Goal: Task Accomplishment & Management: Manage account settings

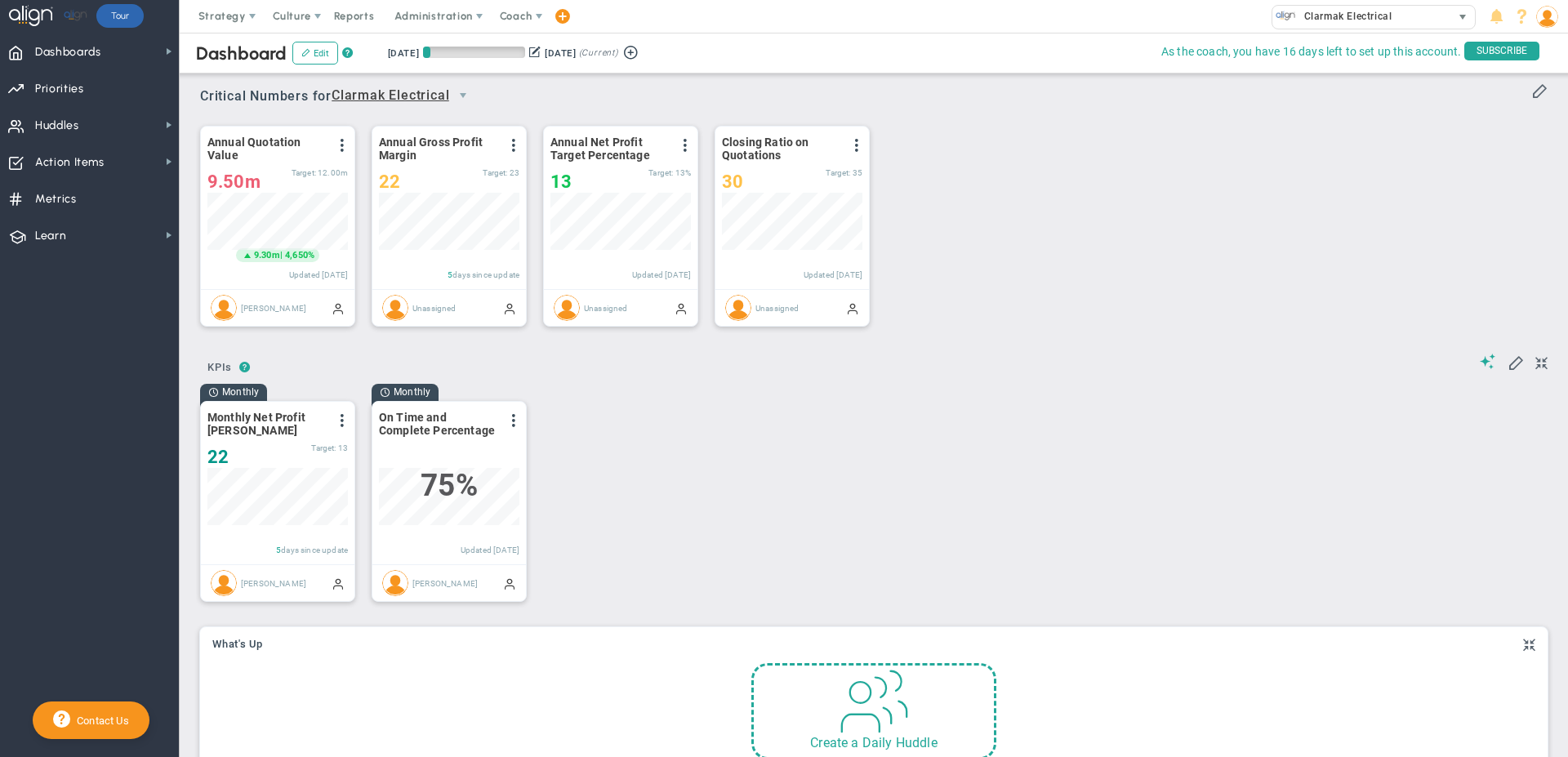
click at [1463, 13] on span "select" at bounding box center [1462, 17] width 13 height 13
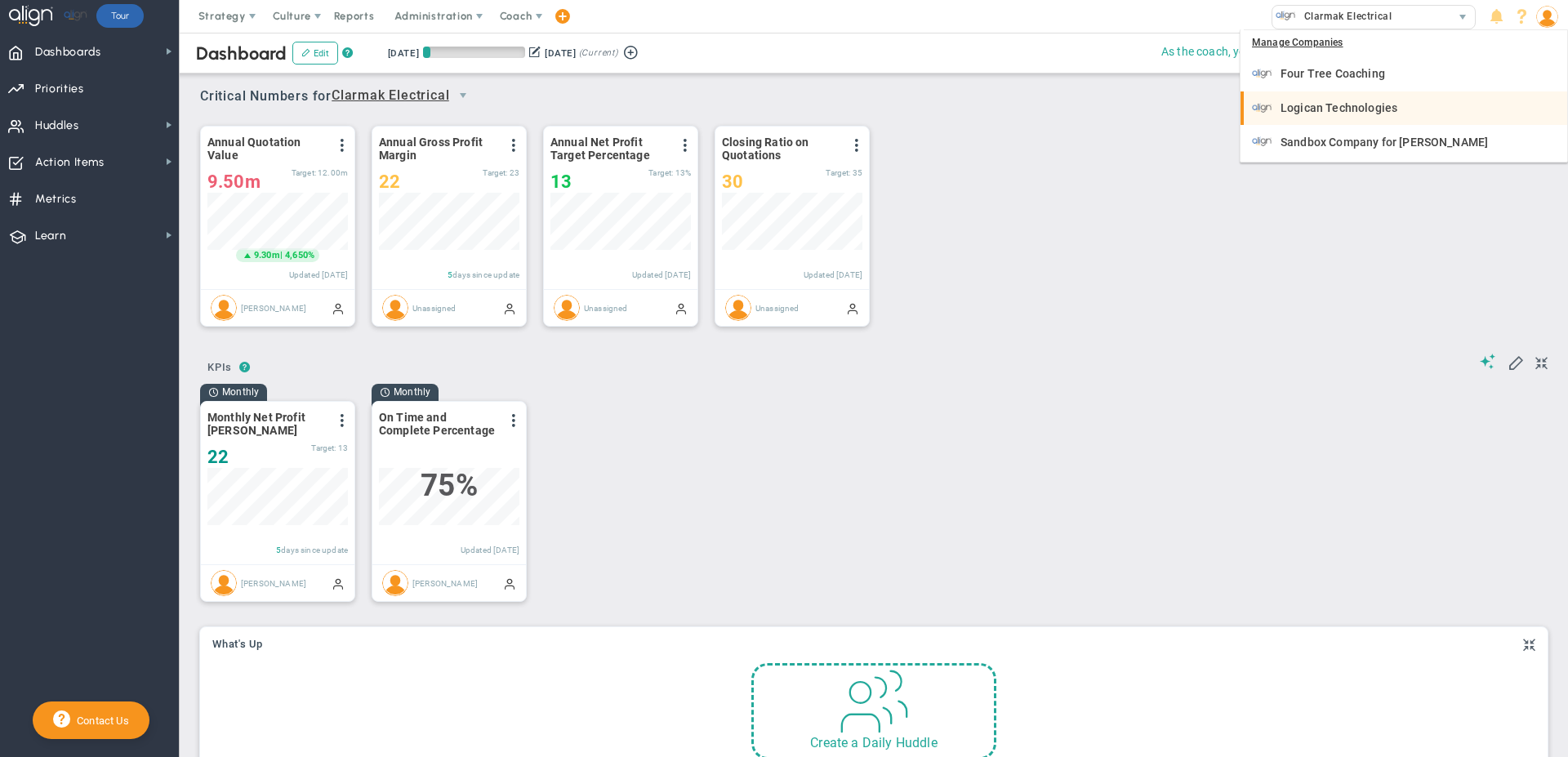
click at [1327, 102] on span "Logican Technologies" at bounding box center [1339, 108] width 117 height 11
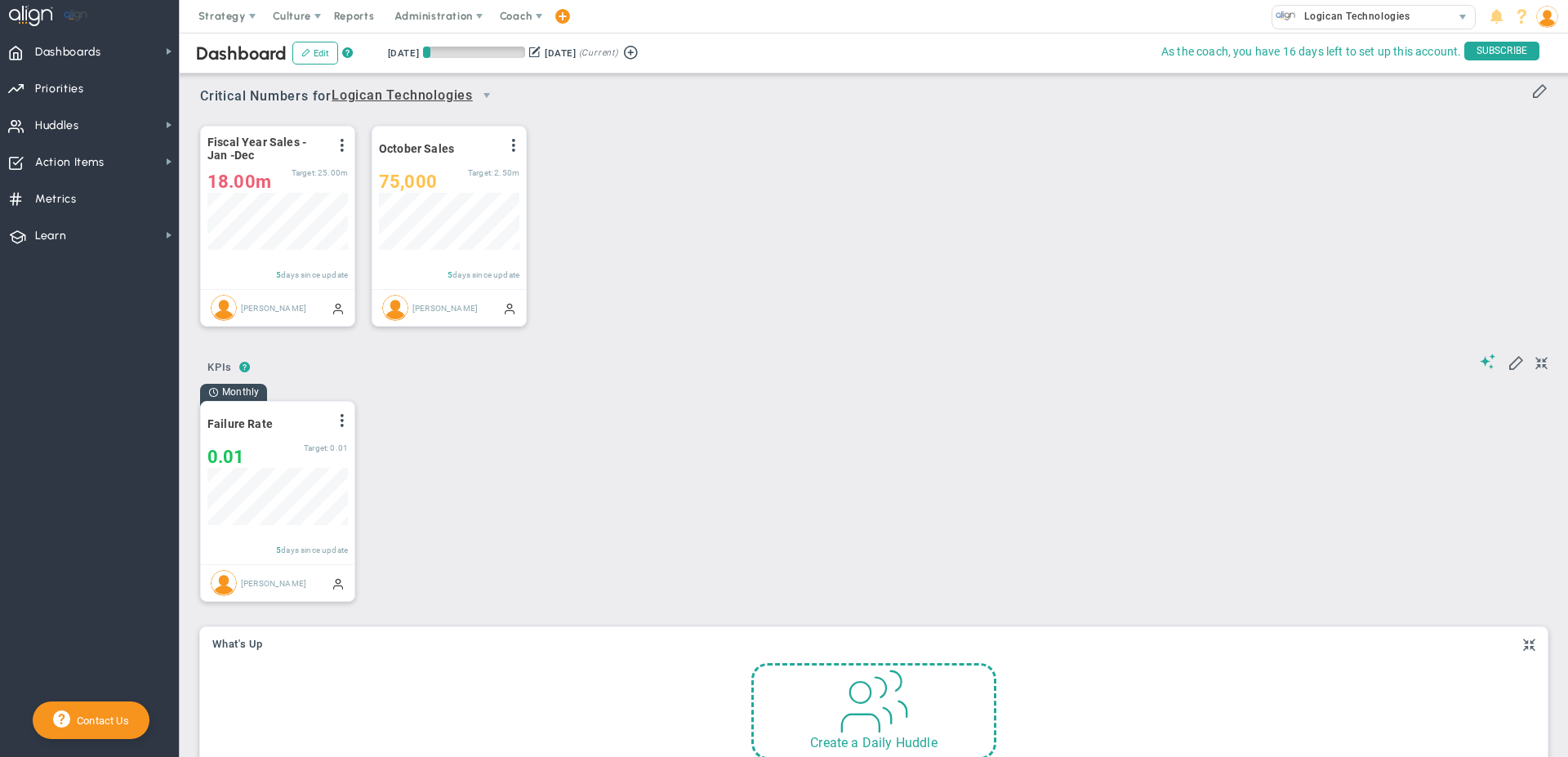
scroll to position [57, 141]
click at [397, 499] on div "Monthly Failure Rate View Historical Graph Edit Make "No Change" Update Add Pas…" at bounding box center [867, 499] width 1368 height 233
click at [1507, 361] on span at bounding box center [1515, 361] width 16 height 16
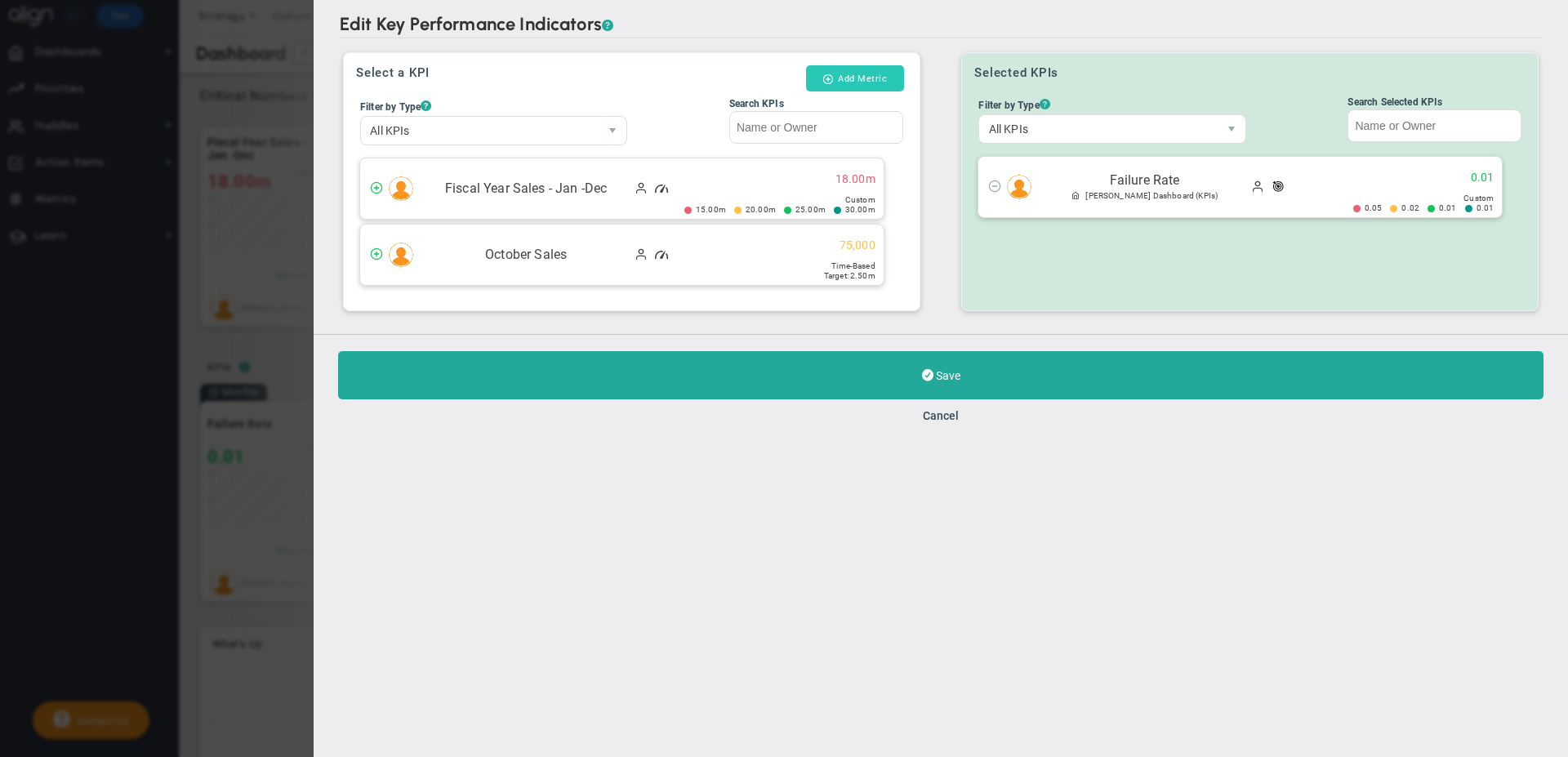
click at [840, 78] on button "Add Metric" at bounding box center [854, 79] width 97 height 26
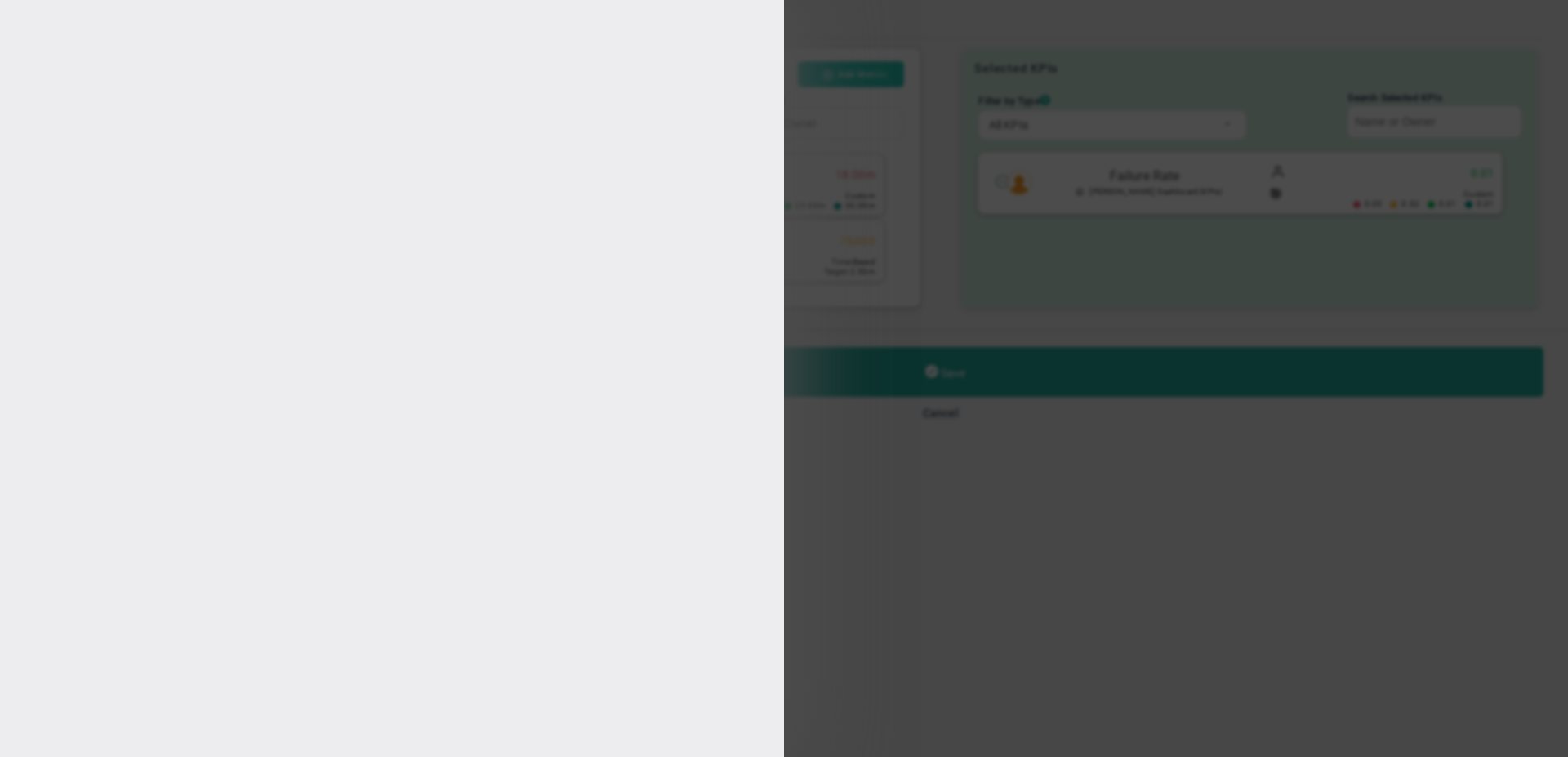
type input "[PERSON_NAME]"
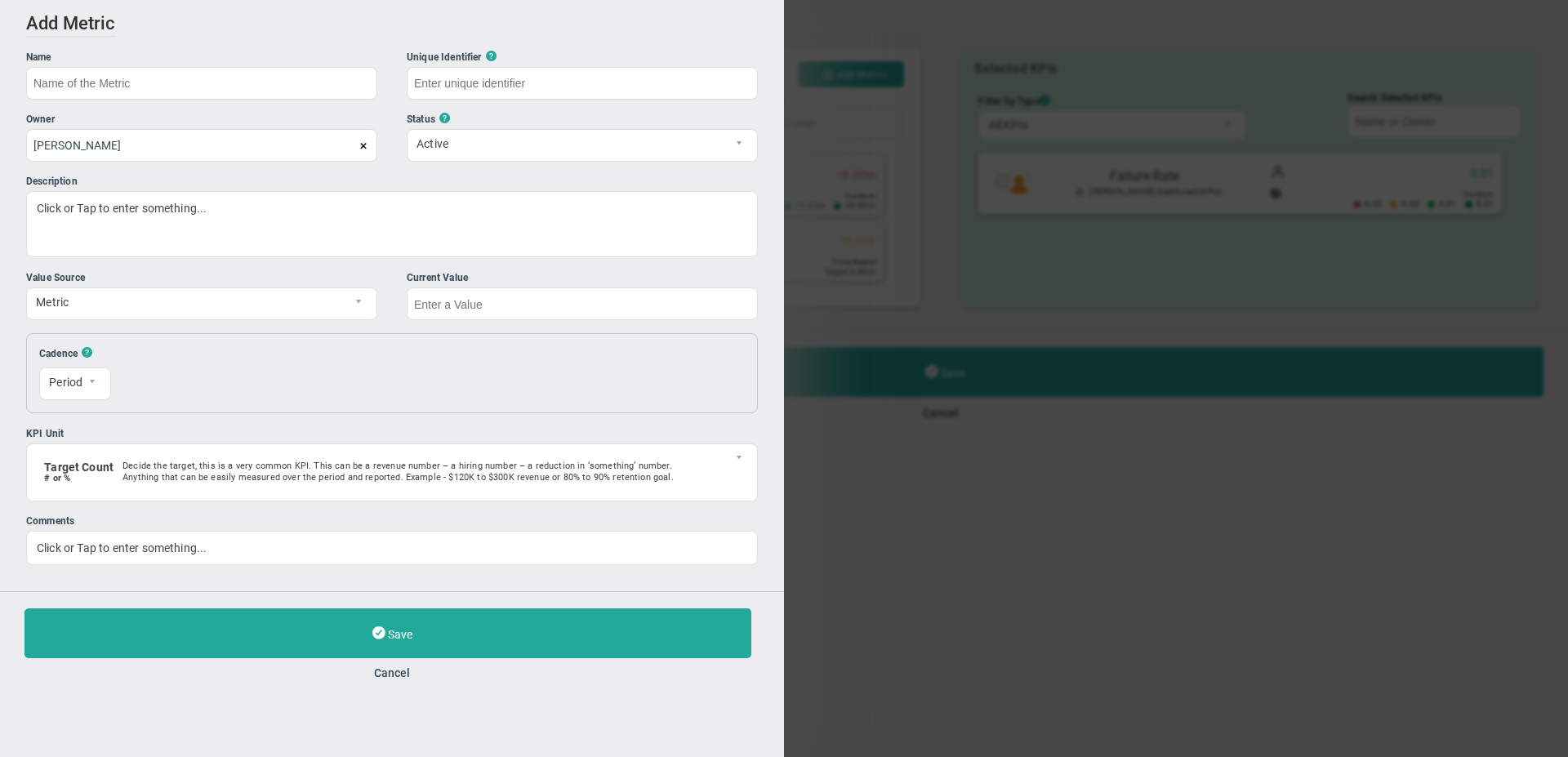
click at [925, 544] on div "Add Edit Metric Historical Values Target Metric Name Unique Identifier ? ?" at bounding box center [784, 378] width 1568 height 757
click at [393, 672] on button "Cancel" at bounding box center [392, 673] width 735 height 13
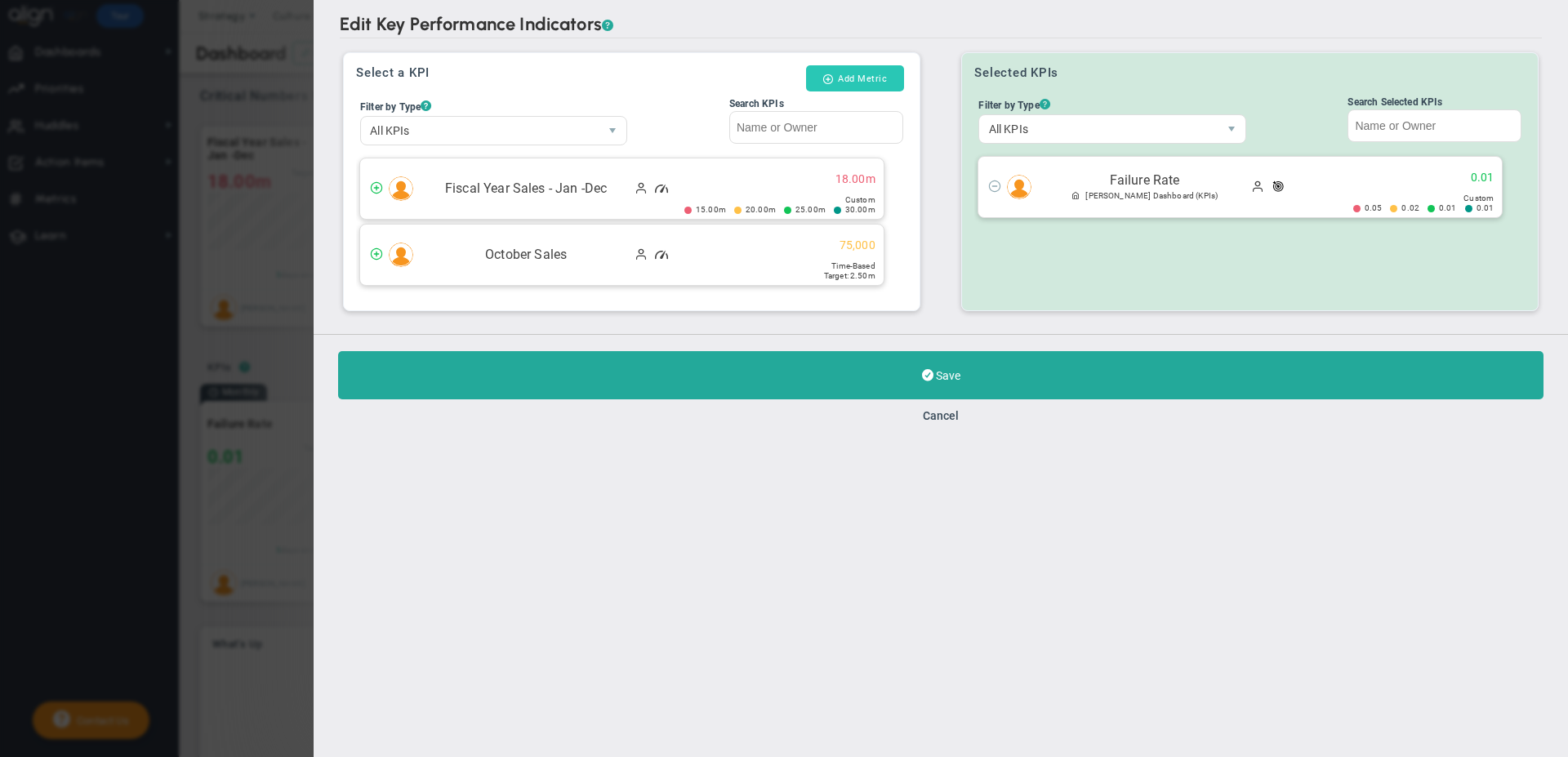
click at [838, 81] on button "Add Metric" at bounding box center [854, 79] width 97 height 26
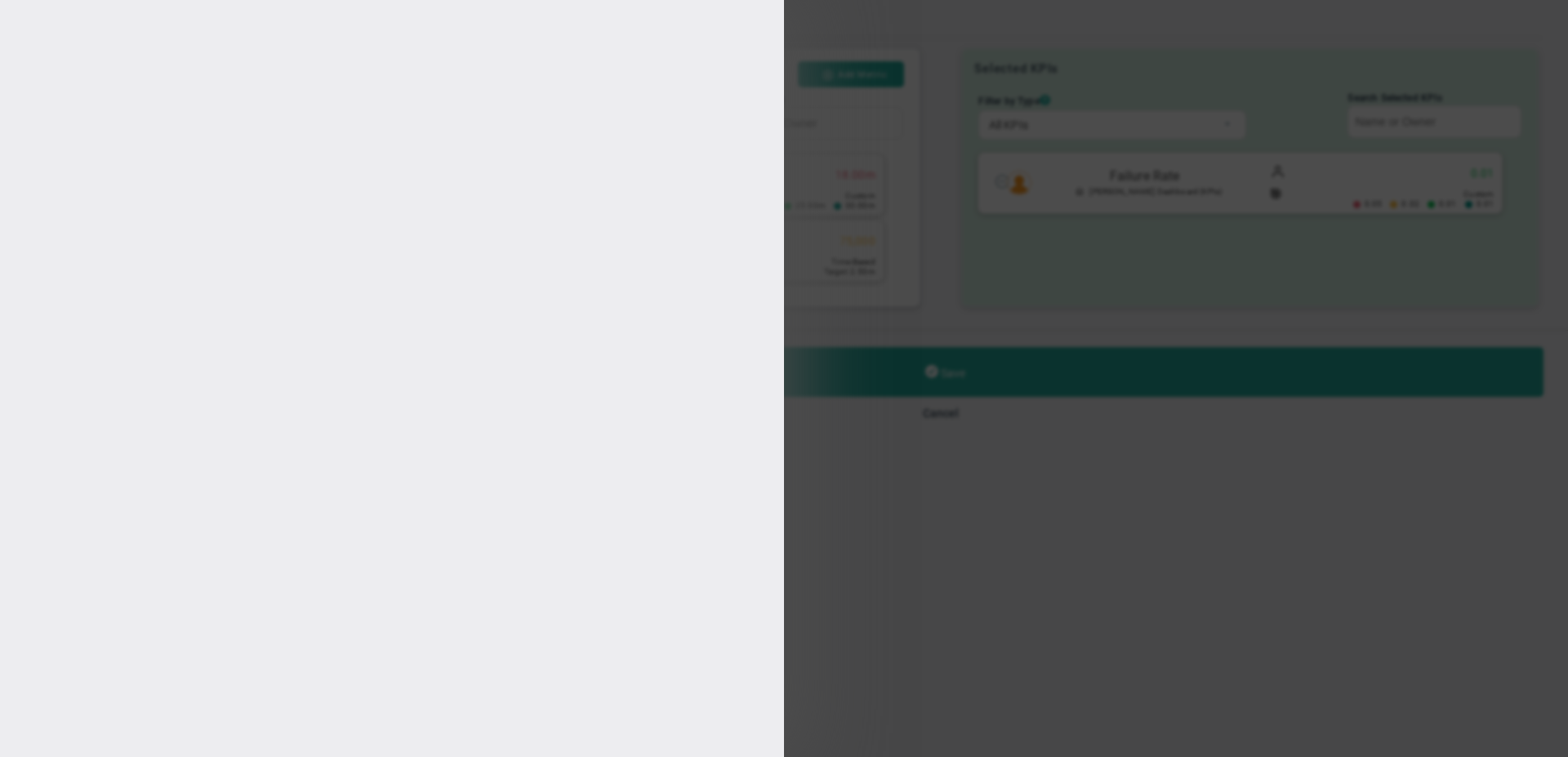
type input "[PERSON_NAME]"
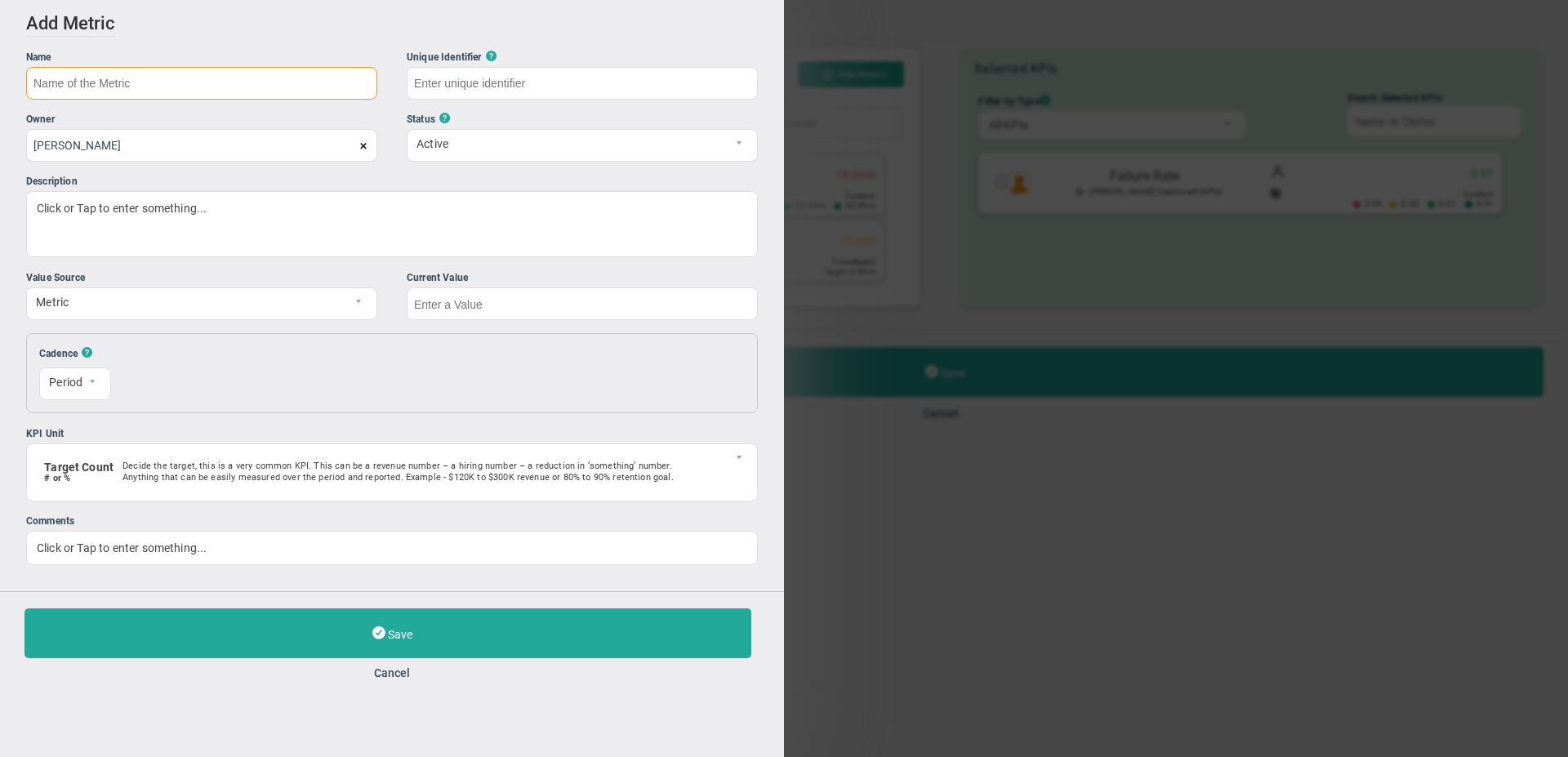
click at [136, 87] on input "text" at bounding box center [201, 82] width 351 height 33
click at [148, 90] on input "text" at bounding box center [201, 82] width 351 height 33
type input "On Time Delivery Rate Percentage"
click at [37, 210] on div "Click or Tap to enter something..." at bounding box center [392, 224] width 732 height 67
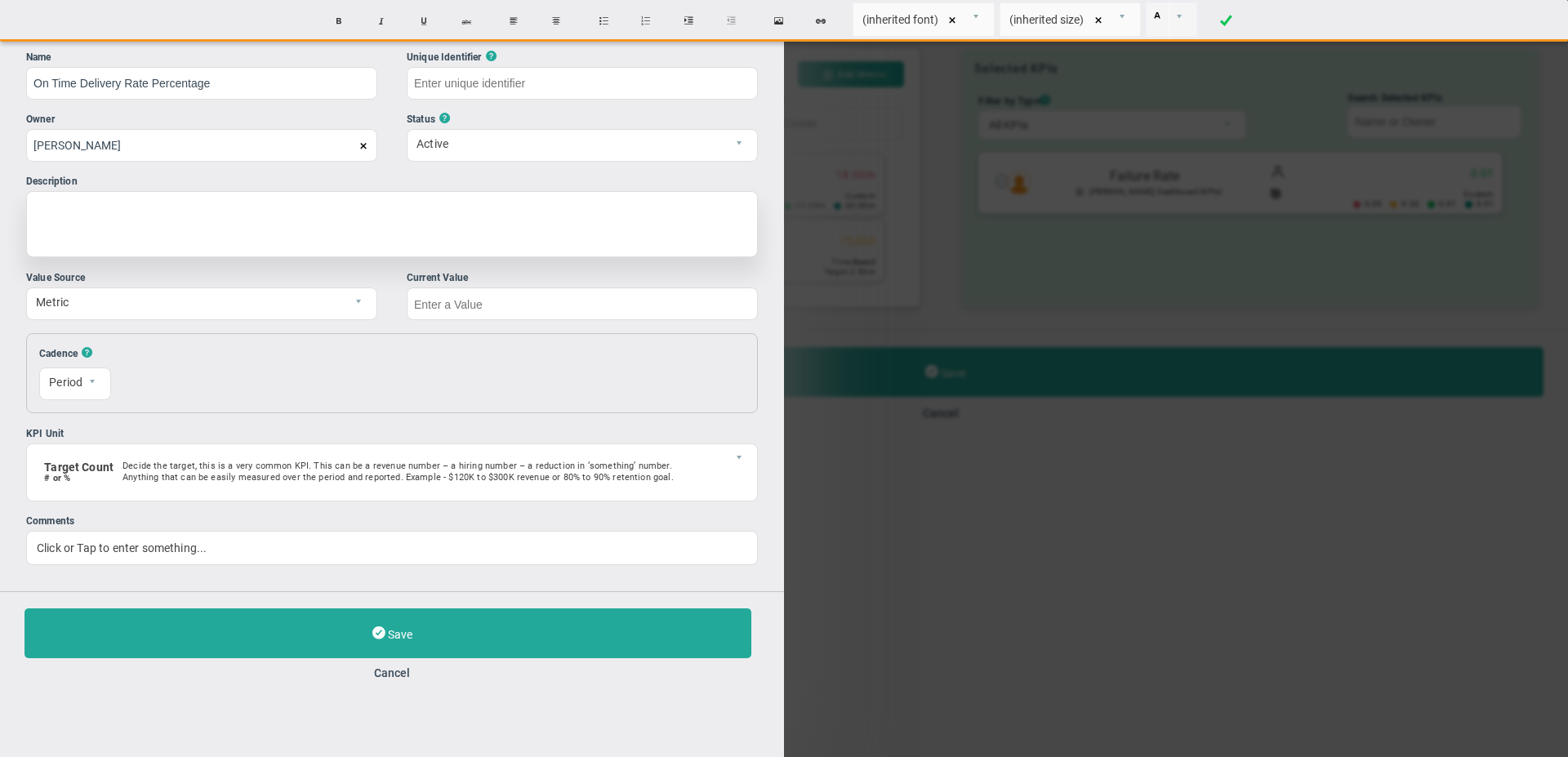
type input "On-Time-Delivery-Rate-Percentage"
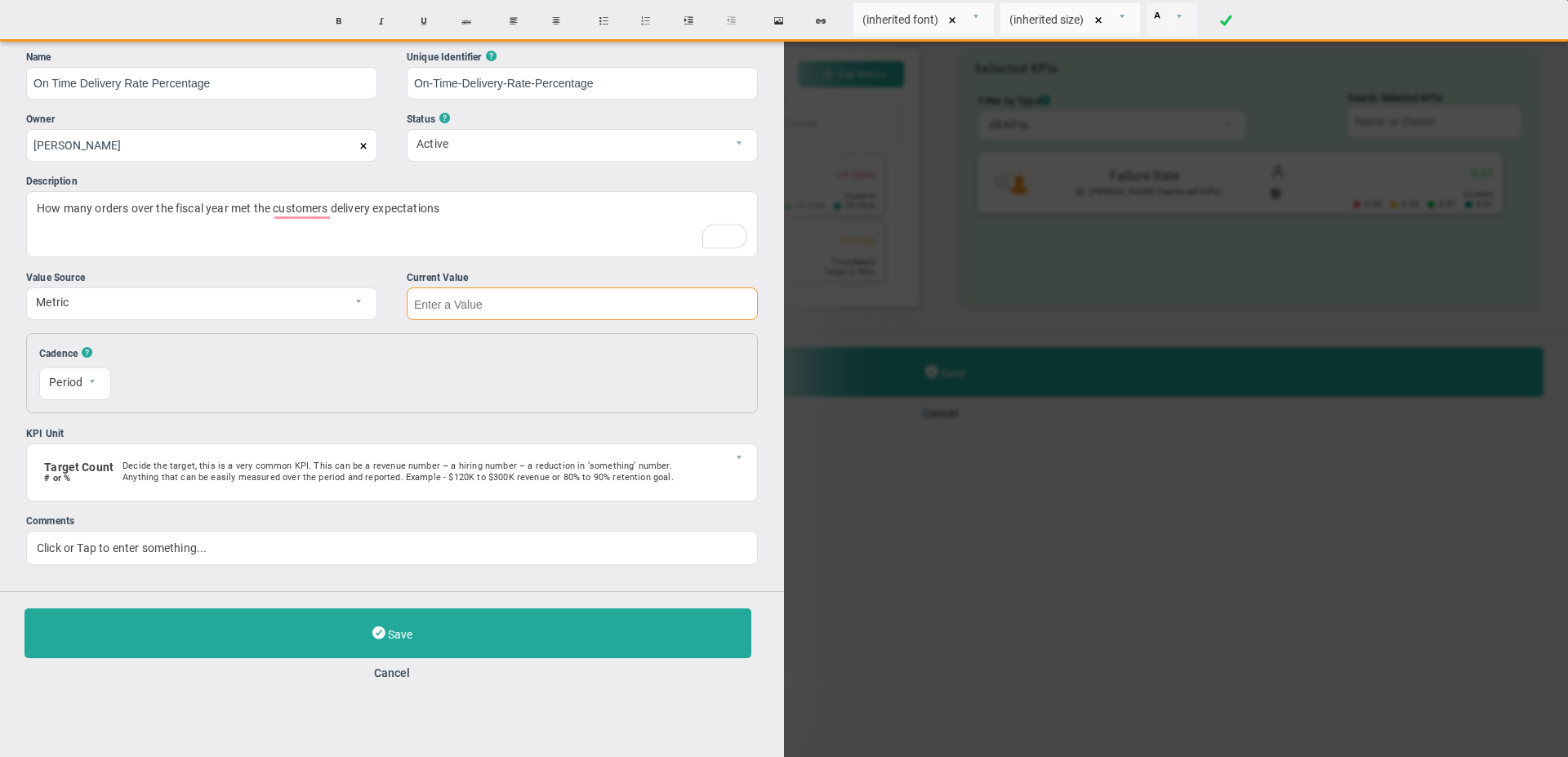
click at [416, 302] on input "text" at bounding box center [582, 304] width 351 height 33
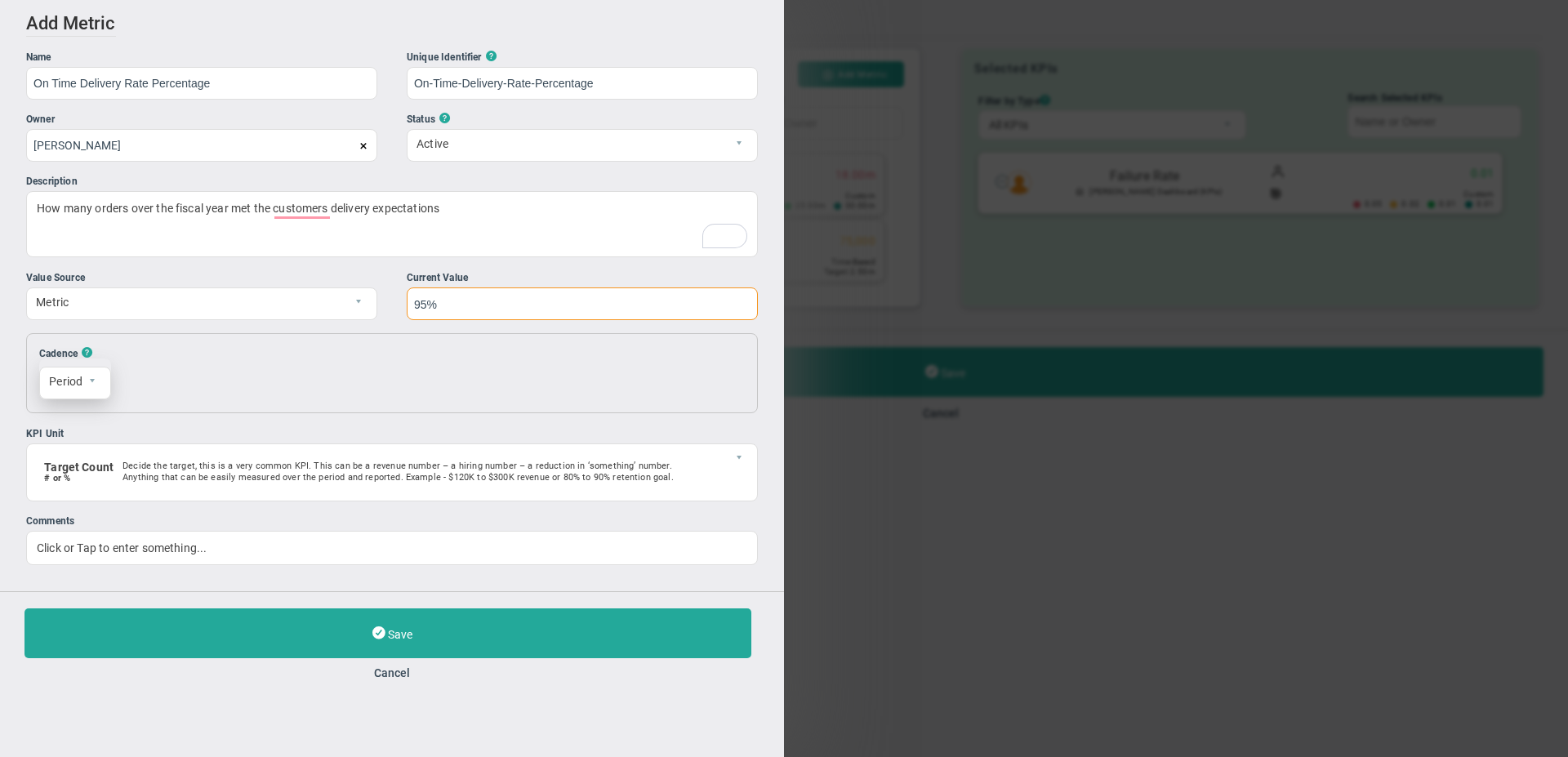
type input "95%"
click at [80, 384] on span "Period" at bounding box center [61, 381] width 42 height 28
click at [69, 451] on li "Monthly" at bounding box center [75, 456] width 70 height 35
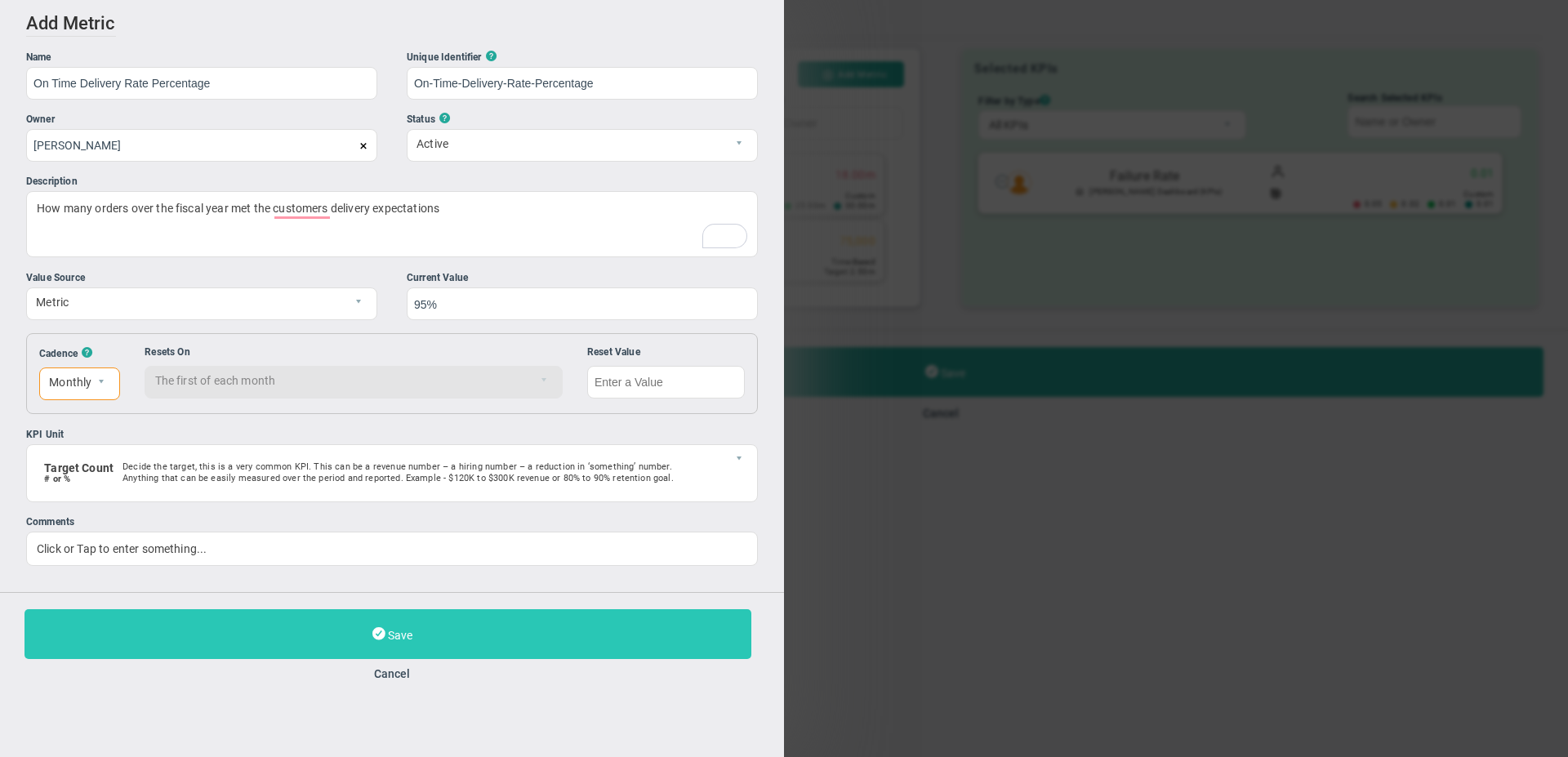
click at [412, 635] on button "Save" at bounding box center [388, 633] width 727 height 50
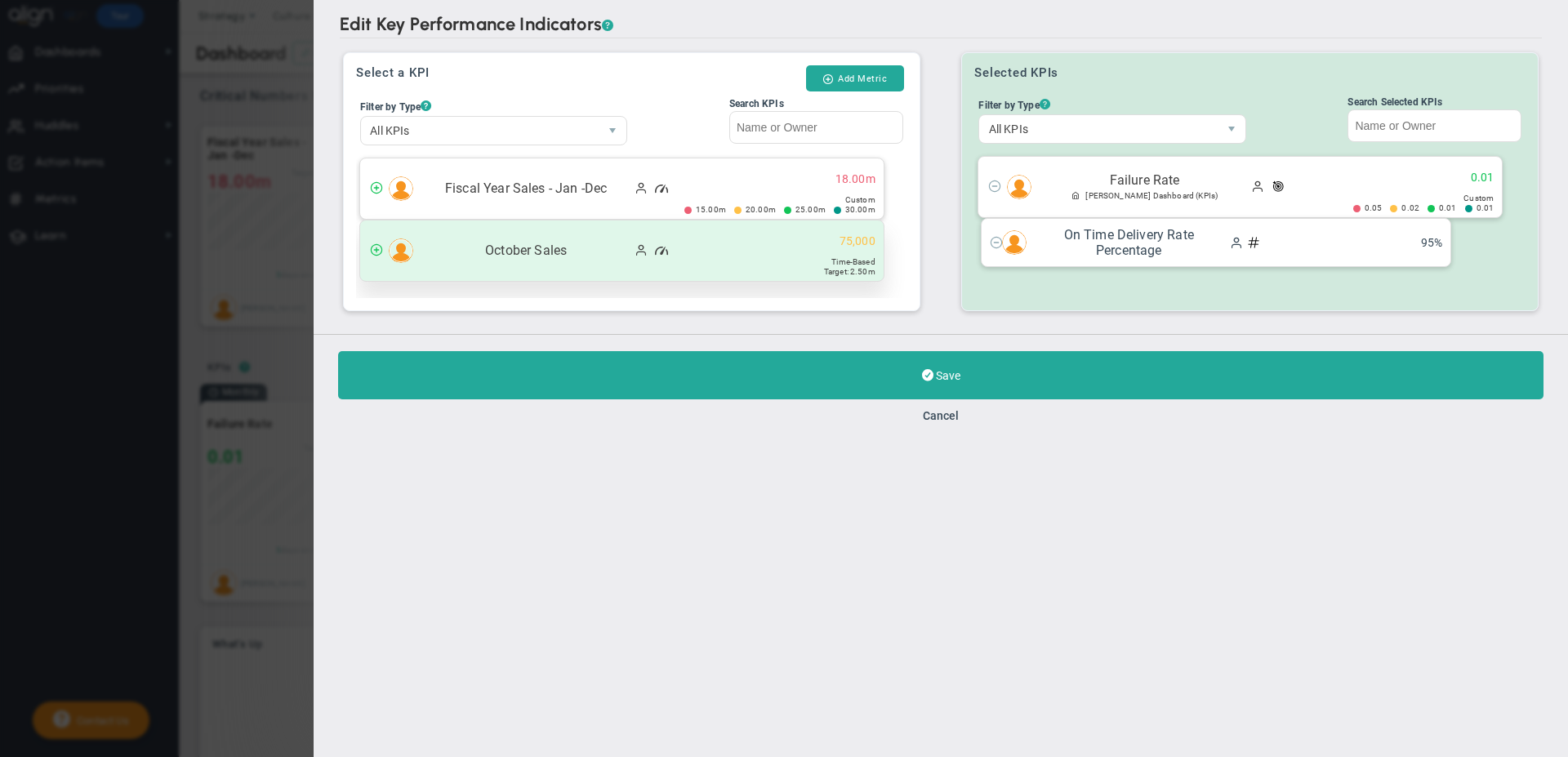
drag, startPoint x: 1237, startPoint y: 242, endPoint x: 609, endPoint y: 271, distance: 628.7
click at [609, 271] on div "Select a KPI Add Metric Filter by Type ? All KPIs All KPIs Critical Numbers Qua…" at bounding box center [940, 181] width 1202 height 278
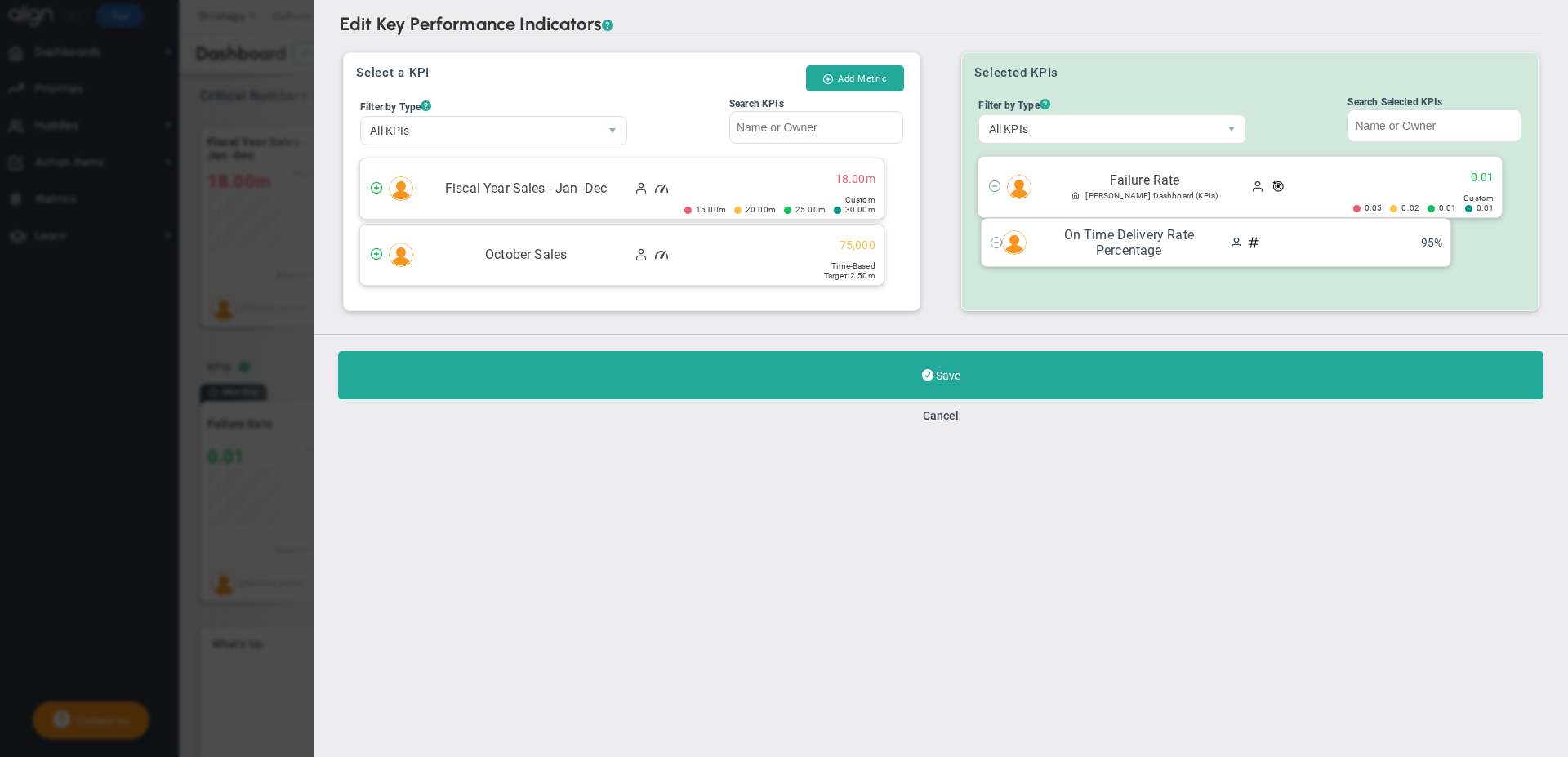
drag, startPoint x: 992, startPoint y: 245, endPoint x: 744, endPoint y: 296, distance: 253.2
click at [744, 296] on div "Select a KPI Add Metric Filter by Type ? All KPIs All KPIs Critical Numbers Qua…" at bounding box center [940, 181] width 1202 height 278
drag, startPoint x: 1000, startPoint y: 258, endPoint x: 686, endPoint y: 314, distance: 319.0
click at [698, 326] on div "Edit Key Performance Indicators ? Edit Key Performance Indicators ? Select a KP…" at bounding box center [940, 167] width 1254 height 334
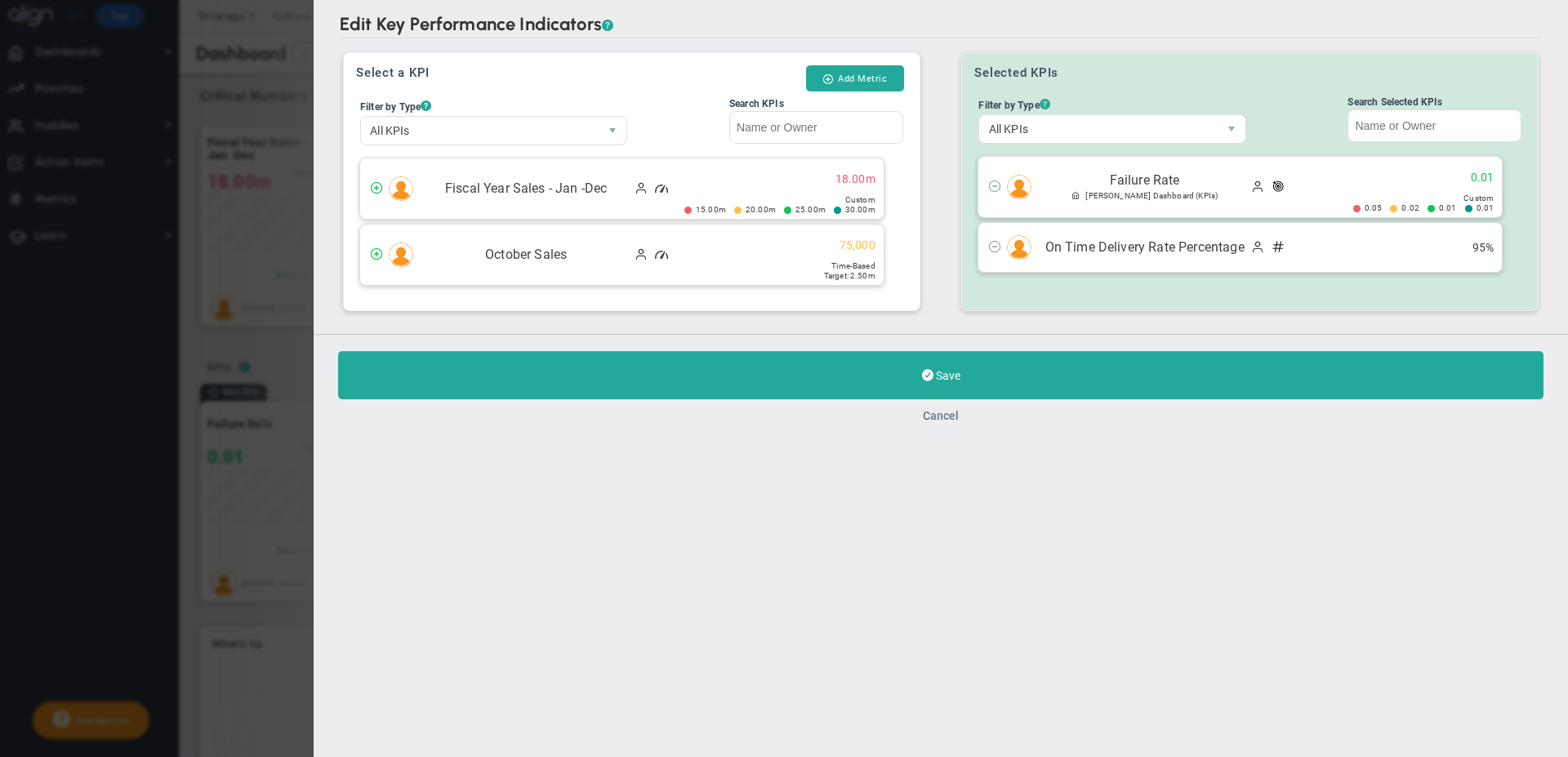
click at [946, 412] on button "Cancel" at bounding box center [940, 416] width 36 height 13
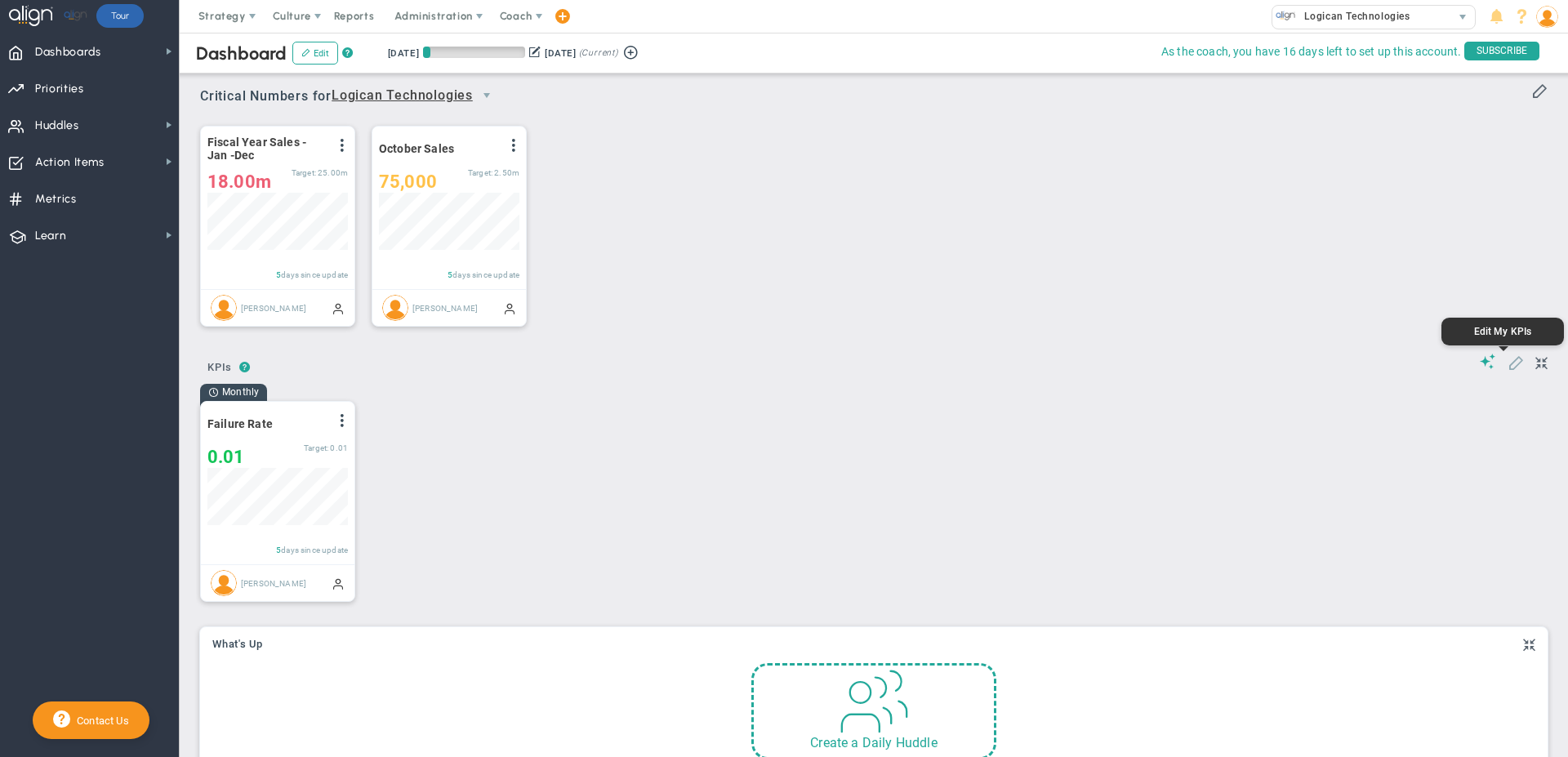
click at [1507, 362] on span at bounding box center [1515, 361] width 16 height 16
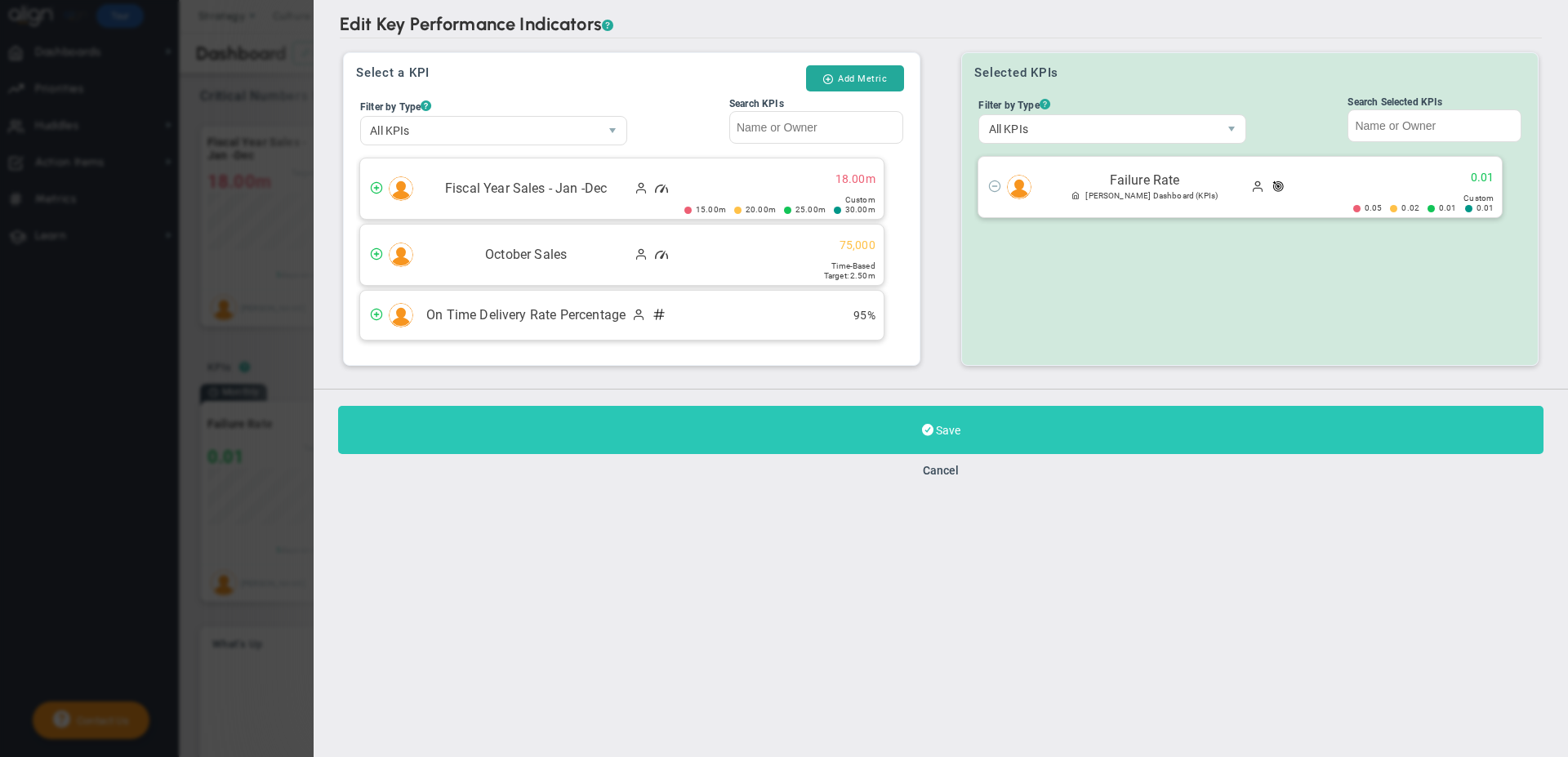
click at [897, 427] on button "Save" at bounding box center [940, 429] width 1206 height 48
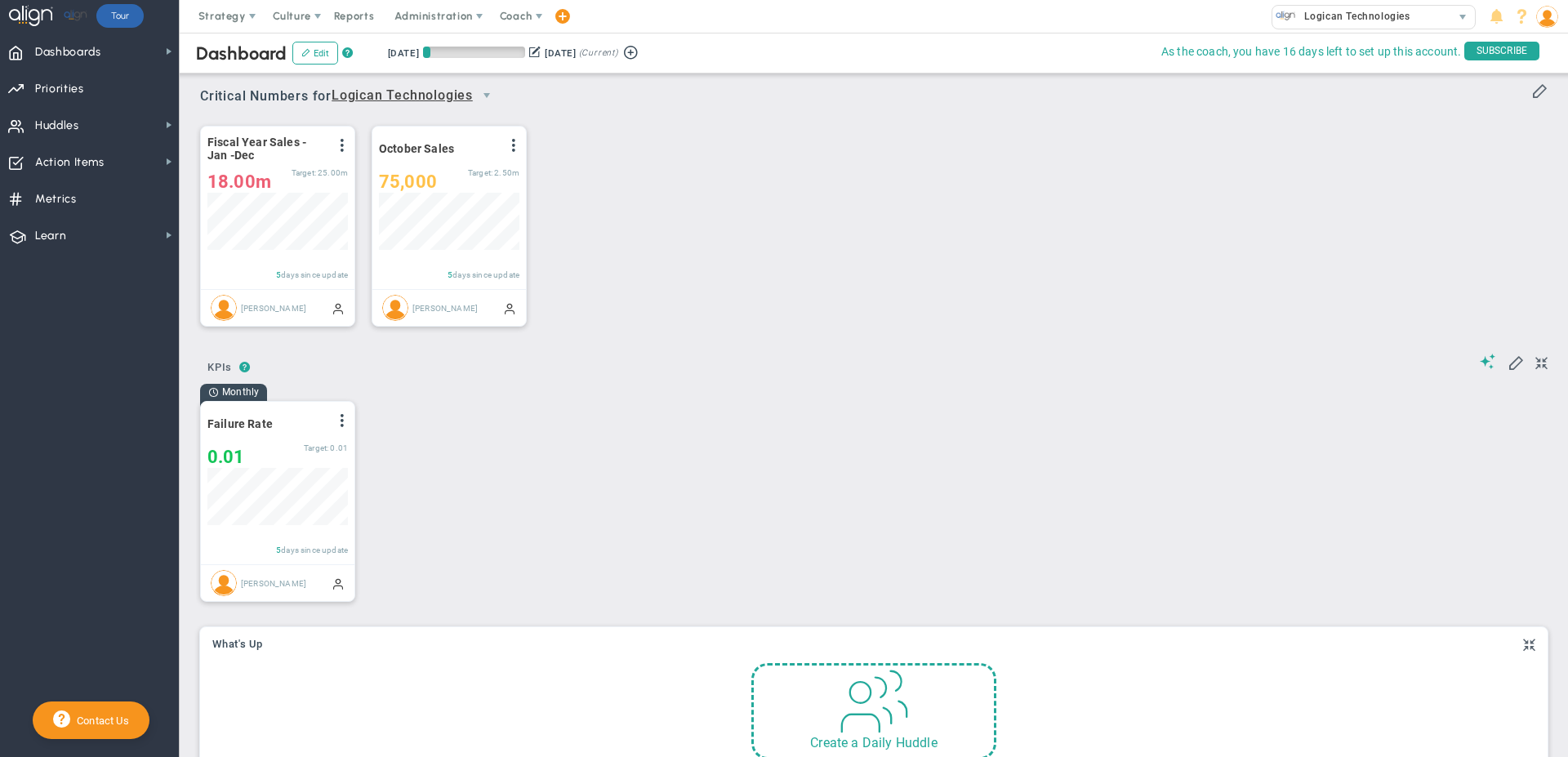
scroll to position [57, 141]
click at [343, 424] on span at bounding box center [342, 421] width 13 height 13
click at [308, 460] on li "Edit" at bounding box center [285, 453] width 139 height 21
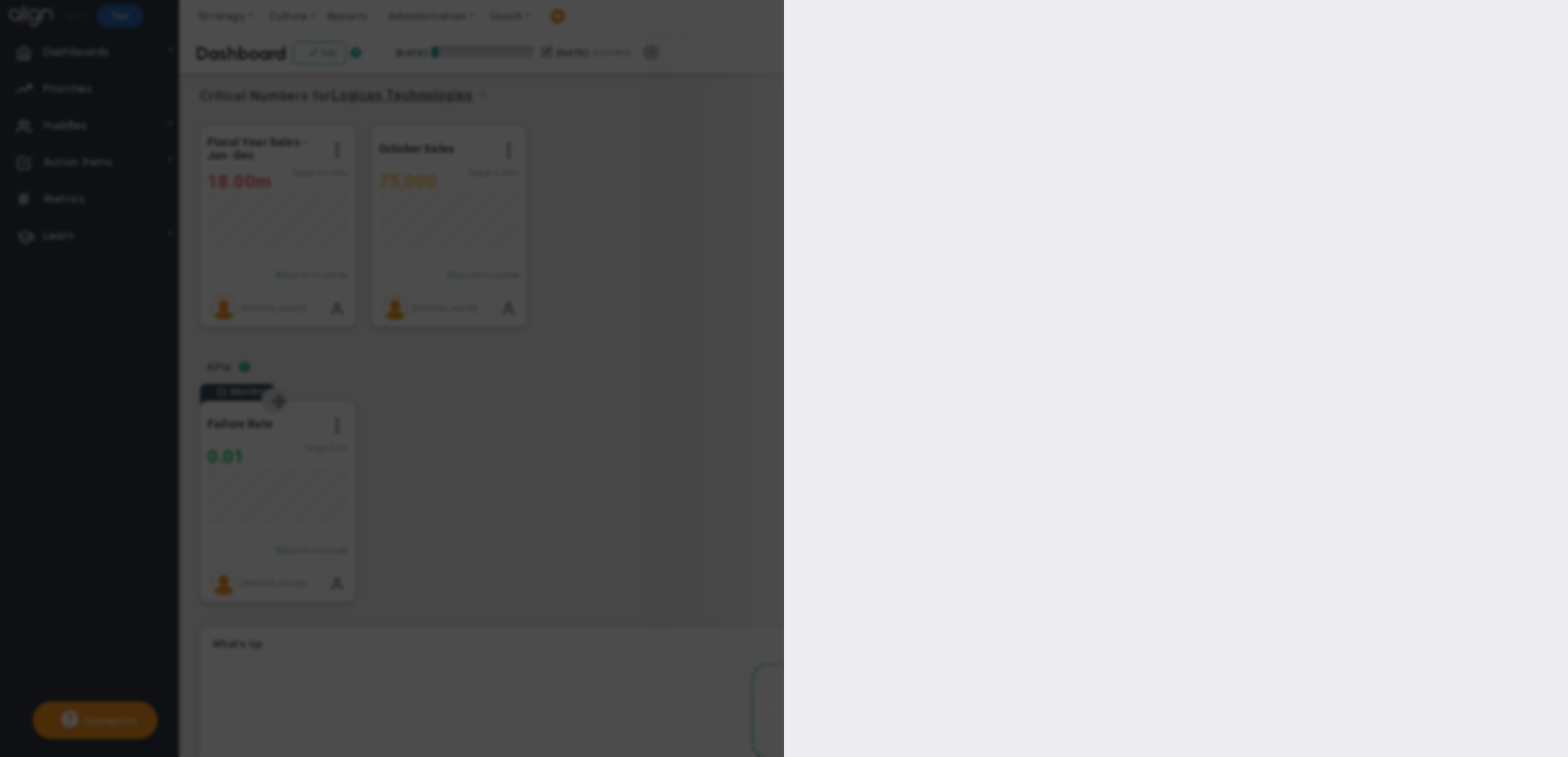
type input "[PERSON_NAME]"
radio input "true"
type input "0.005"
type input "0.01"
type input "0.02"
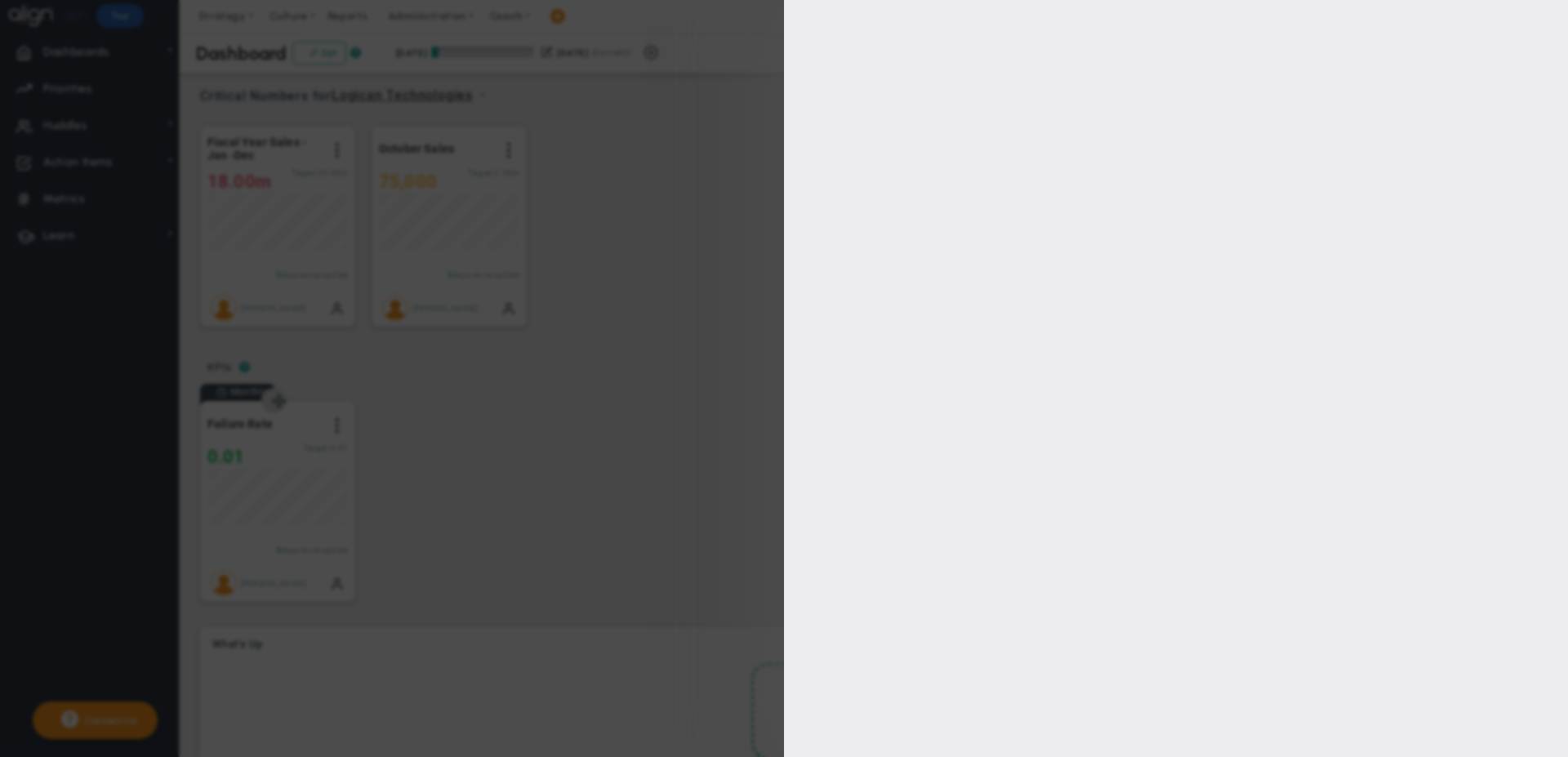
type input "0.05"
checkbox input "true"
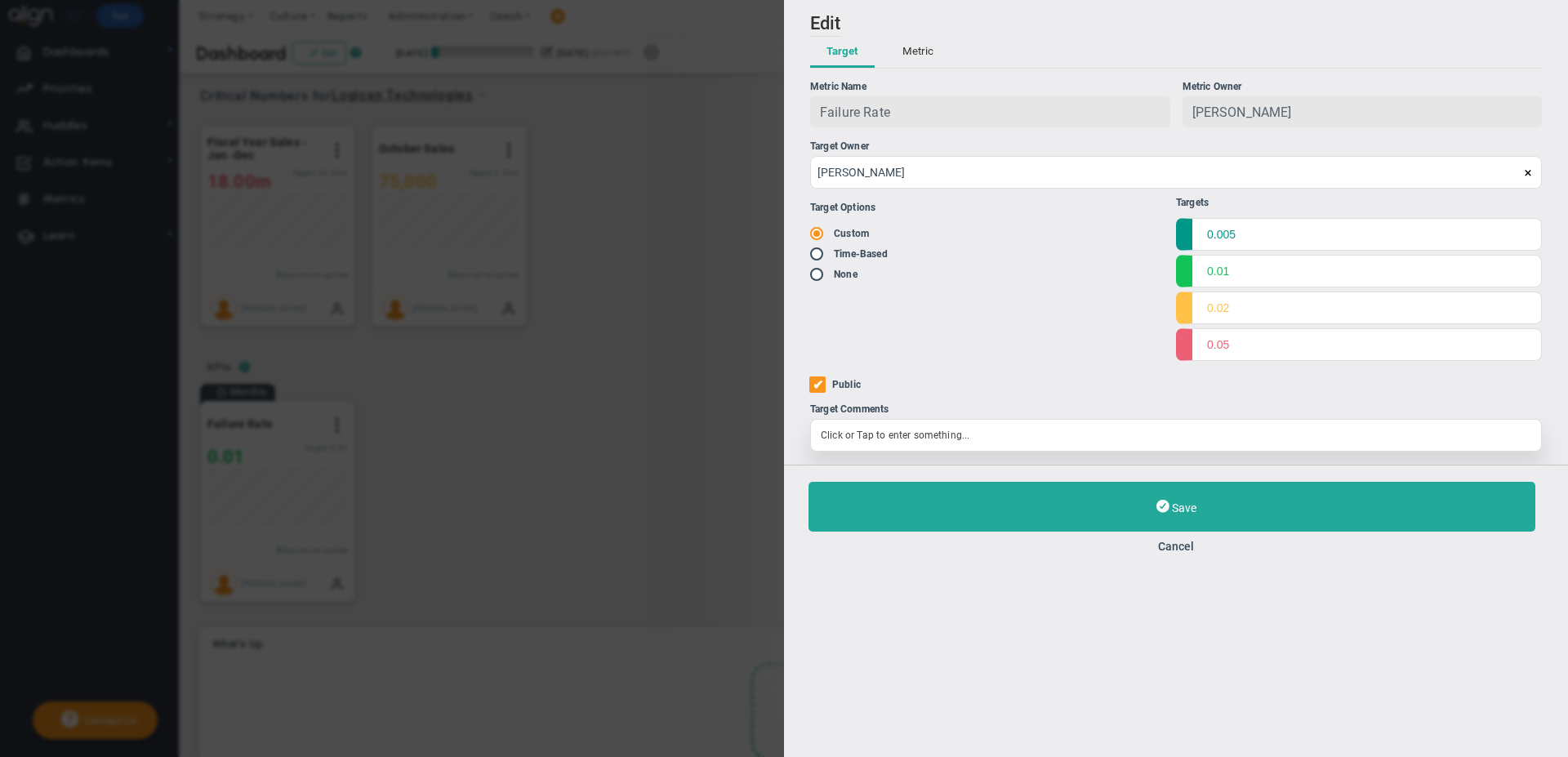
type input "12px"
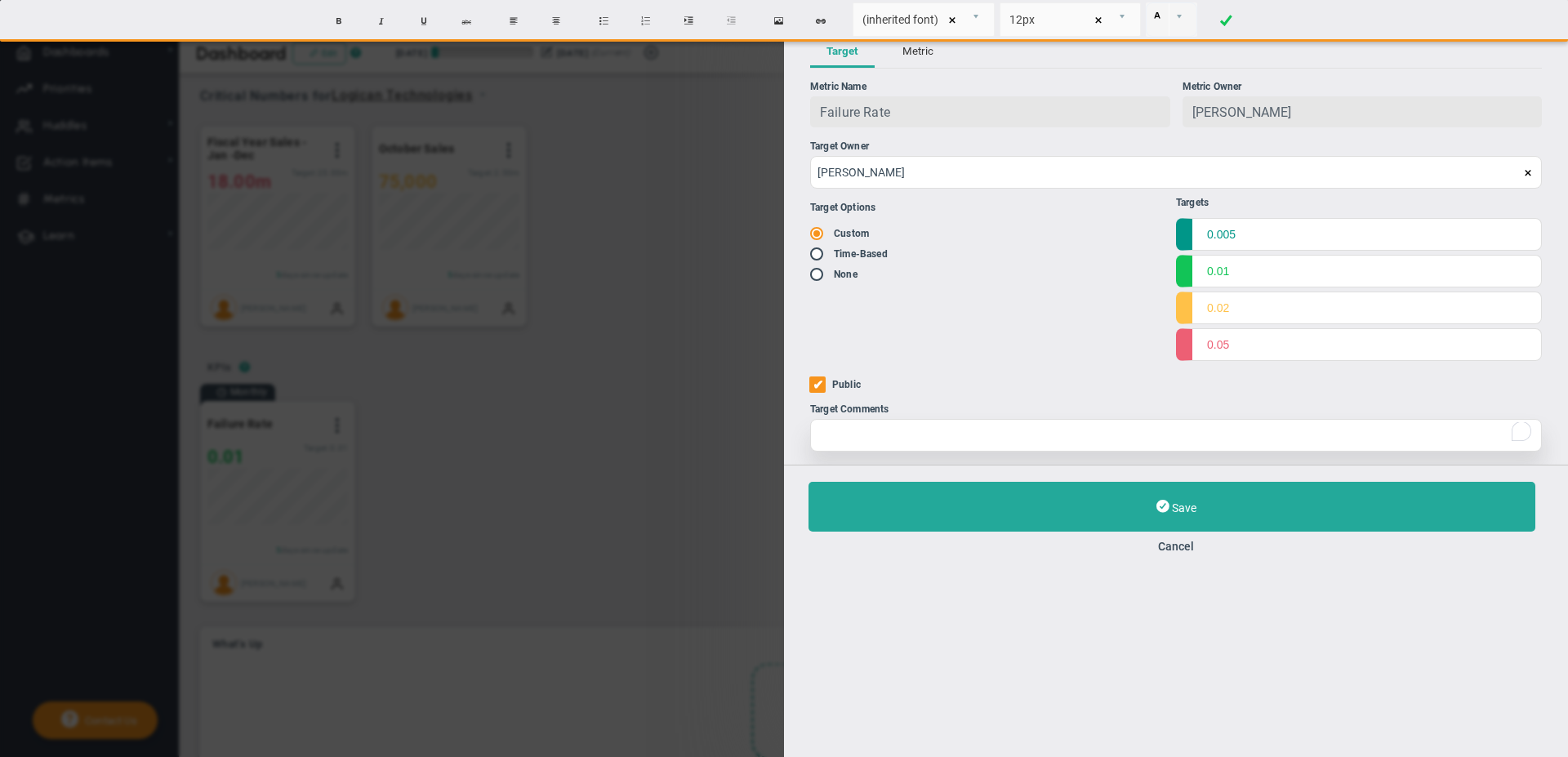
paste div "To enrich screen reader interactions, please activate Accessibility in Grammarl…"
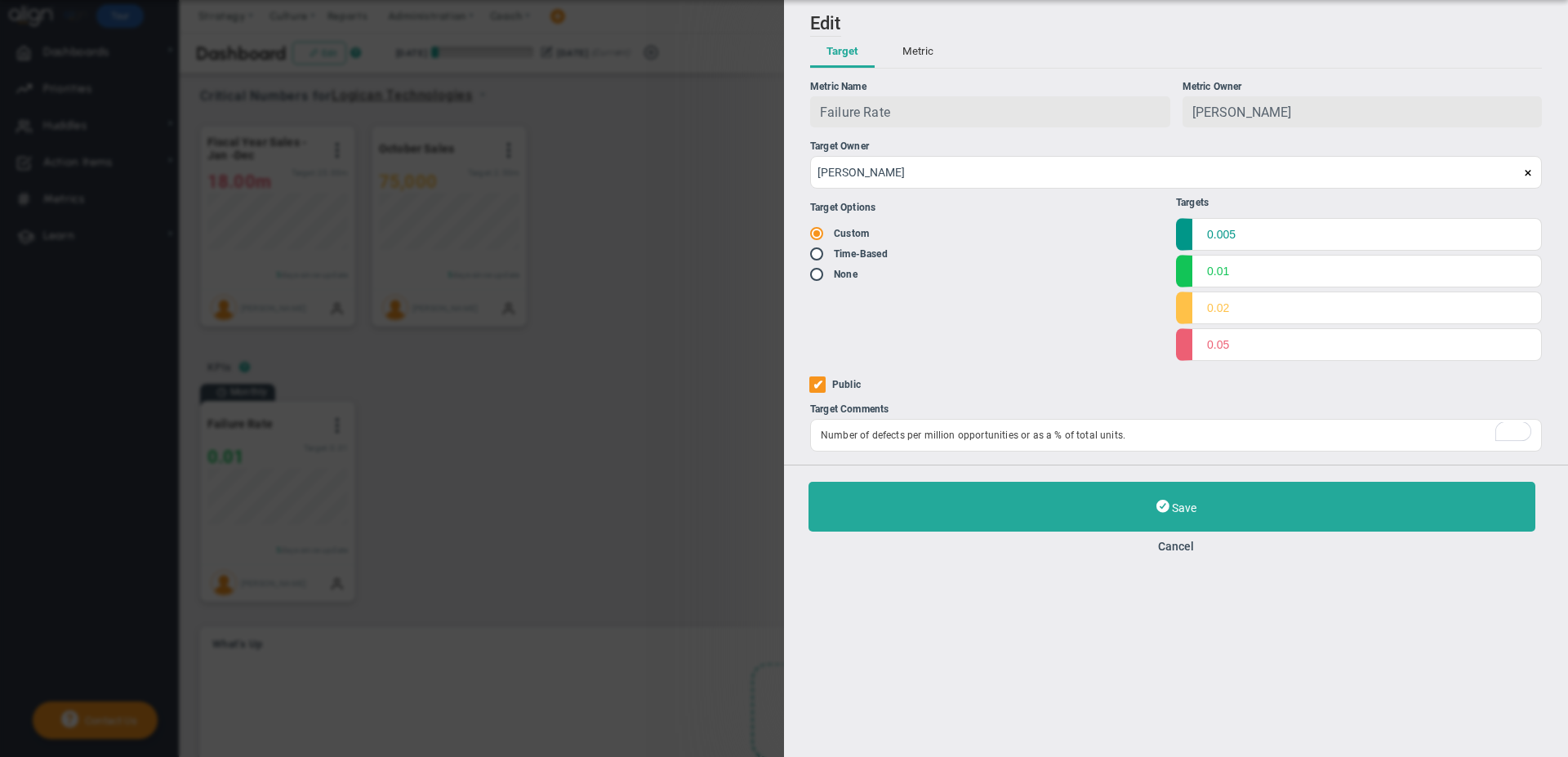
click at [907, 618] on div "Add Edit Metric Historical Values Target Metric Name Failure Rate Unique Identi…" at bounding box center [1176, 378] width 784 height 757
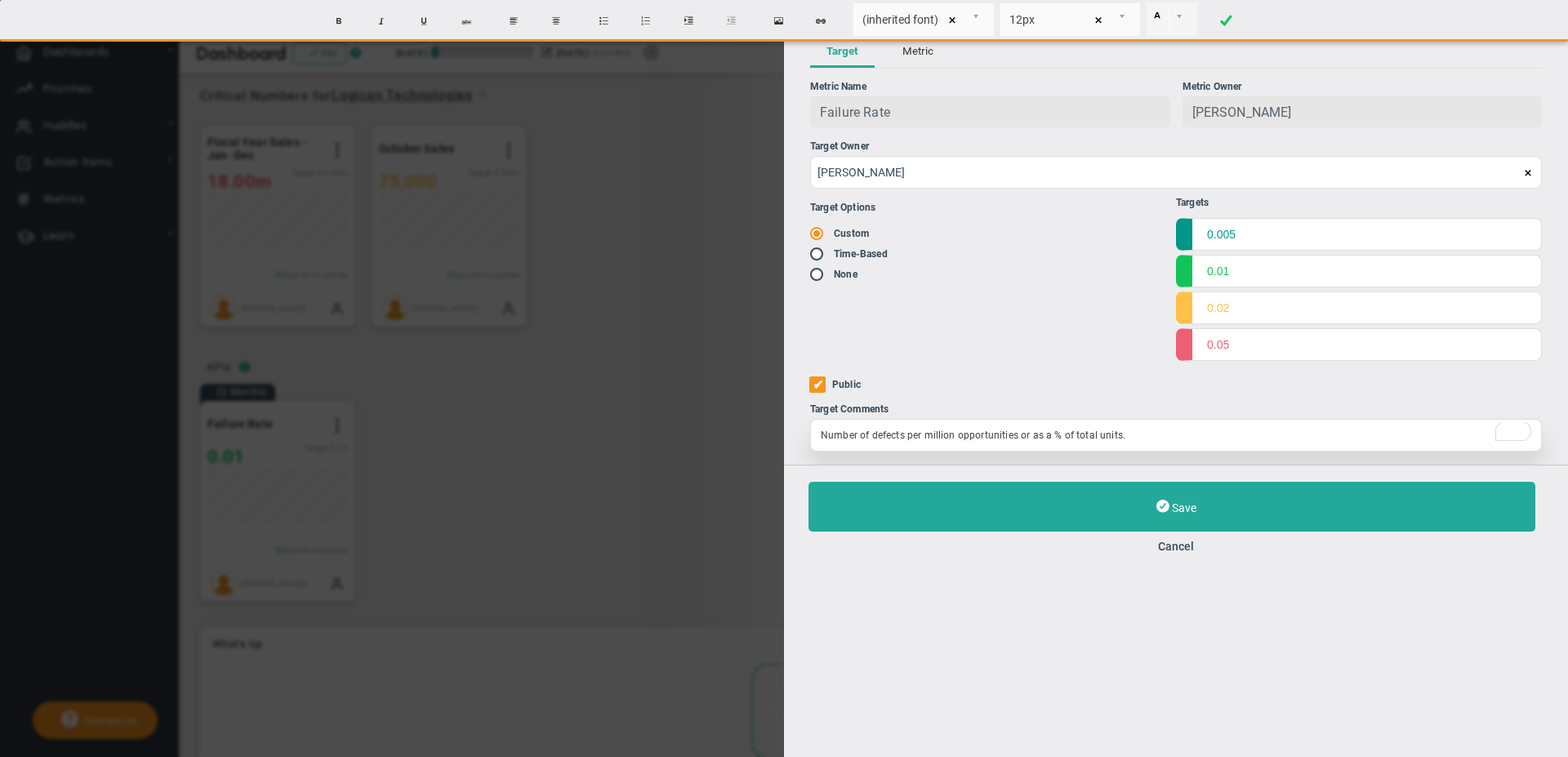
click at [923, 441] on div "Number of defects per million opportunities or as a % of total units." at bounding box center [1176, 435] width 732 height 33
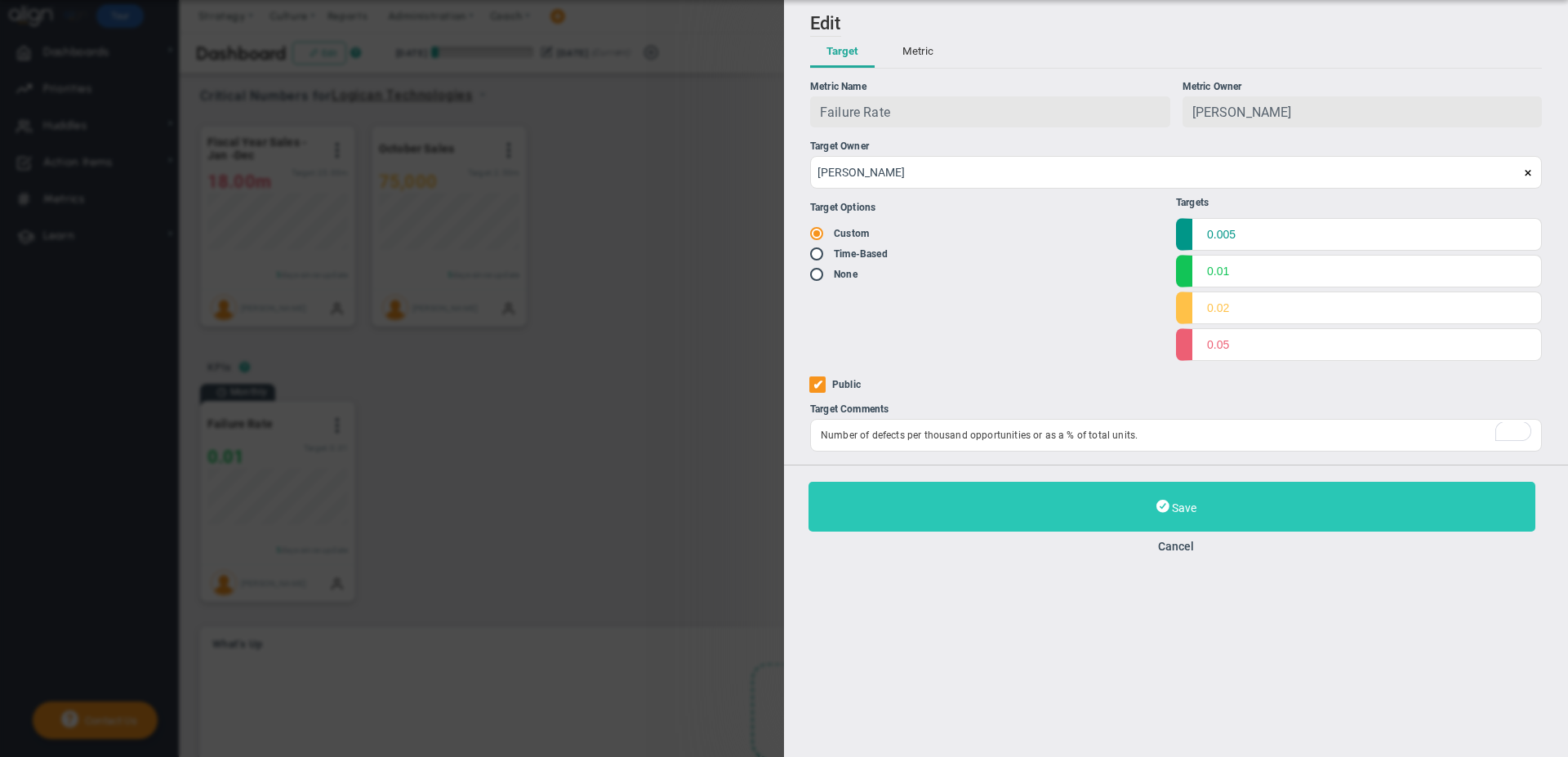
click at [1176, 512] on span "Save" at bounding box center [1184, 508] width 24 height 13
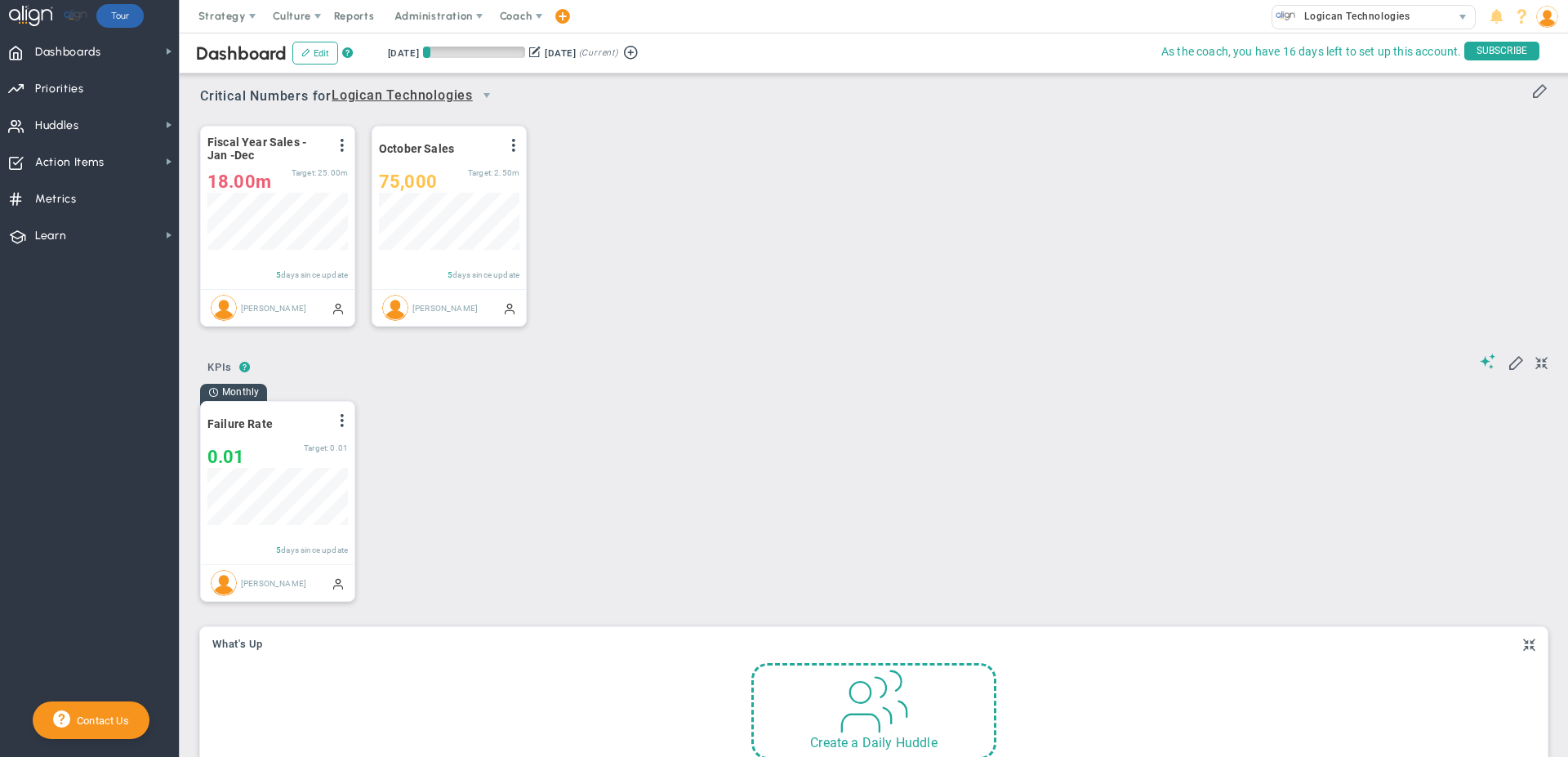
scroll to position [57, 141]
click at [611, 239] on div "Fiscal Year Sales - Jan -Dec View Historical Graph Edit Make "No Change" Update…" at bounding box center [867, 226] width 1368 height 230
click at [1531, 89] on span at bounding box center [1538, 89] width 16 height 16
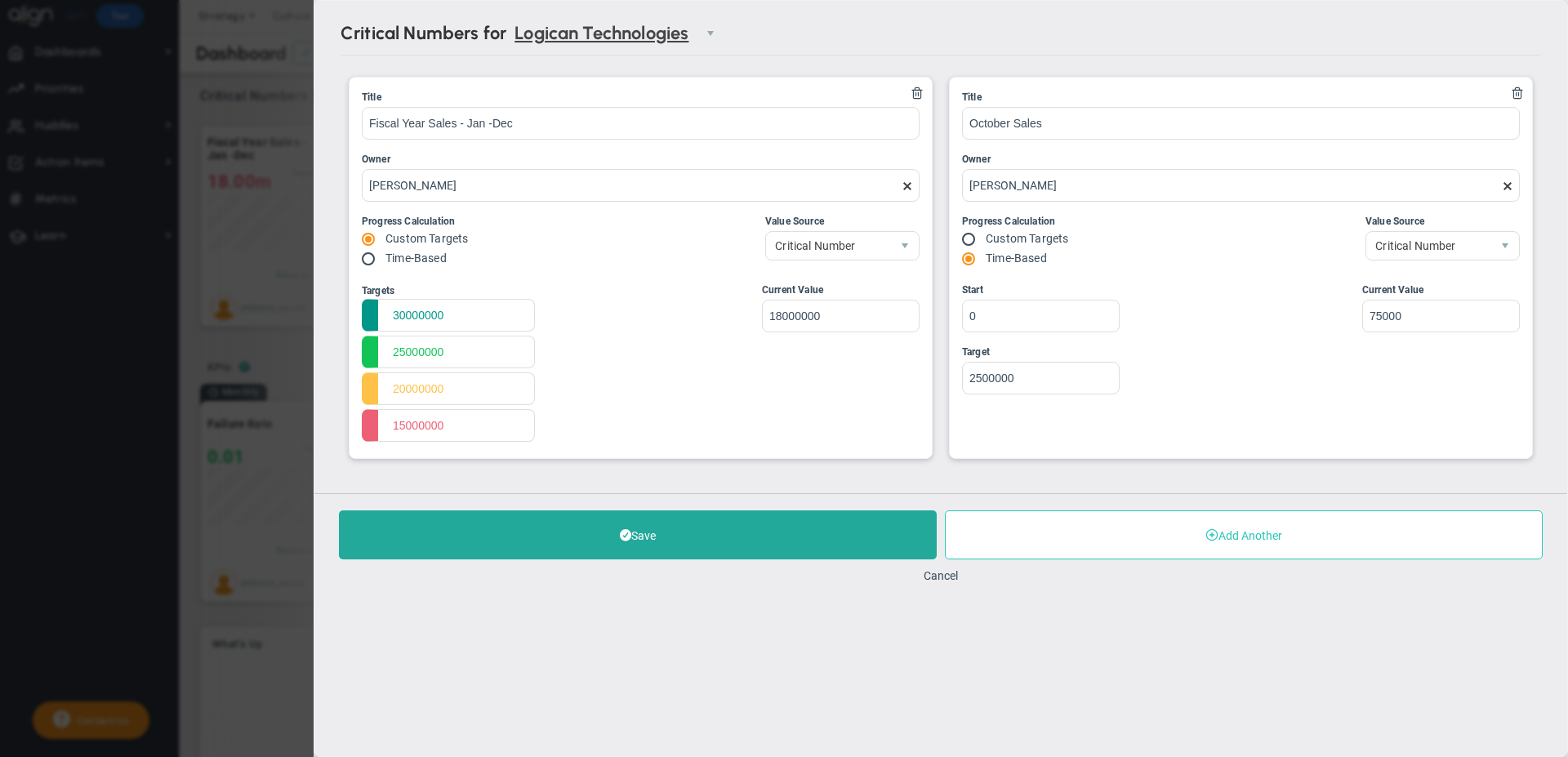
click at [1126, 536] on button "Add Another" at bounding box center [1244, 535] width 598 height 49
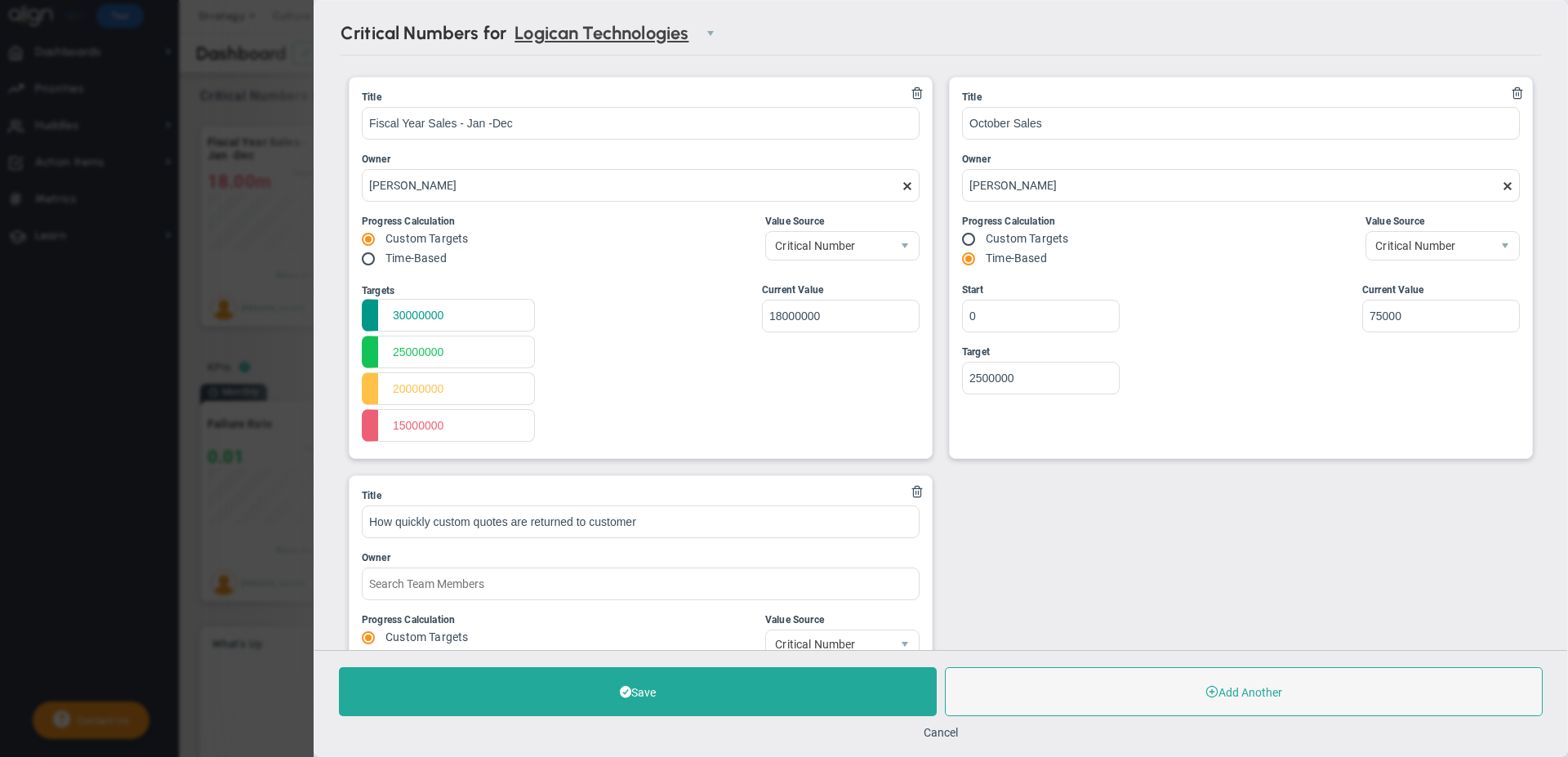
drag, startPoint x: 653, startPoint y: 521, endPoint x: 301, endPoint y: 570, distance: 355.4
click at [301, 570] on div "Critical Numbers for Logican Technologies 0 Critical Numbers for Logican Techno…" at bounding box center [784, 378] width 1568 height 757
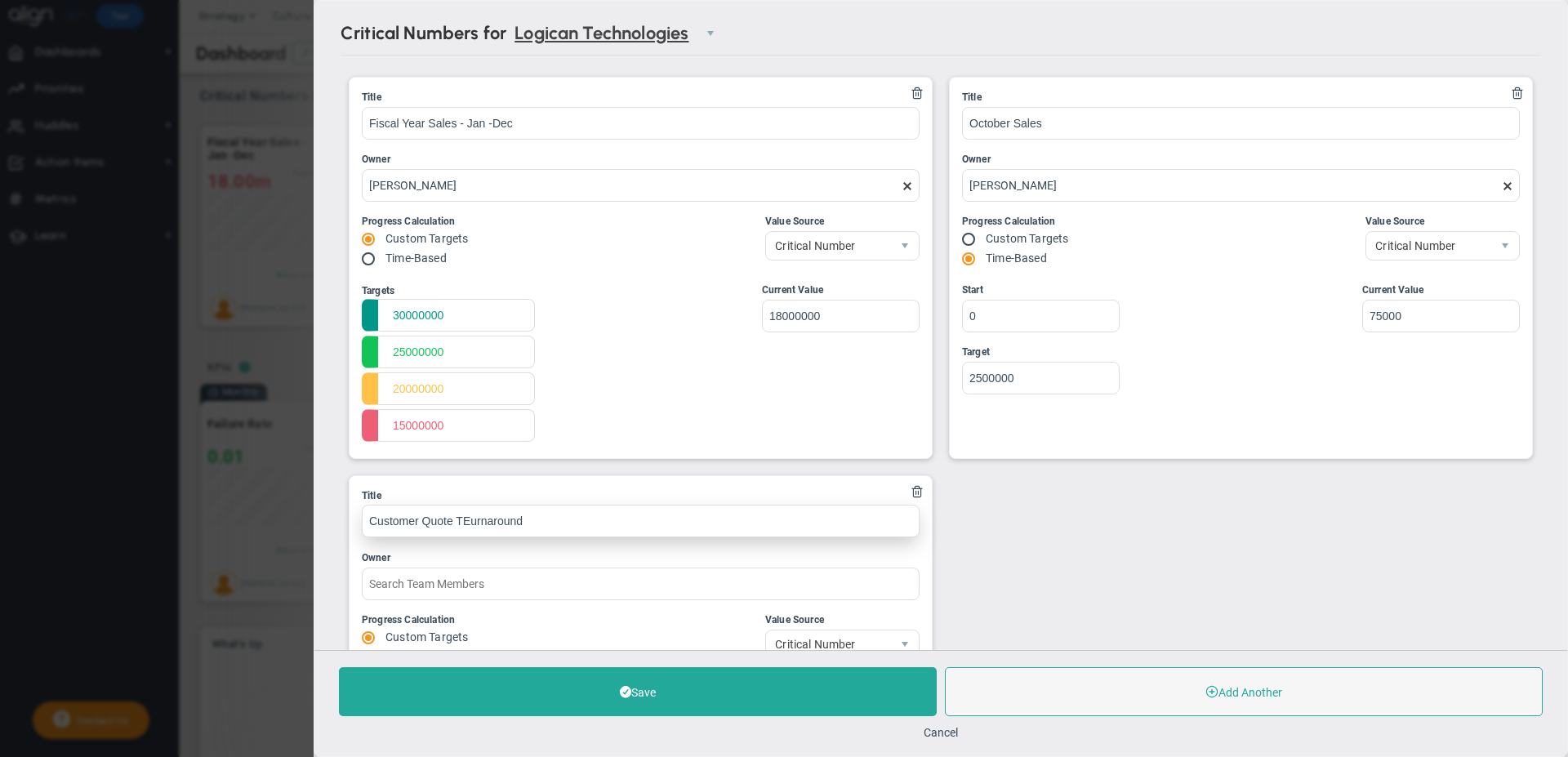
click at [459, 526] on input "Customer Quote TEurnaround" at bounding box center [640, 521] width 557 height 33
click at [462, 526] on input "Customer Quote TEurnaround" at bounding box center [640, 521] width 557 height 33
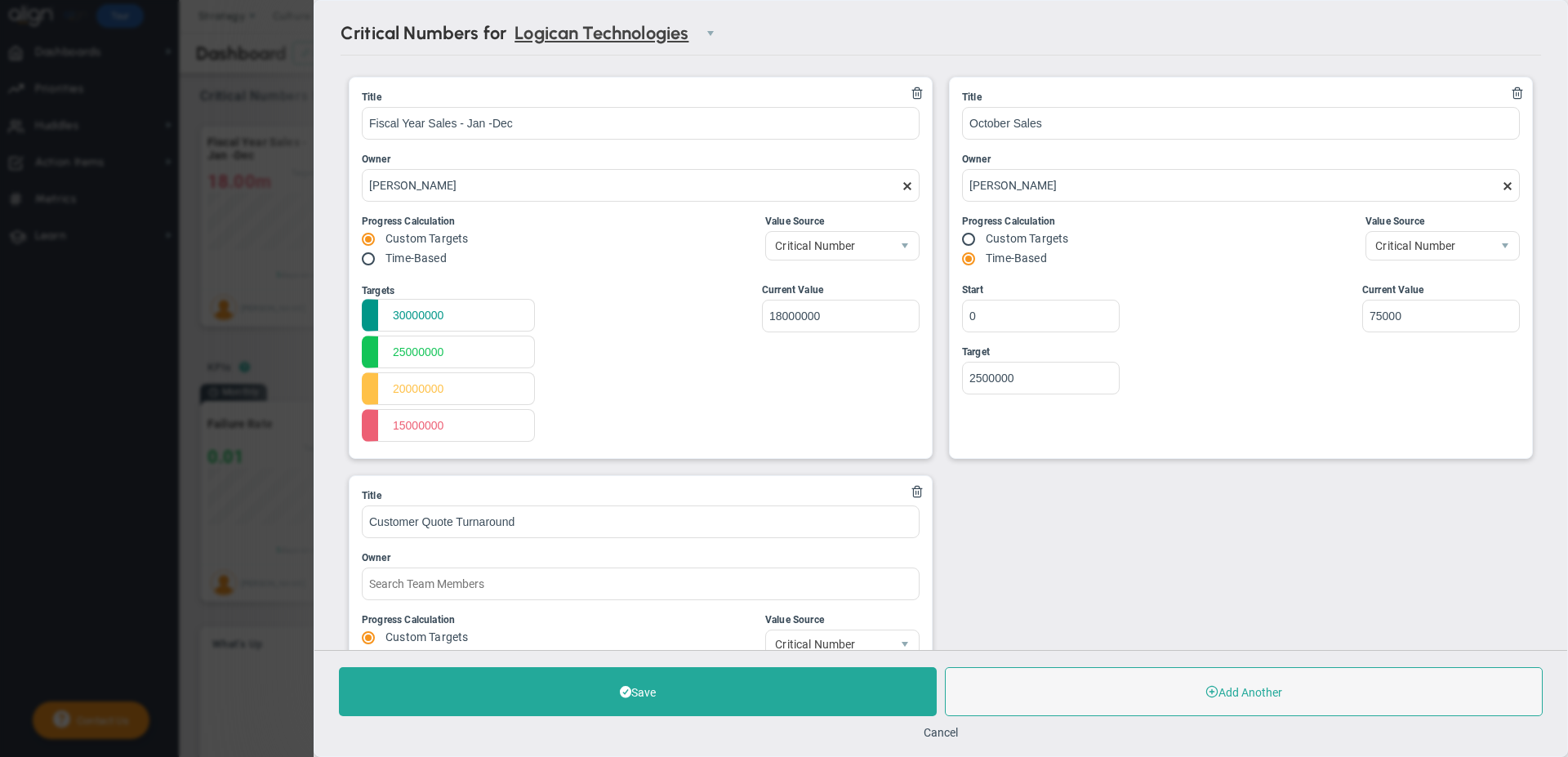
type input "Customer Quote Turnaround"
click at [657, 563] on div "Owner" at bounding box center [640, 558] width 557 height 16
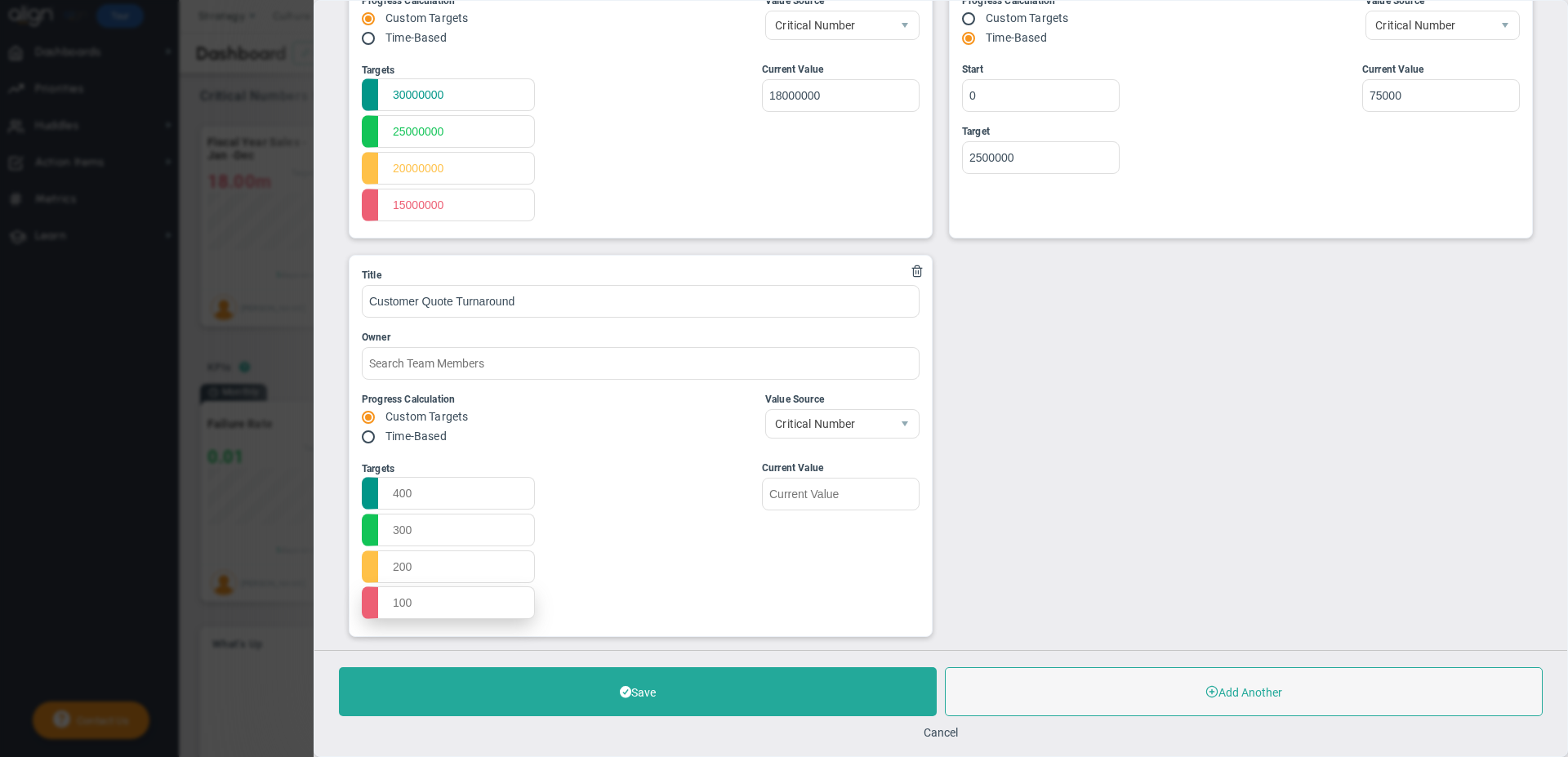
scroll to position [243, 0]
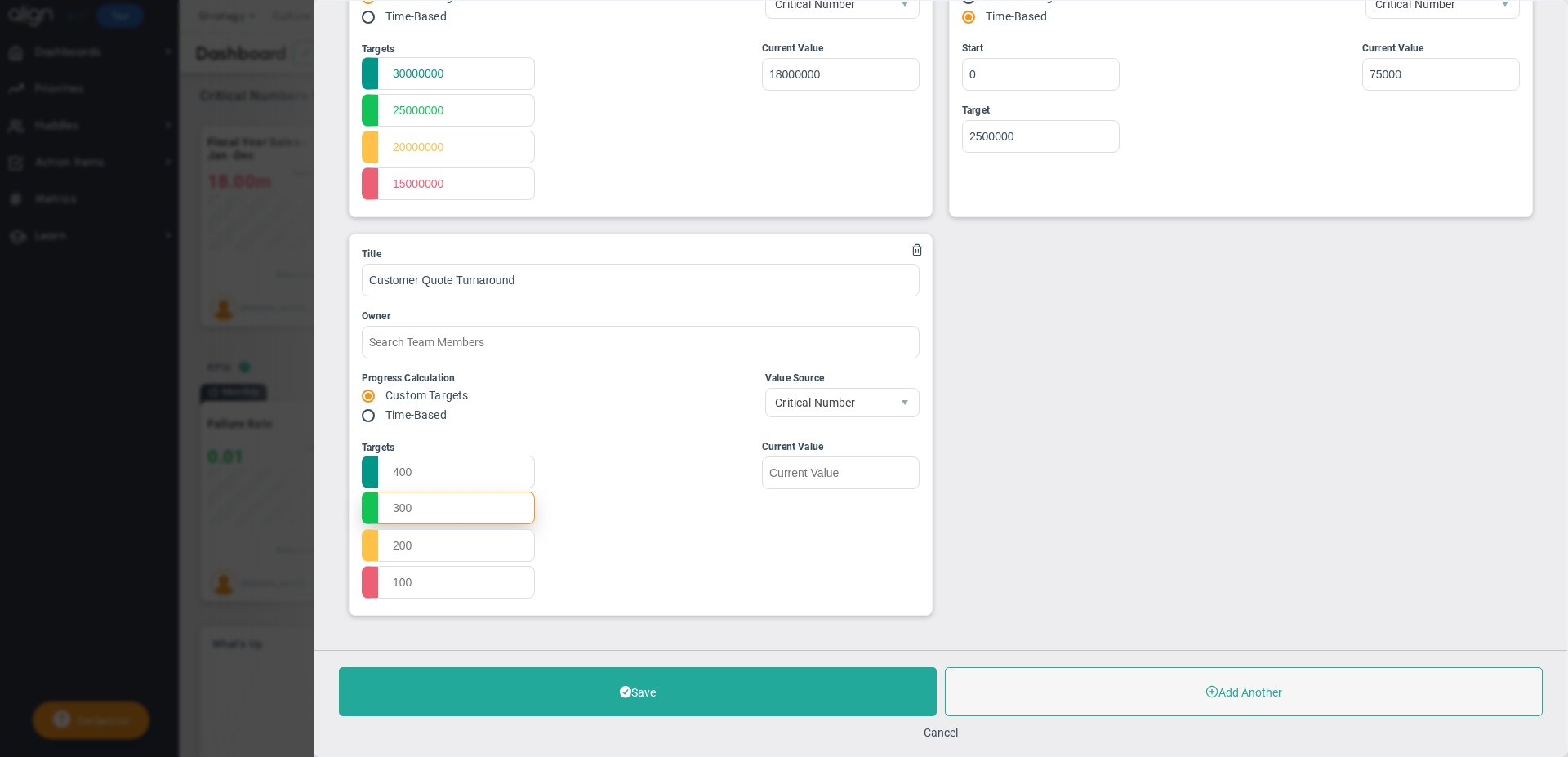
click at [411, 511] on input "text" at bounding box center [448, 508] width 173 height 33
type input "14"
click at [392, 474] on input "text" at bounding box center [448, 471] width 173 height 33
type input "20"
click at [394, 547] on input "text" at bounding box center [448, 544] width 173 height 33
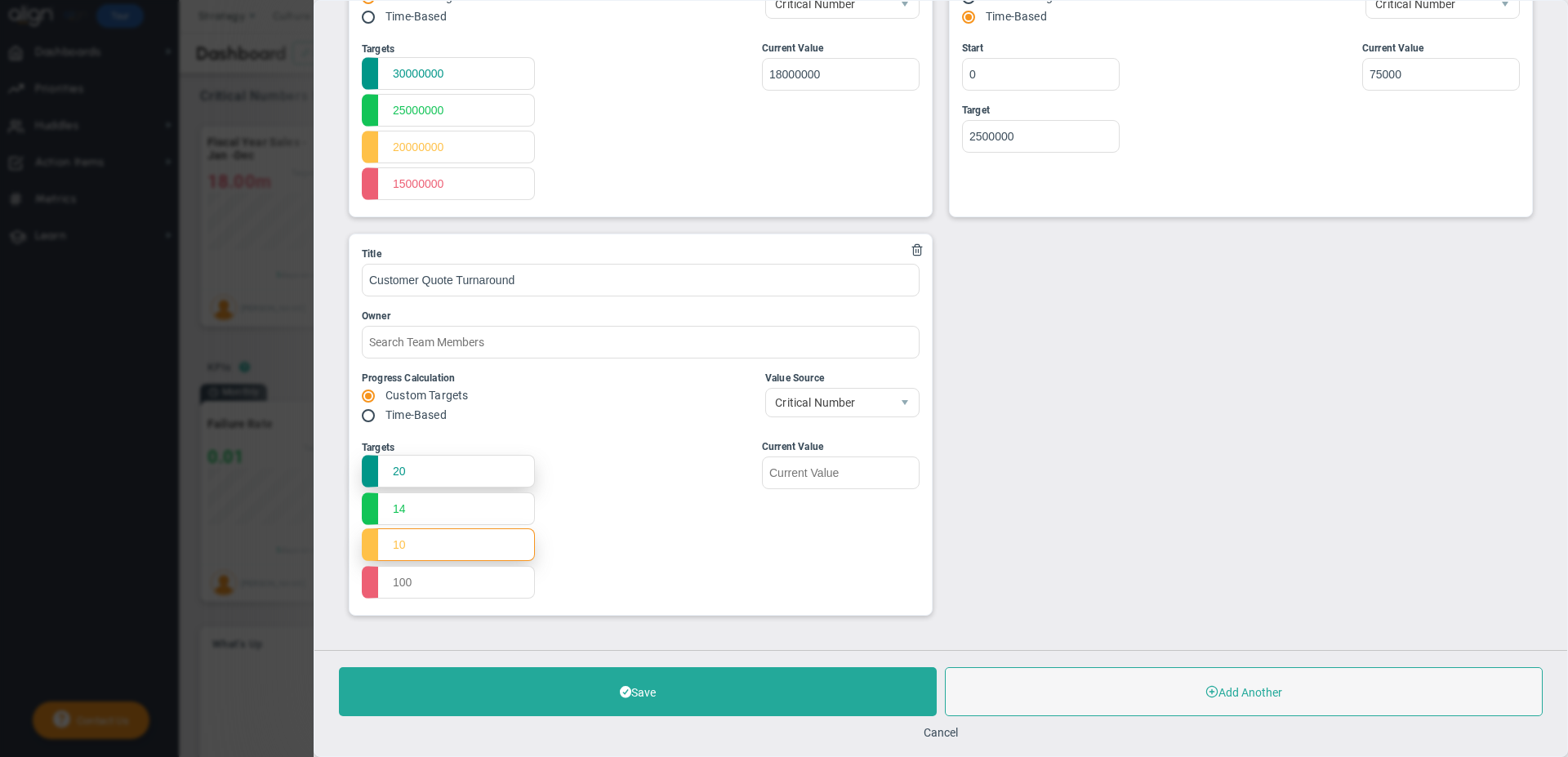
type input "10"
click at [392, 468] on input "20" at bounding box center [448, 471] width 173 height 33
type input "10"
click at [401, 543] on input "10" at bounding box center [448, 544] width 173 height 33
click at [397, 544] on input "10" at bounding box center [448, 544] width 173 height 33
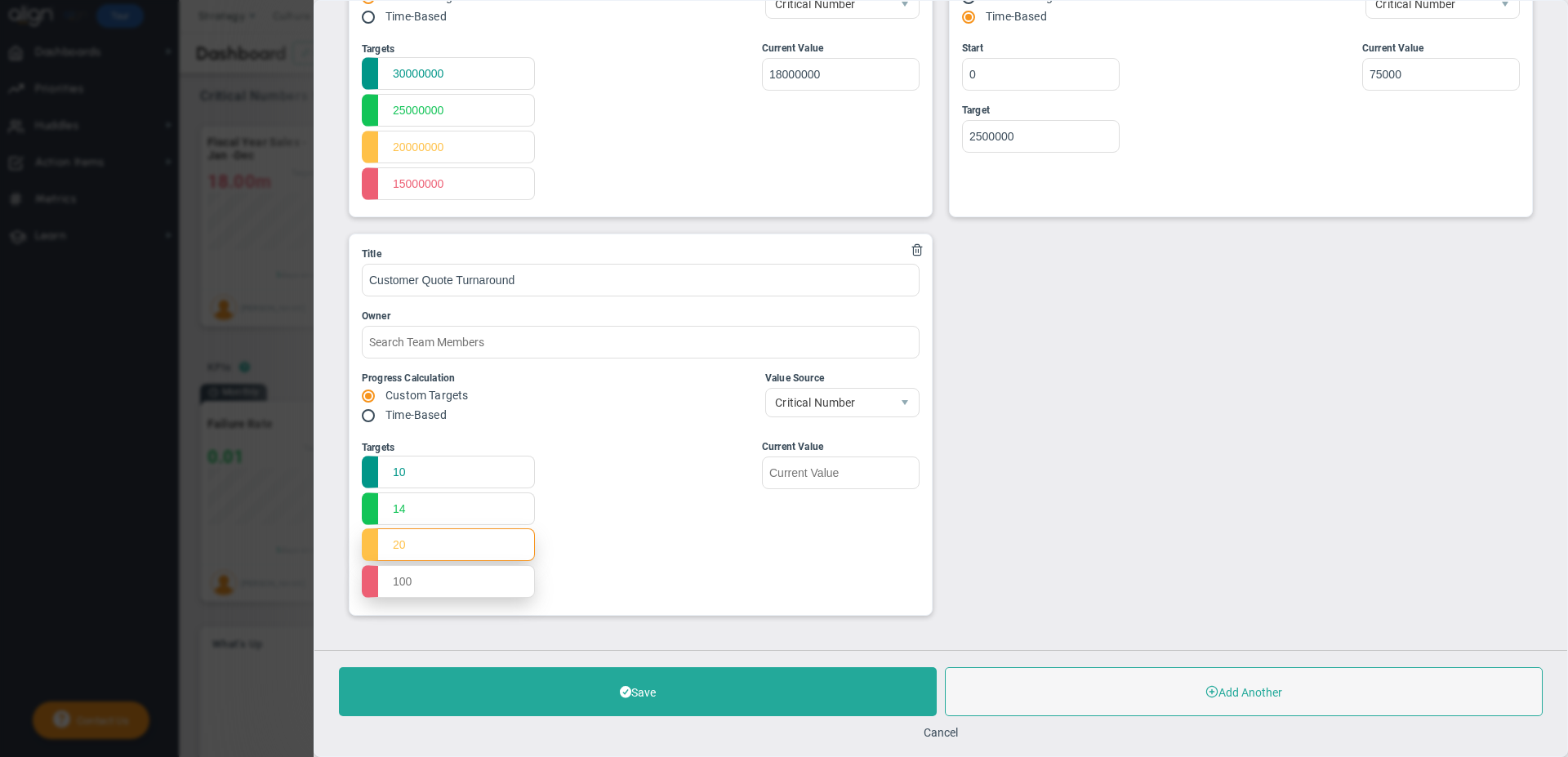
type input "20"
click at [393, 584] on input "text" at bounding box center [448, 581] width 173 height 33
type input "30"
click at [829, 401] on span "Critical Number" at bounding box center [828, 402] width 125 height 28
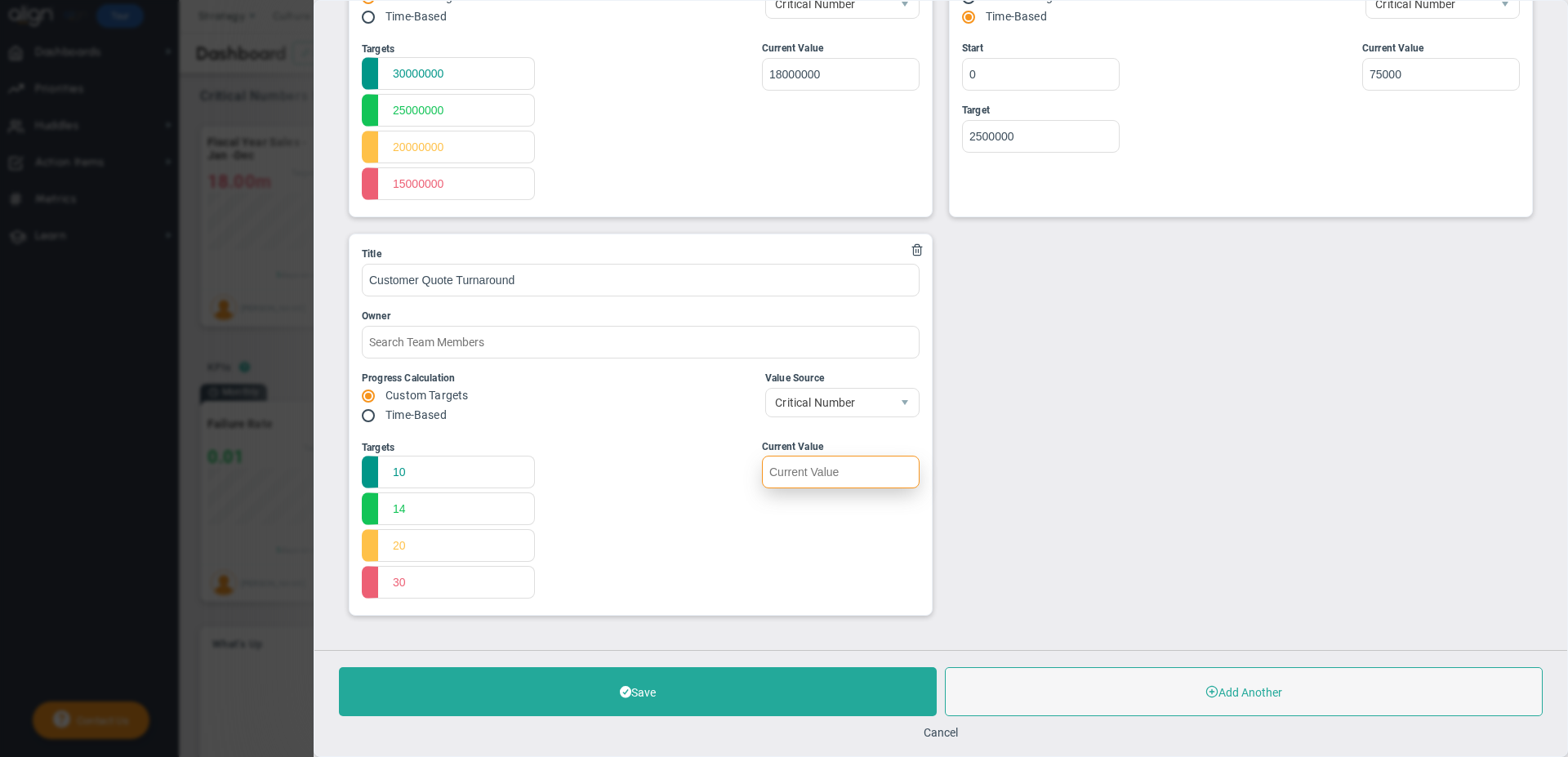
click at [792, 471] on input "text" at bounding box center [840, 471] width 157 height 33
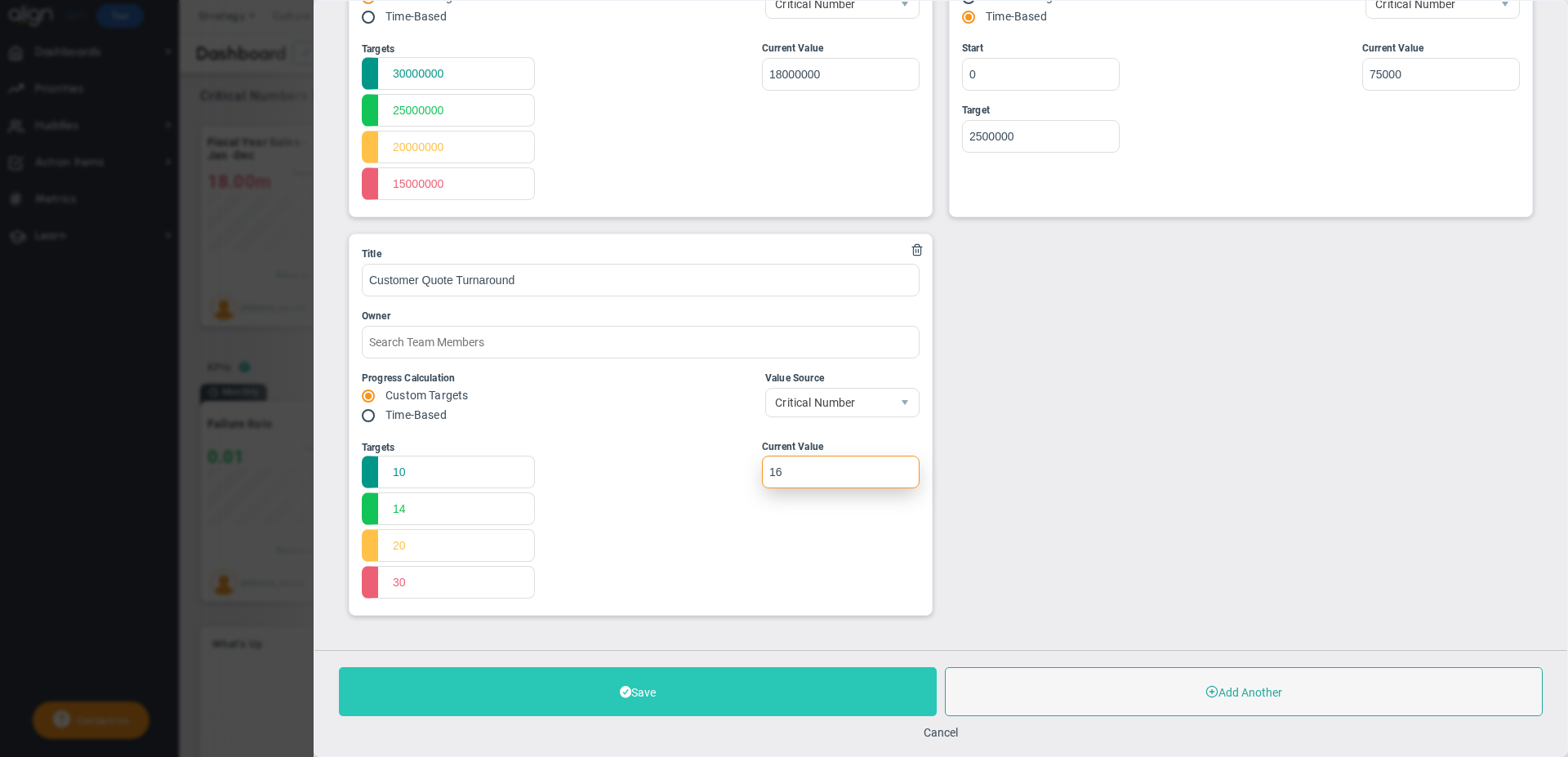
type input "16"
click at [704, 701] on button "Save" at bounding box center [638, 691] width 598 height 49
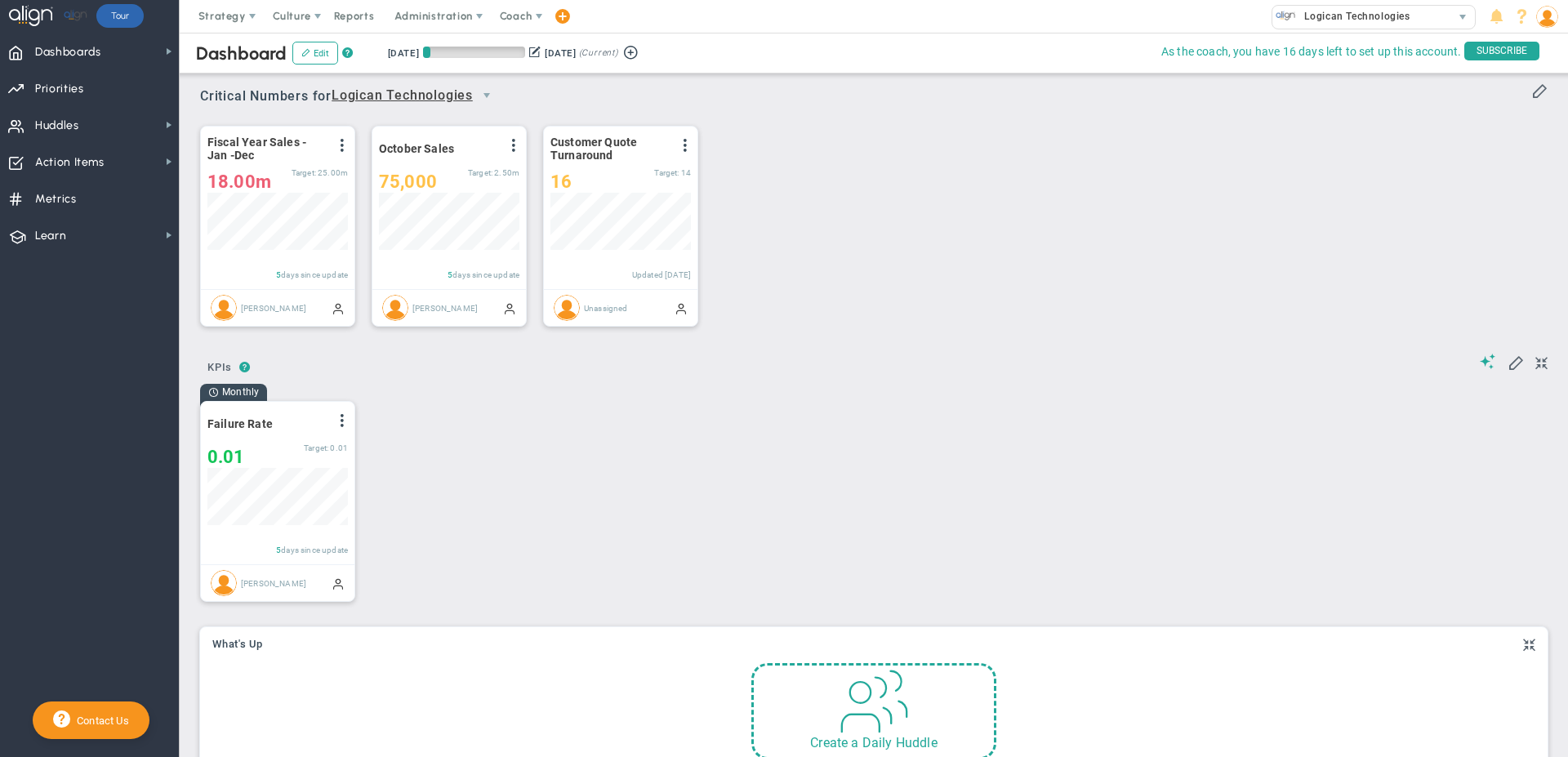
scroll to position [57, 141]
click at [775, 207] on div "Fiscal Year Sales - Jan -Dec View Historical Graph Edit Make "No Change" Update…" at bounding box center [867, 226] width 1368 height 230
click at [1531, 91] on span at bounding box center [1538, 89] width 16 height 16
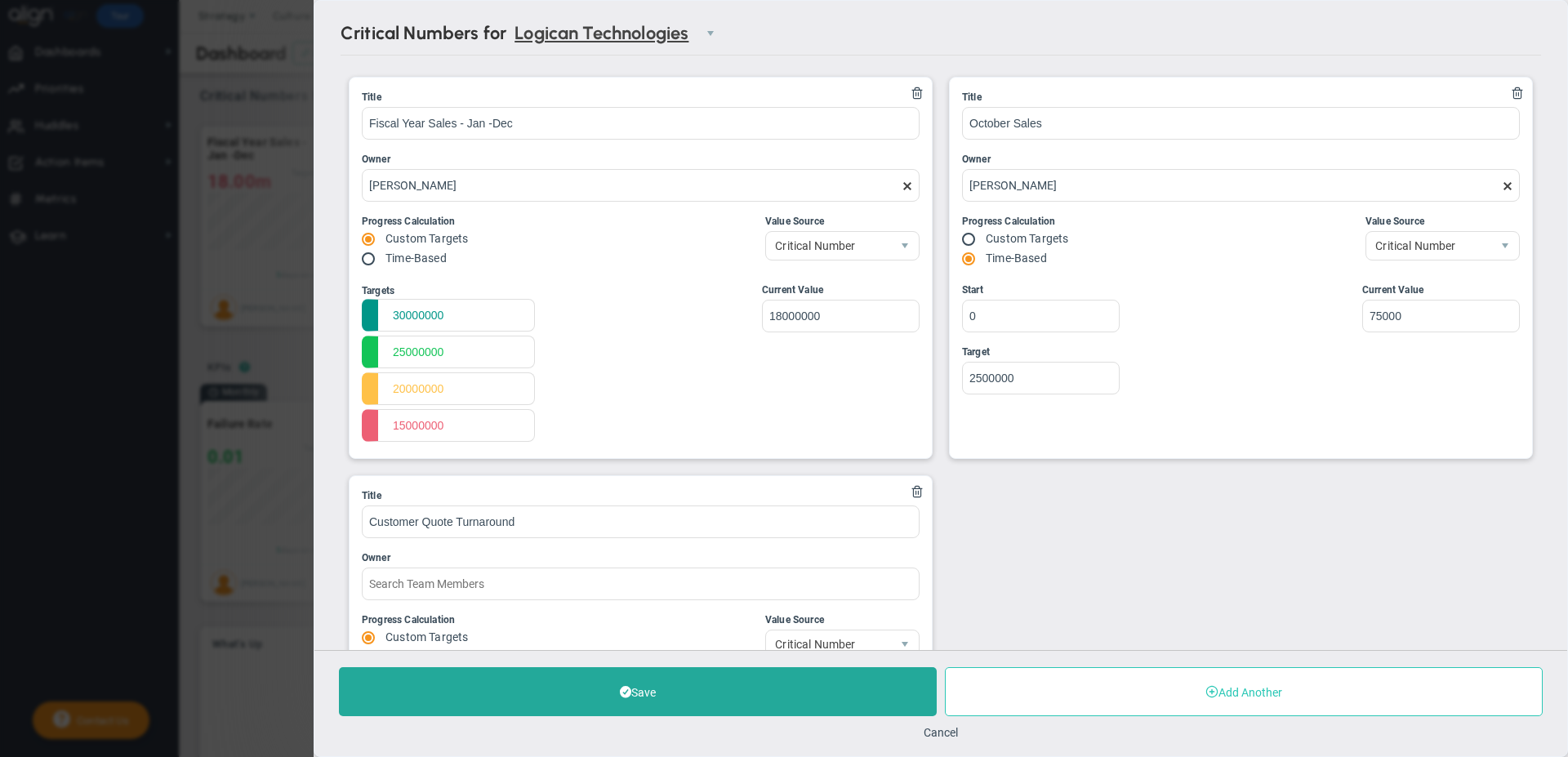
click at [1143, 699] on button "Add Another" at bounding box center [1244, 691] width 598 height 49
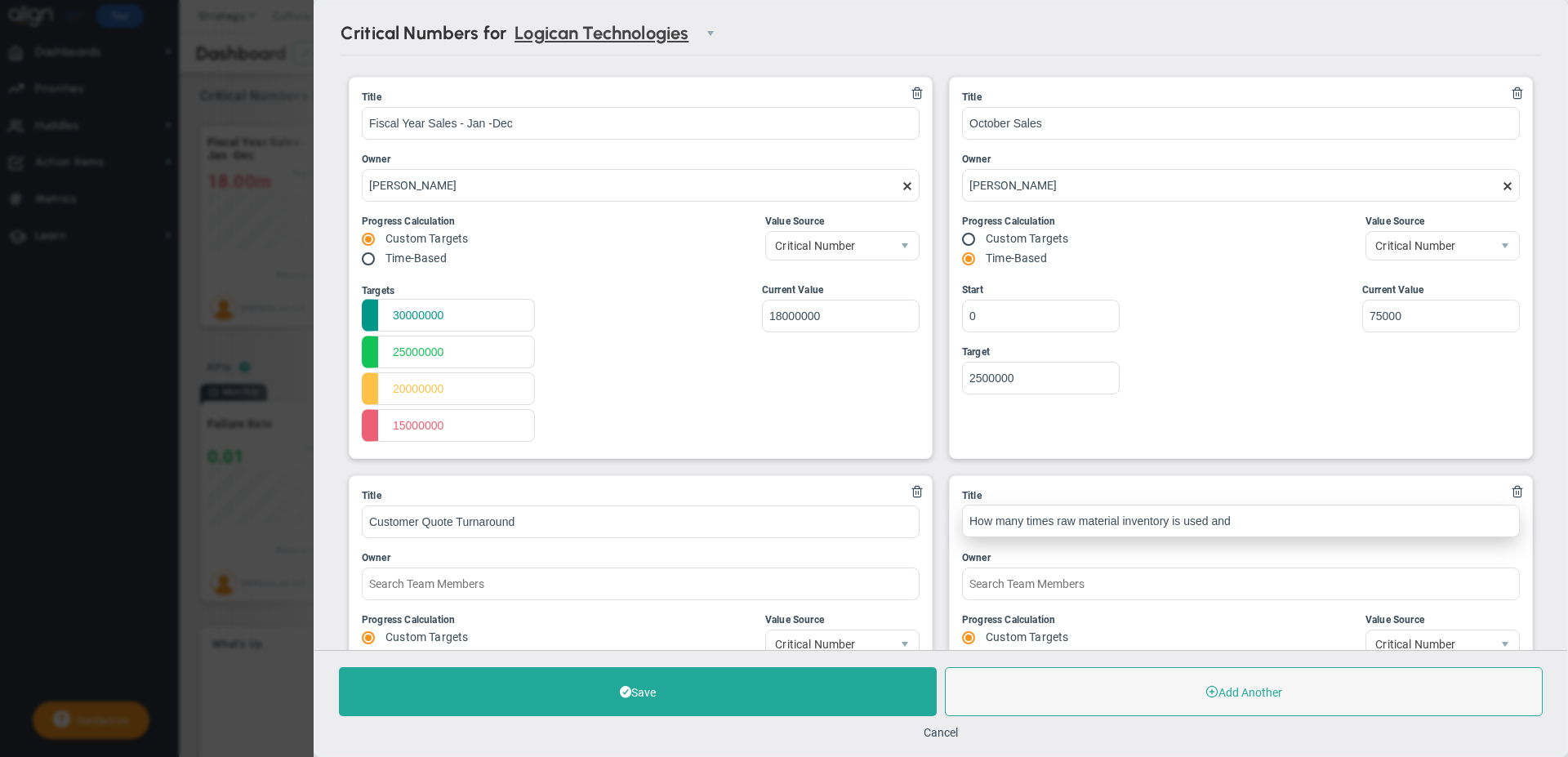
click at [1072, 520] on input "How many times raw material inventory is used and" at bounding box center [1240, 521] width 557 height 33
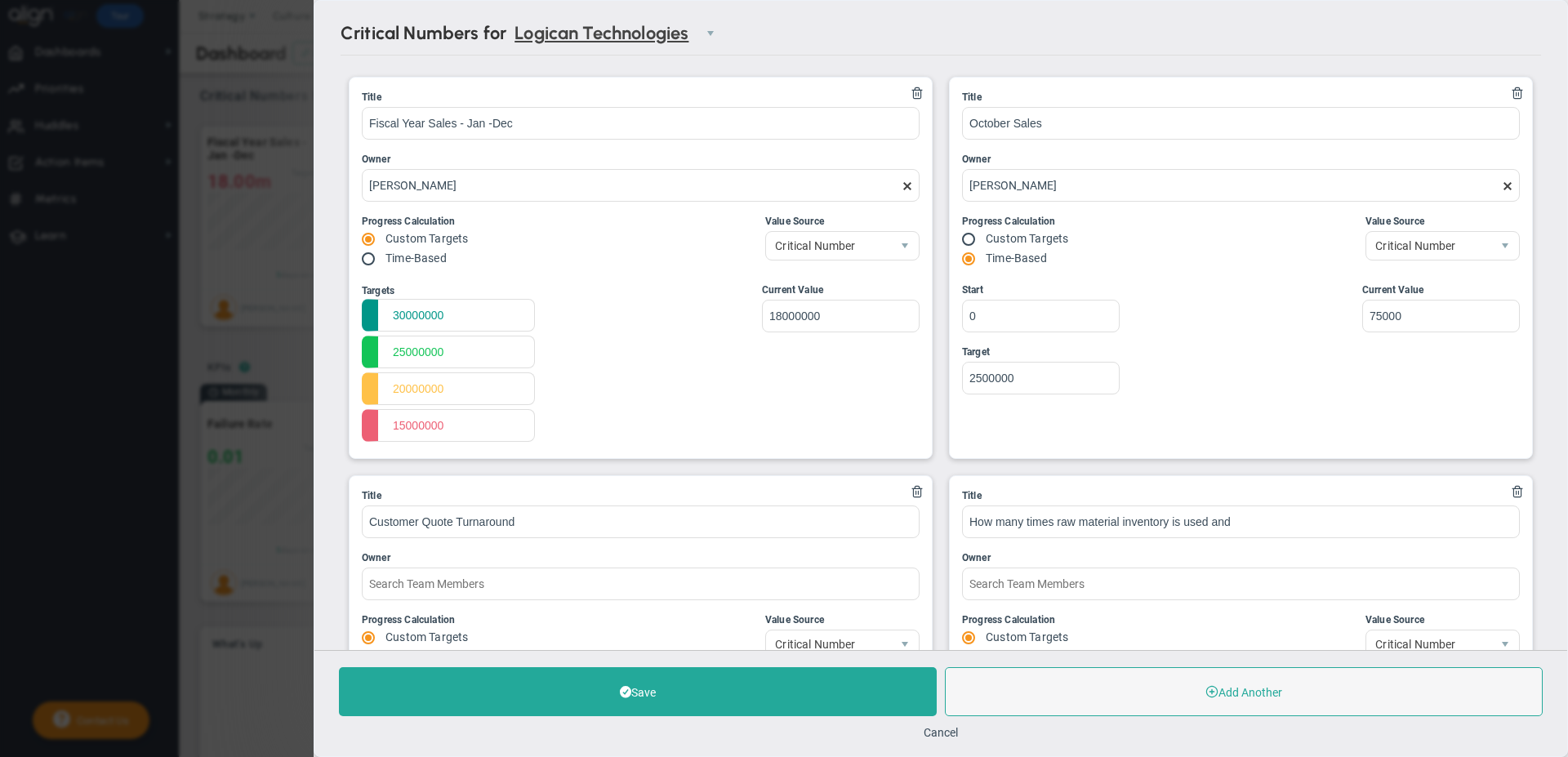
drag, startPoint x: 1243, startPoint y: 514, endPoint x: 808, endPoint y: 544, distance: 436.0
click at [808, 544] on ul "Title Fiscal Year Sales - Jan -Dec Owner [PERSON_NAME] Progress Calculation Cus…" at bounding box center [940, 467] width 1200 height 797
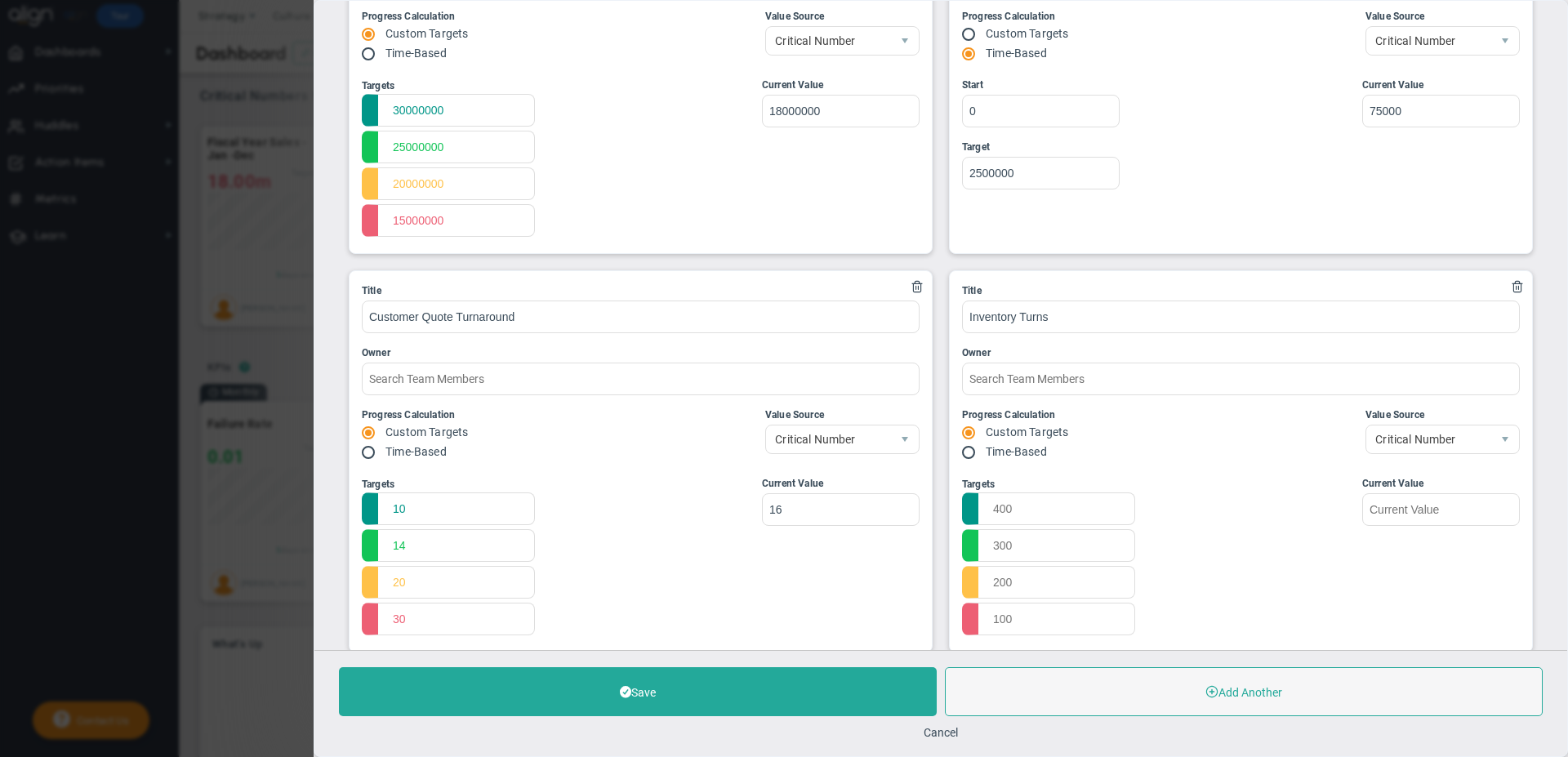
scroll to position [243, 0]
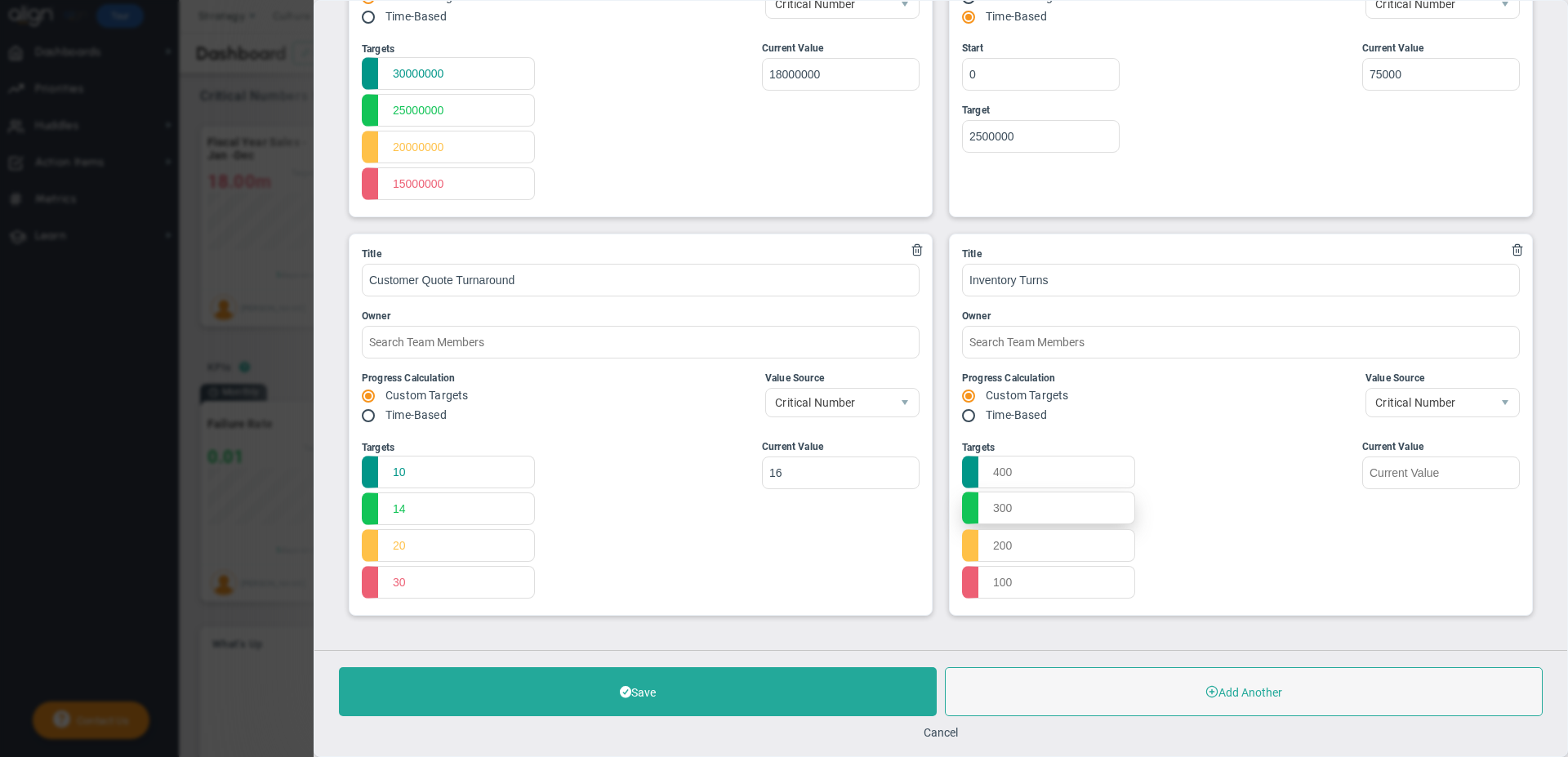
type input "Inventory Turns"
click at [986, 509] on input "text" at bounding box center [1048, 508] width 173 height 33
type input "4"
click at [989, 468] on input "text" at bounding box center [1048, 471] width 173 height 33
type input "3"
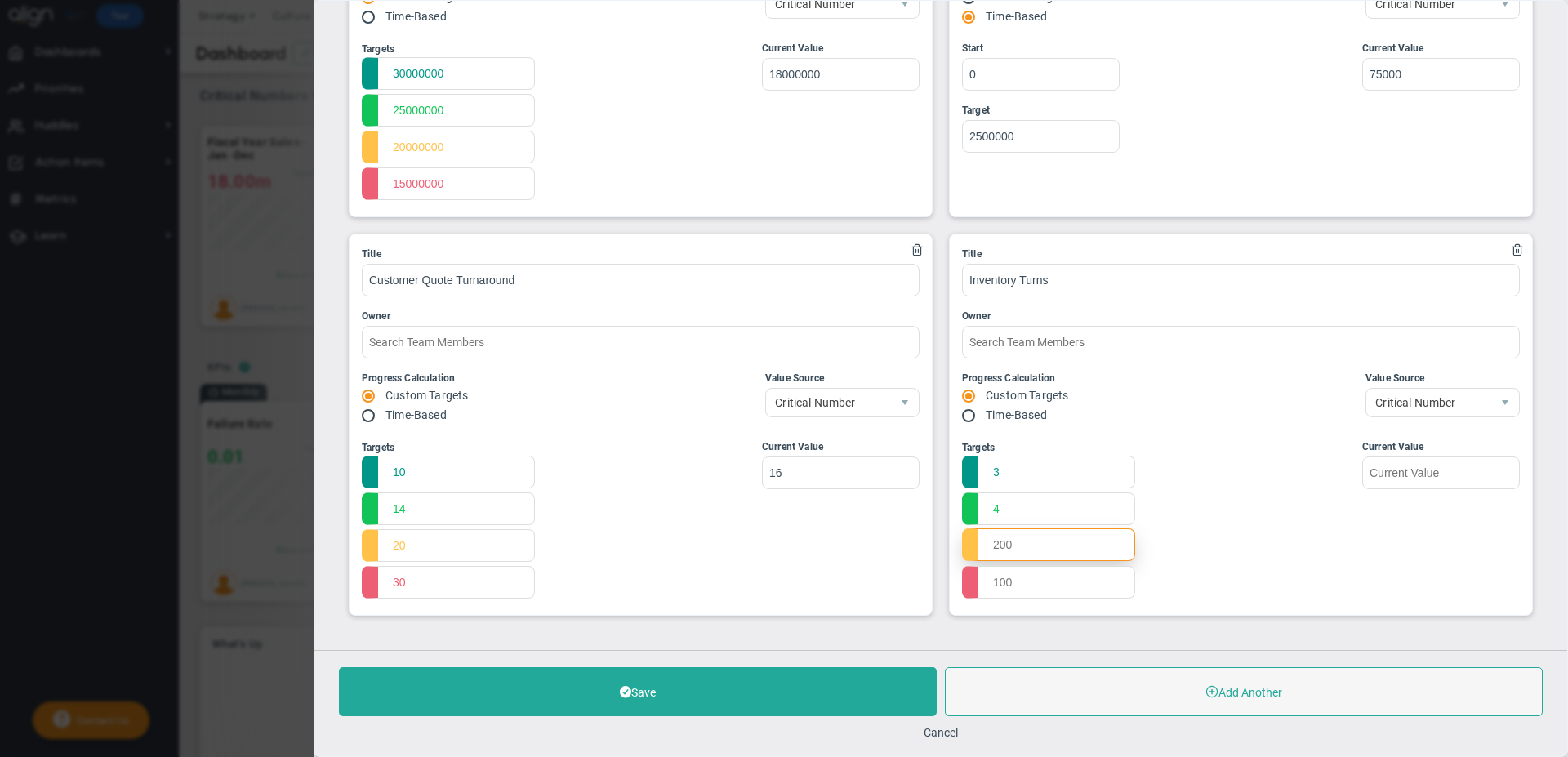
click at [990, 547] on input "text" at bounding box center [1048, 544] width 173 height 33
type input "2"
click at [993, 583] on input "text" at bounding box center [1048, 581] width 173 height 33
type input "1"
click at [1282, 531] on div "Targets 3 4 2 1 Start Target" at bounding box center [1240, 521] width 557 height 163
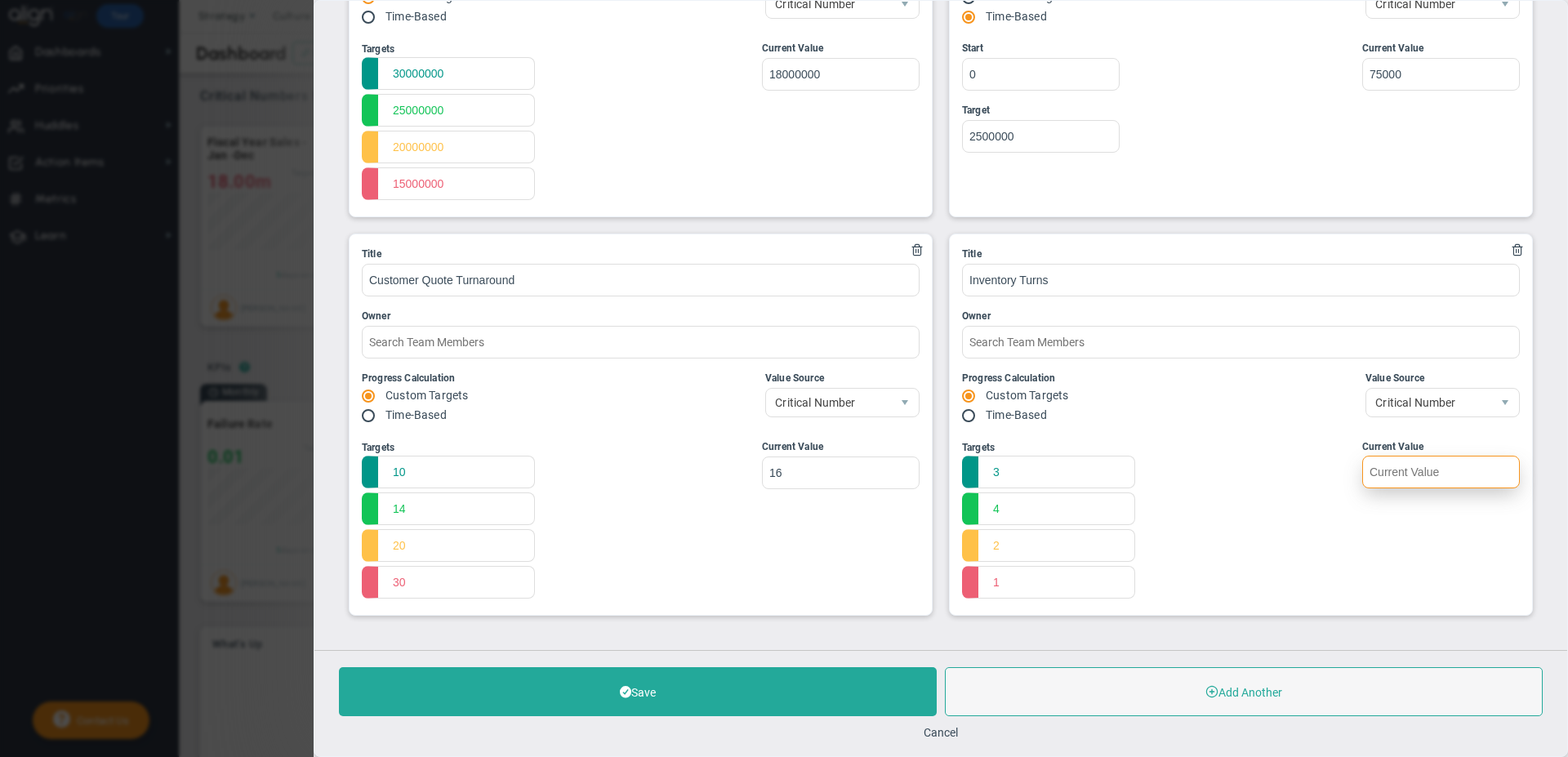
click at [1391, 468] on input "text" at bounding box center [1441, 471] width 157 height 33
type input "3"
click at [1219, 573] on div "Targets 3 4 2 1 Start Target 3" at bounding box center [1240, 521] width 557 height 163
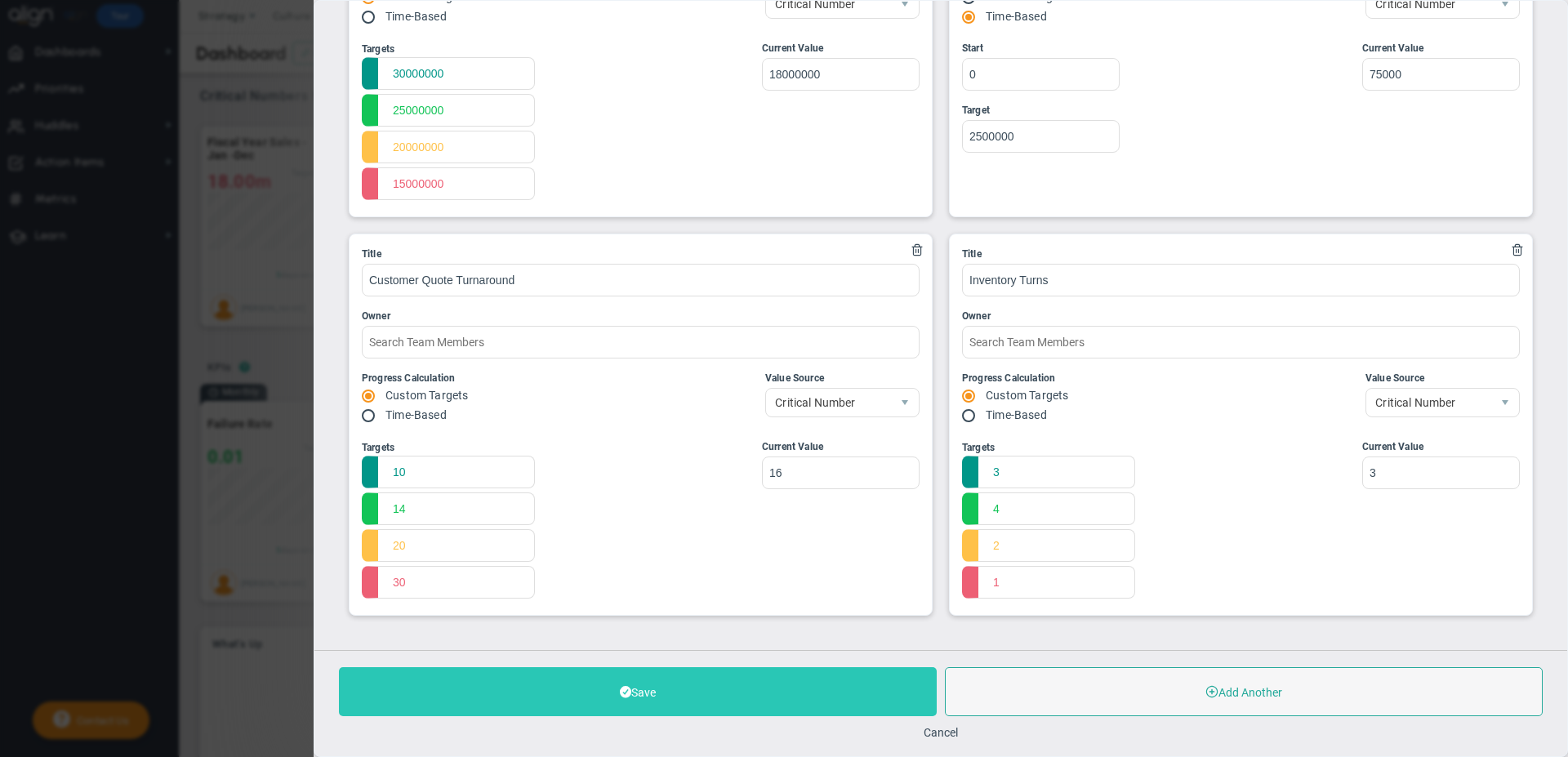
click at [861, 690] on button "Save" at bounding box center [638, 691] width 598 height 49
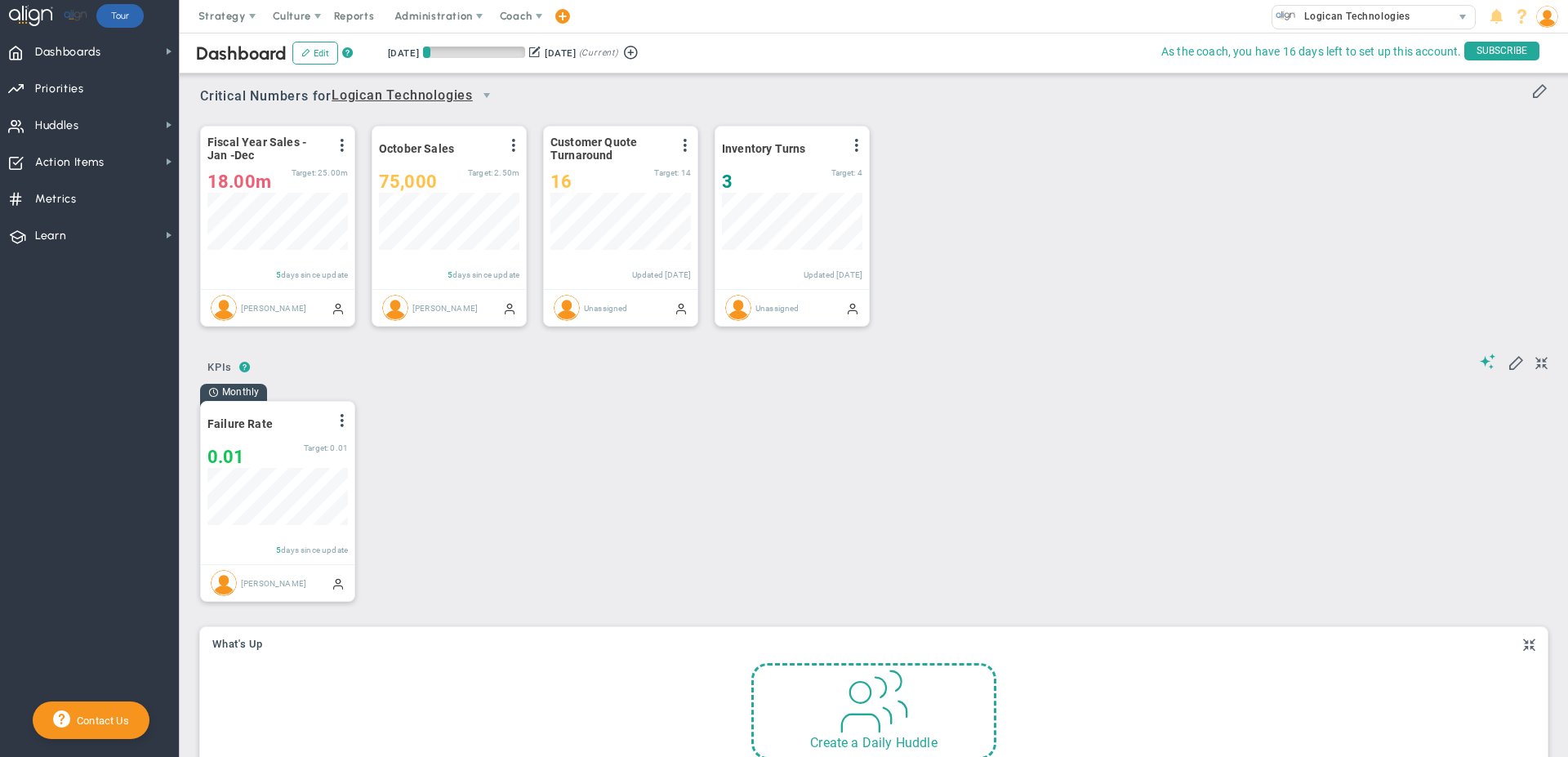
scroll to position [57, 141]
click at [1531, 94] on span at bounding box center [1538, 89] width 16 height 16
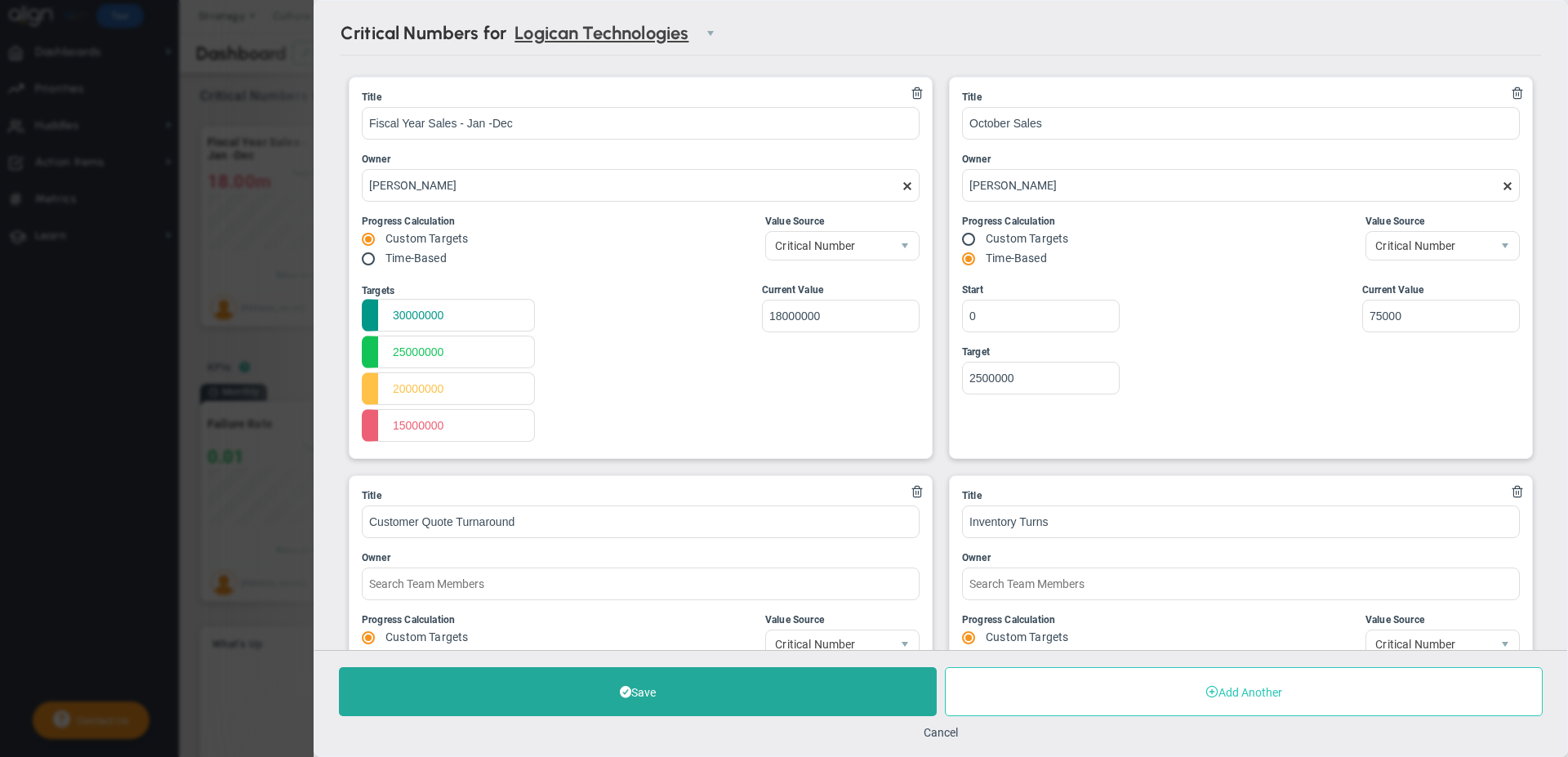
click at [1189, 684] on button "Add Another" at bounding box center [1244, 691] width 598 height 49
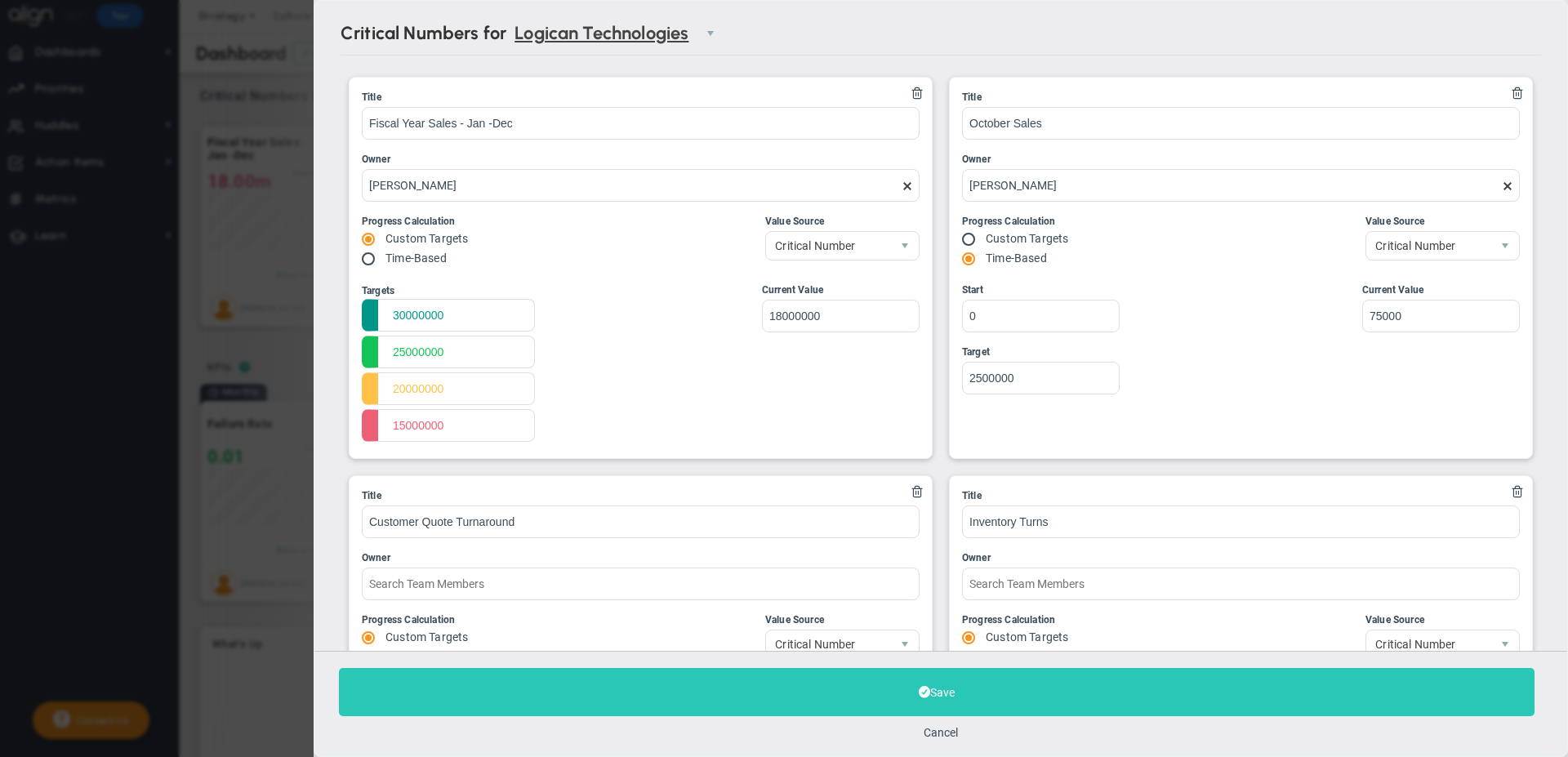
scroll to position [595, 0]
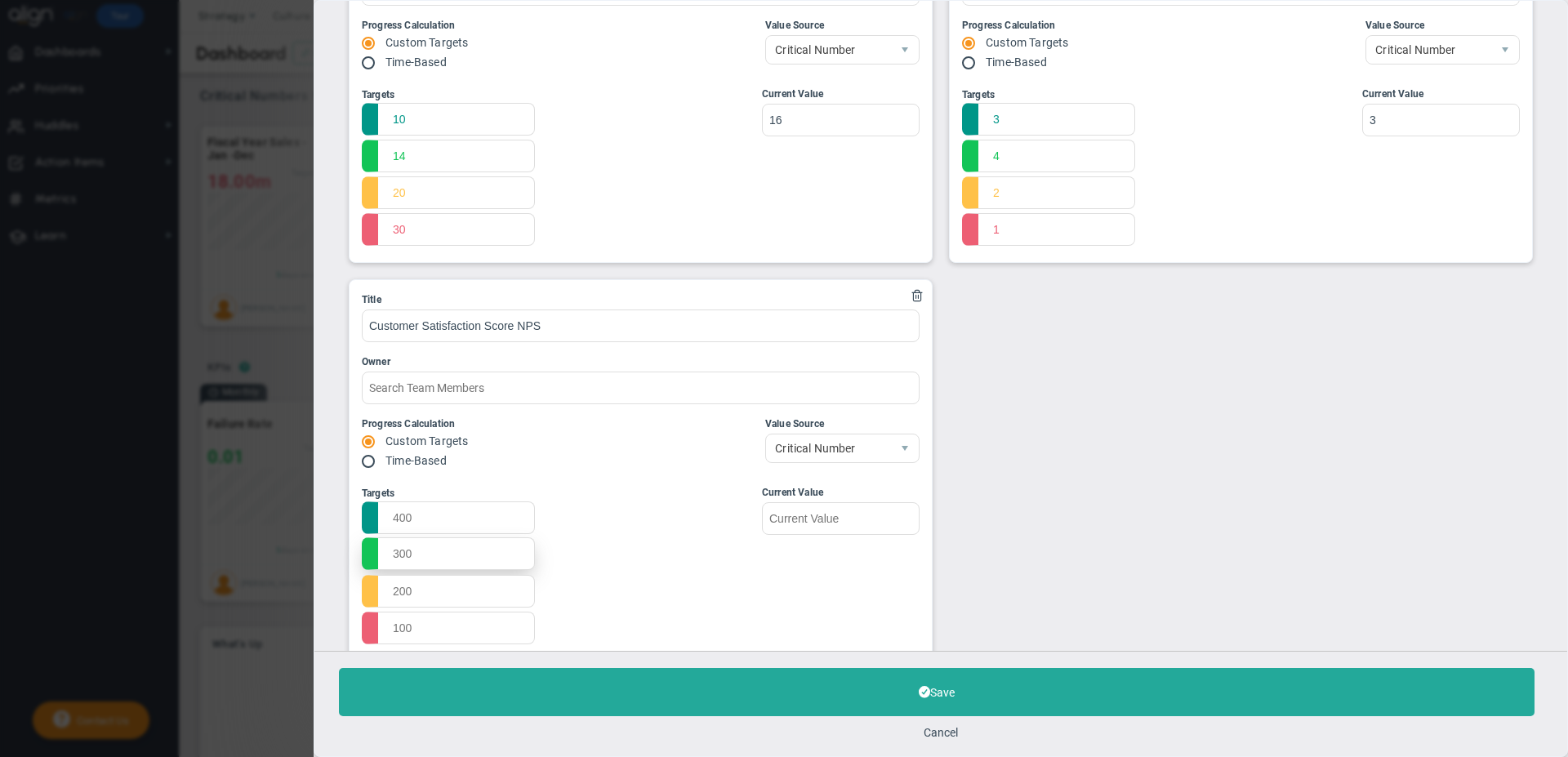
type input "Customer Satisfaction Score NPS"
click at [392, 557] on input "text" at bounding box center [448, 554] width 173 height 33
click at [394, 518] on input "text" at bounding box center [448, 516] width 173 height 33
type input "50"
click at [395, 554] on input "text" at bounding box center [448, 554] width 173 height 33
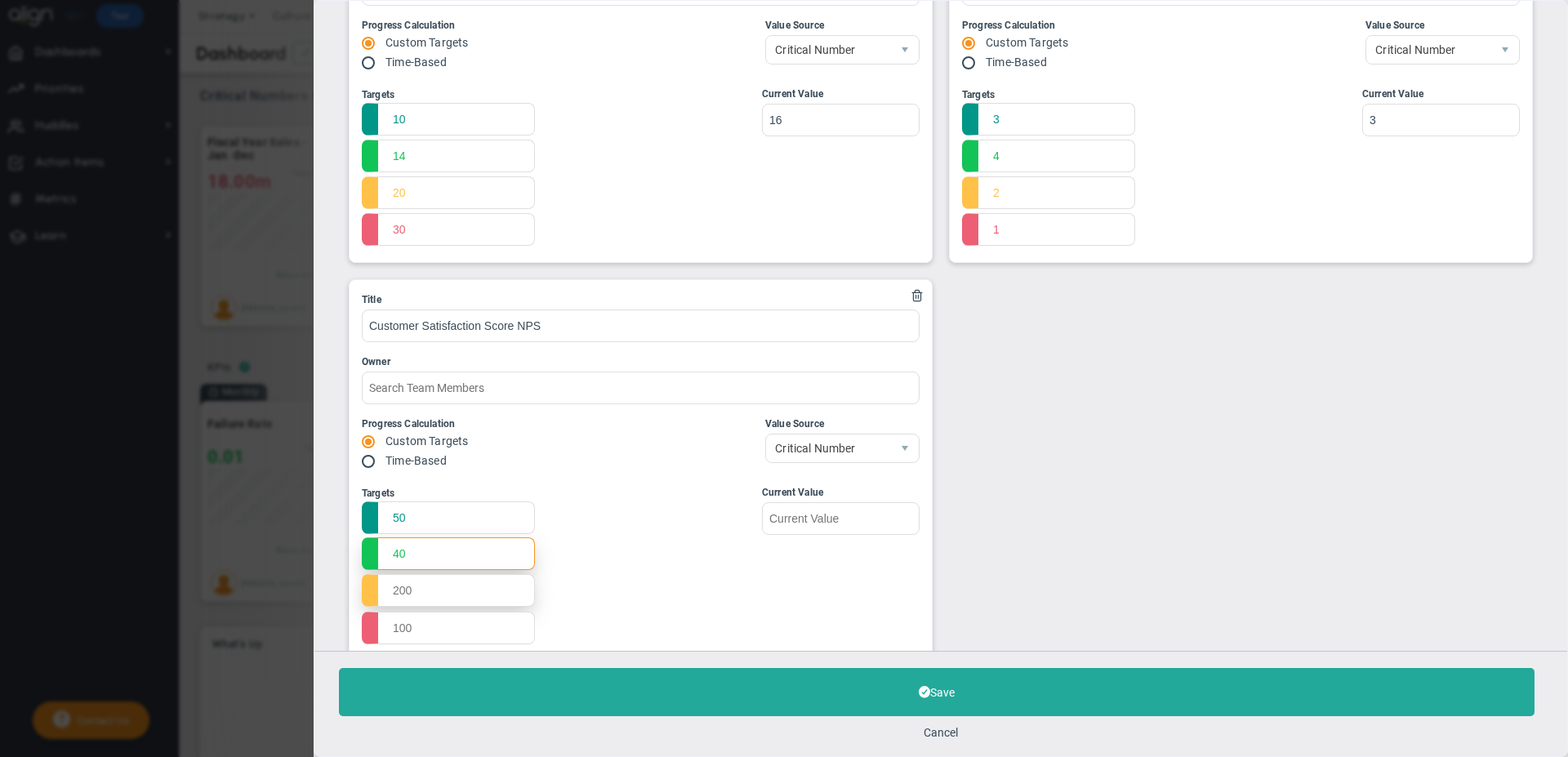
type input "40"
drag, startPoint x: 394, startPoint y: 588, endPoint x: 403, endPoint y: 589, distance: 9.1
click at [397, 589] on input "text" at bounding box center [448, 590] width 173 height 33
type input "30"
click at [409, 628] on input "text" at bounding box center [448, 627] width 173 height 33
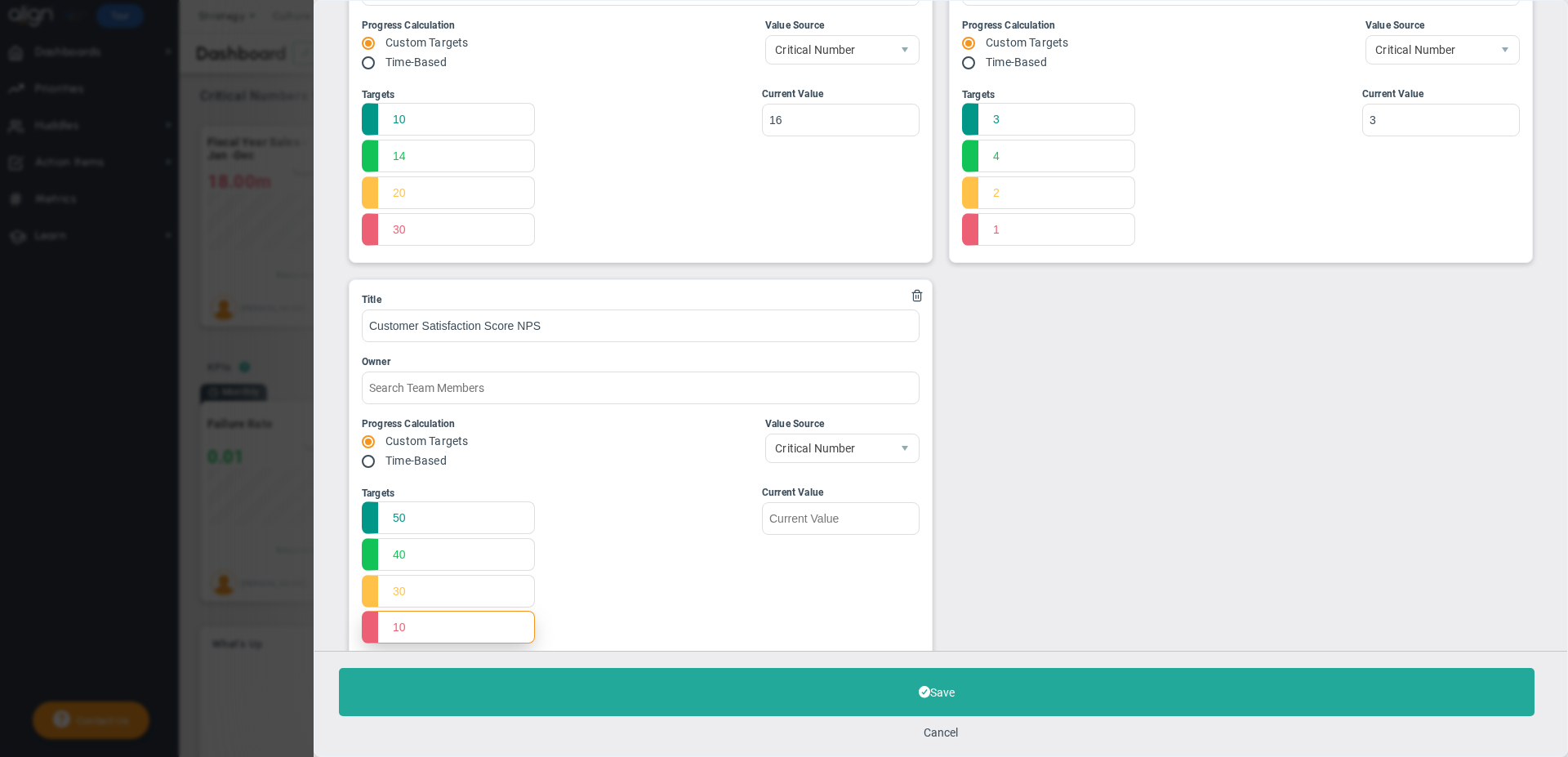
type input "10"
click at [703, 551] on div "Targets 50 40 30 10 Start Target" at bounding box center [640, 567] width 557 height 163
click at [811, 522] on input "text" at bounding box center [840, 517] width 157 height 33
type input "32"
click at [797, 600] on div "Current Value 32" at bounding box center [836, 567] width 166 height 163
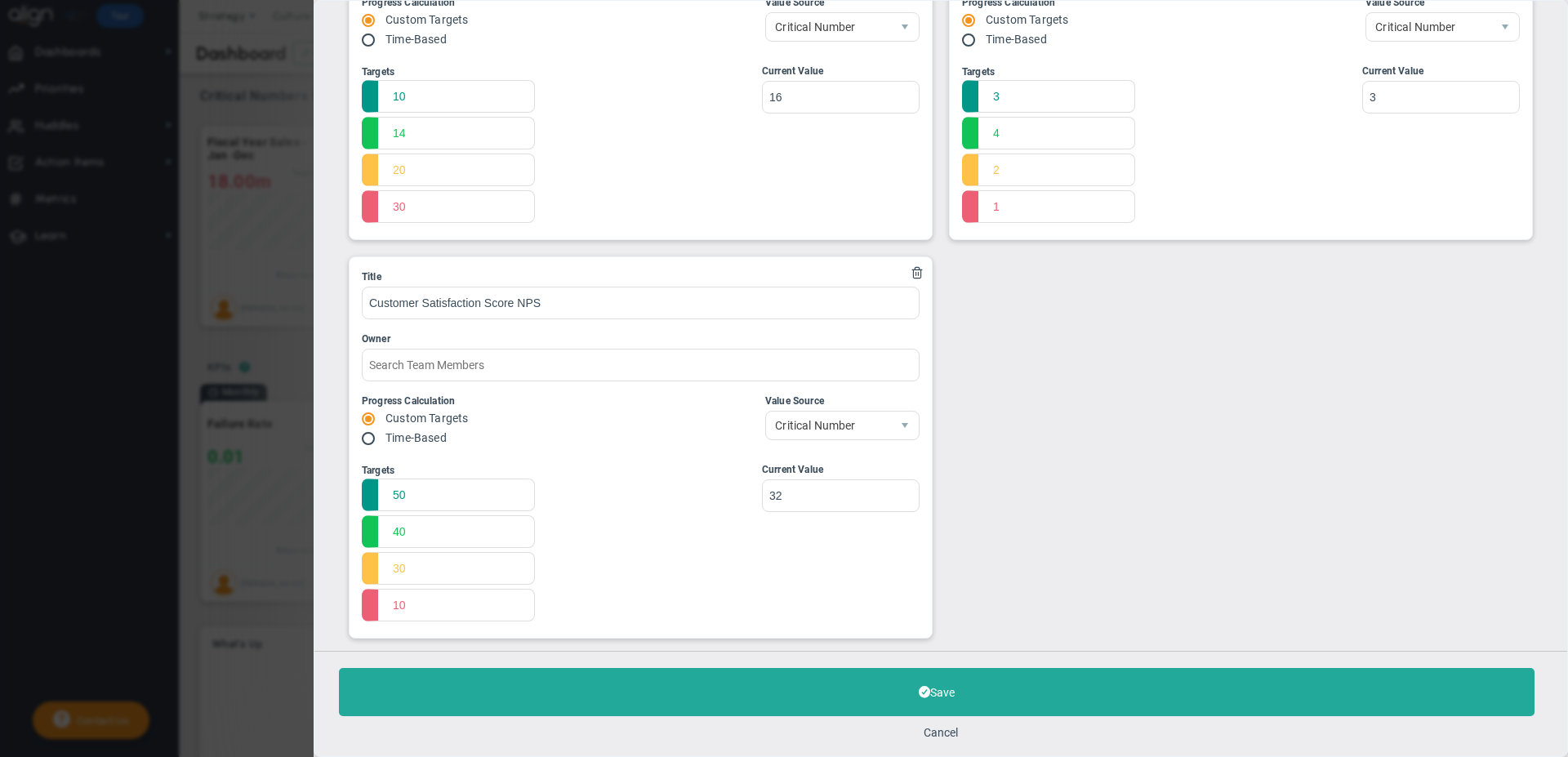
scroll to position [640, 0]
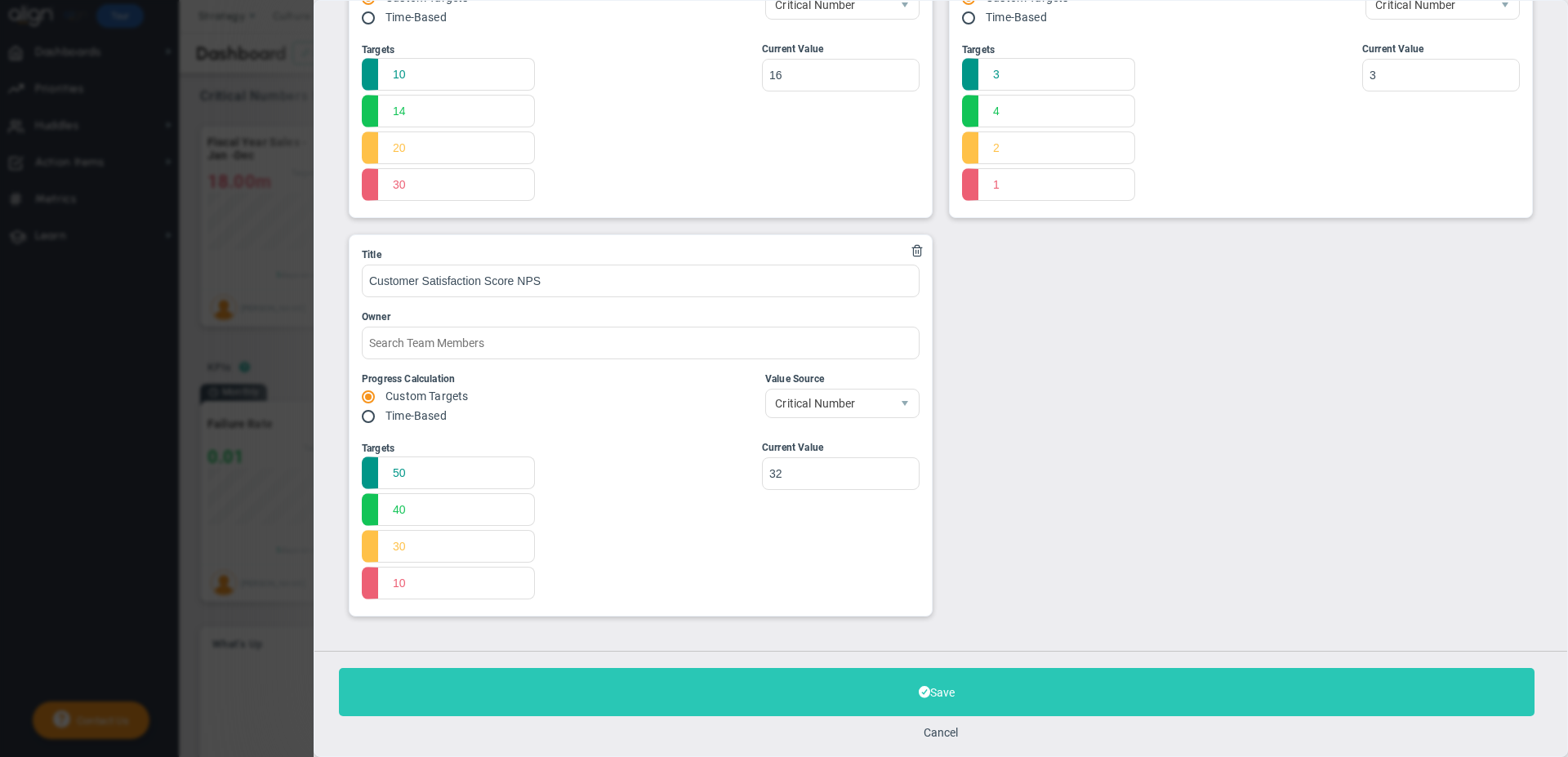
click at [883, 694] on button "Save" at bounding box center [937, 691] width 1195 height 48
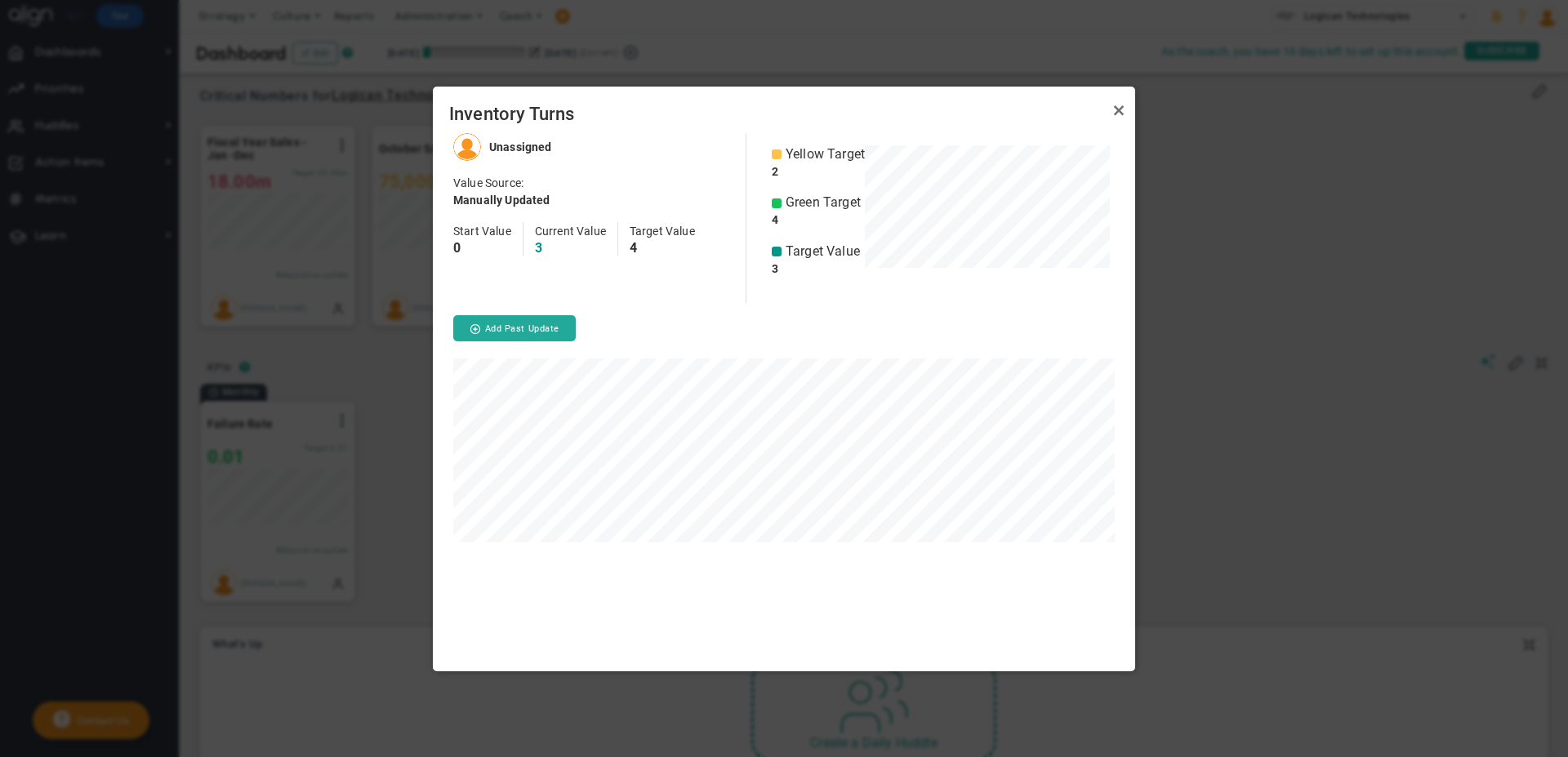
scroll to position [538, 703]
click at [1120, 106] on link "Close" at bounding box center [1118, 111] width 20 height 20
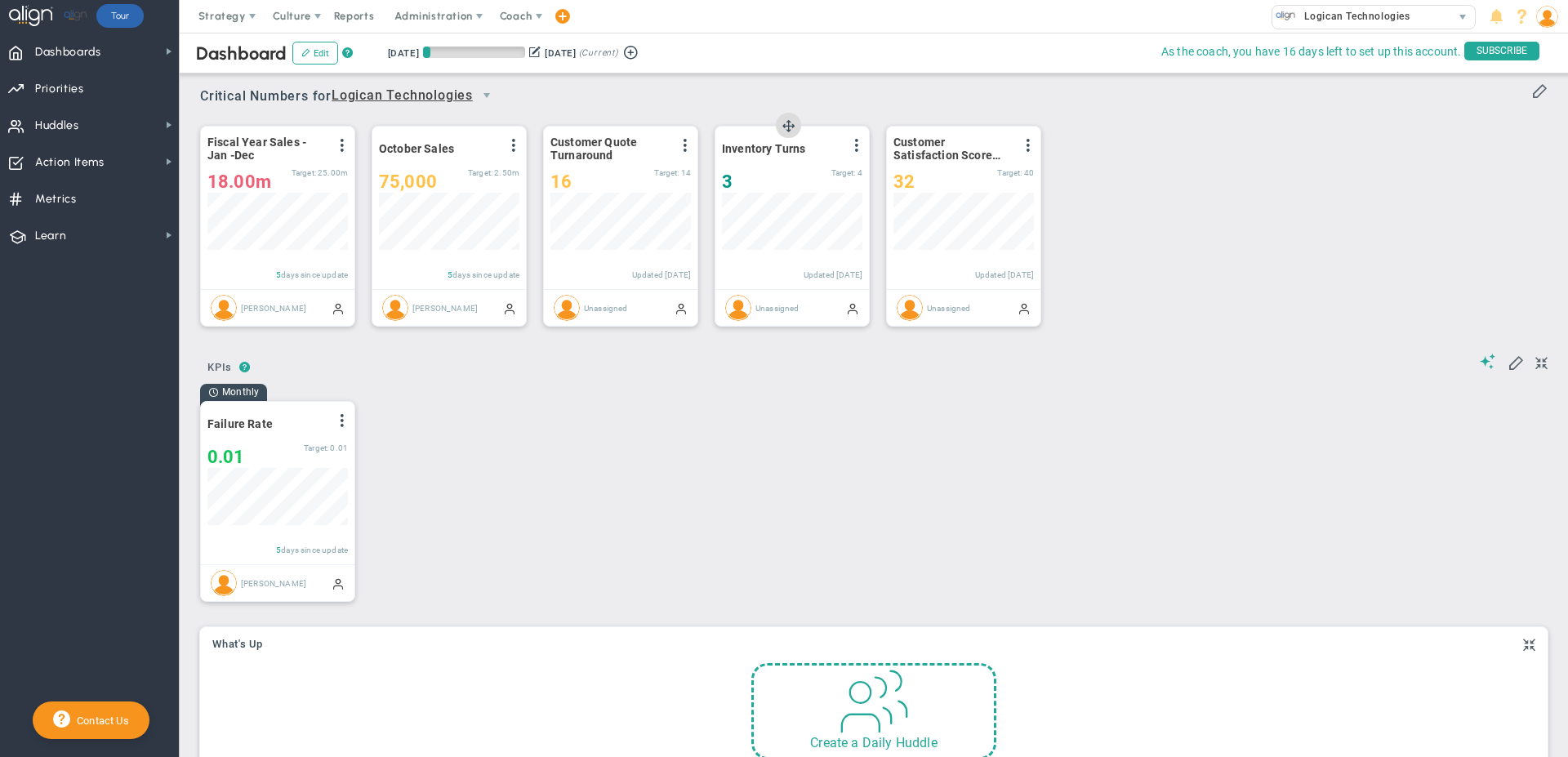
click at [855, 153] on div "View Historical Graph Edit Make "No Change" Update Add Past Update" at bounding box center [856, 148] width 13 height 22
click at [855, 149] on span at bounding box center [856, 145] width 13 height 13
click at [777, 181] on span "Edit" at bounding box center [768, 178] width 19 height 11
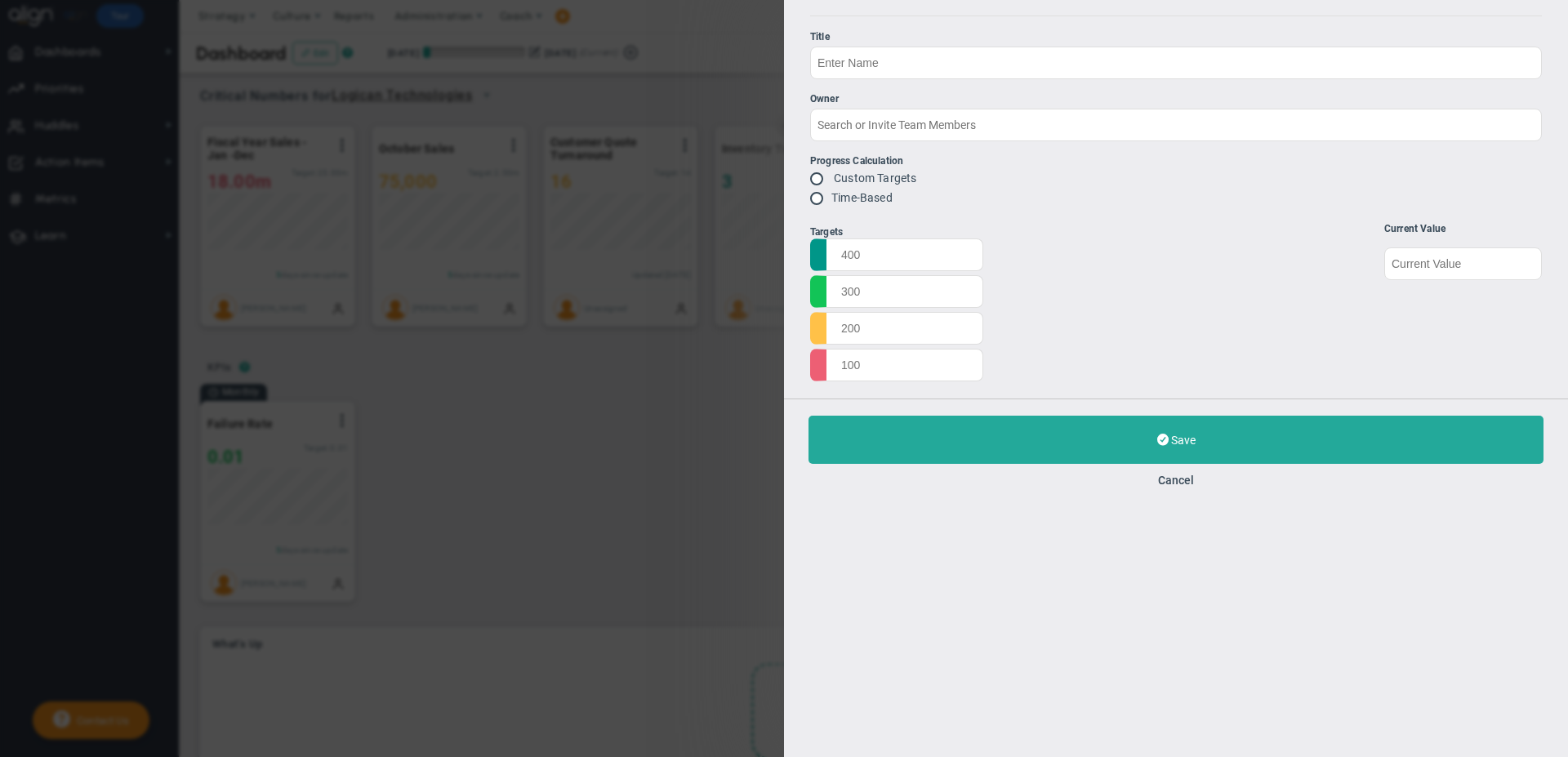
type input "Inventory Turns"
radio input "true"
type input "3"
type input "4"
type input "2"
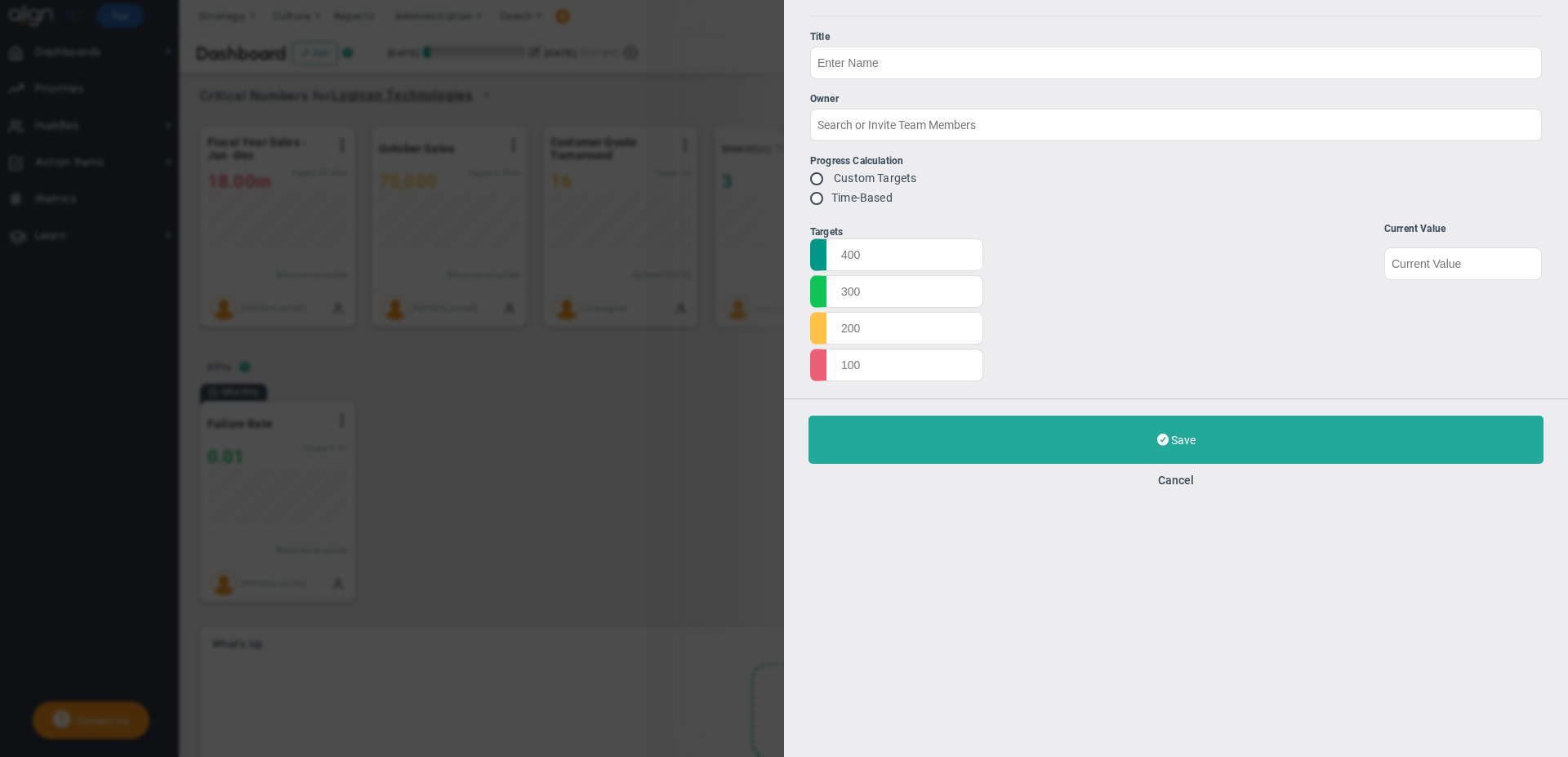
type input "1"
type input "3"
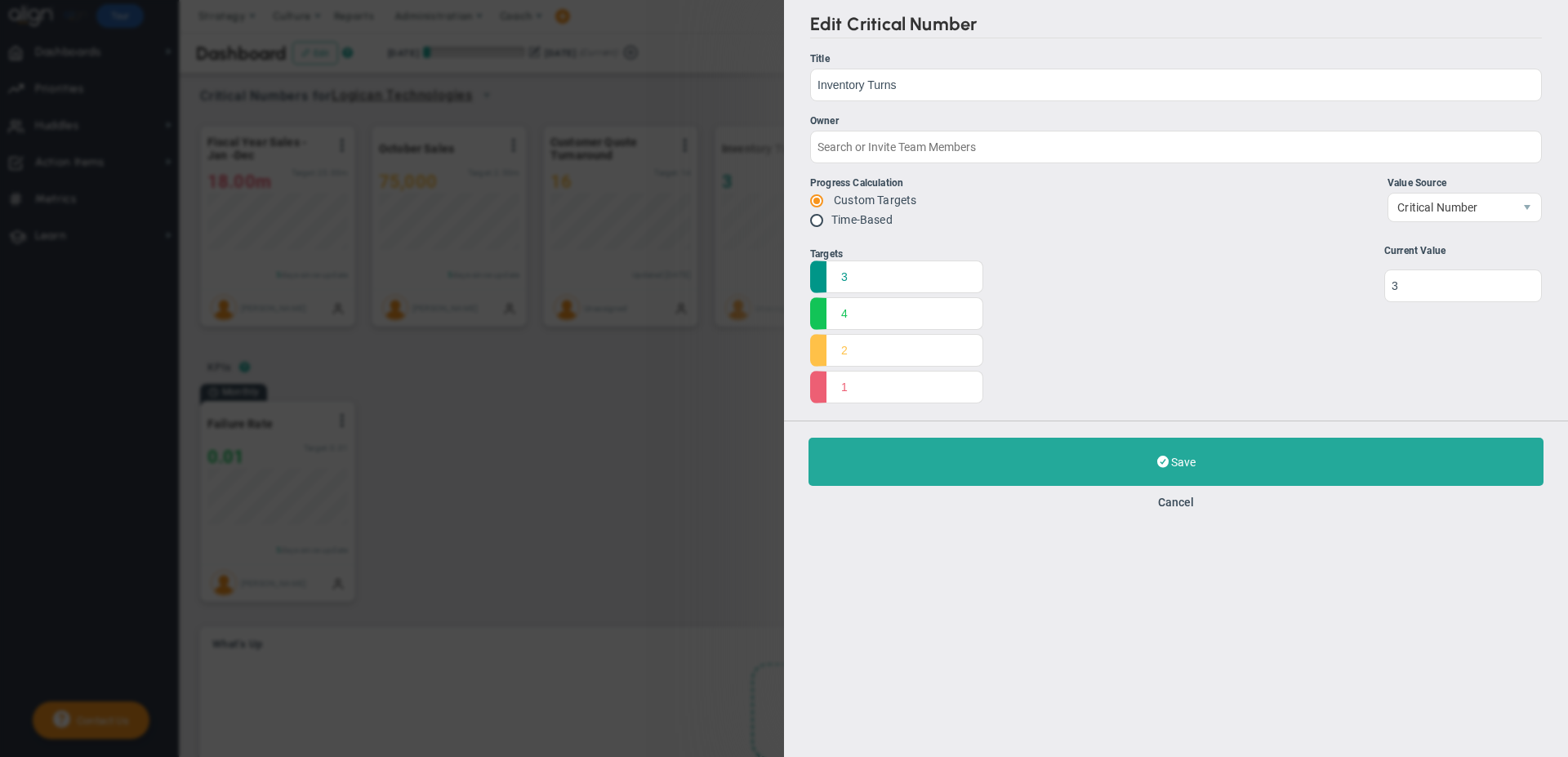
click at [819, 220] on input "radio" at bounding box center [821, 221] width 16 height 13
radio input "true"
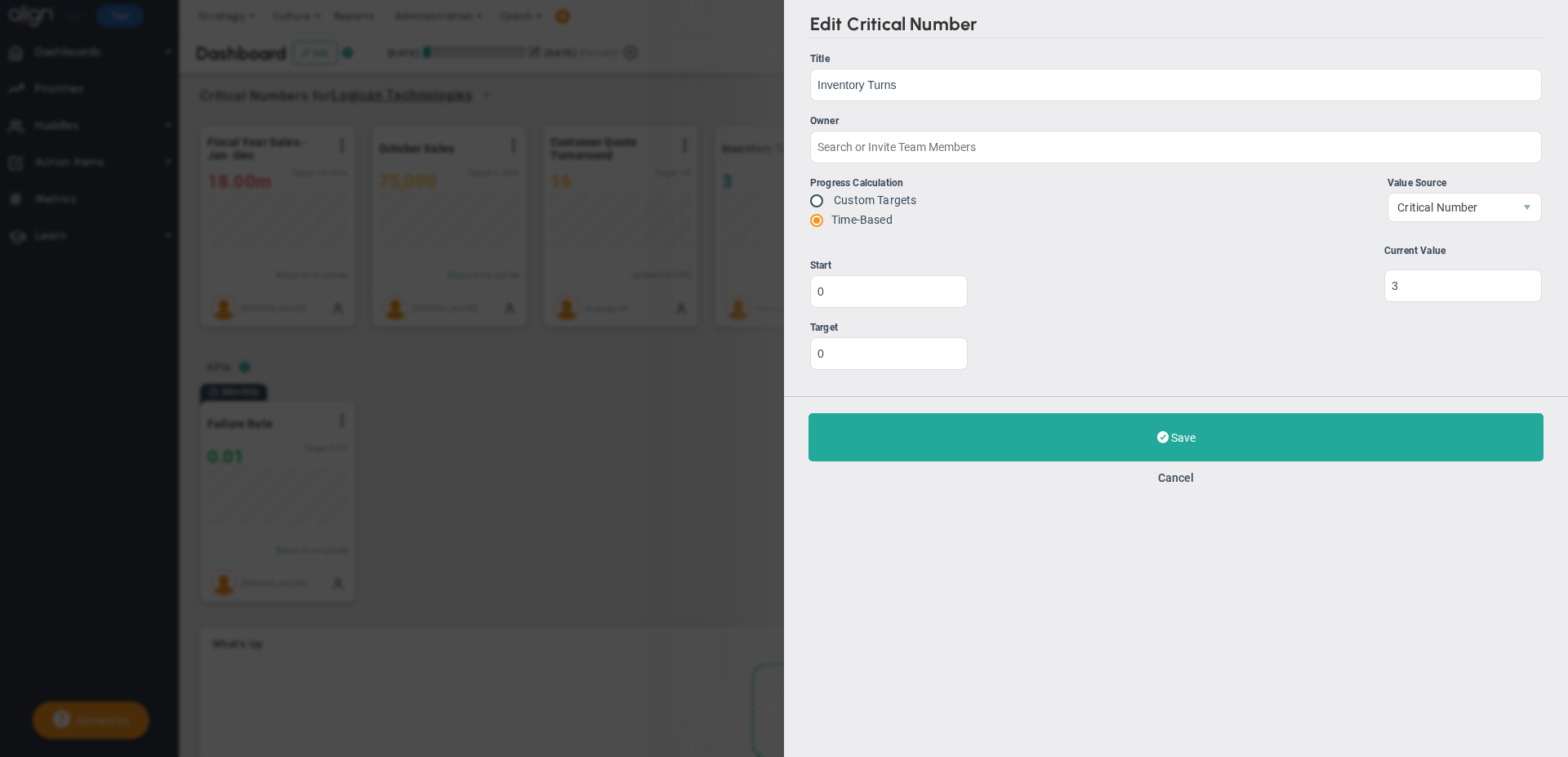
click at [819, 220] on input "radio" at bounding box center [821, 221] width 16 height 13
click at [817, 198] on input "radio" at bounding box center [821, 201] width 16 height 13
radio input "true"
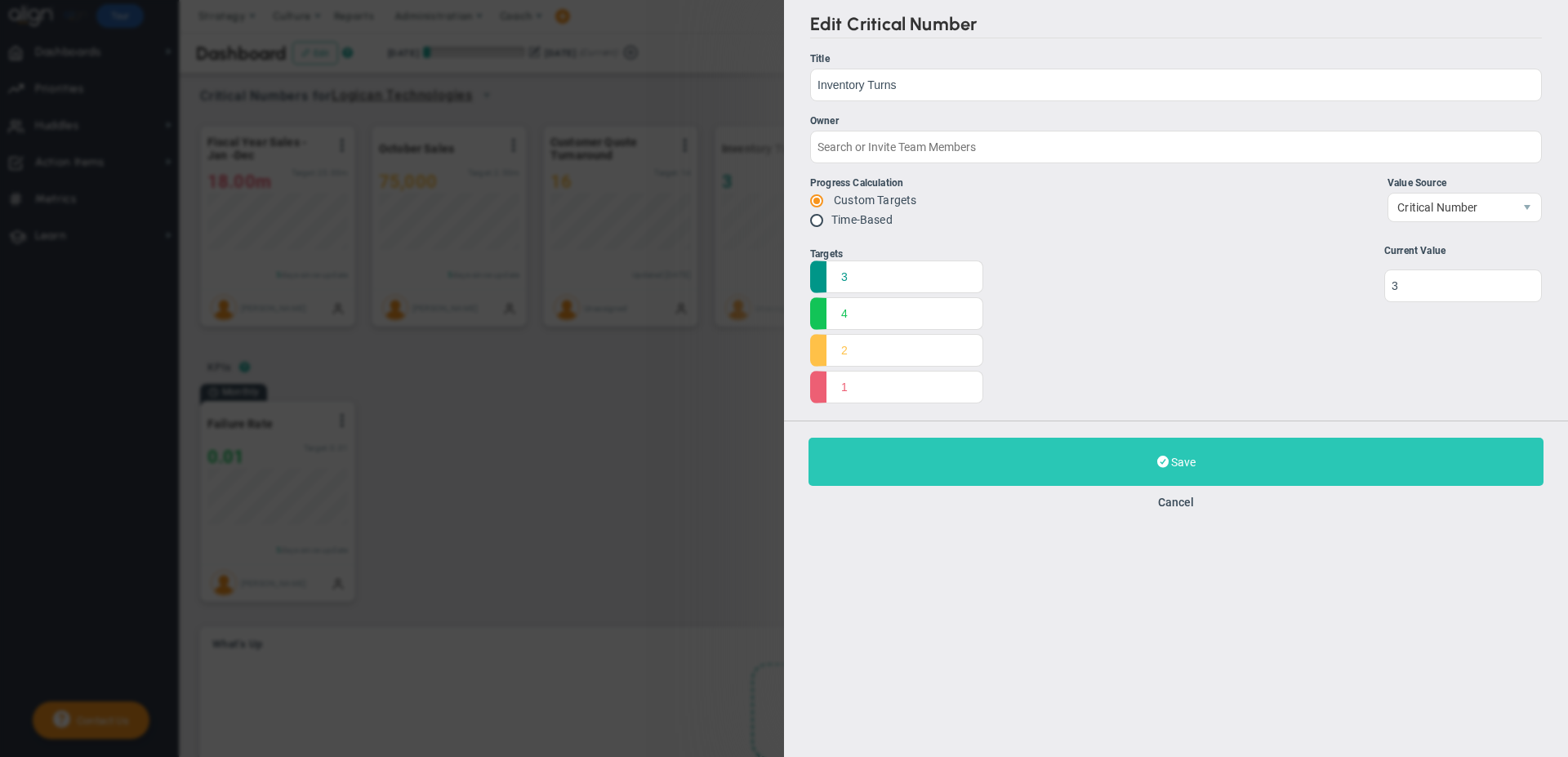
click at [1099, 454] on button "Save Update" at bounding box center [1176, 461] width 735 height 48
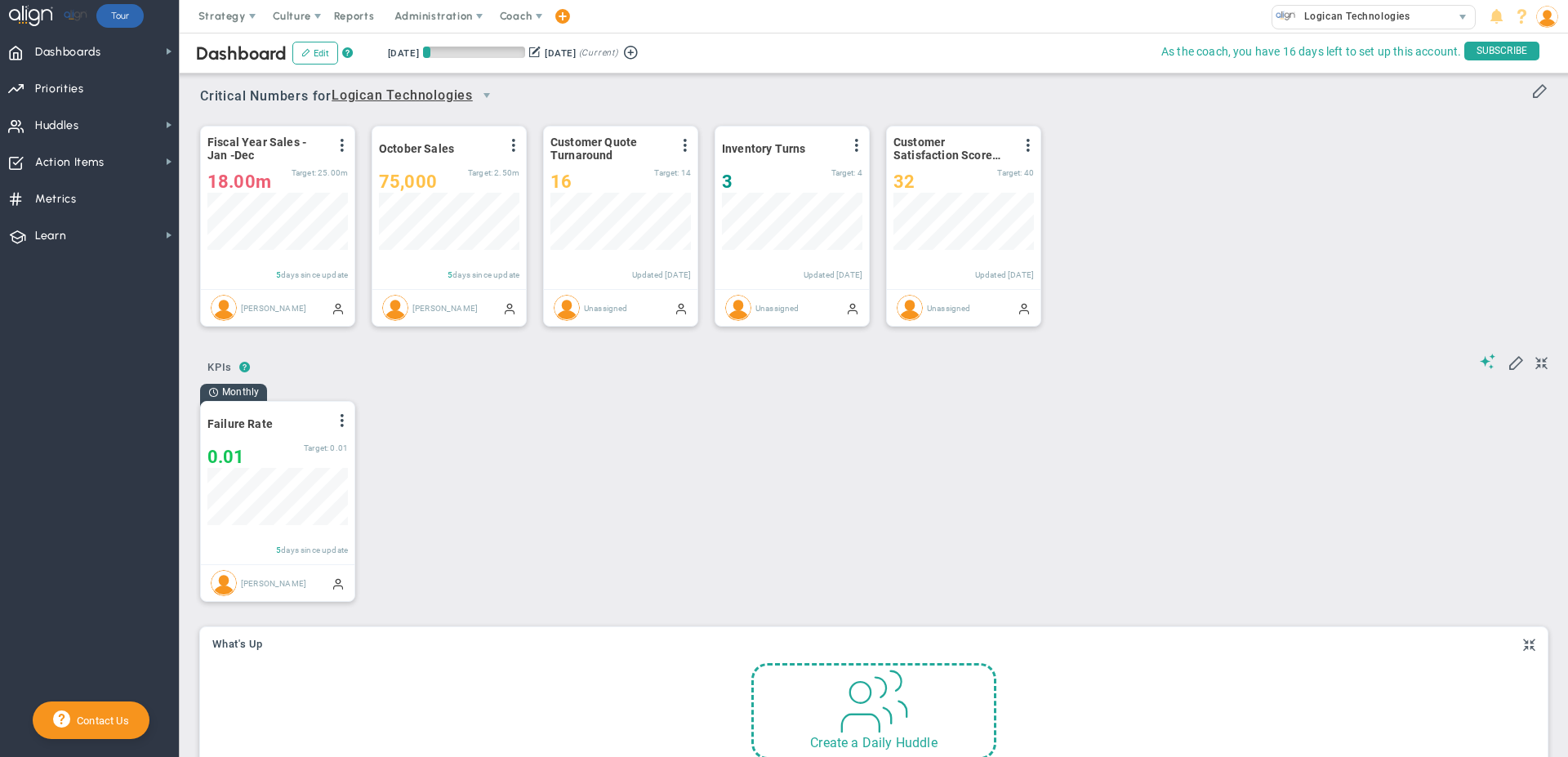
scroll to position [57, 141]
click at [516, 149] on span at bounding box center [513, 145] width 13 height 13
click at [466, 175] on li "Edit" at bounding box center [456, 179] width 139 height 21
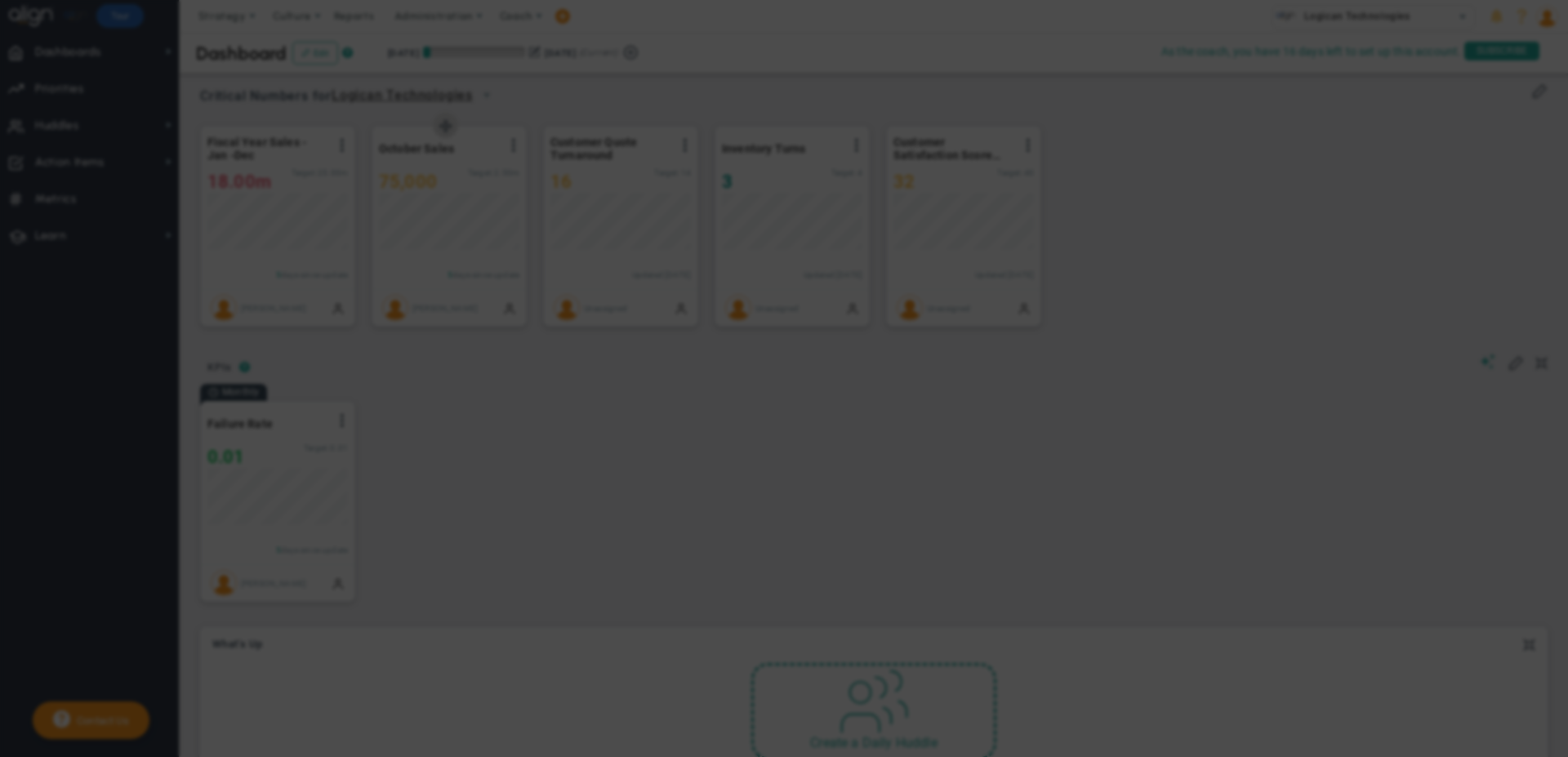
type input "October Sales"
type input "[PERSON_NAME]"
radio input "true"
type input "0"
type input "2500000"
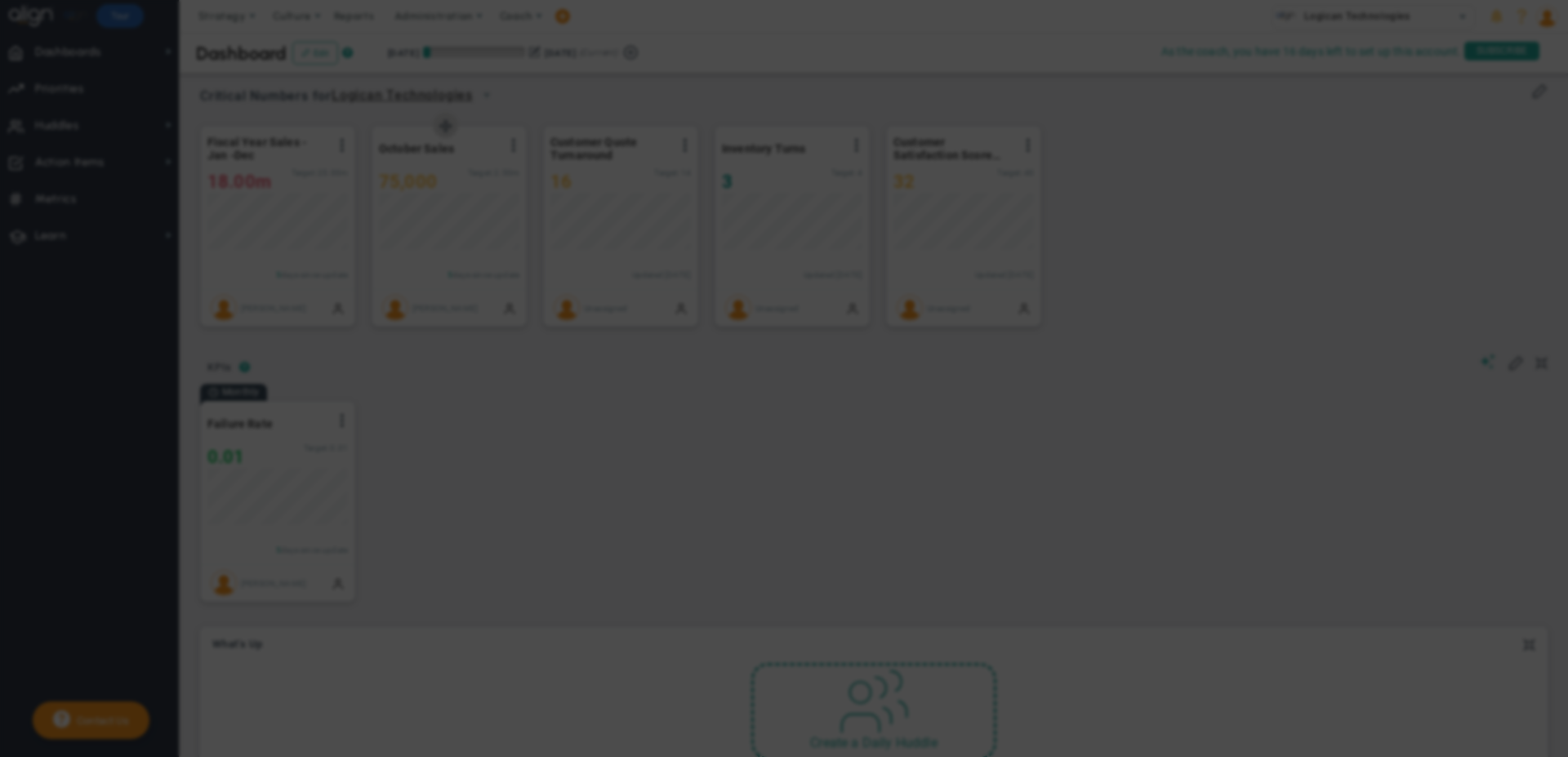
type input "75000"
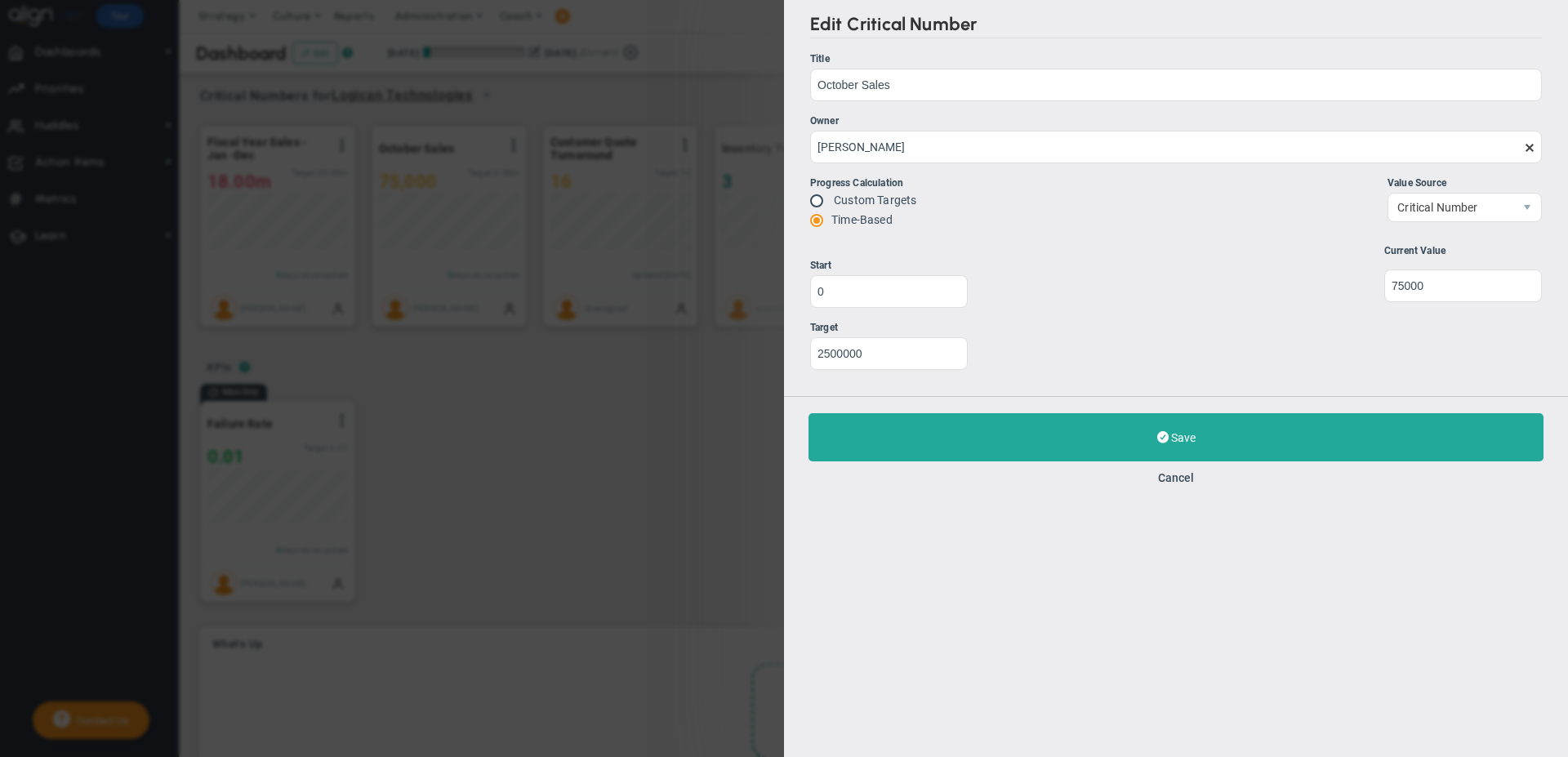
drag, startPoint x: 1088, startPoint y: 342, endPoint x: 1028, endPoint y: 330, distance: 61.2
click at [1028, 330] on div "Targets 2500000 2200000 2000000 1600000 Start 0 2500000" at bounding box center [1176, 314] width 732 height 138
click at [1527, 143] on span at bounding box center [1530, 147] width 13 height 13
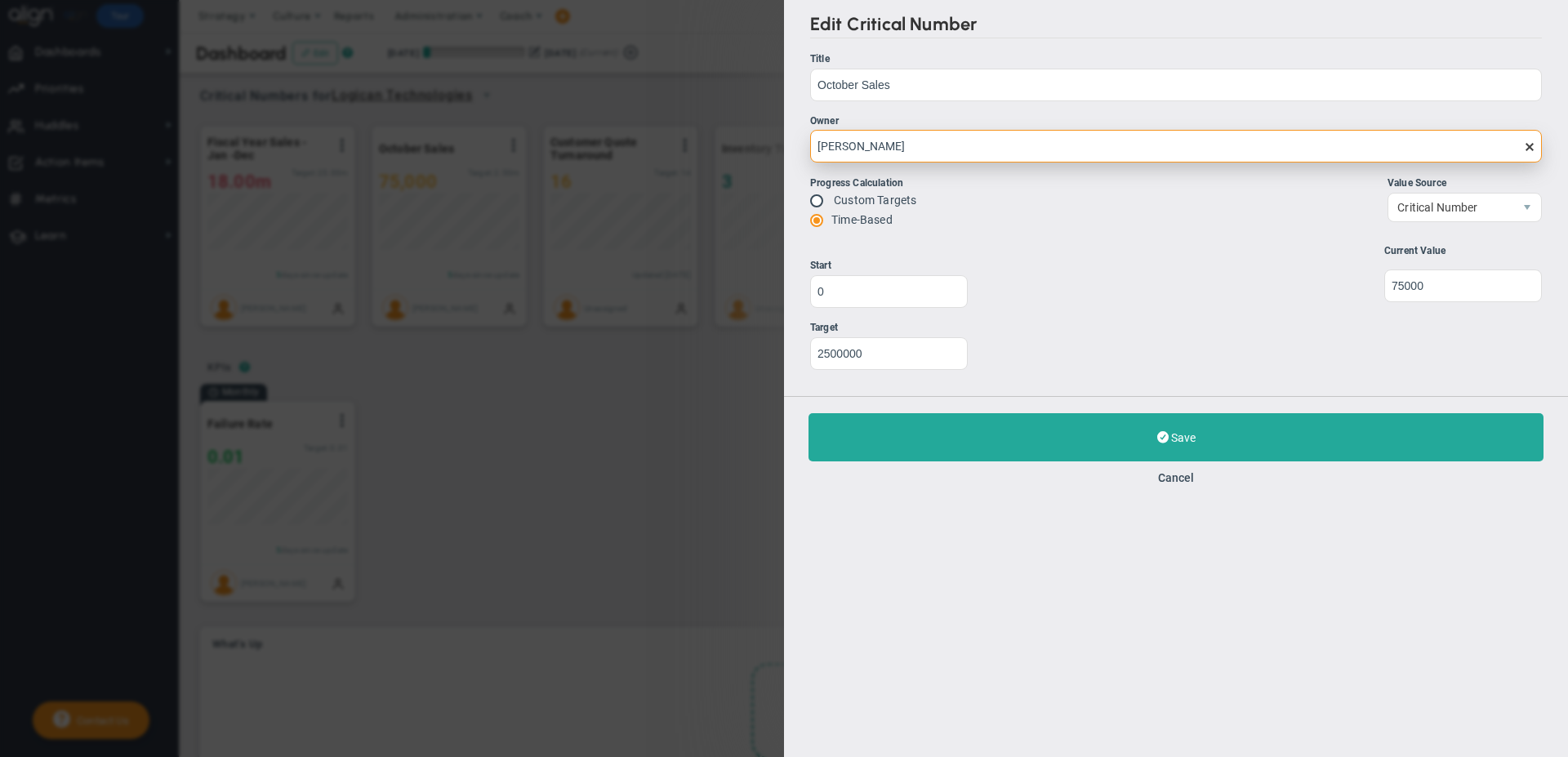
click at [1527, 143] on input "[PERSON_NAME]" at bounding box center [1176, 146] width 732 height 33
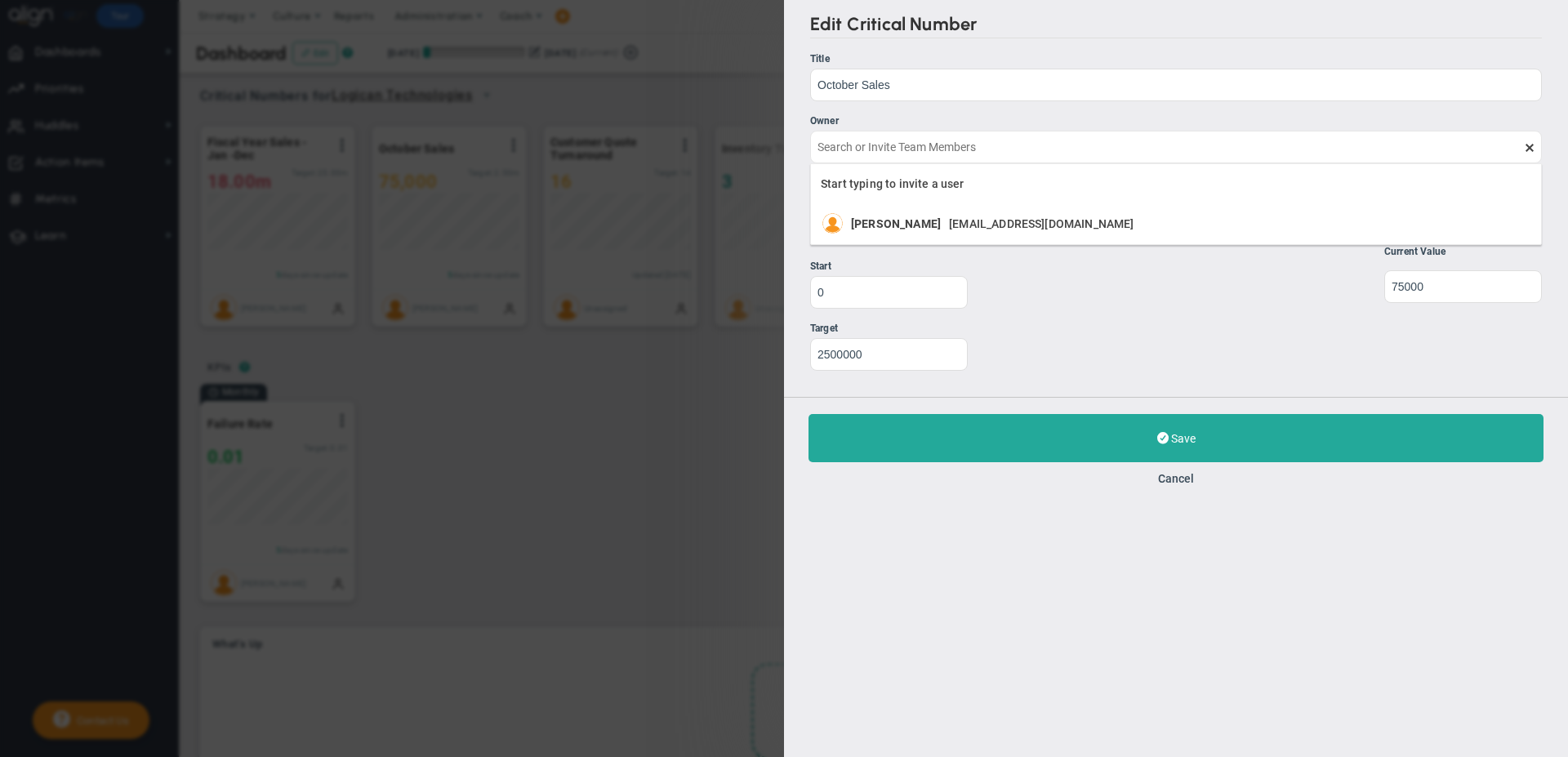
click at [1250, 270] on div "Targets 2500000 2200000 2000000 1600000 Start 0 2500000" at bounding box center [1176, 314] width 732 height 138
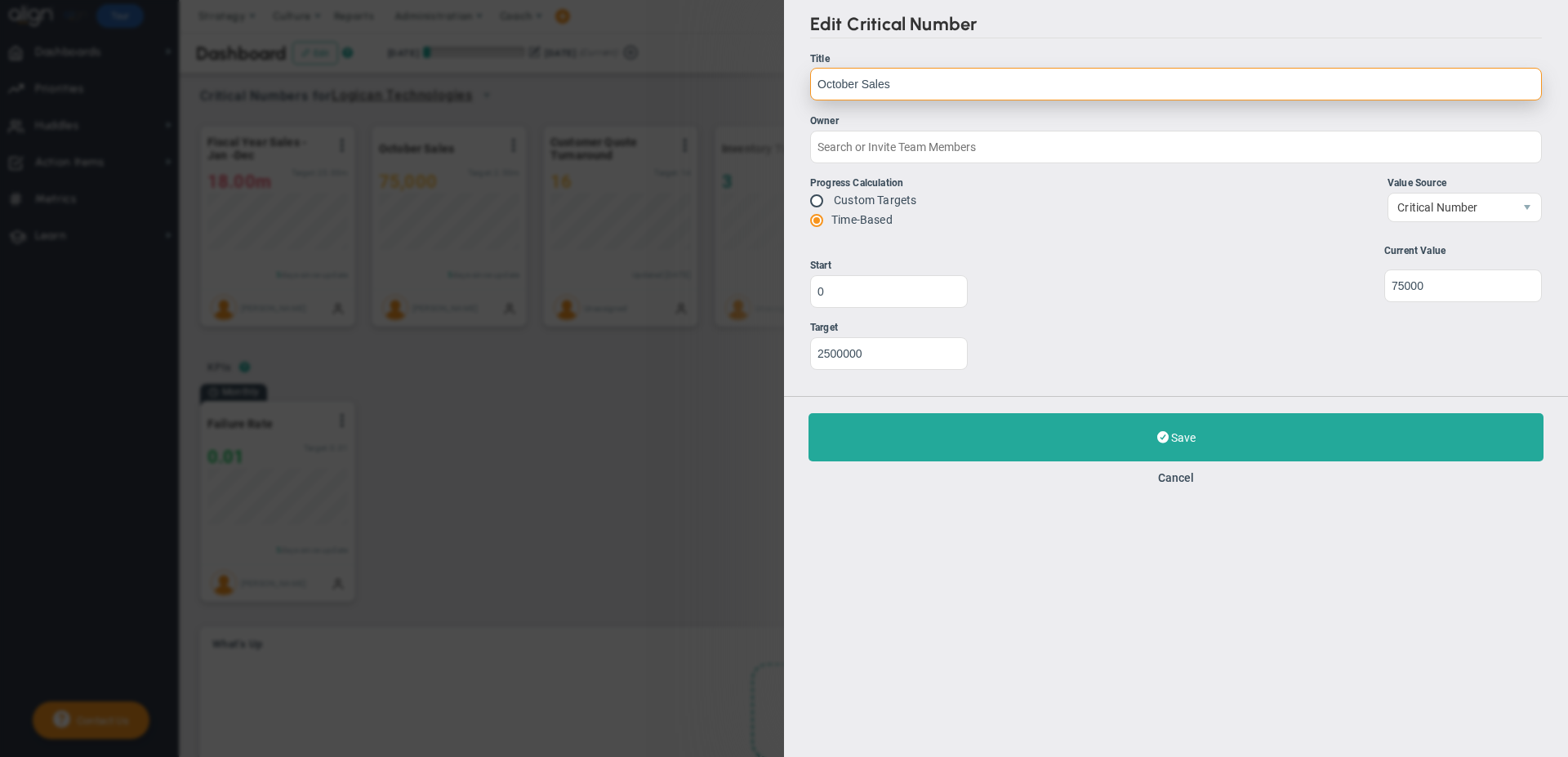
click at [1164, 86] on input "October Sales" at bounding box center [1176, 83] width 732 height 33
click at [1168, 477] on button "Cancel" at bounding box center [1176, 478] width 36 height 13
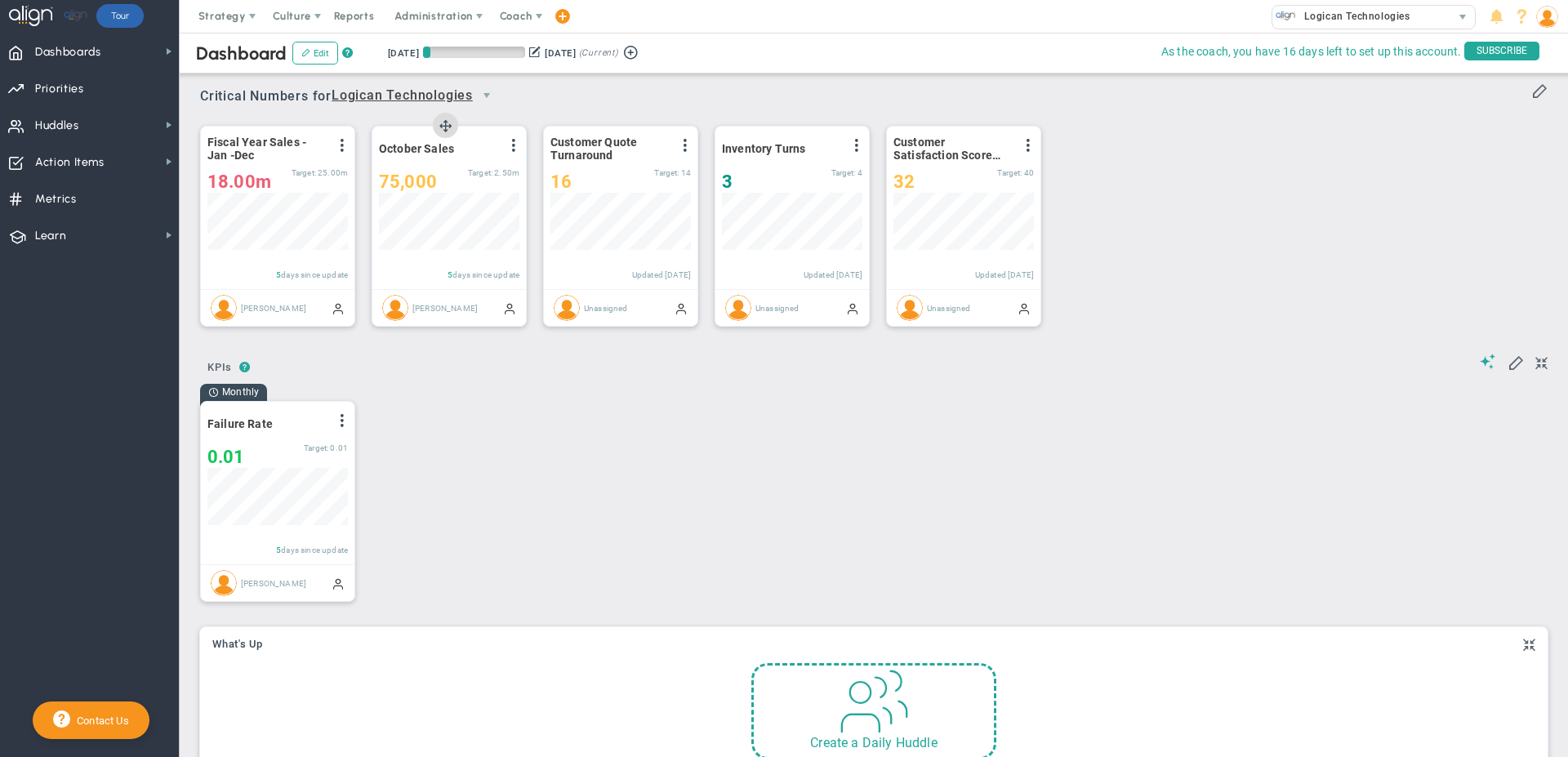
drag, startPoint x: 455, startPoint y: 168, endPoint x: 458, endPoint y: 268, distance: 100.0
click at [460, 271] on div "October Sales View Historical Graph Edit Make "No Change" Update Add Past Updat…" at bounding box center [450, 207] width 154 height 162
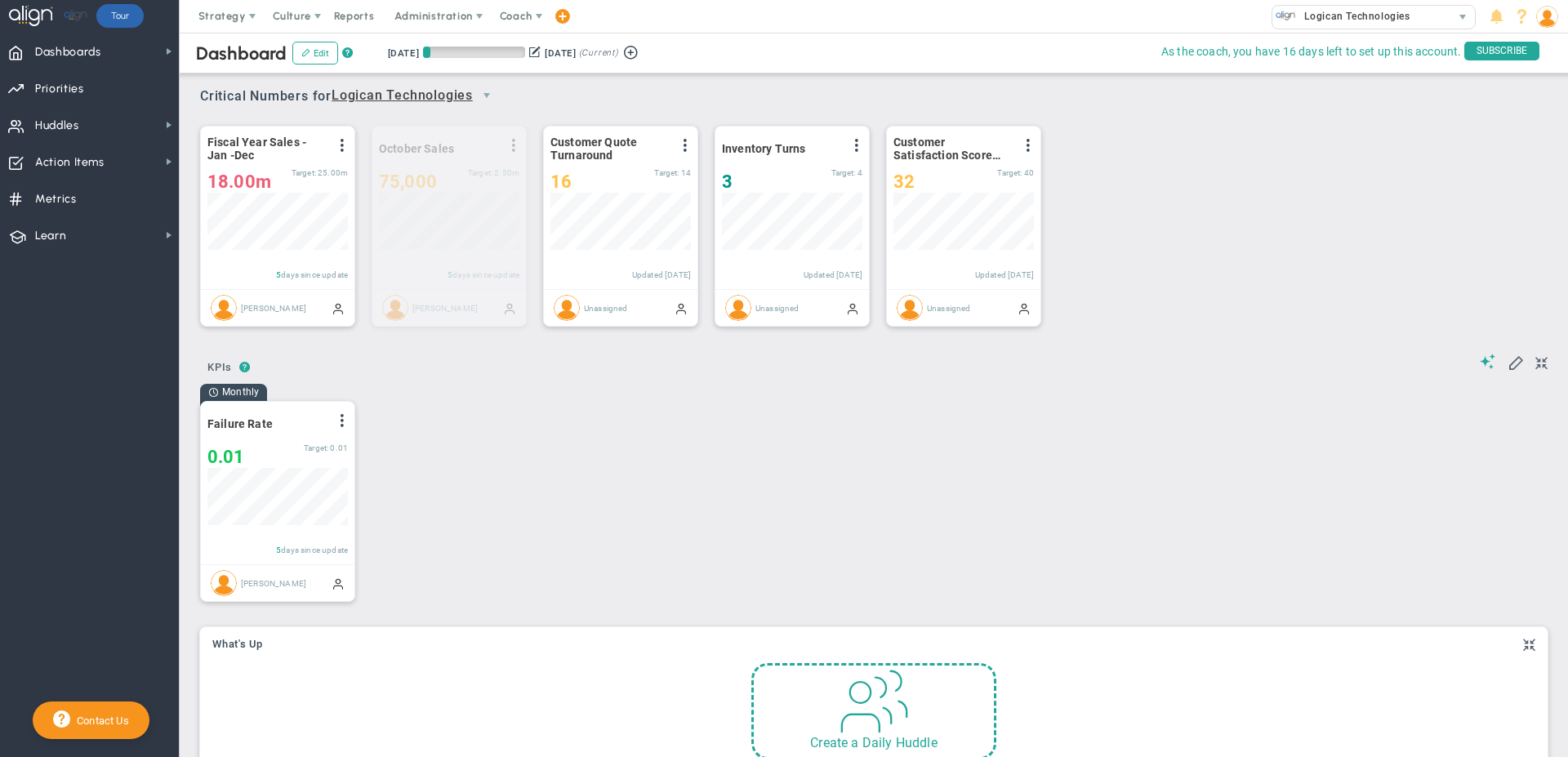
drag, startPoint x: 445, startPoint y: 125, endPoint x: 516, endPoint y: 281, distance: 171.4
click at [527, 298] on div "Fiscal Year Sales - Jan -Dec View Historical Graph Edit Make "No Change" Update…" at bounding box center [867, 226] width 1368 height 230
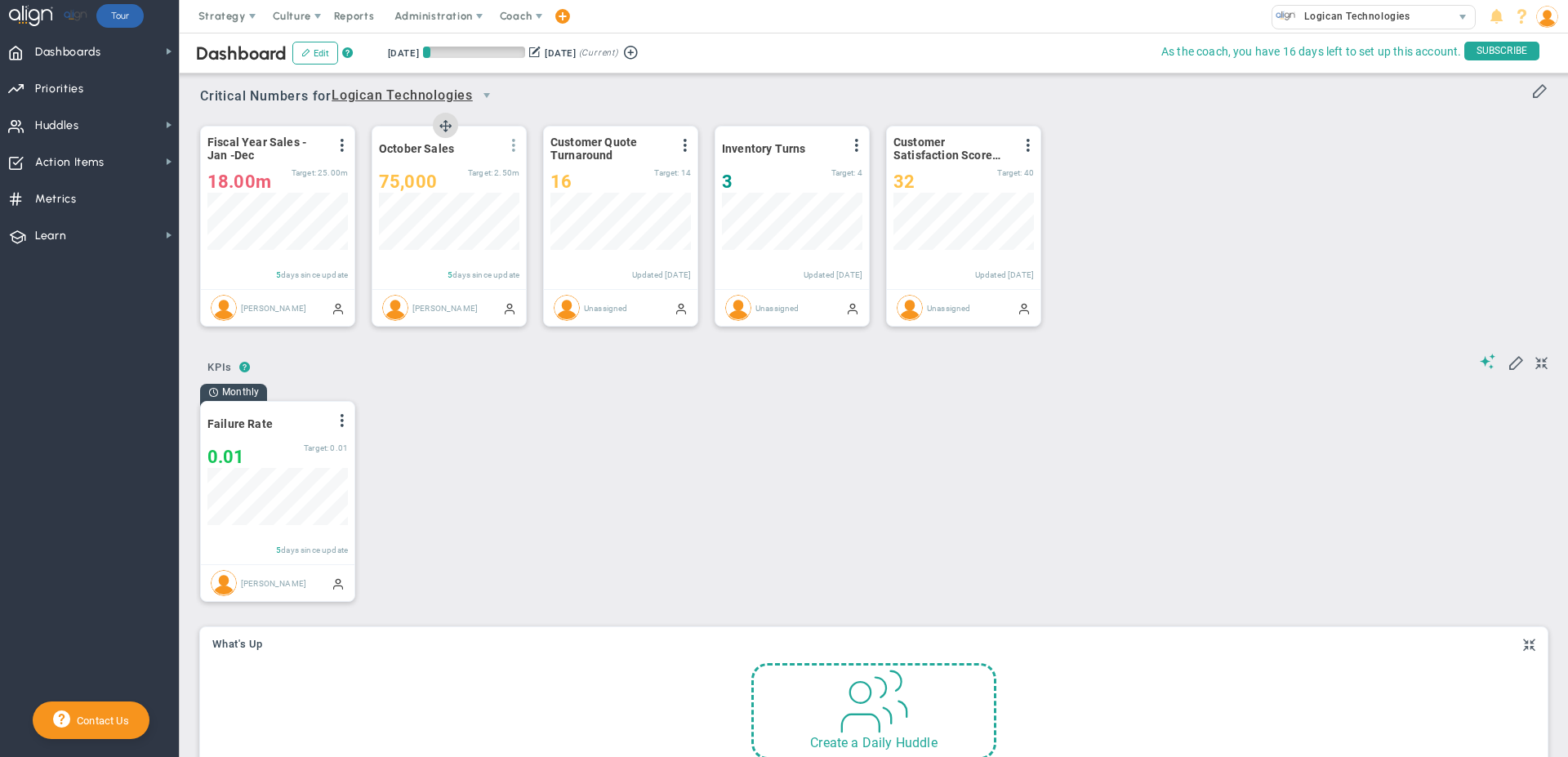
click at [514, 150] on span at bounding box center [513, 145] width 13 height 13
click at [467, 187] on div "75000 75,000 Target: 2.50m" at bounding box center [449, 181] width 141 height 20
click at [658, 425] on div "Monthly Failure Rate View Historical Graph Edit Make "No Change" Update Add Pas…" at bounding box center [867, 499] width 1368 height 233
drag, startPoint x: 445, startPoint y: 133, endPoint x: 801, endPoint y: 460, distance: 483.4
click at [801, 460] on div "Monthly Failure Rate View Historical Graph Edit Make "No Change" Update Add Pas…" at bounding box center [867, 499] width 1368 height 233
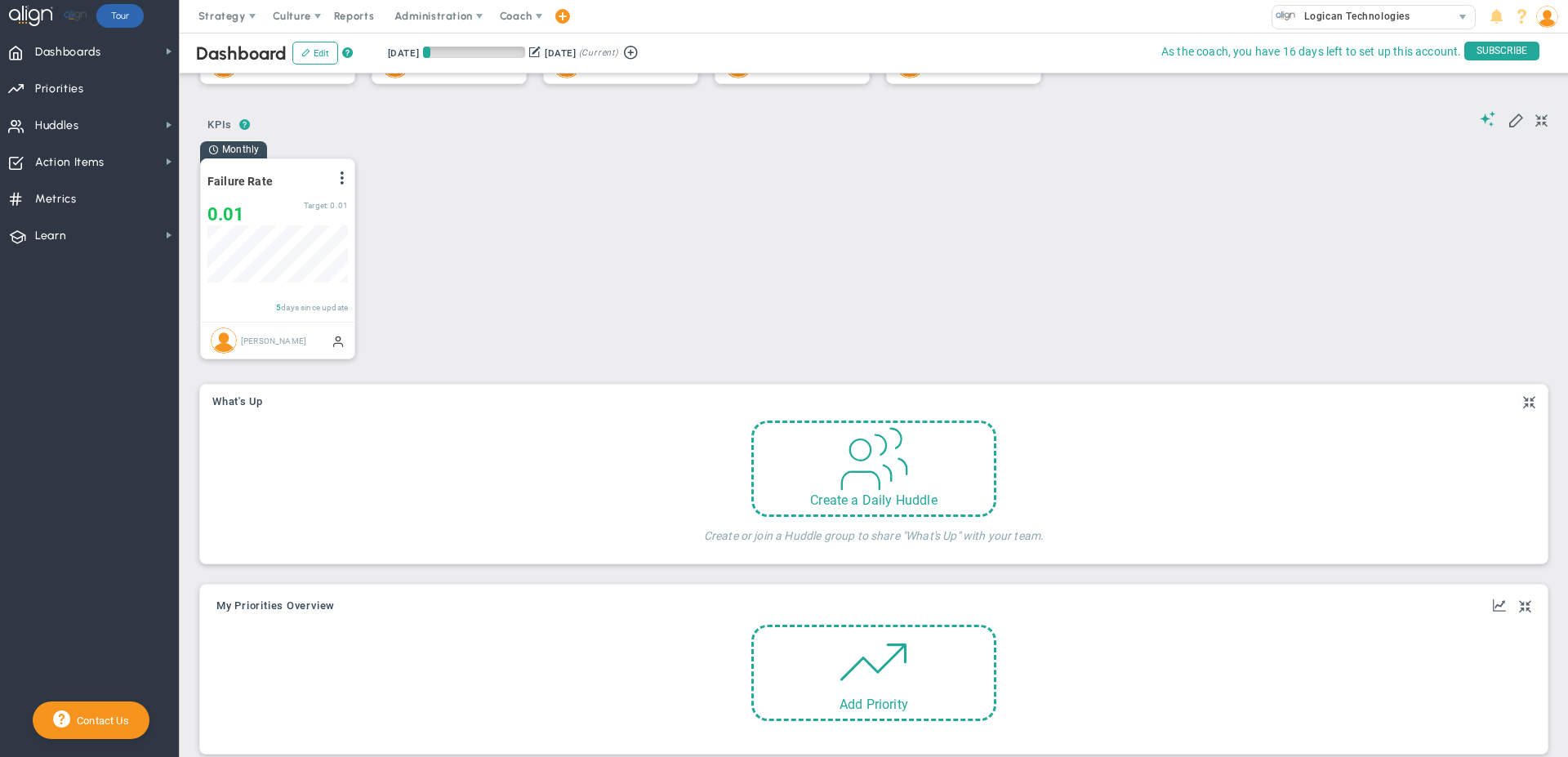
scroll to position [367, 0]
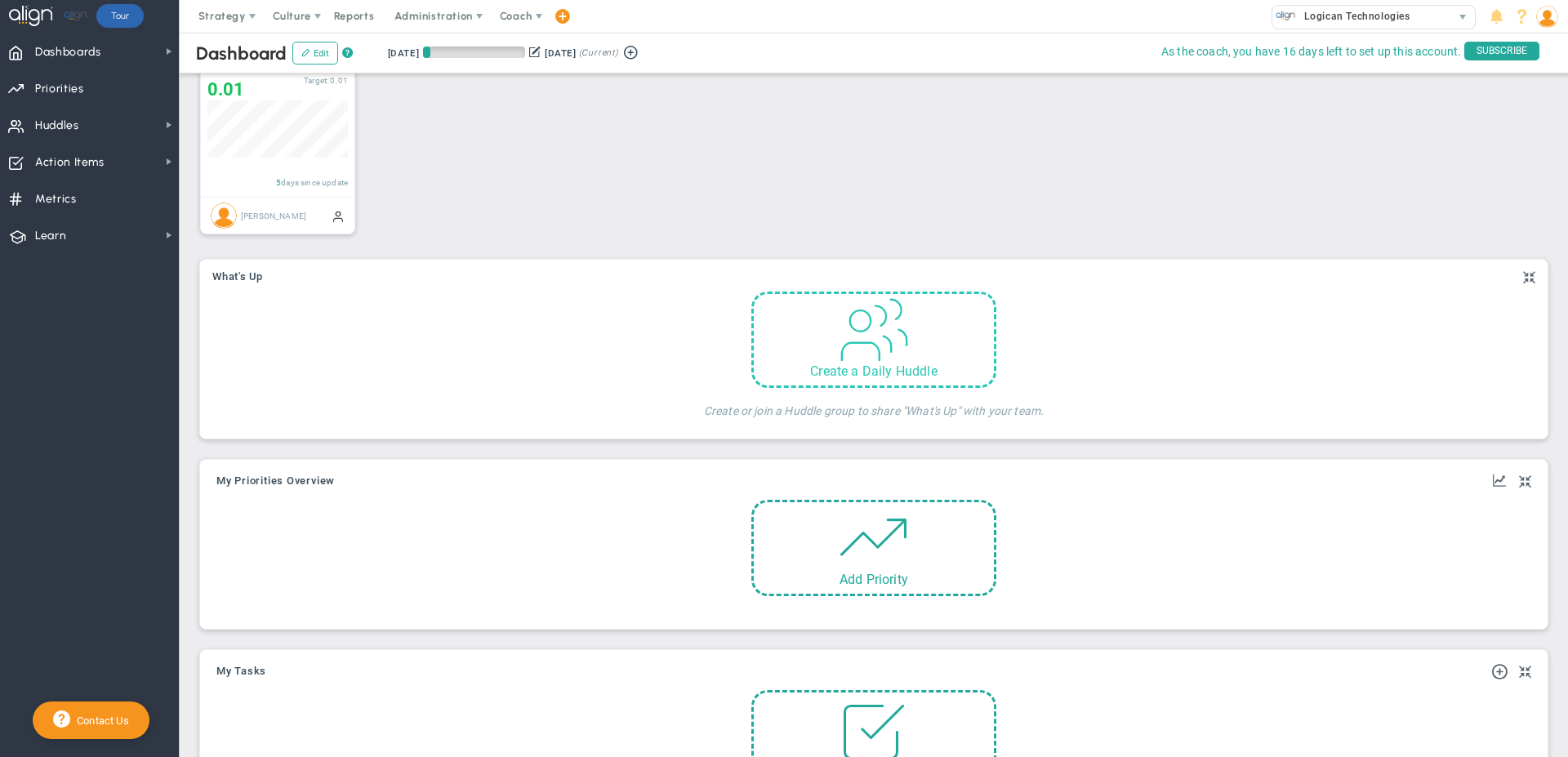
click at [811, 378] on div "Create a Daily Huddle" at bounding box center [874, 371] width 240 height 16
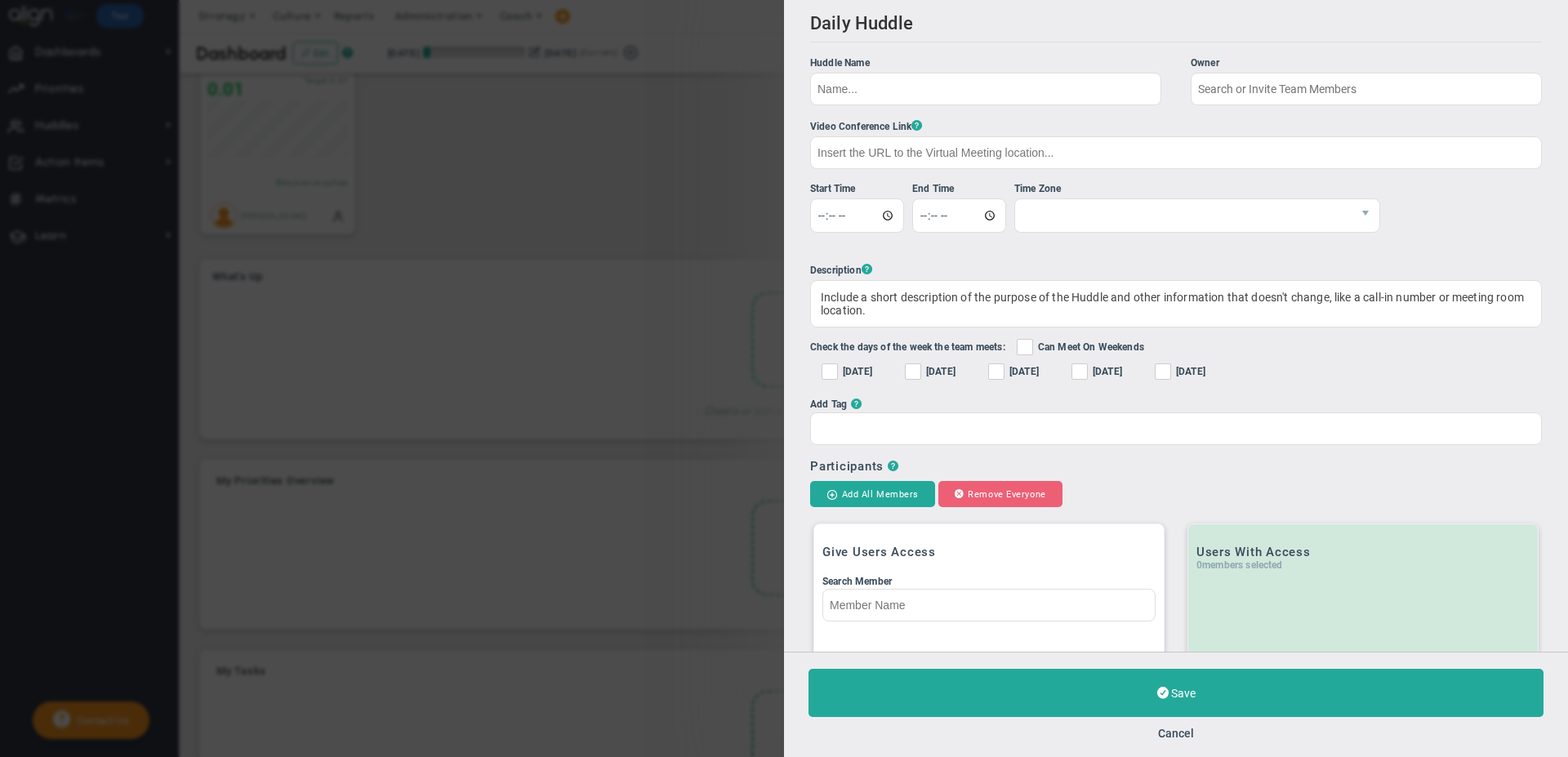
checkbox input "true"
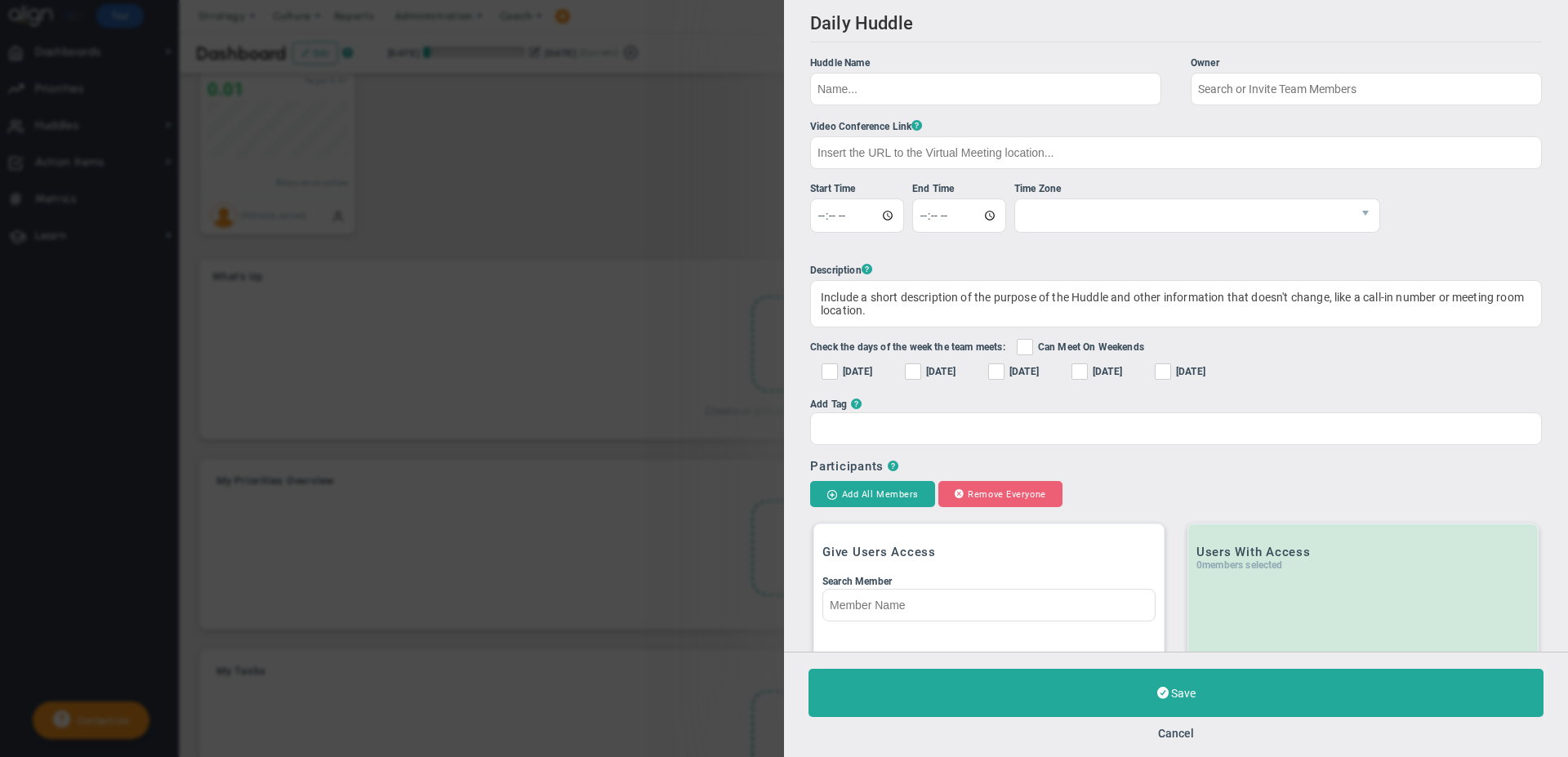
type input "[PERSON_NAME]"
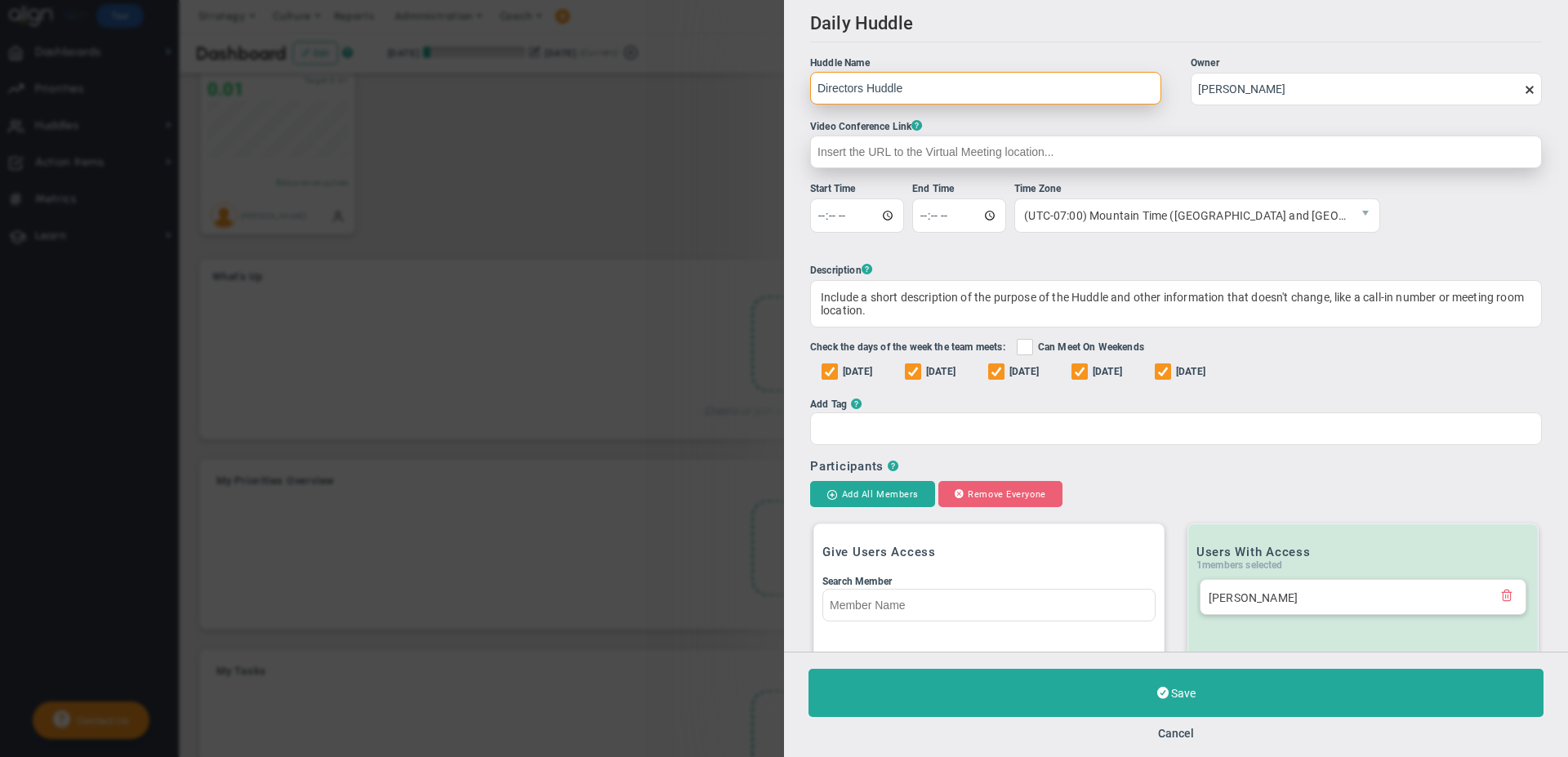
type input "Directors Huddle"
click at [818, 156] on input "text" at bounding box center [1176, 152] width 732 height 33
type input "Teams 1234"
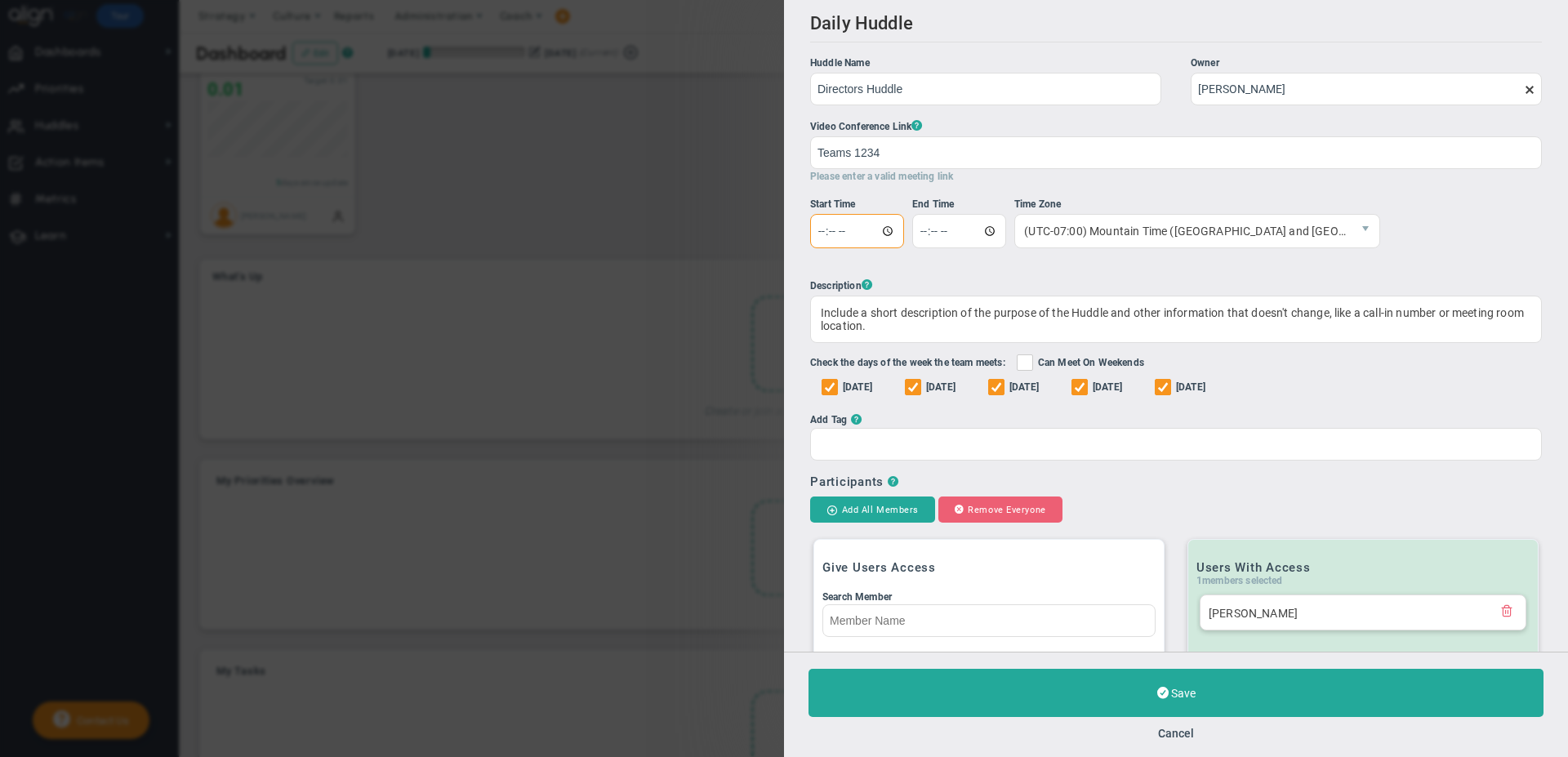
click at [875, 216] on input "time" at bounding box center [857, 230] width 94 height 35
click at [939, 232] on input "time" at bounding box center [959, 230] width 94 height 35
drag, startPoint x: 1094, startPoint y: 250, endPoint x: 1068, endPoint y: 280, distance: 39.7
click at [1093, 250] on li "Time Zone (UTC-07:00) Mountain Time ([GEOGRAPHIC_DATA] and [GEOGRAPHIC_DATA]) (…" at bounding box center [1197, 229] width 366 height 64
click at [955, 234] on input "time" at bounding box center [959, 230] width 94 height 35
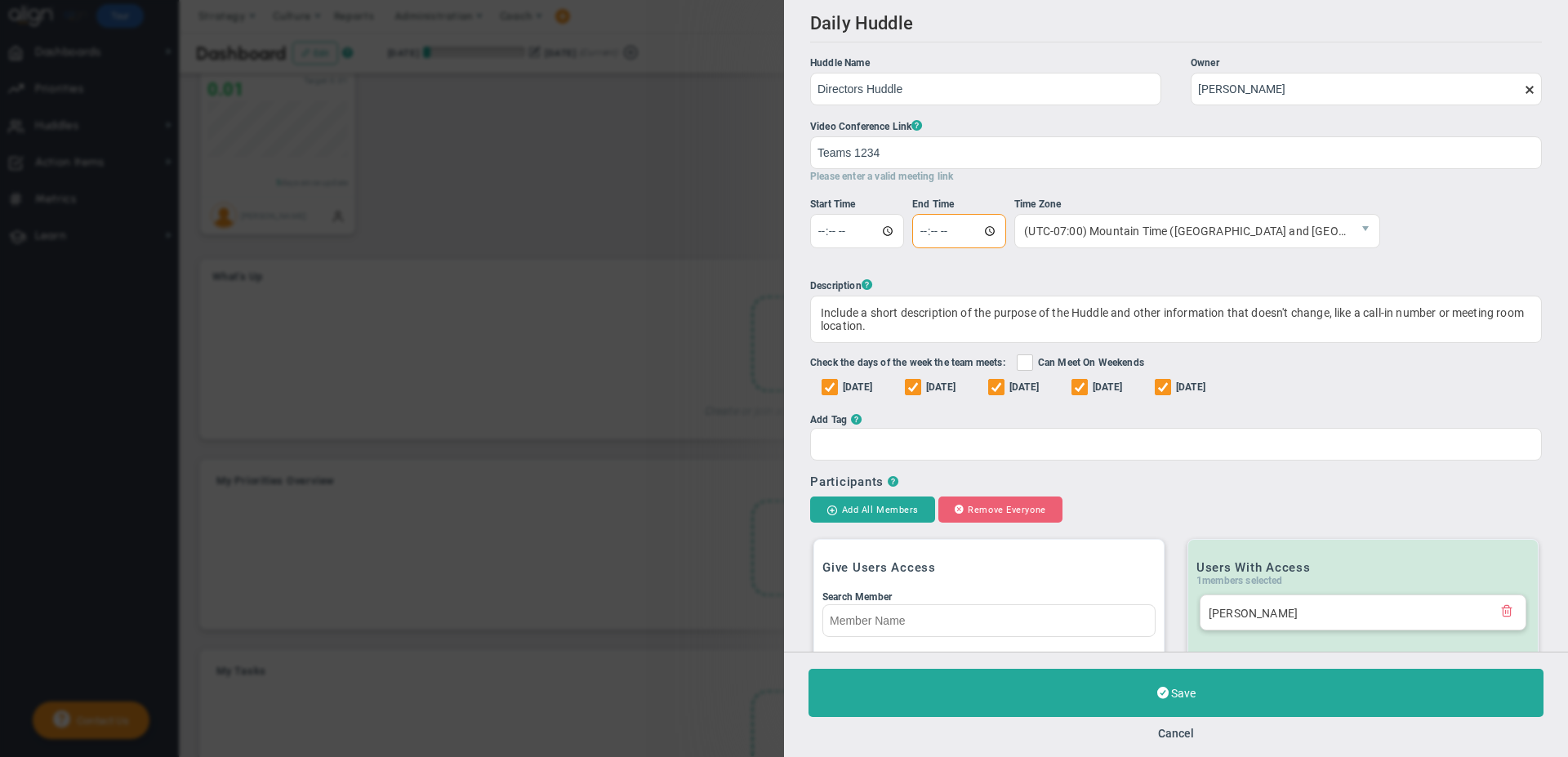
click at [958, 234] on input "time" at bounding box center [959, 230] width 94 height 35
type input "09:00"
click at [857, 234] on input "time" at bounding box center [857, 230] width 94 height 35
type input "08:30"
type input "08:45"
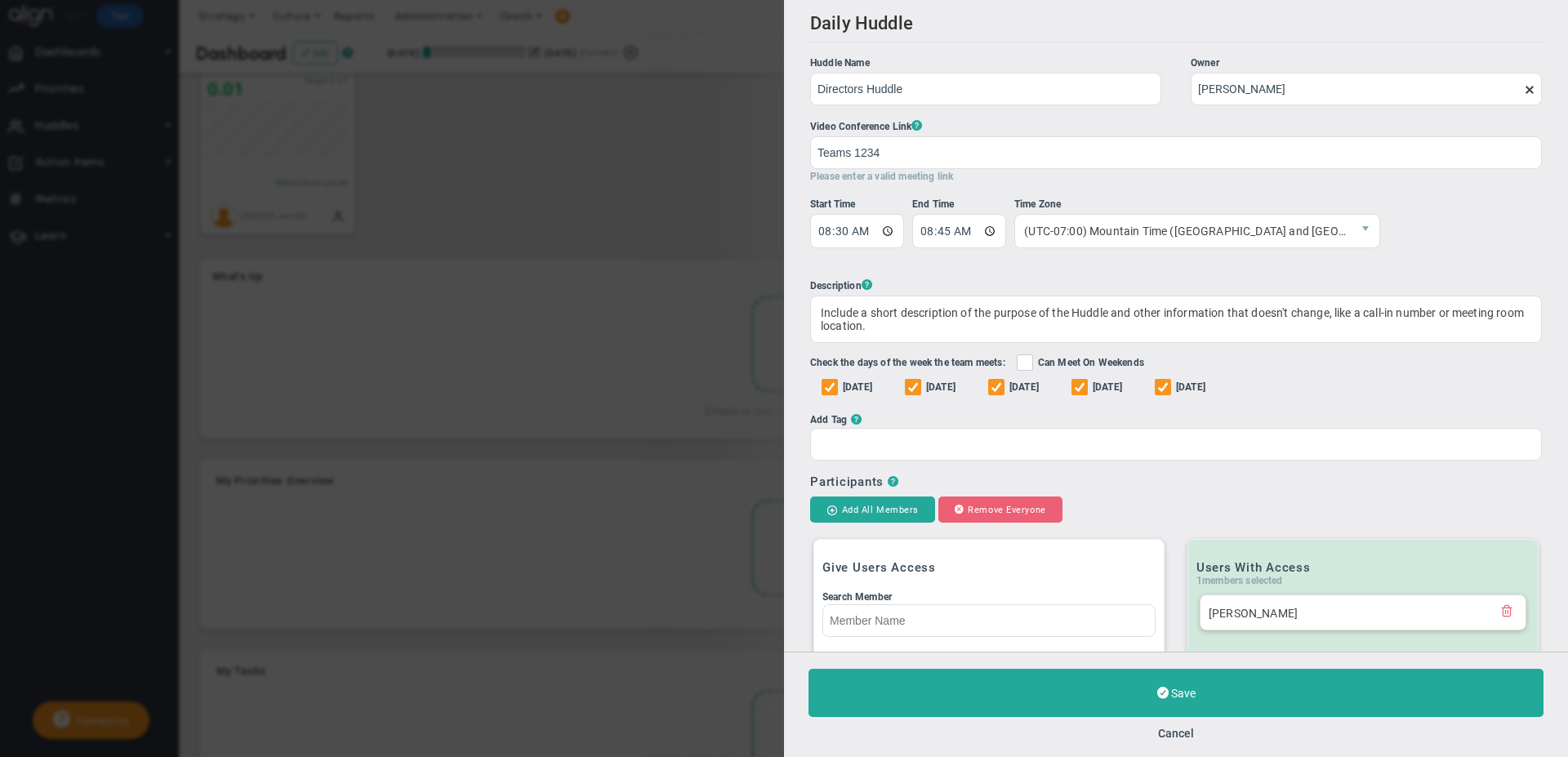
click at [829, 388] on input "[DATE]" at bounding box center [830, 389] width 10 height 16
checkbox input "false"
click at [1002, 386] on input "[DATE]" at bounding box center [997, 389] width 10 height 16
checkbox input "false"
click at [1086, 388] on input "[DATE]" at bounding box center [1080, 389] width 10 height 16
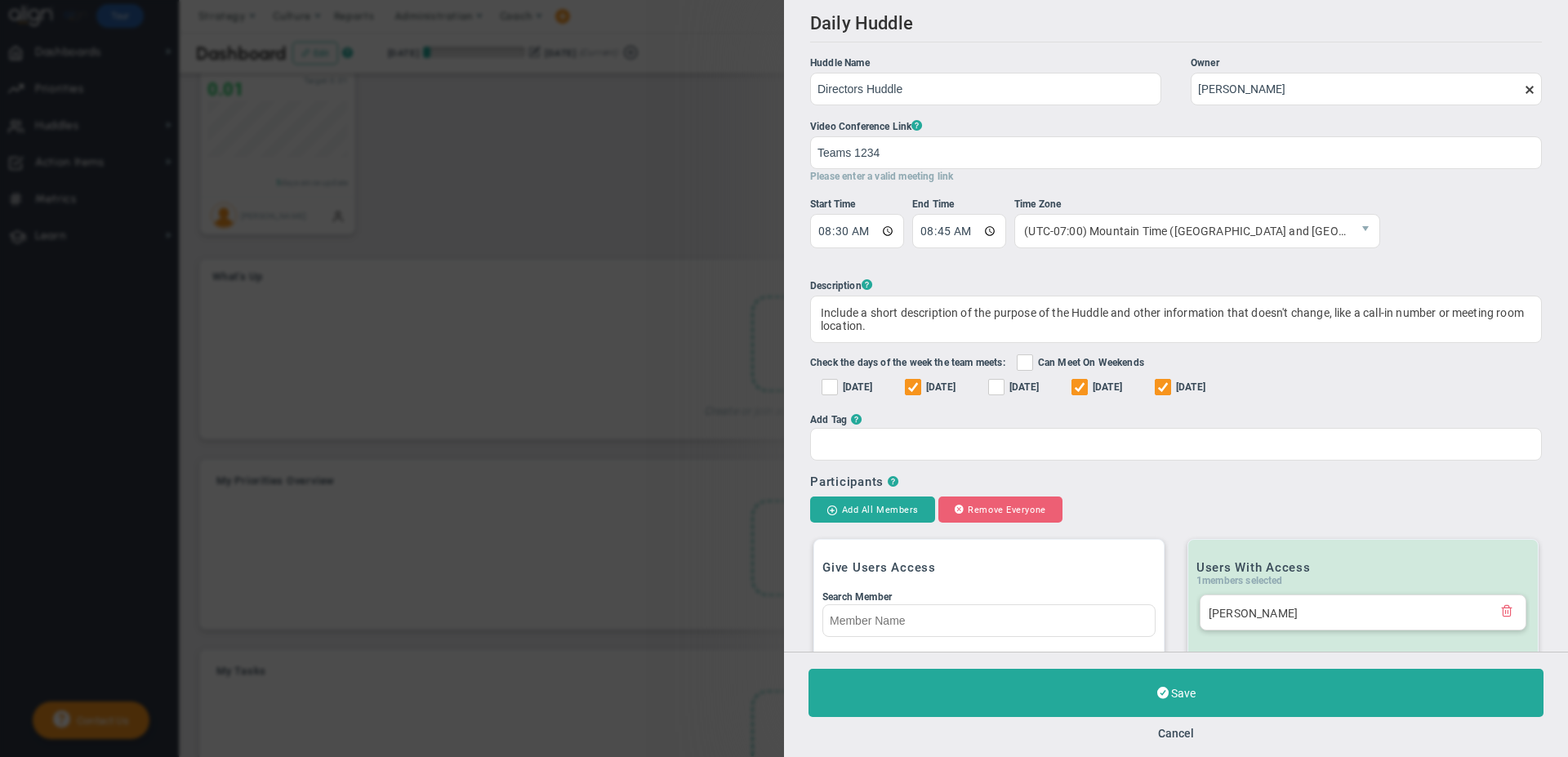
checkbox input "false"
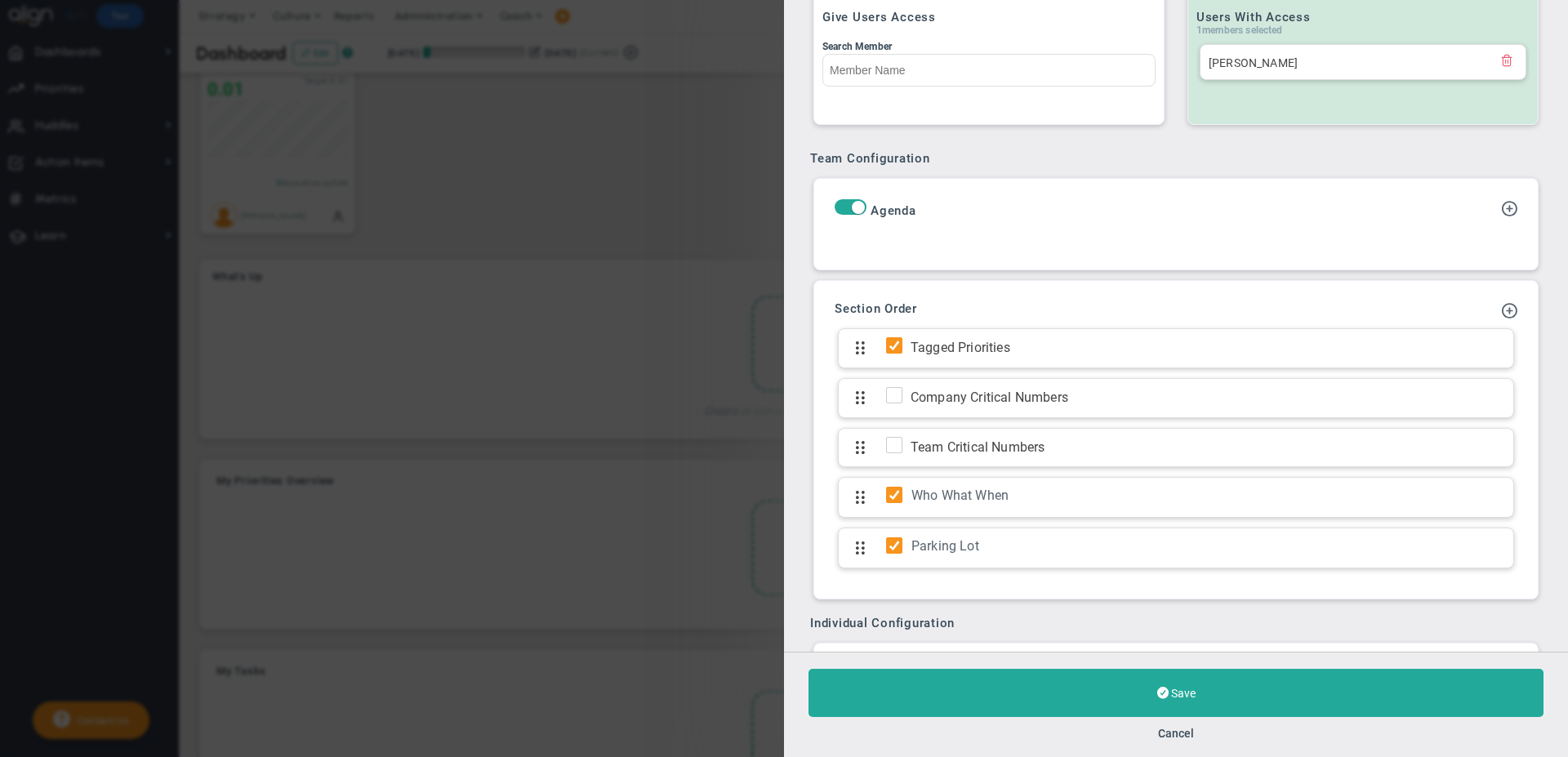
scroll to position [551, 0]
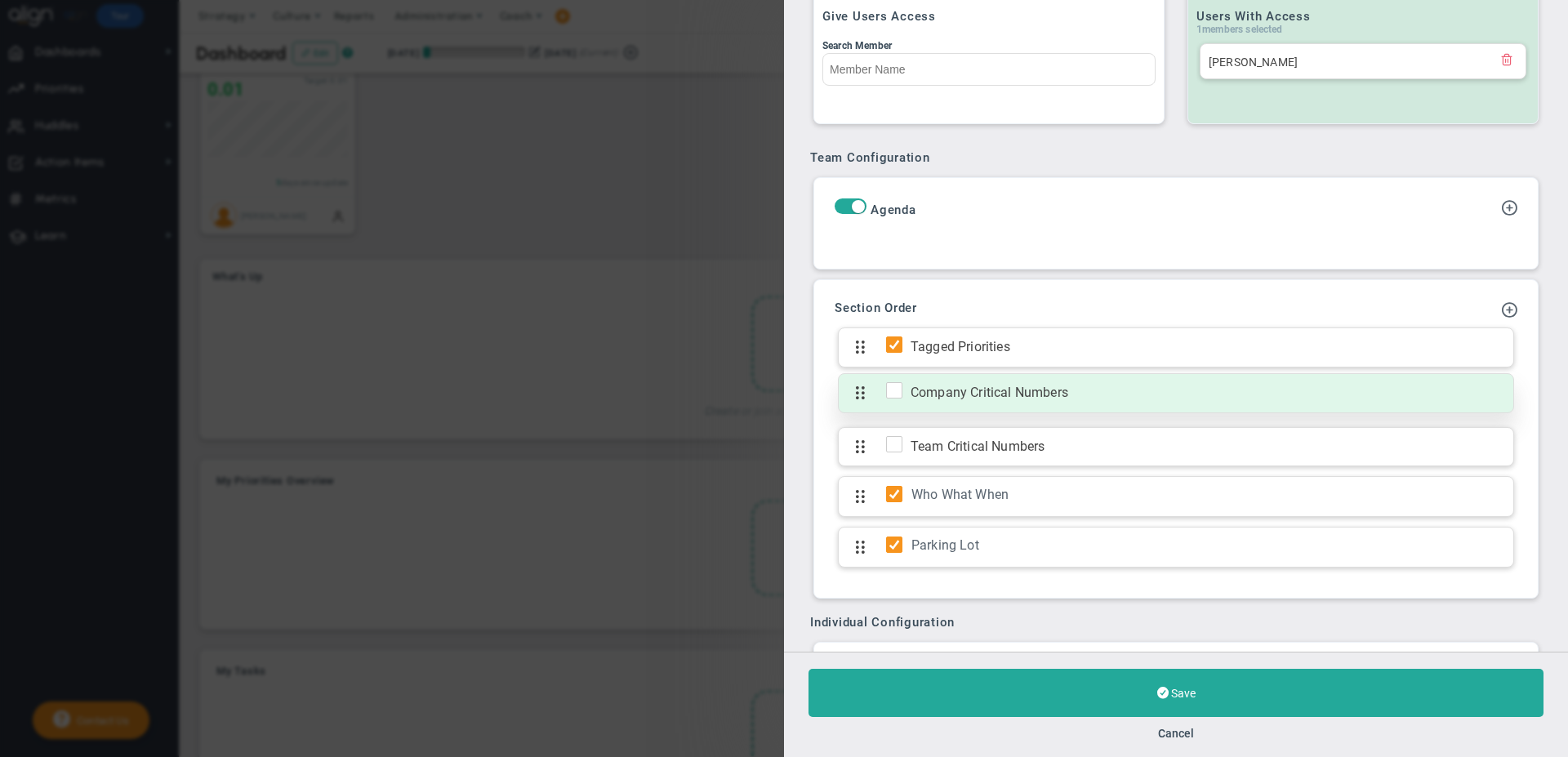
click at [895, 392] on input "checkbox" at bounding box center [897, 393] width 16 height 16
checkbox input "true"
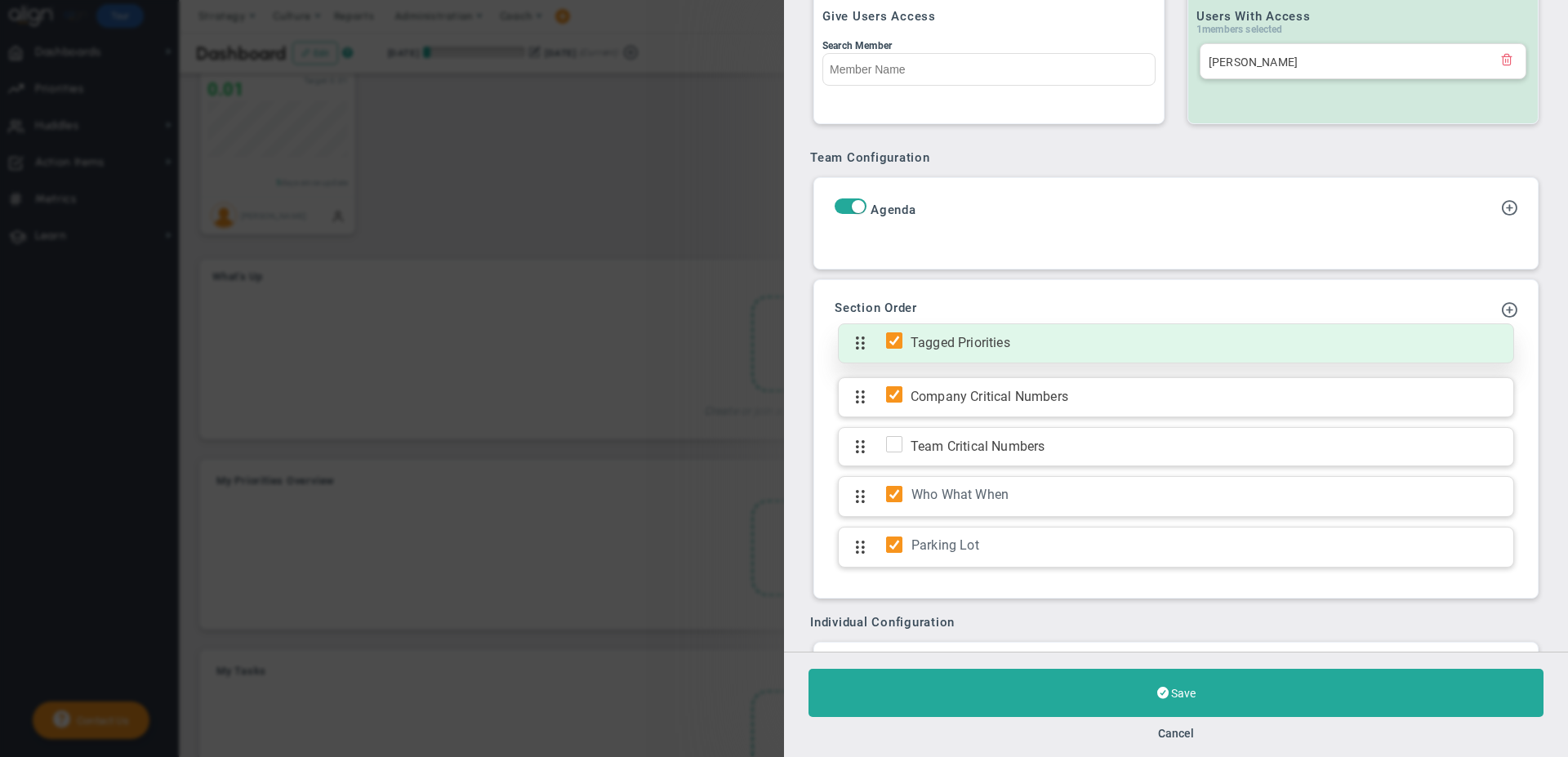
click at [894, 342] on input "checkbox" at bounding box center [897, 343] width 16 height 16
checkbox input "false"
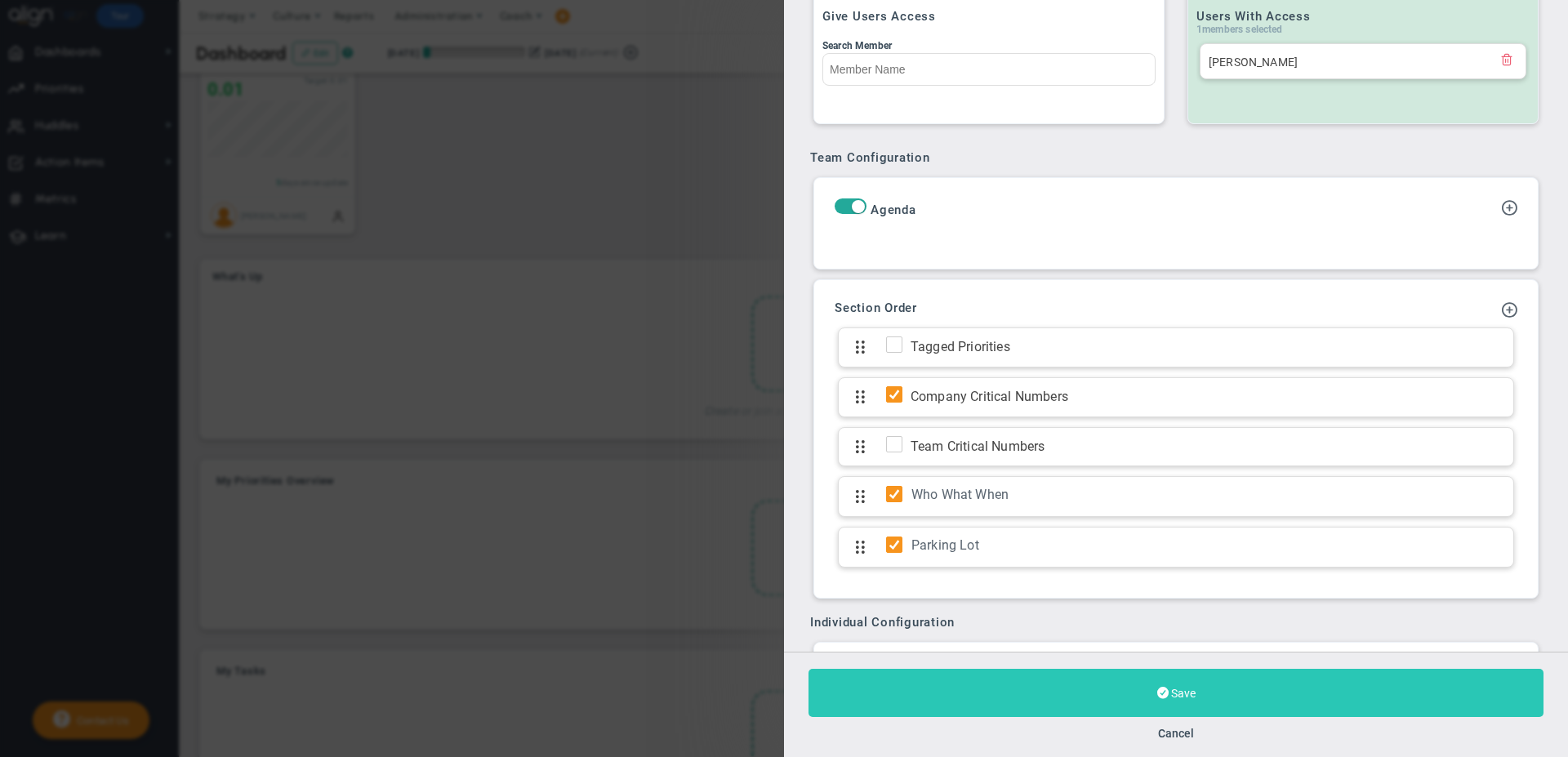
click at [1143, 694] on button "Save" at bounding box center [1176, 692] width 735 height 48
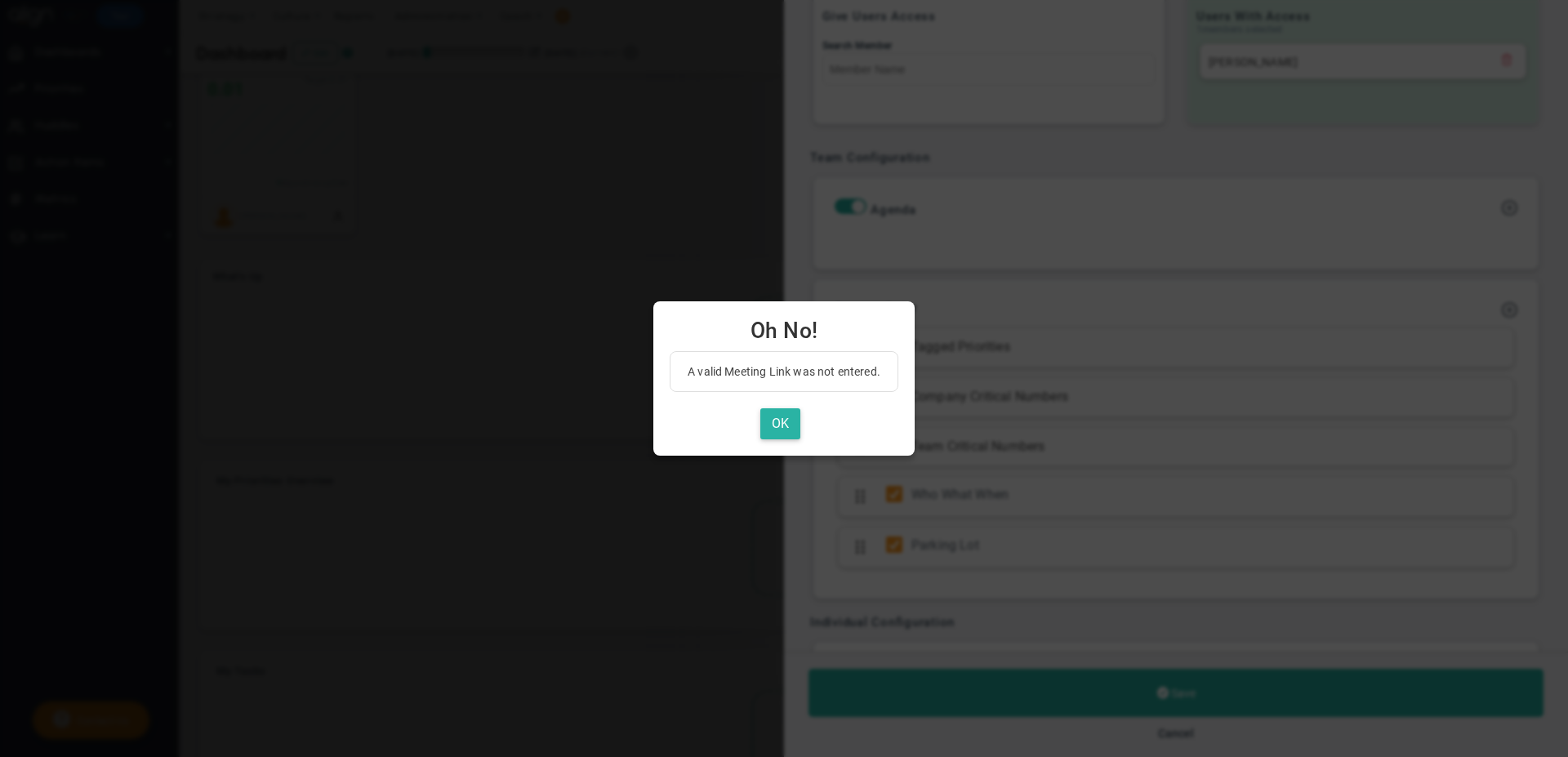
click at [774, 412] on button "OK" at bounding box center [780, 424] width 40 height 32
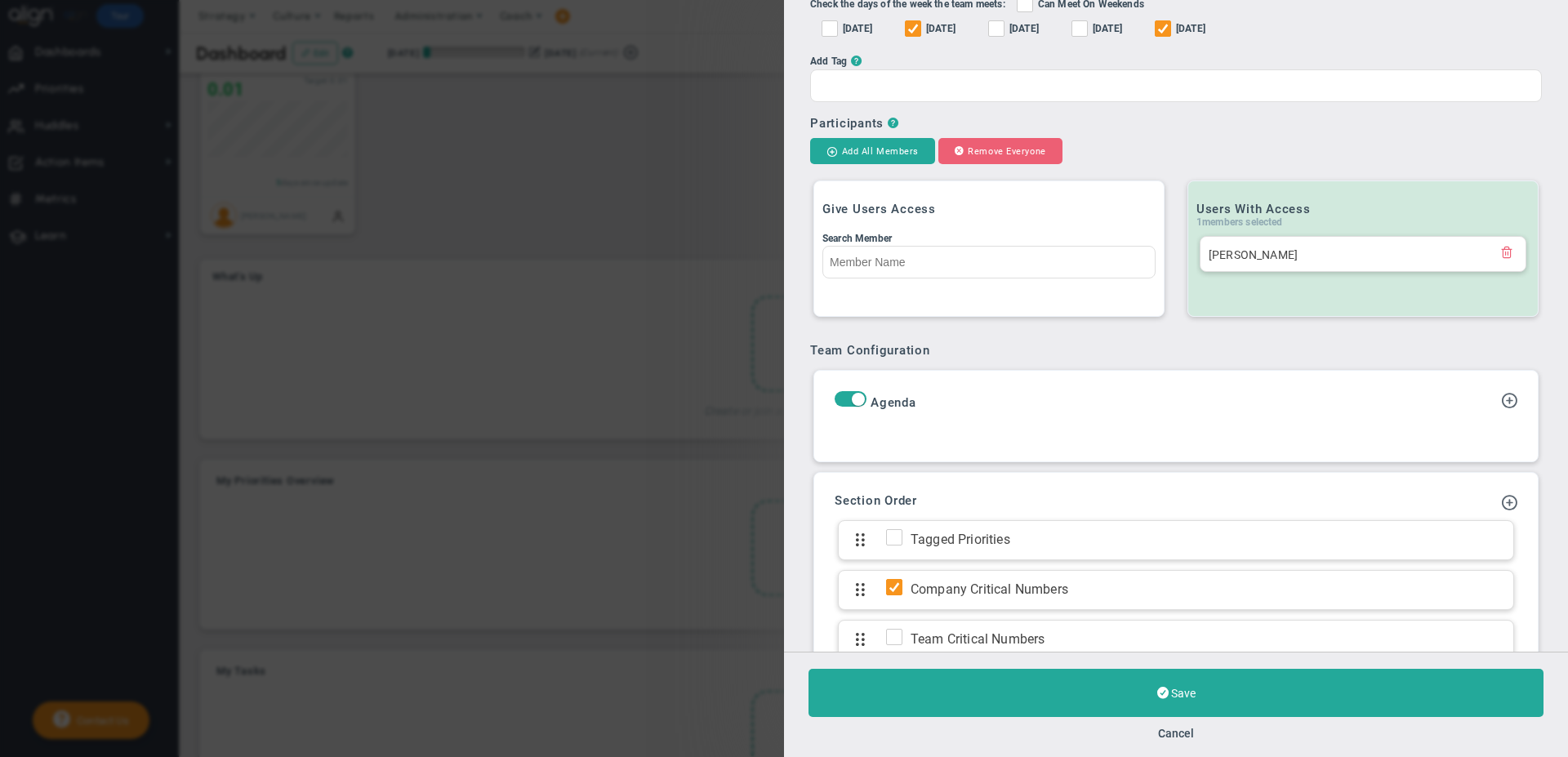
scroll to position [327, 0]
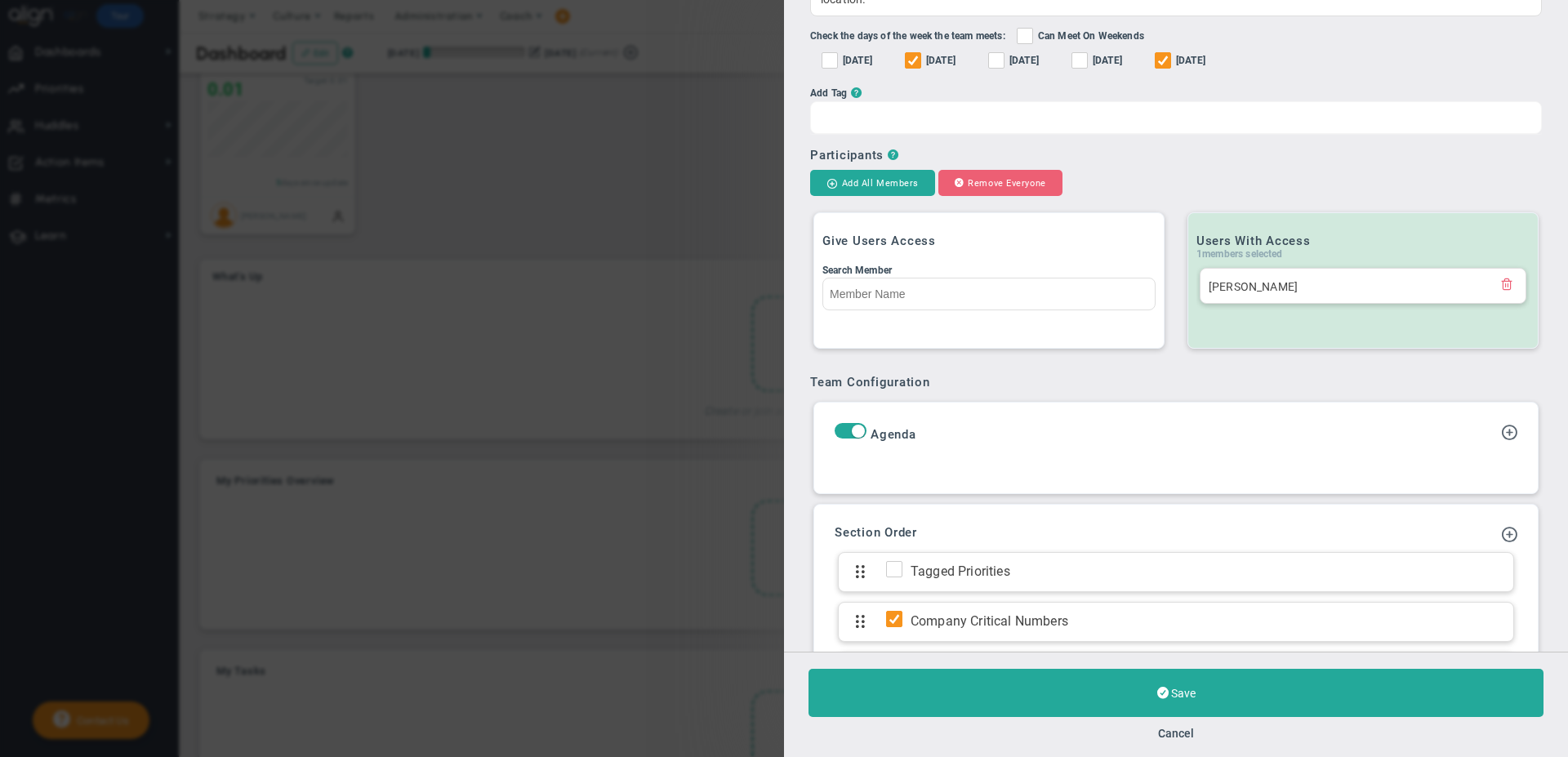
click at [836, 116] on div at bounding box center [1176, 117] width 732 height 33
click at [851, 116] on input "Add Tag ?" at bounding box center [868, 116] width 37 height 29
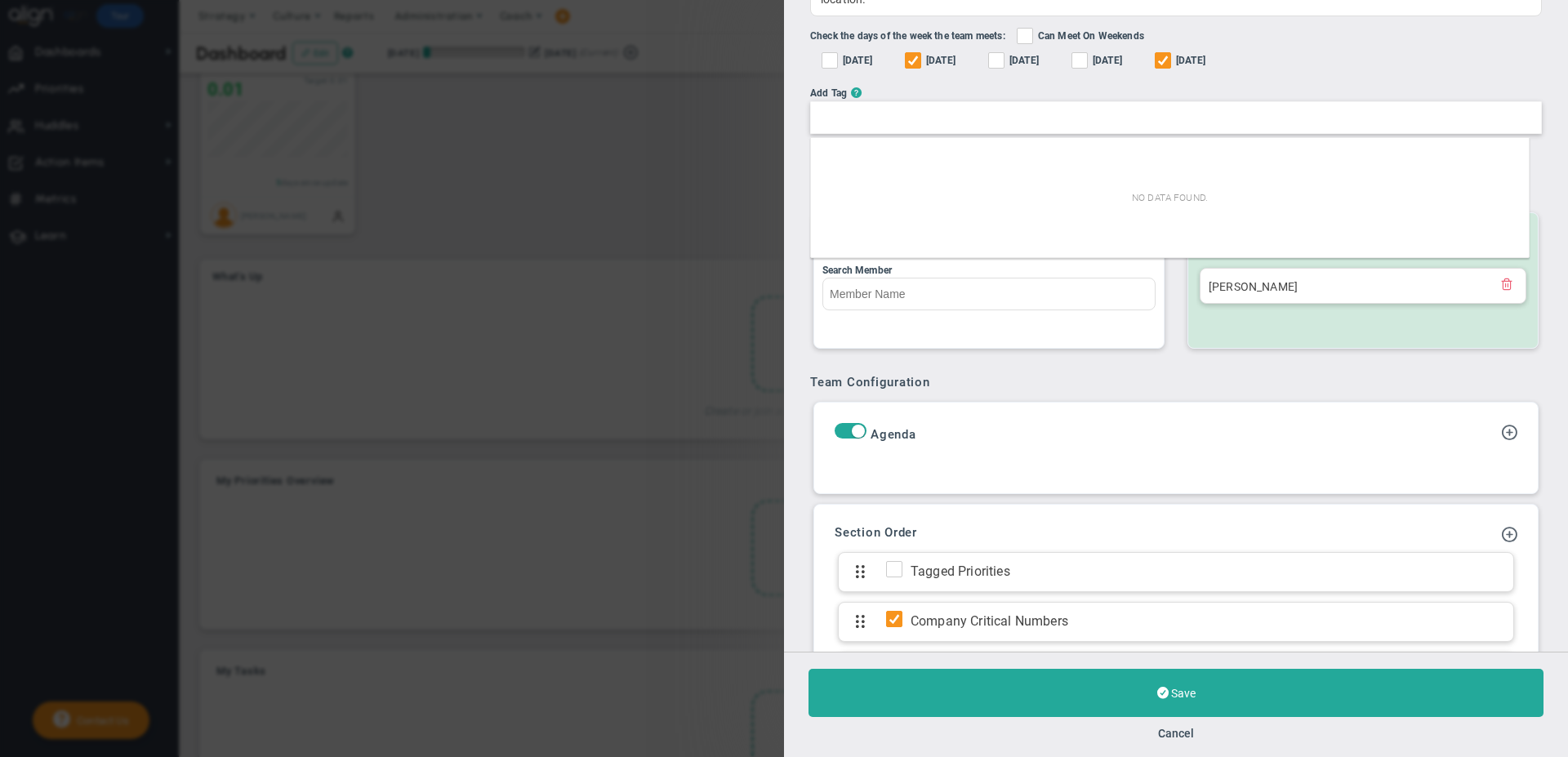
drag, startPoint x: 836, startPoint y: 116, endPoint x: 844, endPoint y: 118, distance: 8.2
click at [844, 118] on div at bounding box center [1176, 117] width 732 height 33
click at [851, 118] on input "Add Tag ?" at bounding box center [868, 116] width 37 height 29
paste input "[URL][DOMAIN_NAME]"
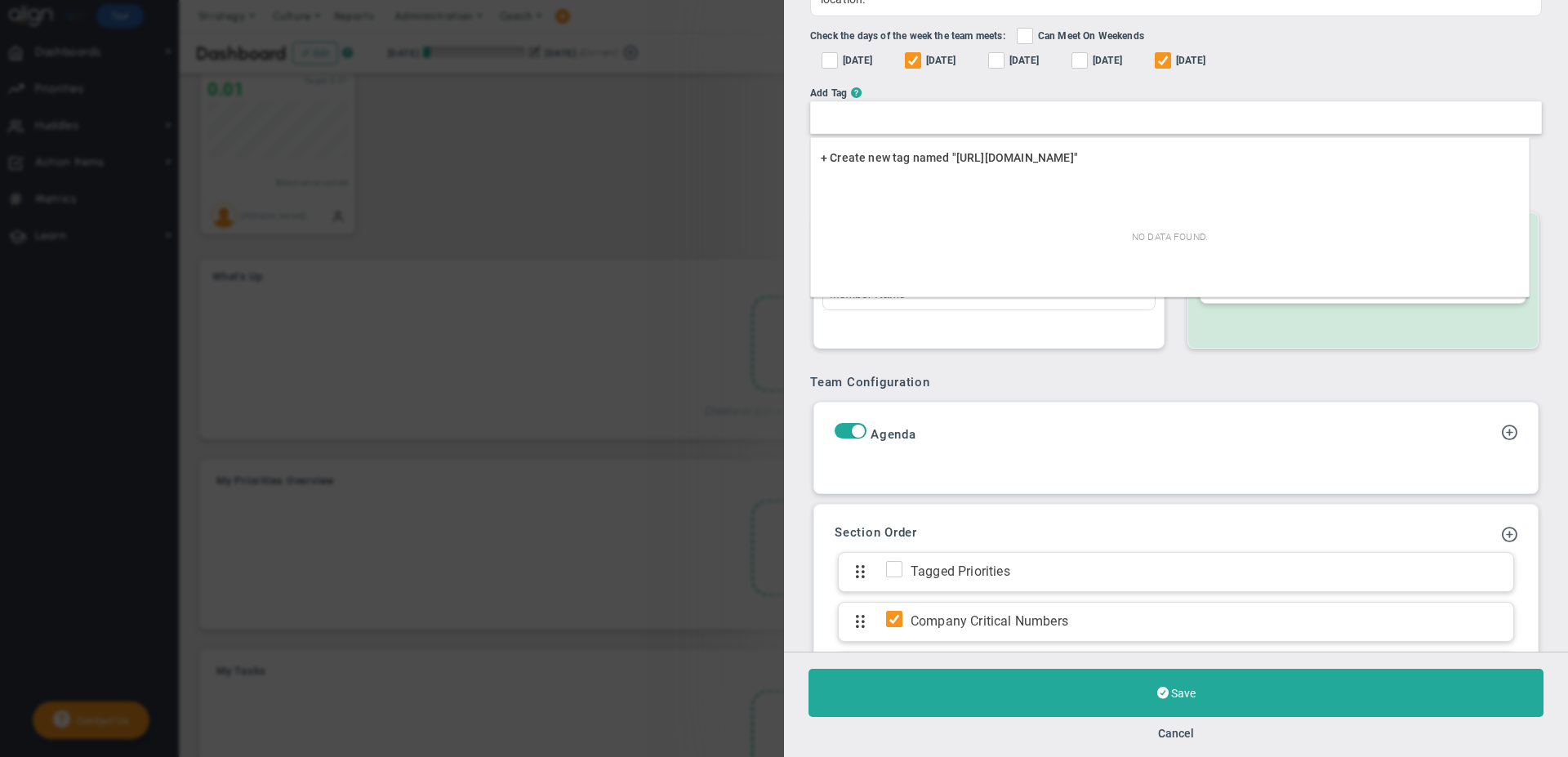
type input "[URL][DOMAIN_NAME]"
click at [1136, 373] on div "Daily Huddle Clone Huddle Huddle Name Directors Huddle Owner [PERSON_NAME] The …" at bounding box center [1176, 326] width 784 height 652
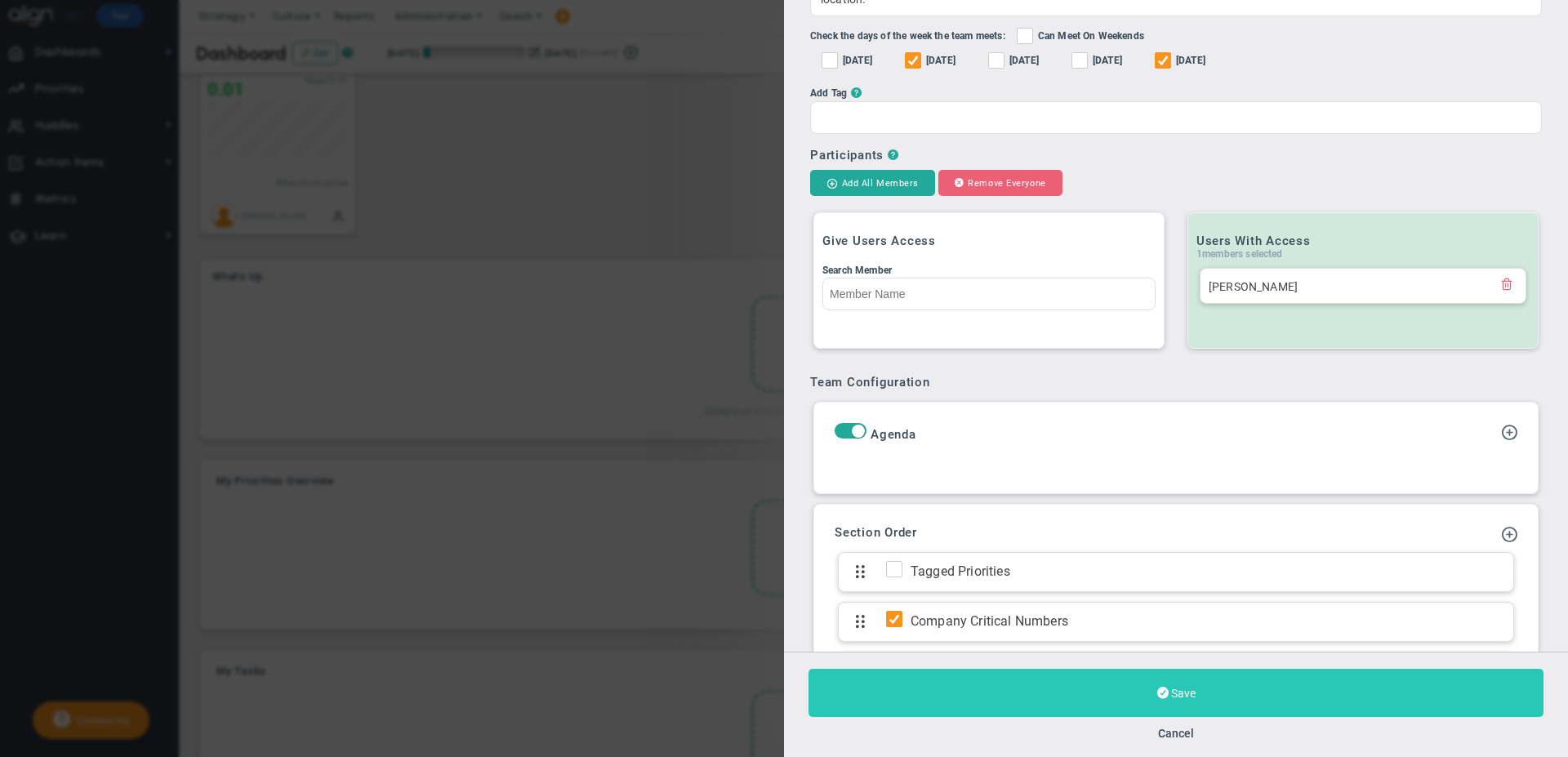
click at [1171, 683] on button "Save" at bounding box center [1176, 692] width 735 height 48
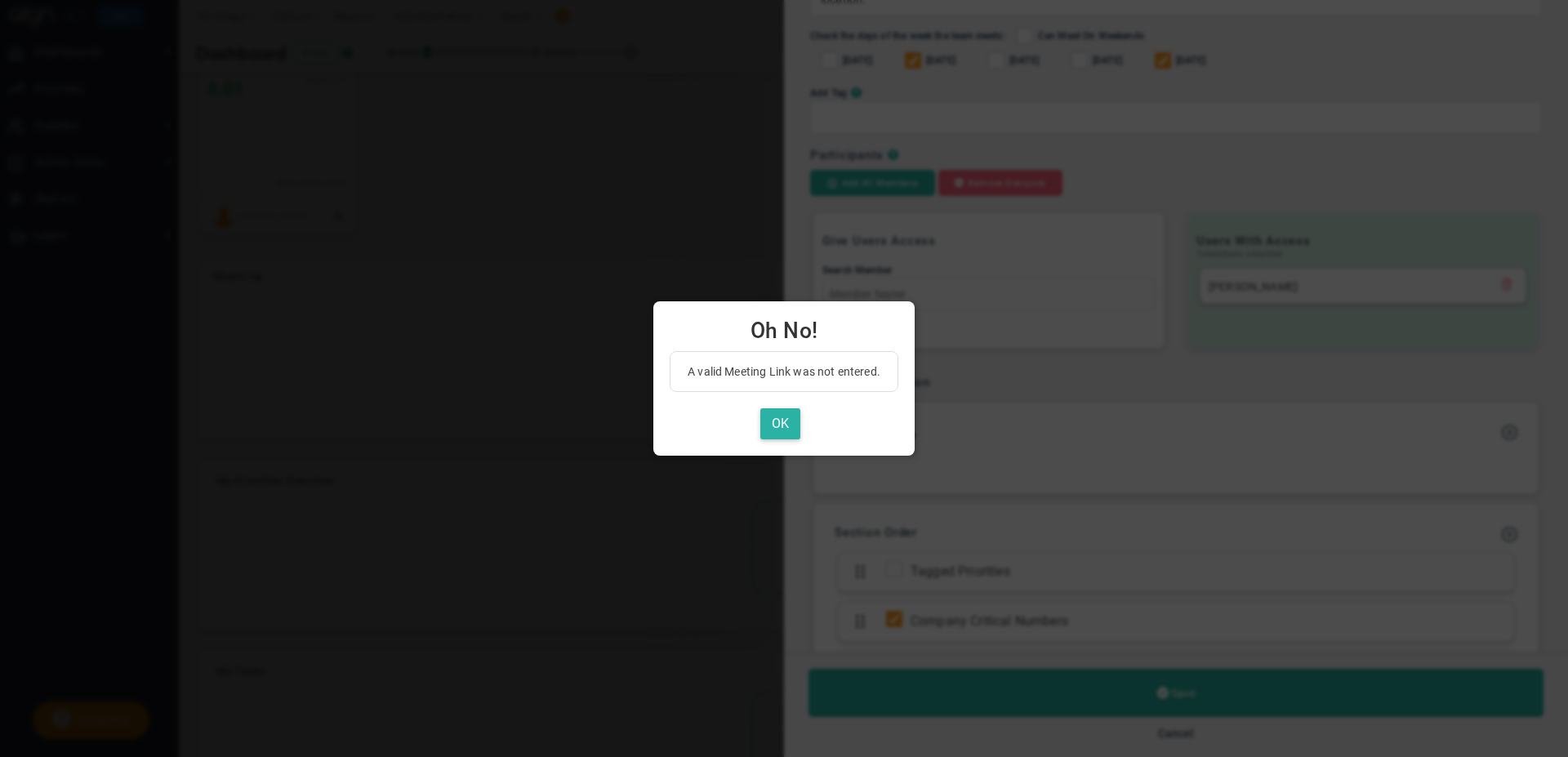
click at [785, 417] on button "OK" at bounding box center [780, 424] width 40 height 32
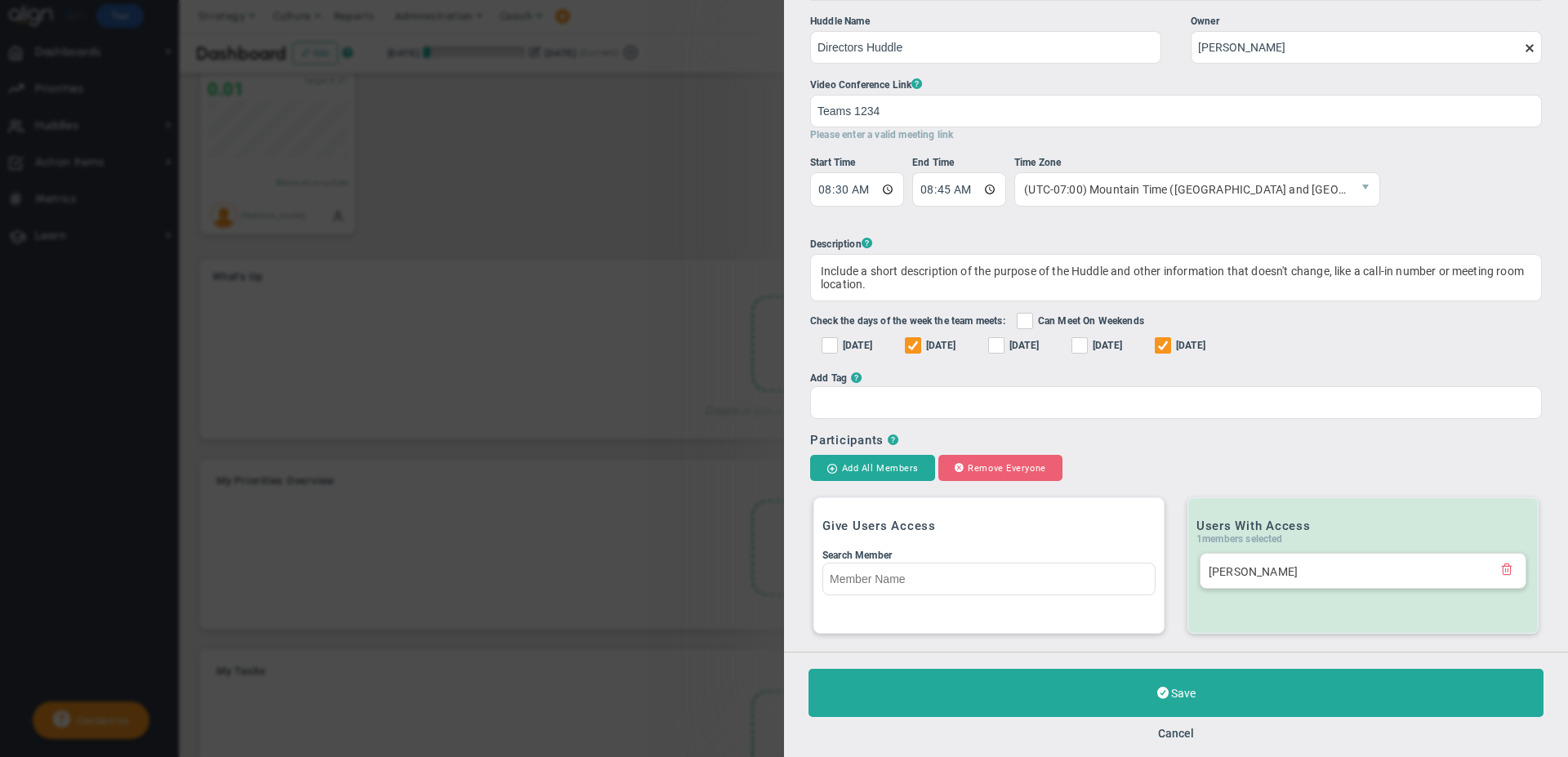
scroll to position [41, 0]
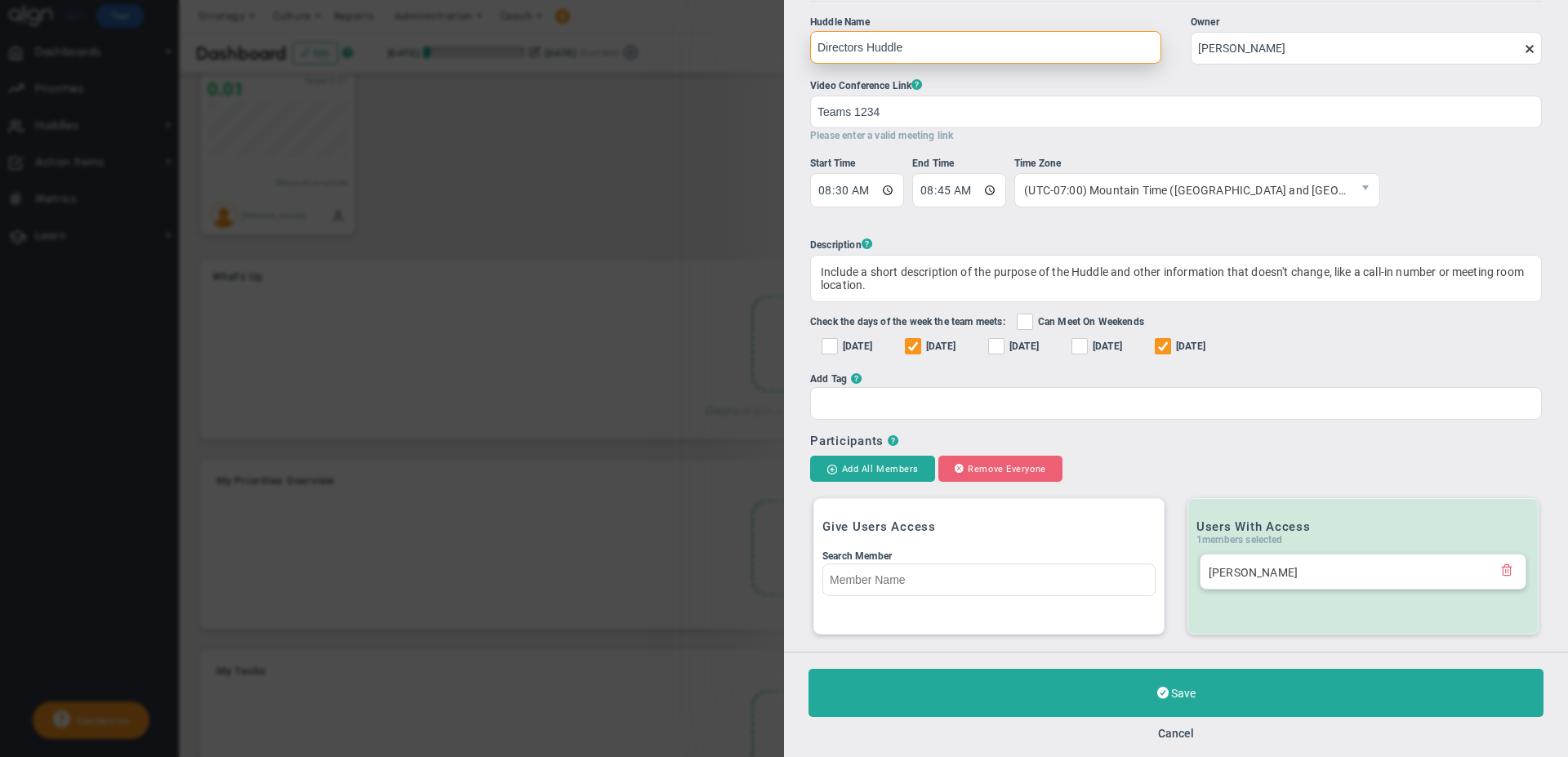
click at [857, 50] on input "Directors Huddle" at bounding box center [985, 47] width 351 height 33
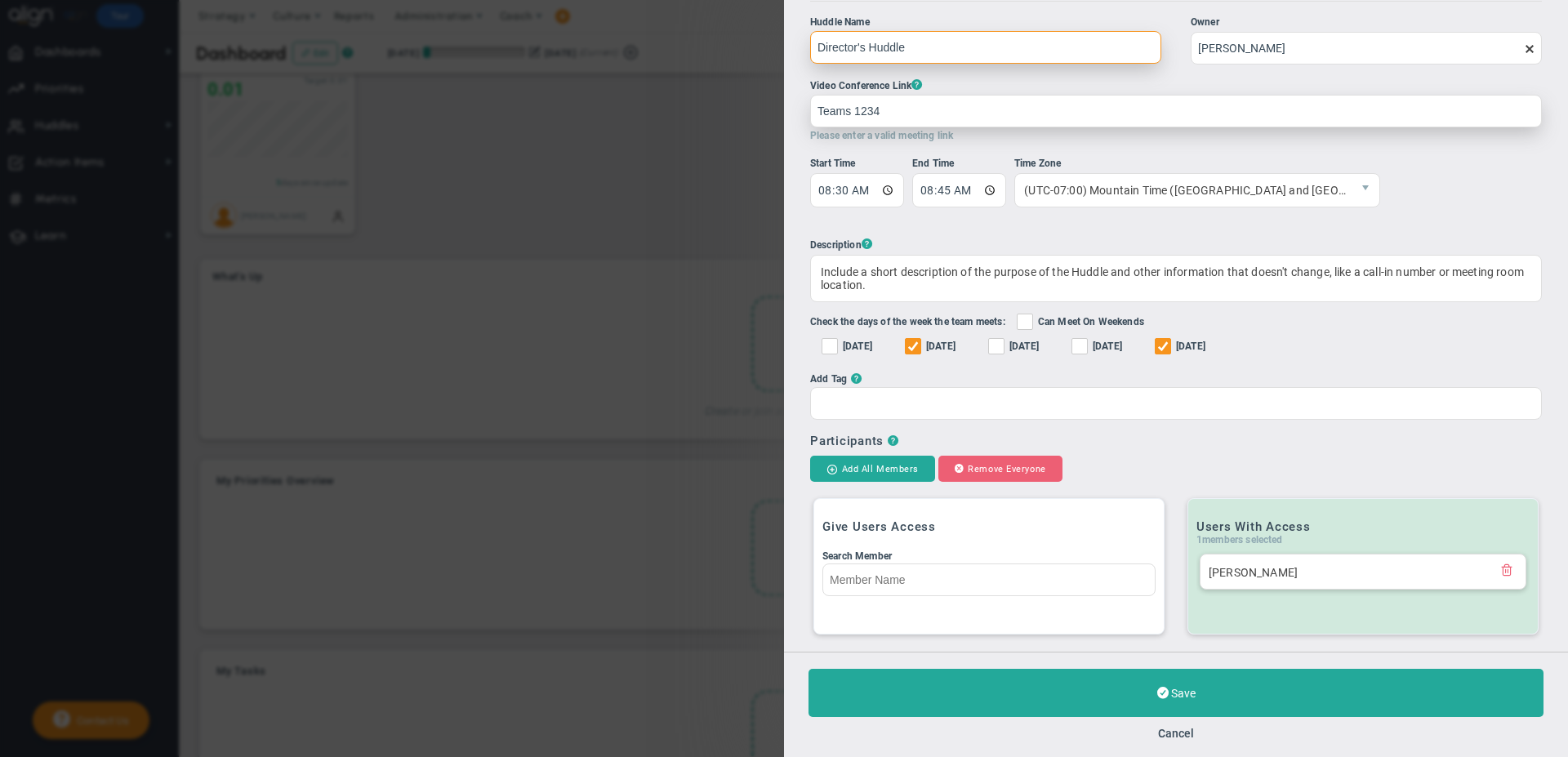
type input "Director's Huddle"
click at [1154, 125] on input "Teams 1234" at bounding box center [1176, 111] width 732 height 33
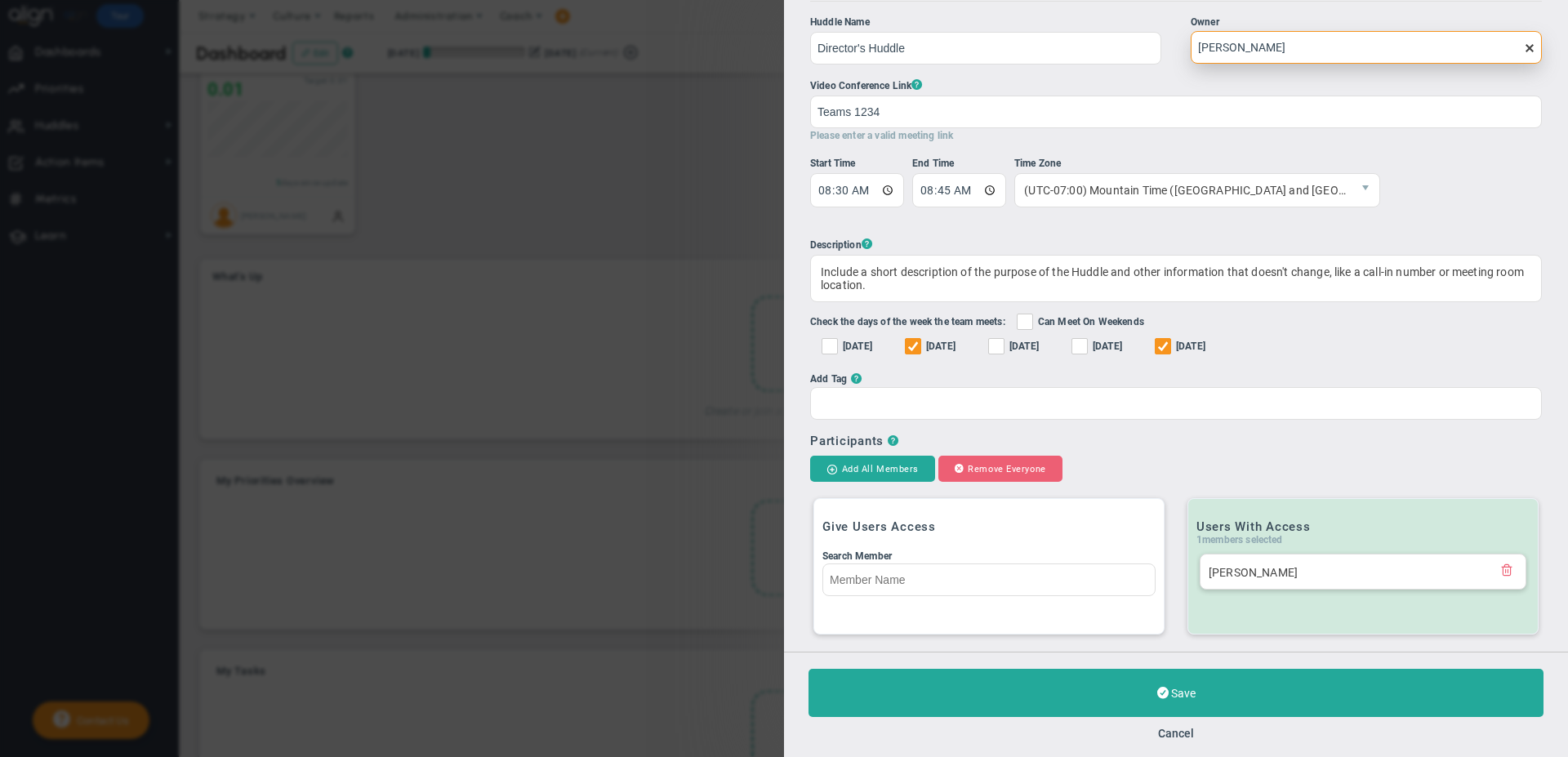
click at [1272, 44] on input "[PERSON_NAME]" at bounding box center [1366, 47] width 351 height 33
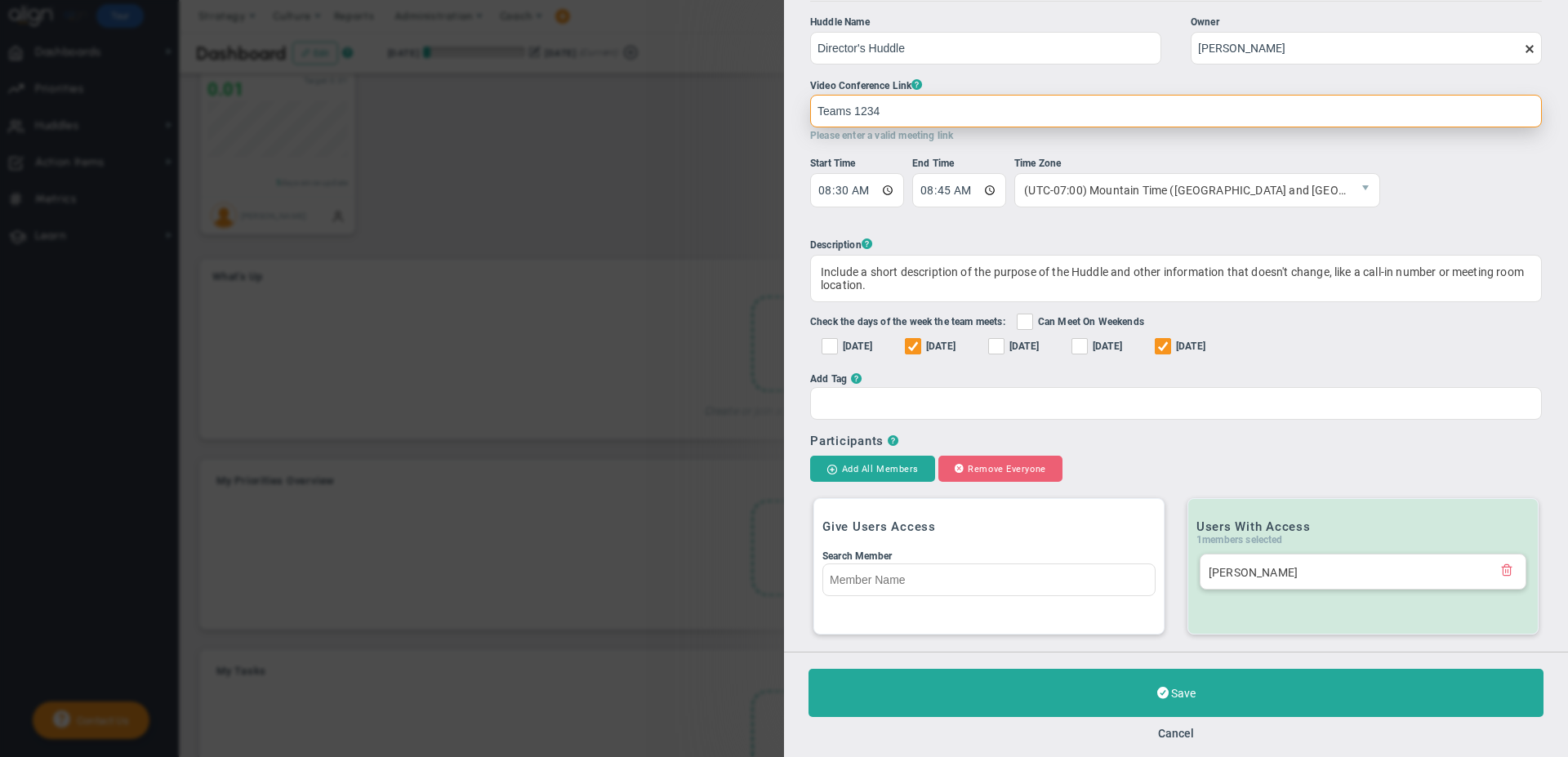
drag, startPoint x: 890, startPoint y: 125, endPoint x: 755, endPoint y: 126, distance: 135.0
click at [755, 126] on div "Daily Huddle Clone Huddle Huddle Name Director's Huddle Owner [PERSON_NAME] The…" at bounding box center [784, 378] width 1568 height 757
paste input "[URL][DOMAIN_NAME]"
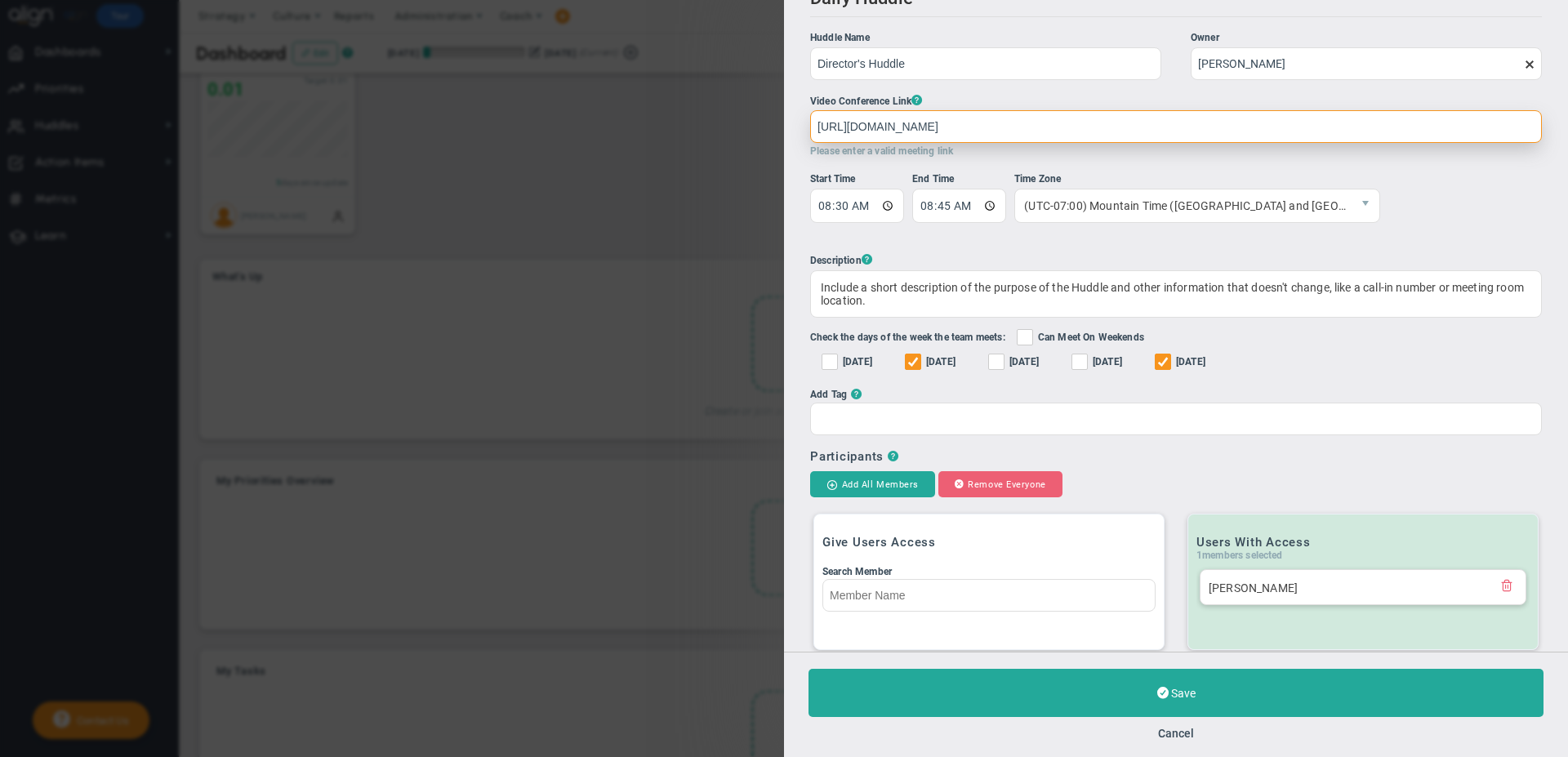
scroll to position [21, 0]
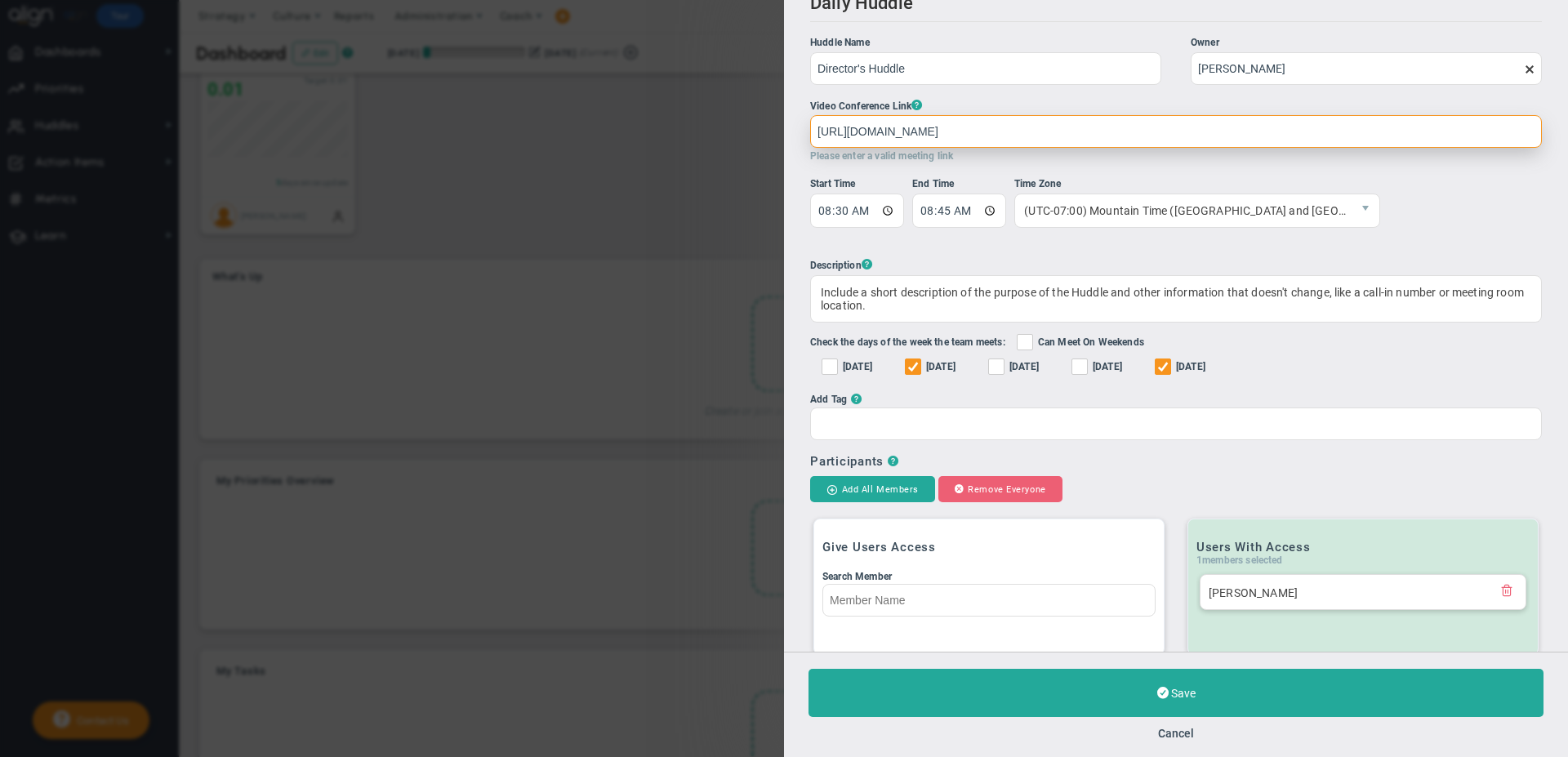
type input "[URL][DOMAIN_NAME]"
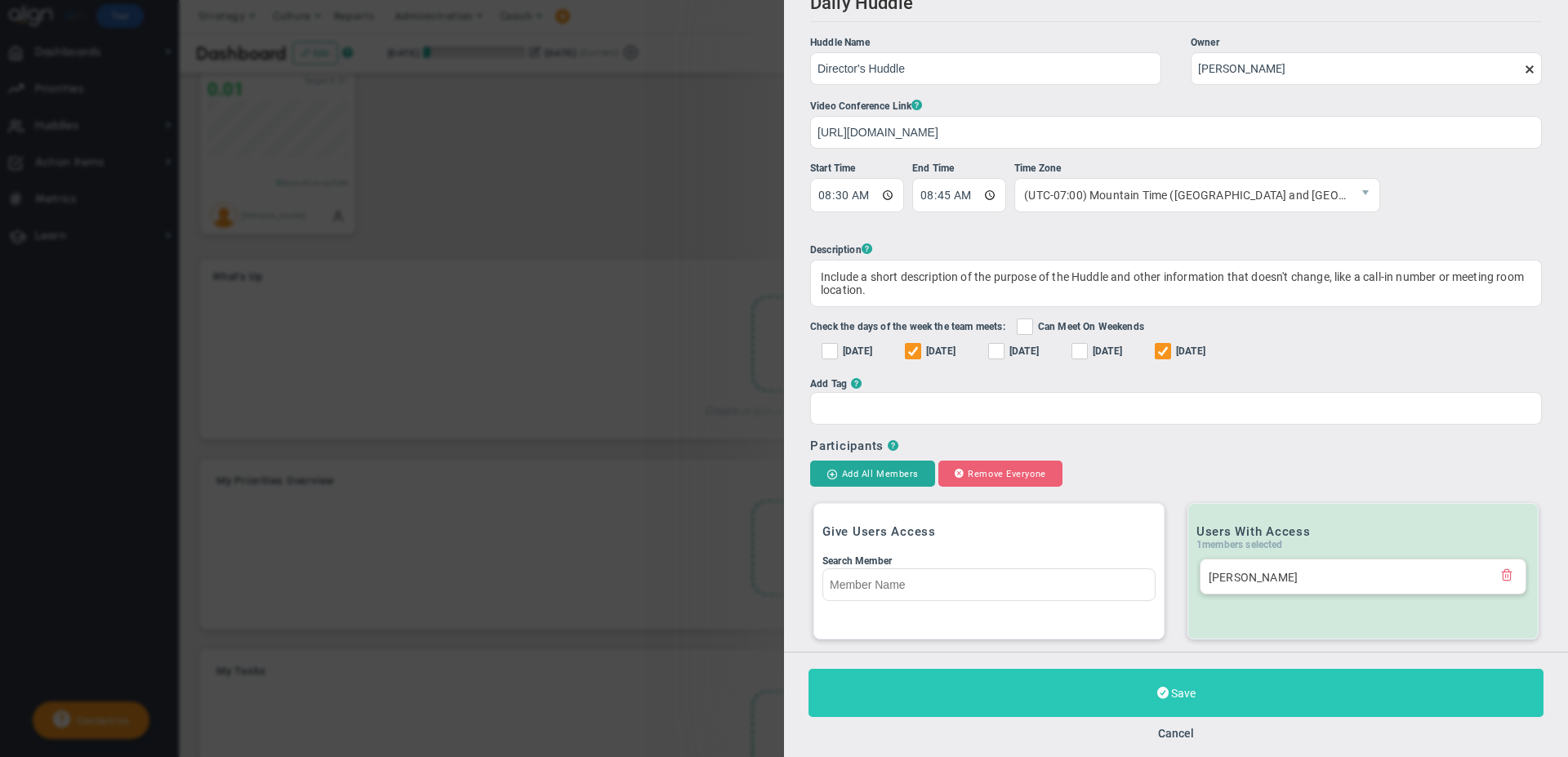
scroll to position [0, 0]
click at [1150, 699] on button "Save" at bounding box center [1176, 692] width 735 height 48
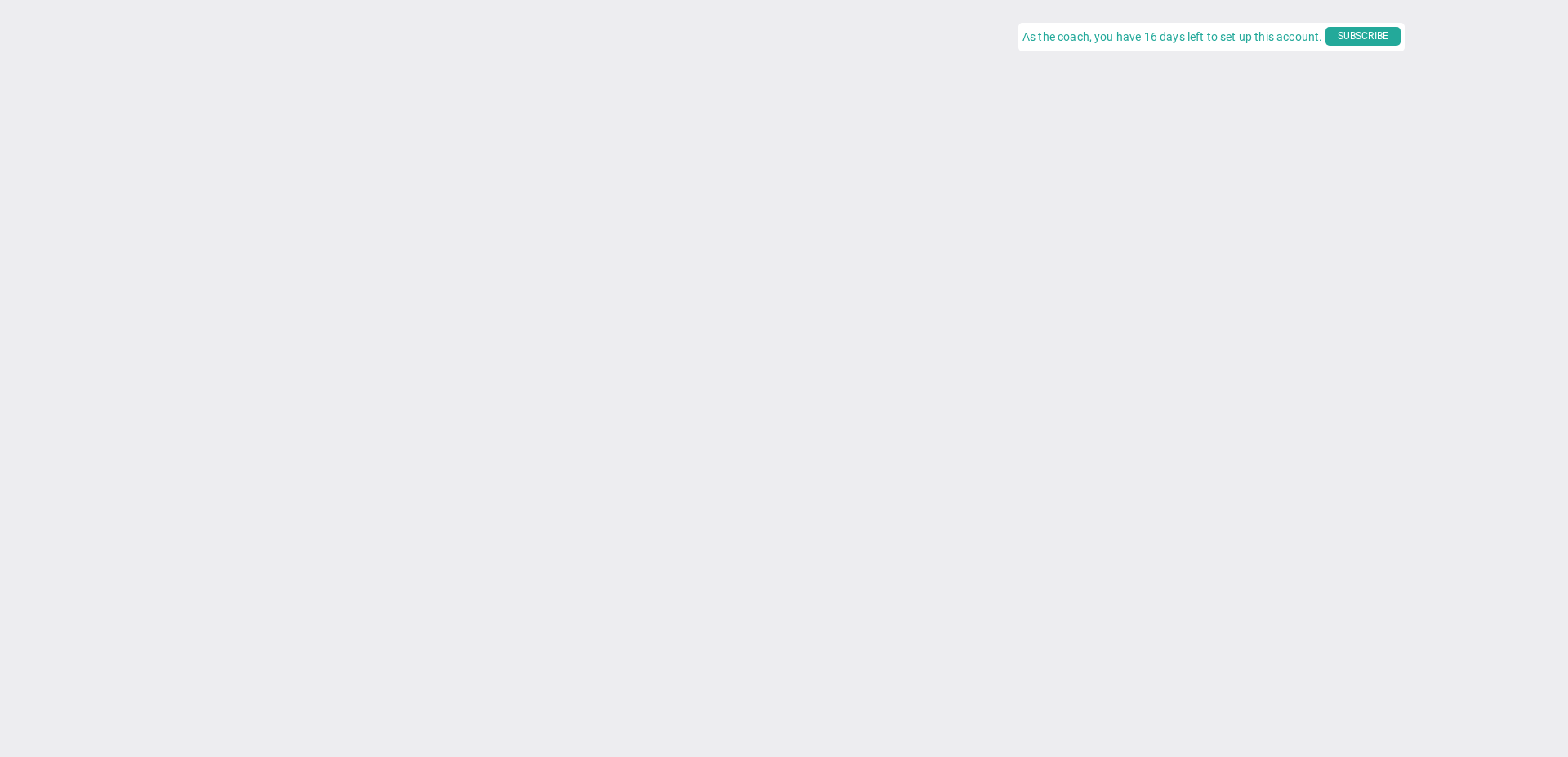
type input "[DATE]"
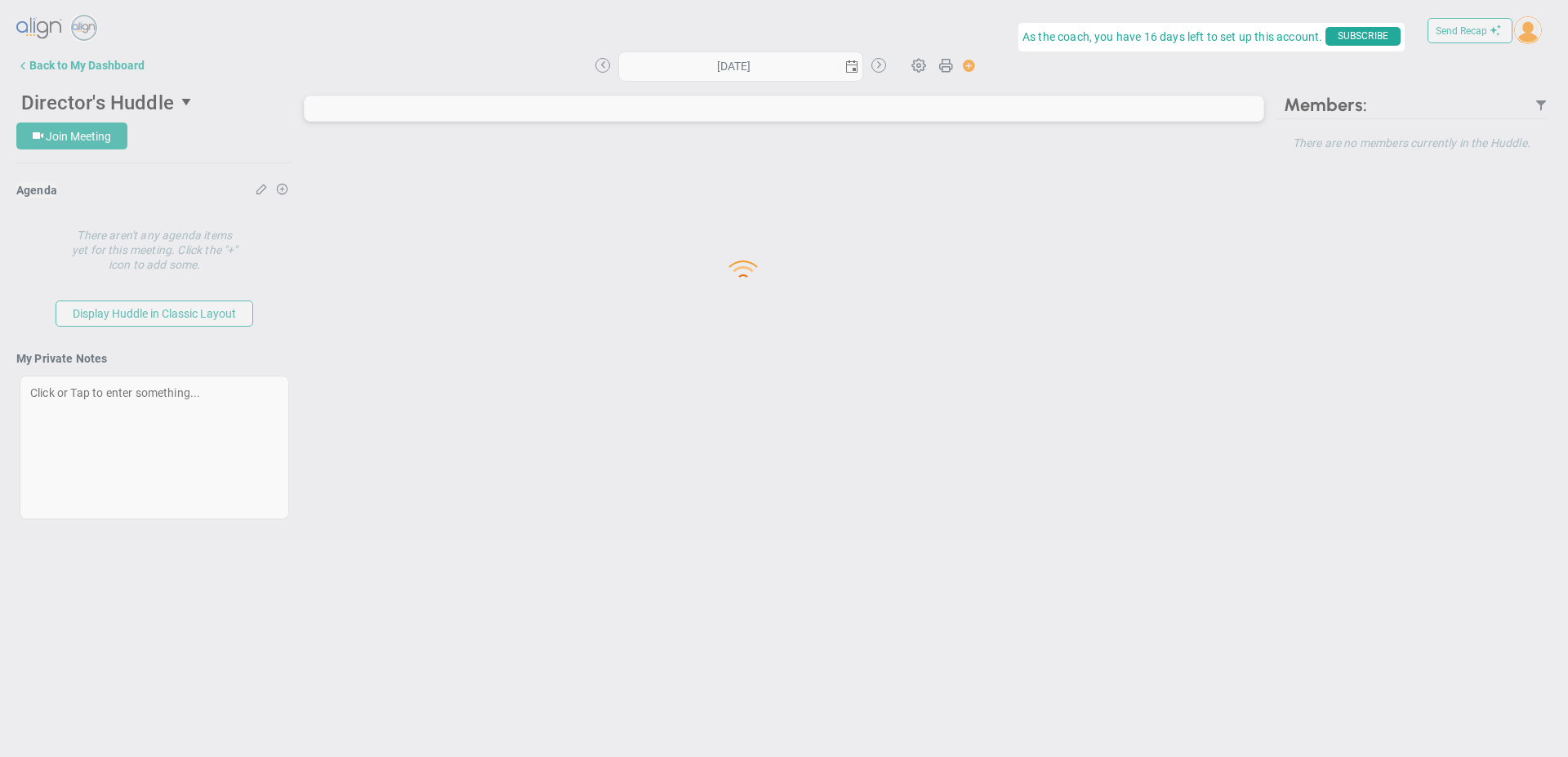
type input "[DATE]"
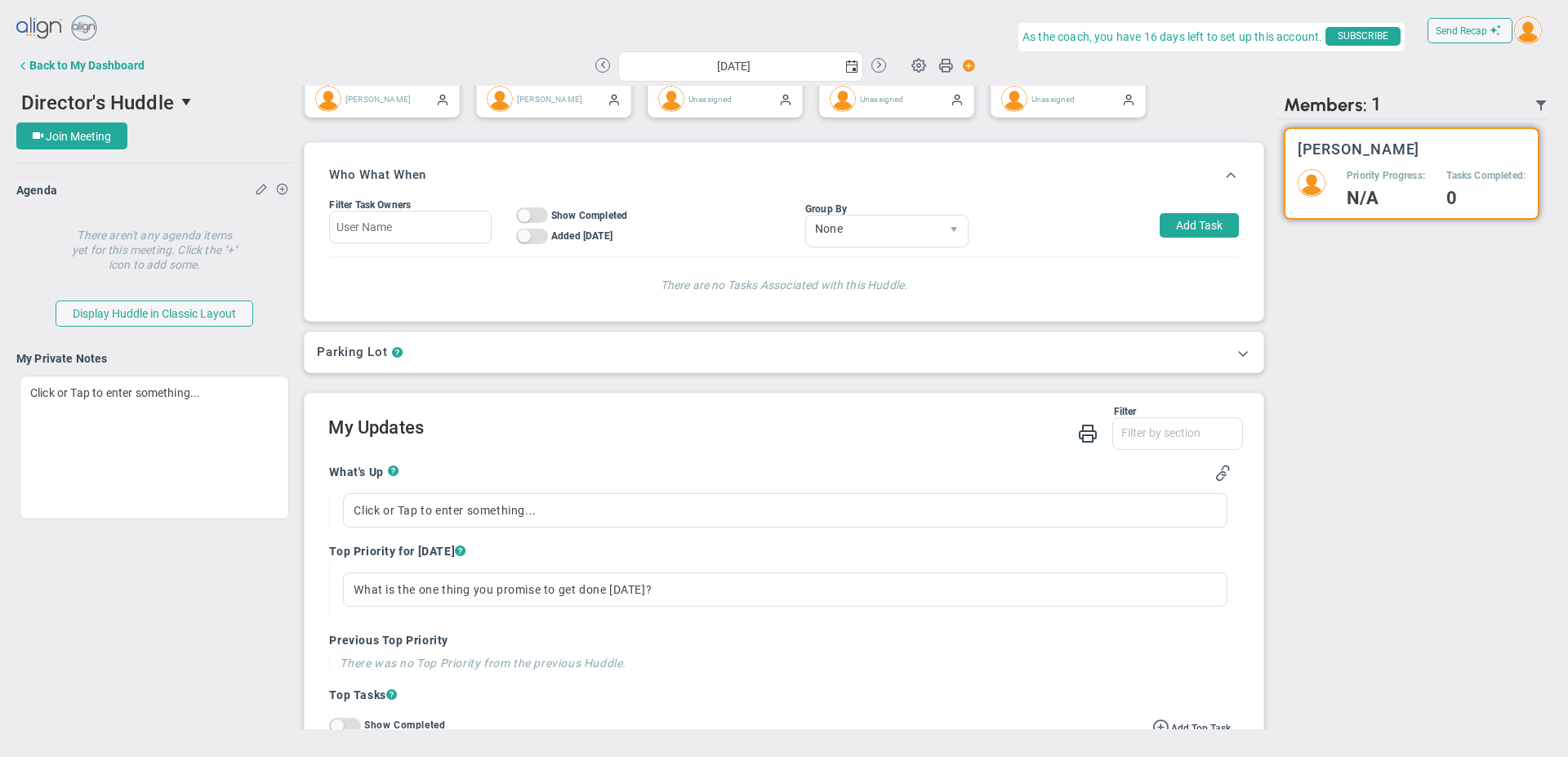
scroll to position [204, 0]
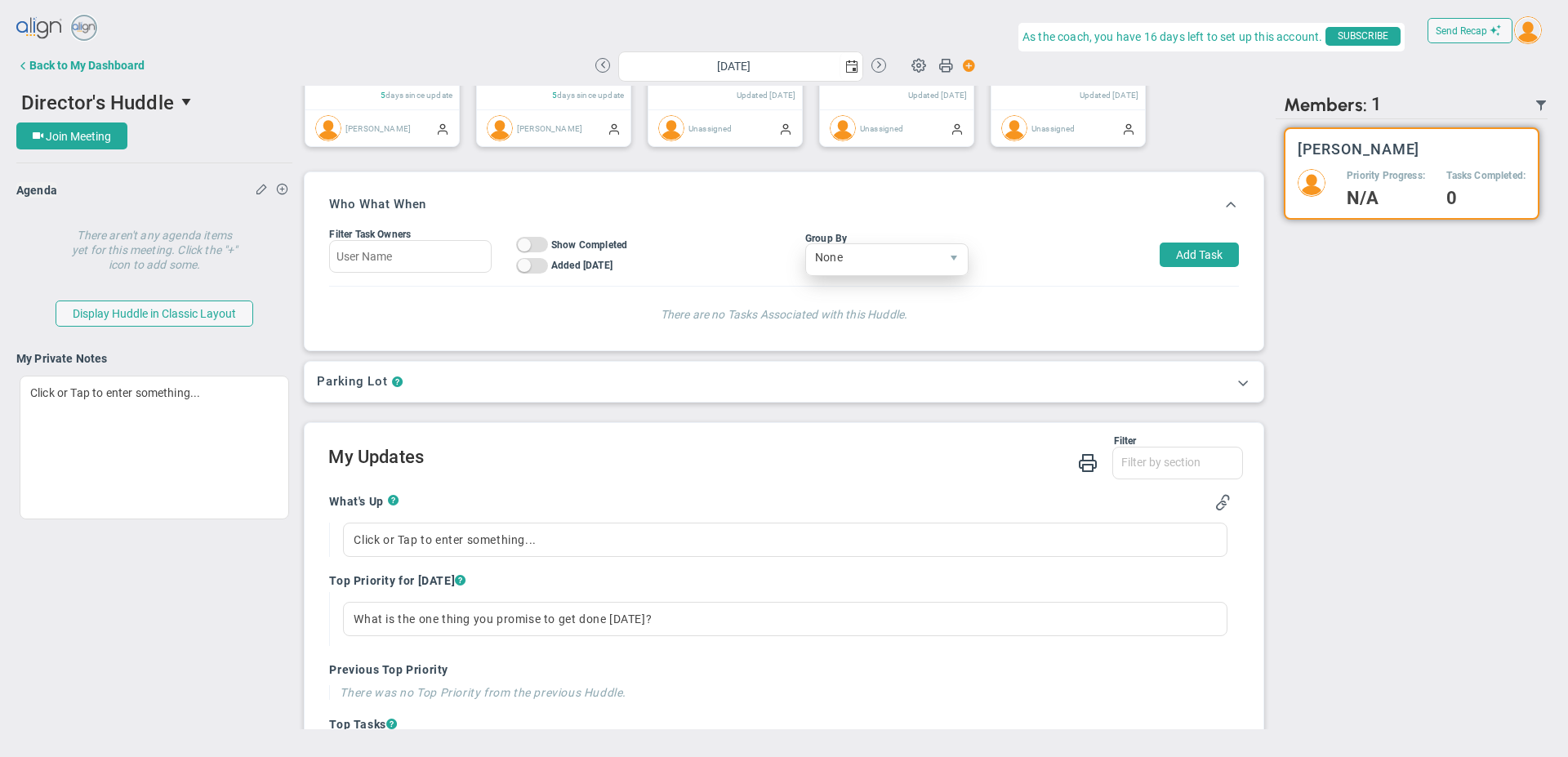
click at [876, 269] on span "None" at bounding box center [872, 259] width 134 height 28
click at [833, 292] on li "Owner" at bounding box center [880, 300] width 162 height 35
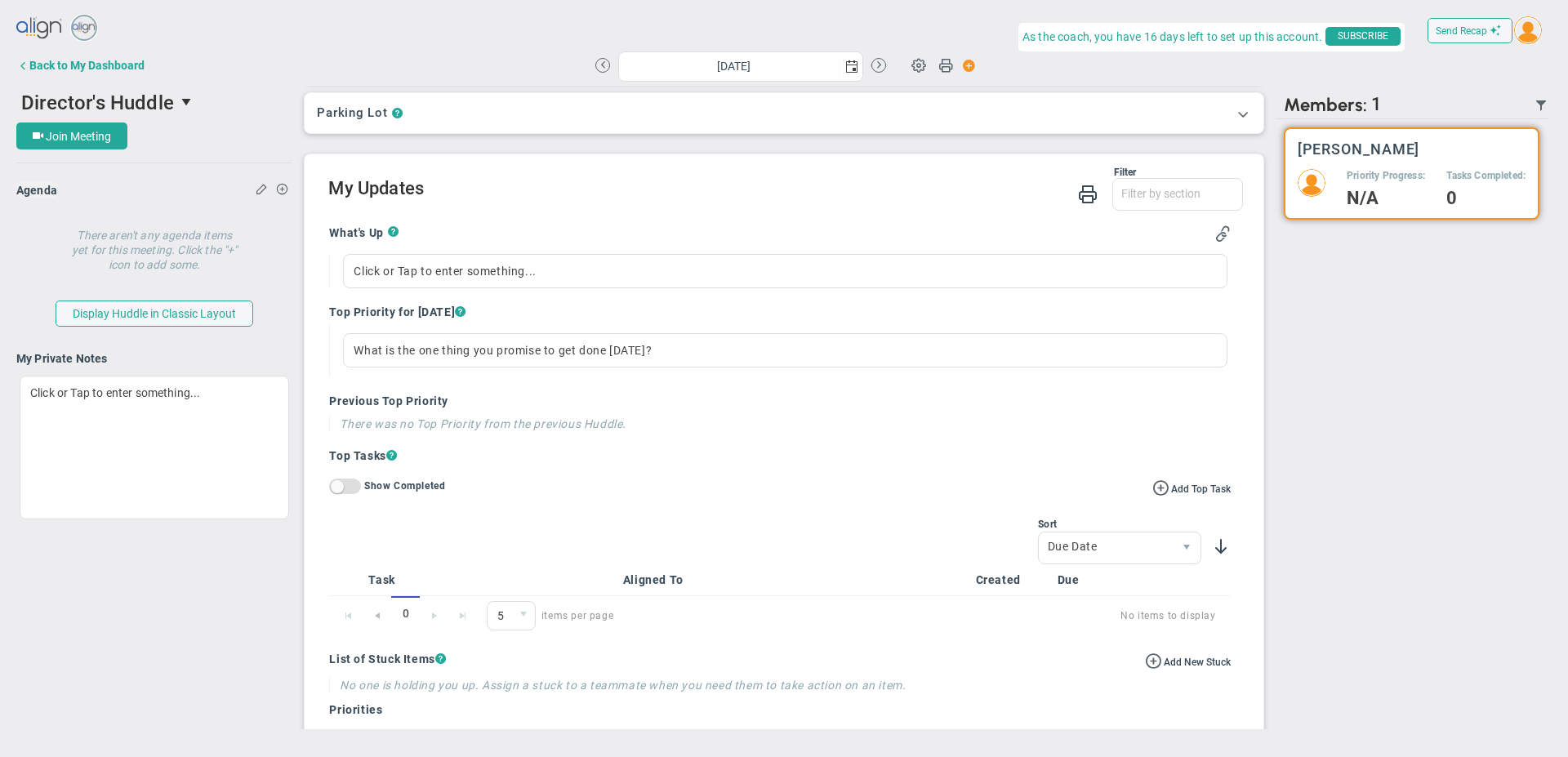
scroll to position [490, 0]
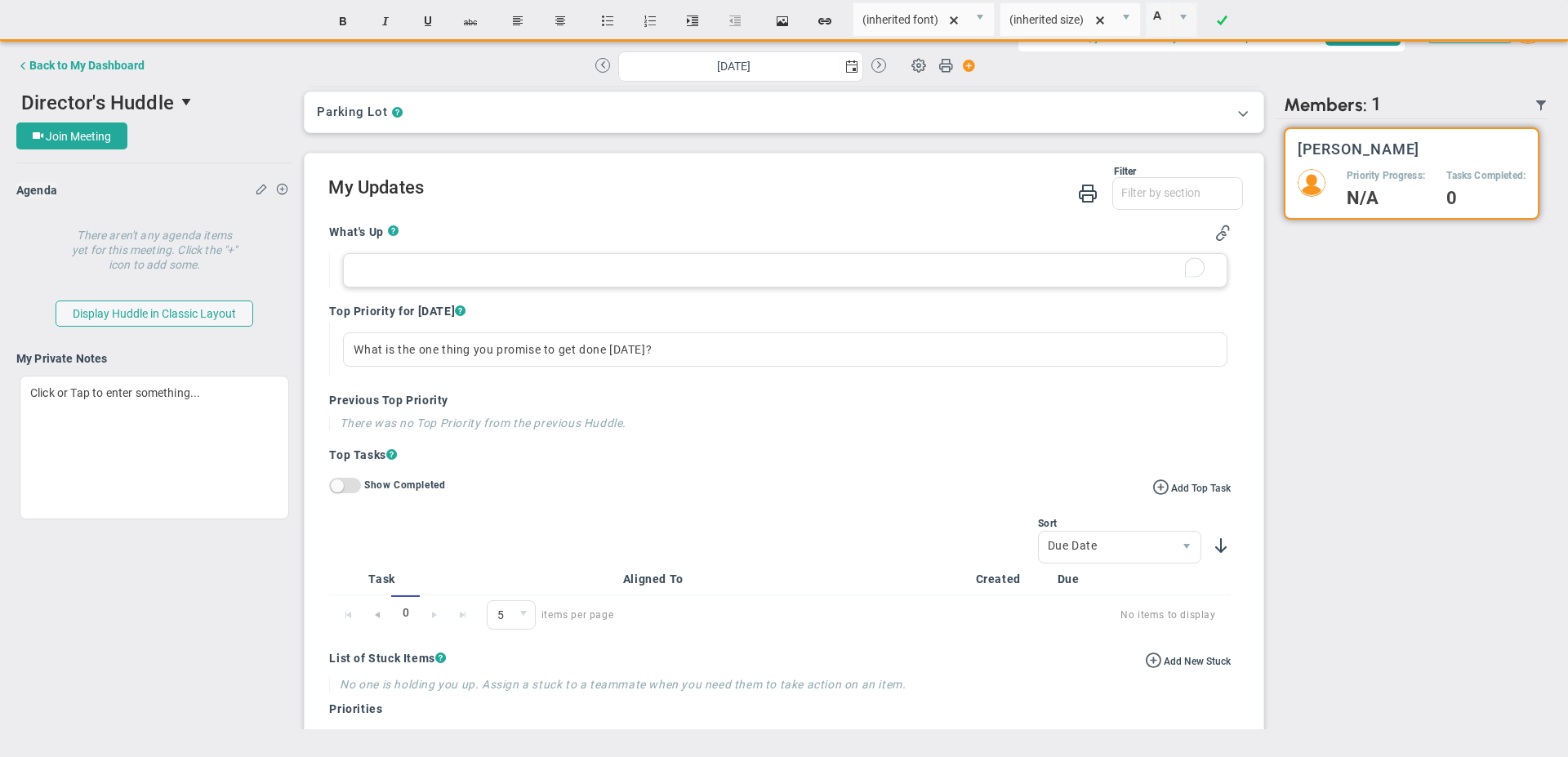
click at [355, 268] on div "To enrich screen reader interactions, please activate Accessibility in Grammarl…" at bounding box center [784, 270] width 883 height 35
click at [382, 272] on div "To enrich screen reader interactions, please activate Accessibility in Grammarl…" at bounding box center [784, 270] width 883 height 35
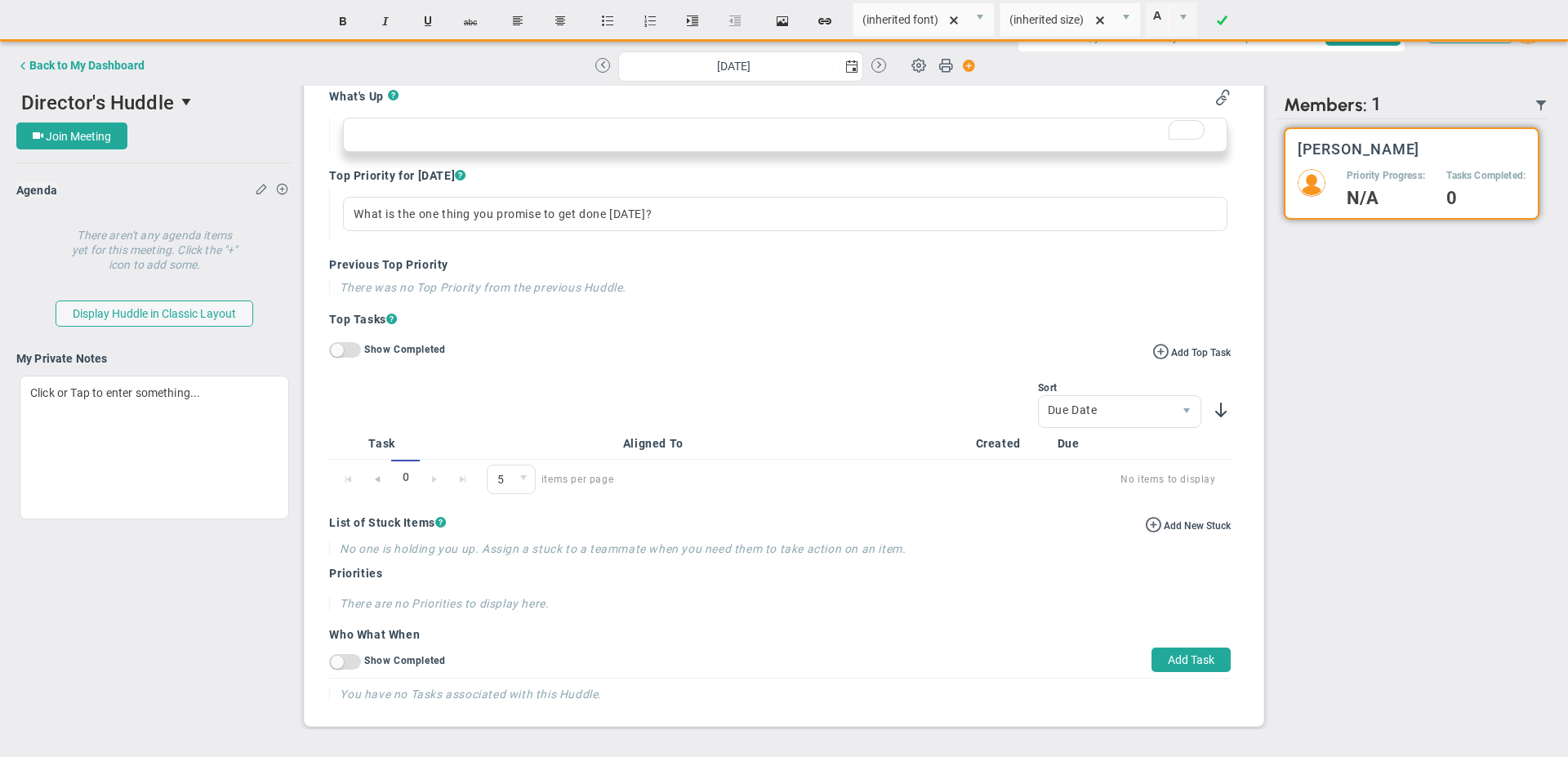
scroll to position [638, 0]
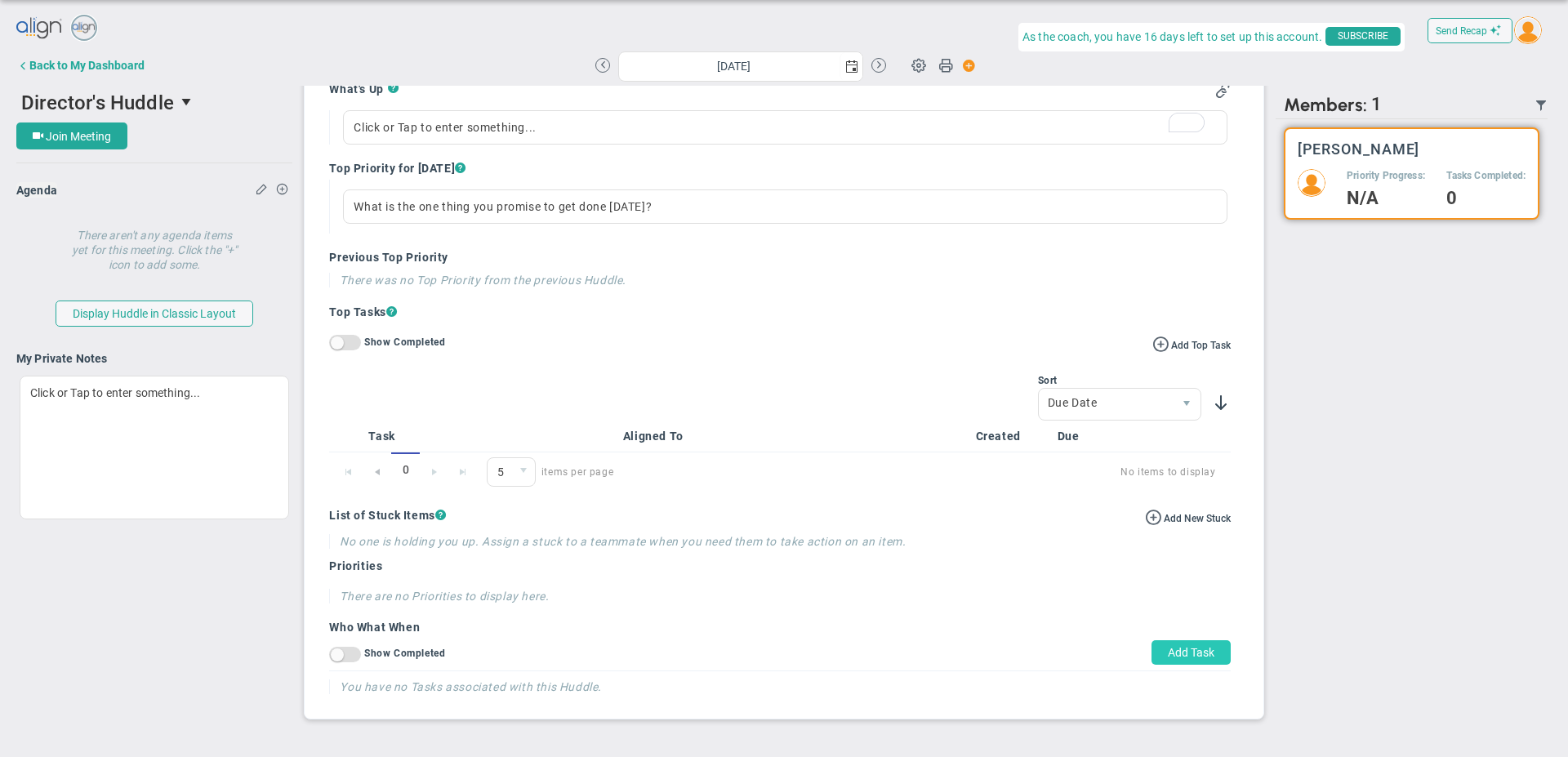
click at [1164, 649] on button "Add Task" at bounding box center [1191, 652] width 80 height 24
type input "[DATE]"
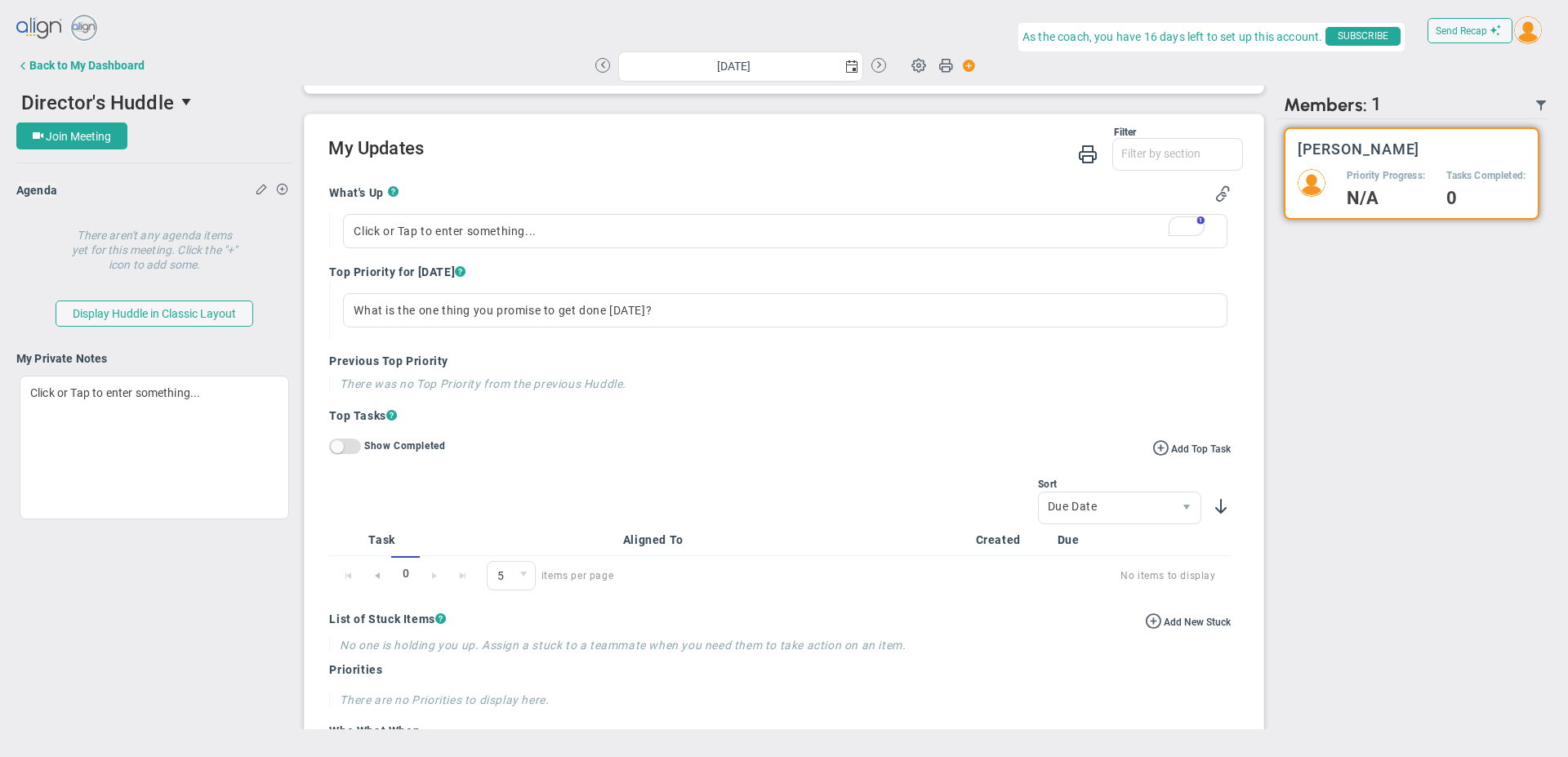
scroll to position [290, 0]
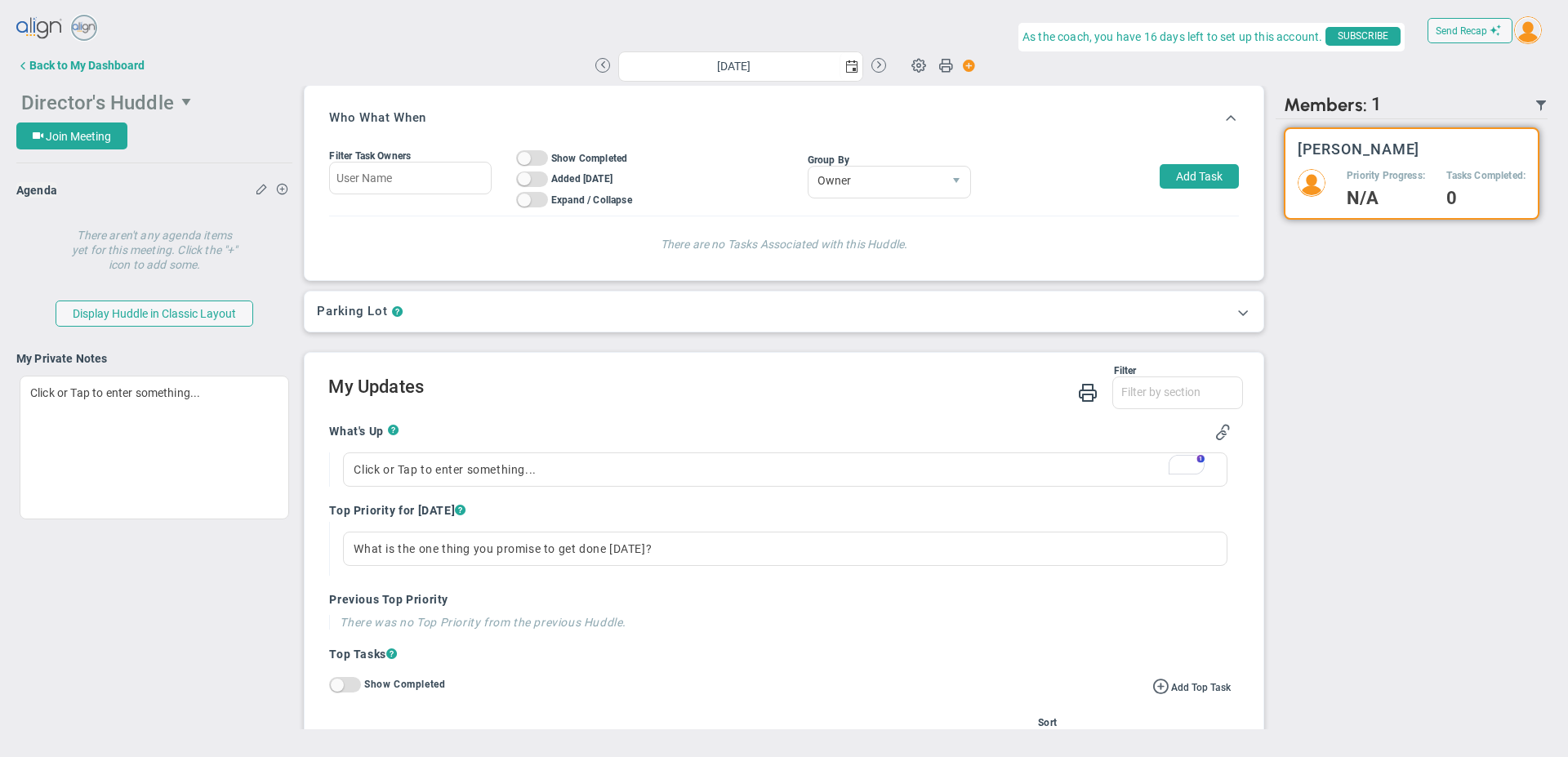
click at [207, 106] on span "Director's Huddle" at bounding box center [130, 102] width 229 height 33
click at [1223, 113] on span at bounding box center [1230, 116] width 16 height 16
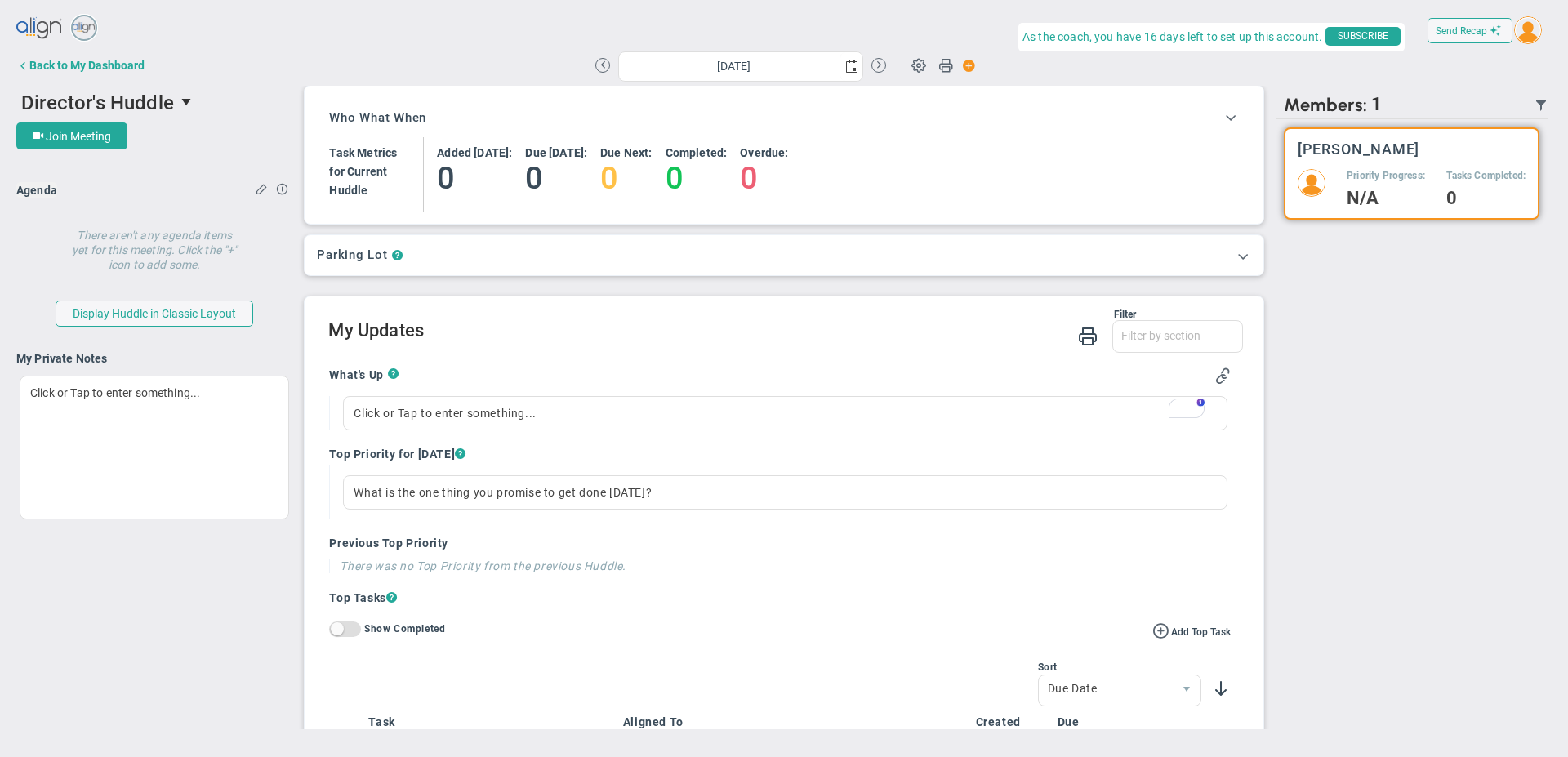
click at [365, 35] on div "Send Recap Profile Contact your Advisor Share! Become an Affiliate" at bounding box center [783, 30] width 1535 height 37
click at [78, 67] on div "Back to My Dashboard" at bounding box center [86, 66] width 115 height 13
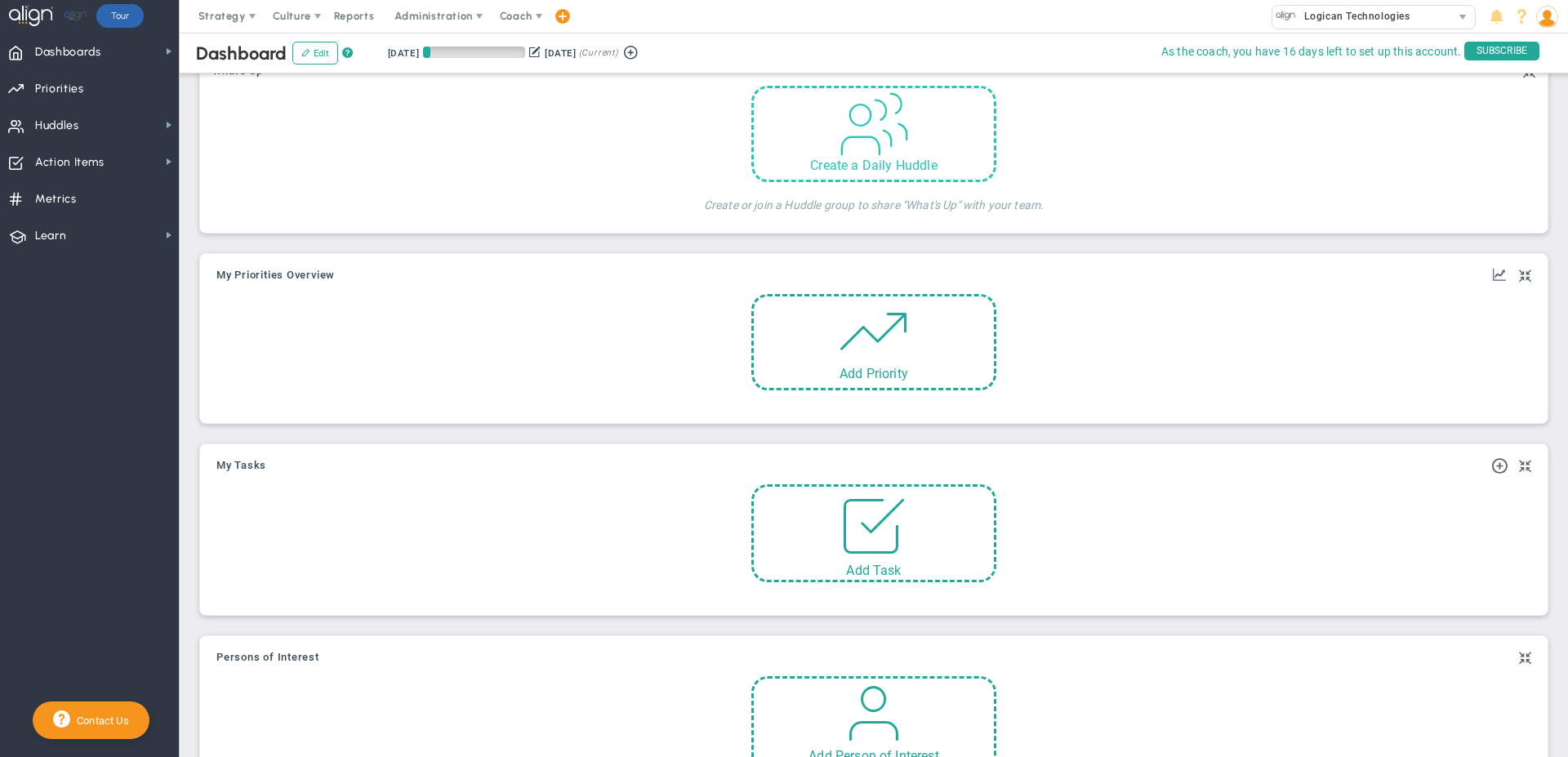
scroll to position [551, 0]
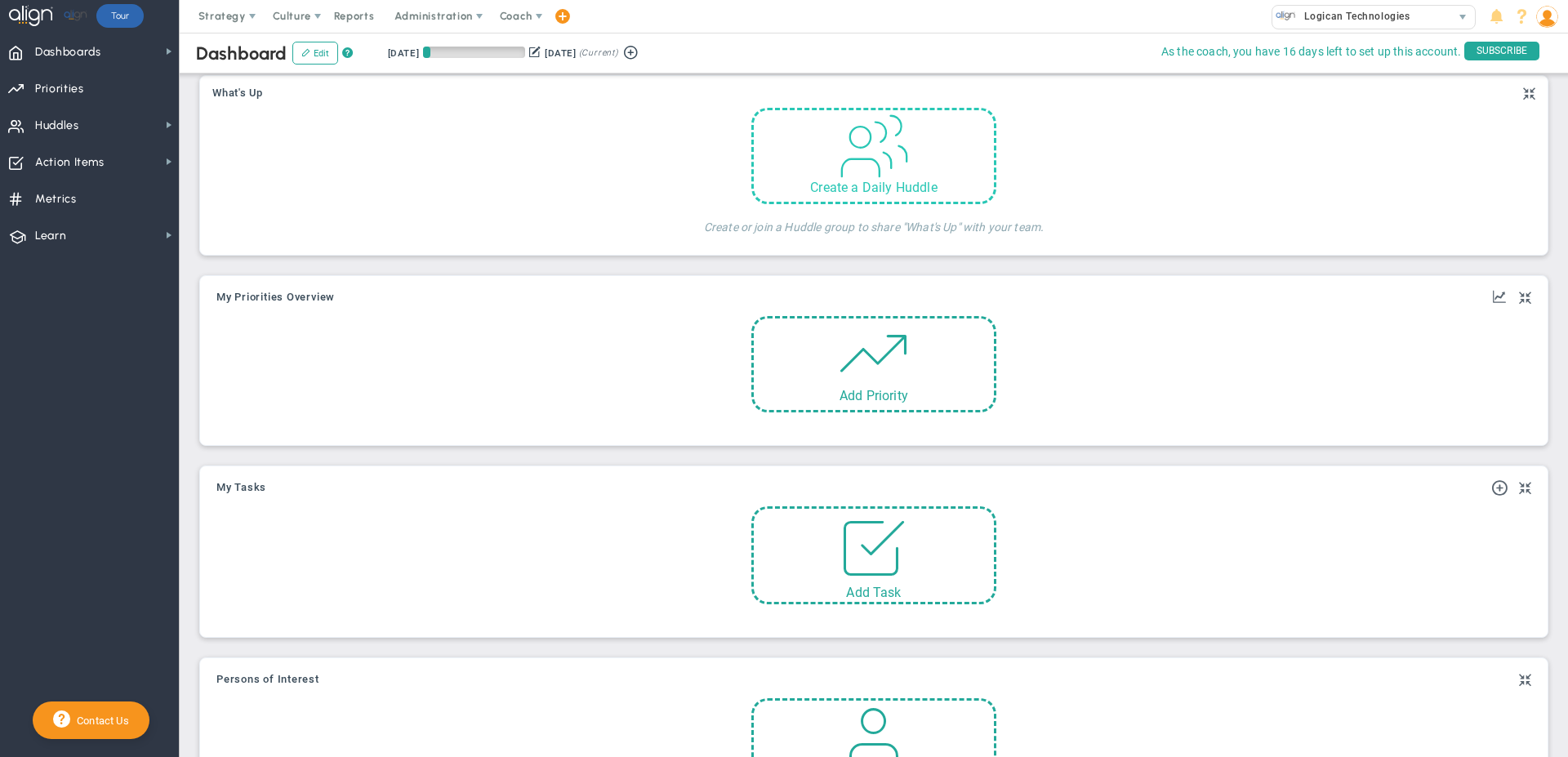
click at [777, 162] on div "Create a Daily Huddle" at bounding box center [874, 156] width 245 height 96
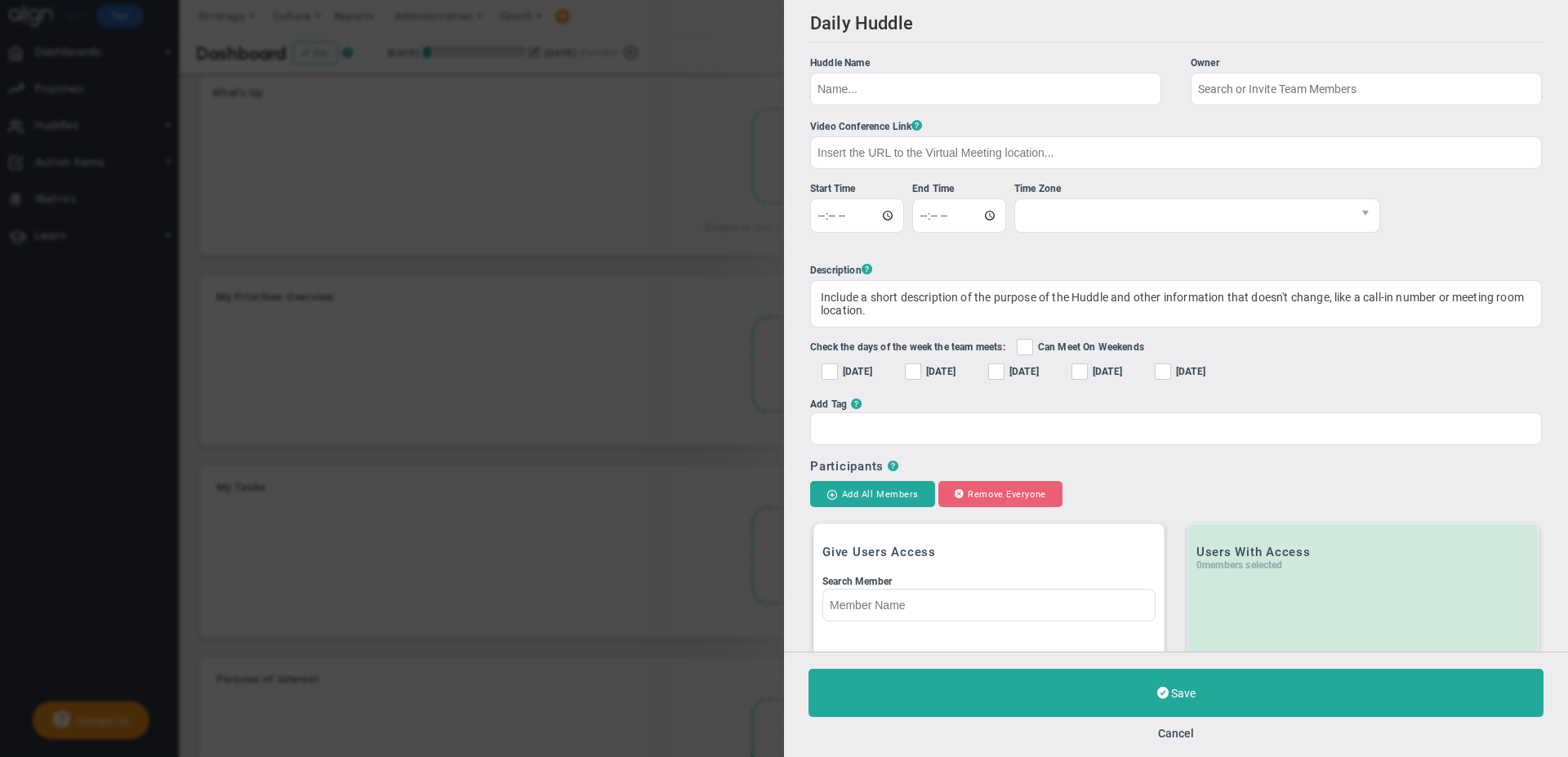
checkbox input "true"
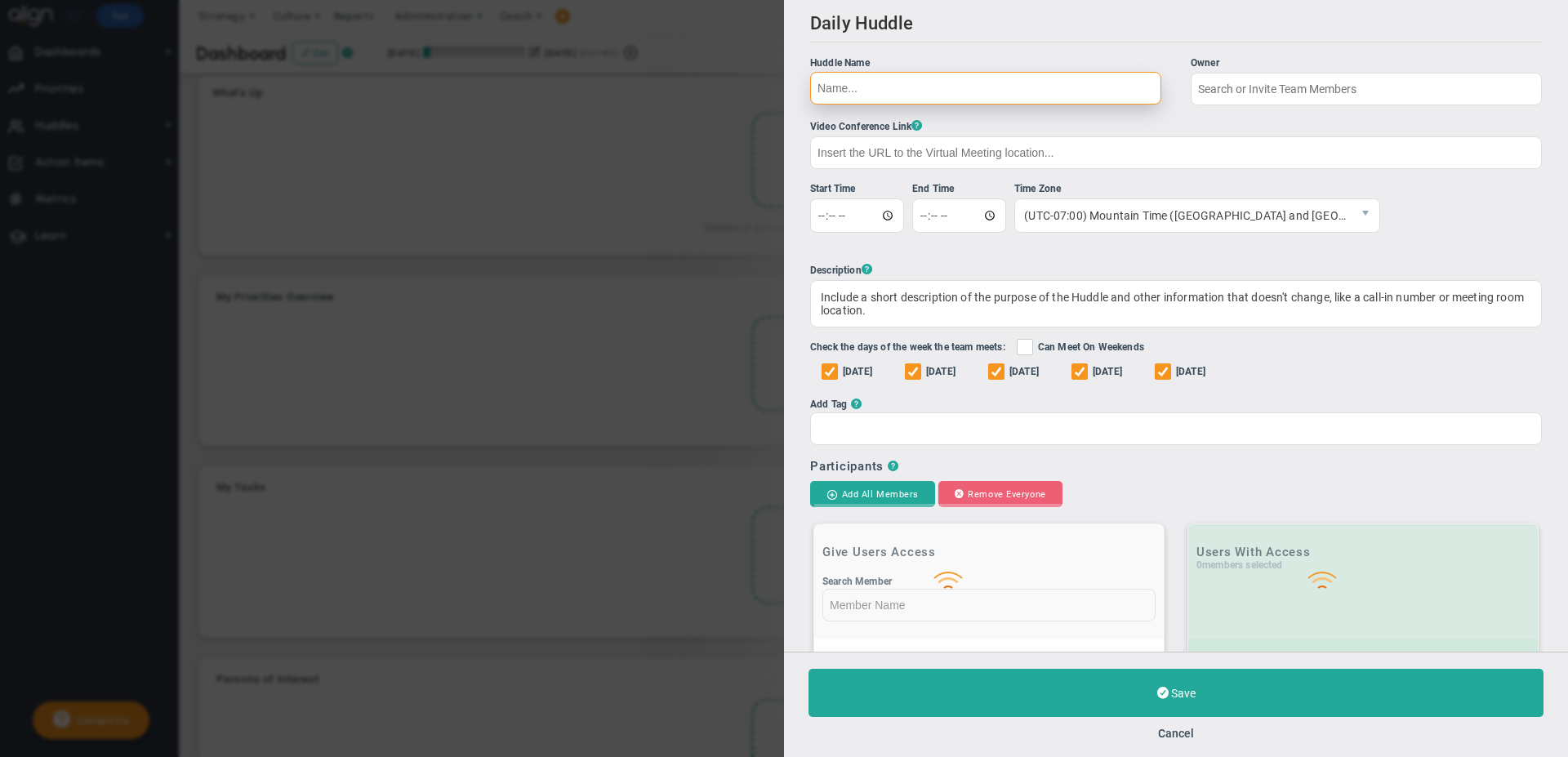
type input "[PERSON_NAME]"
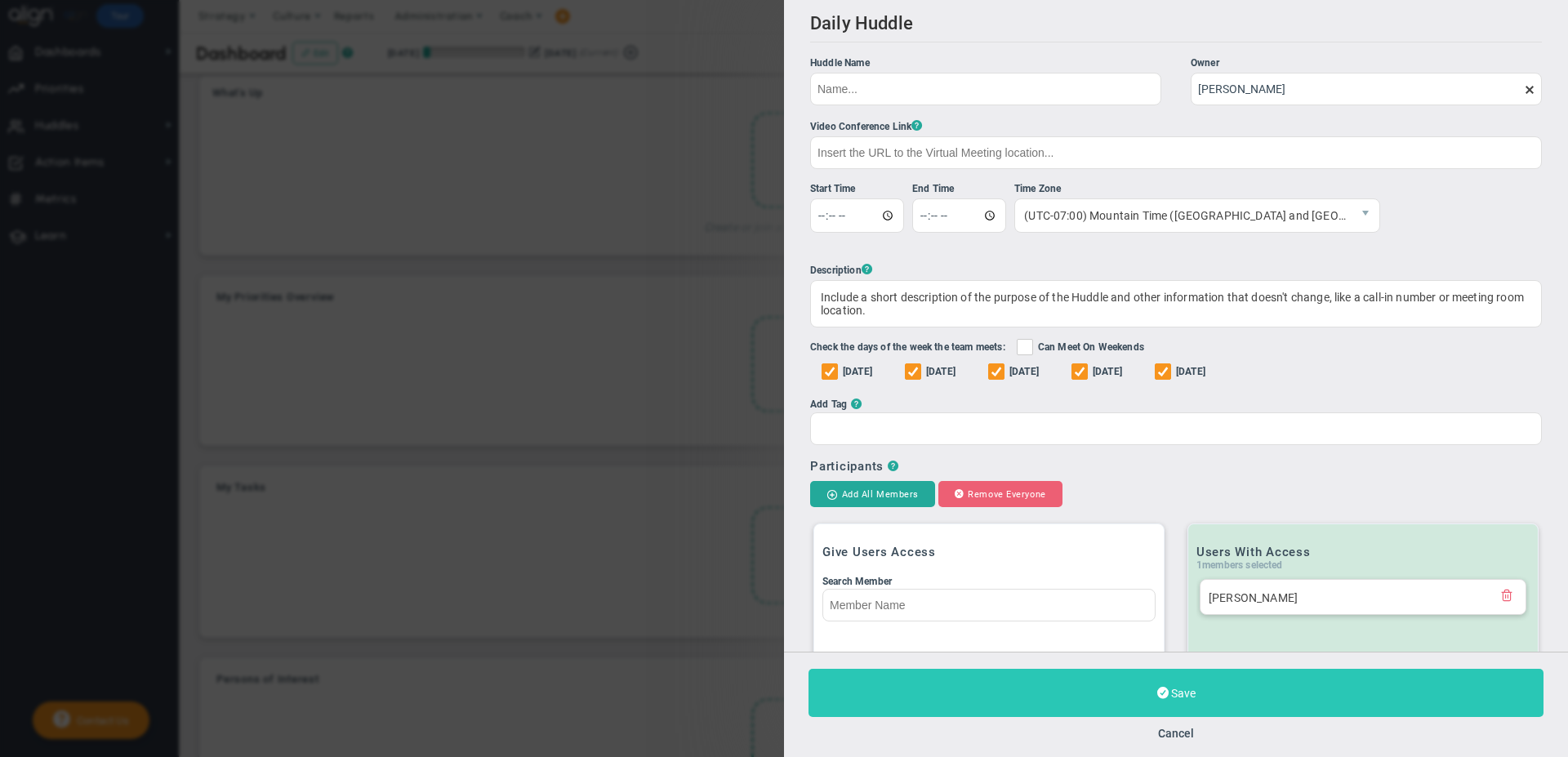
click at [1072, 684] on button "Save" at bounding box center [1176, 692] width 735 height 48
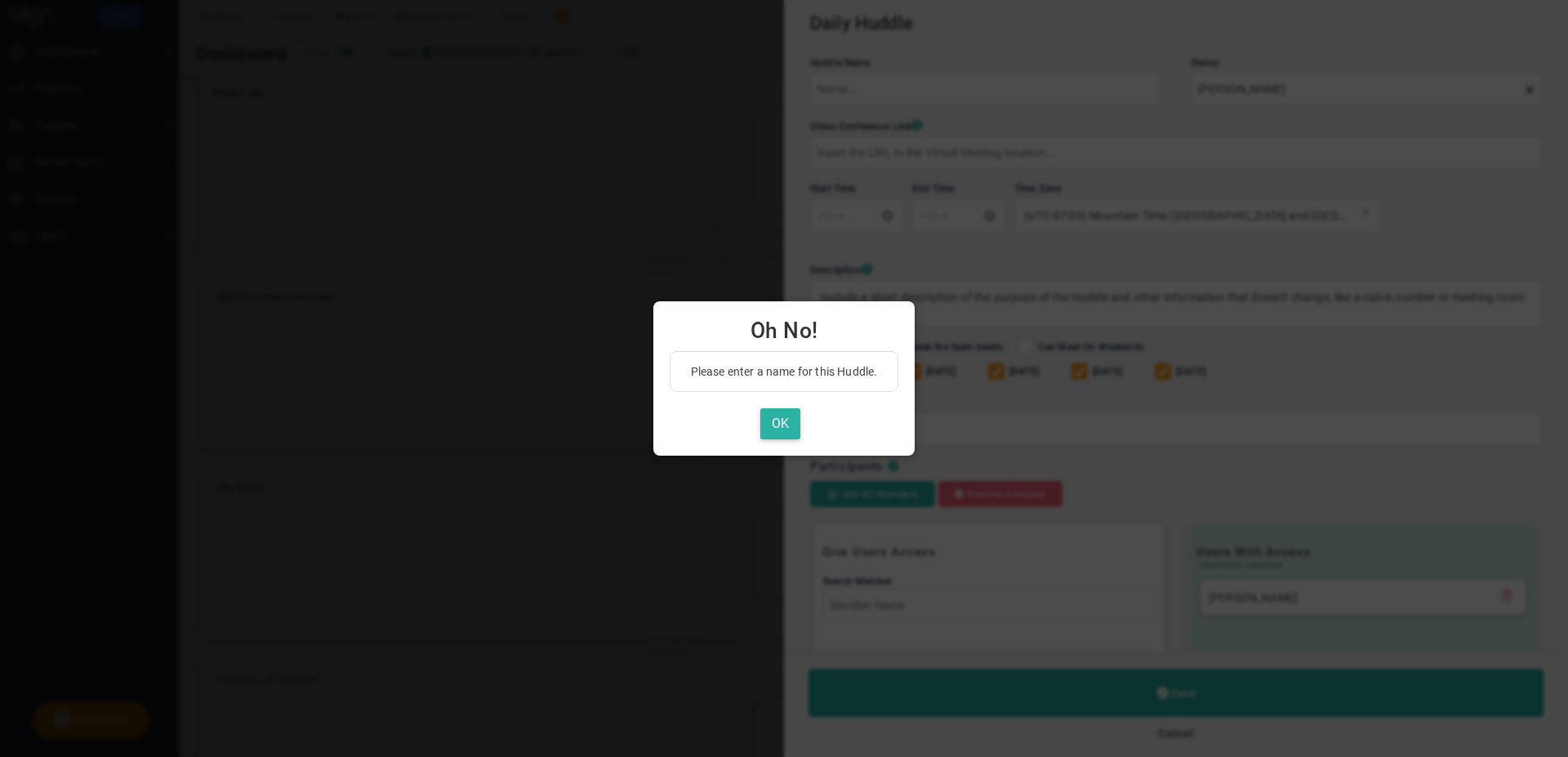
click at [774, 432] on button "OK" at bounding box center [780, 424] width 40 height 32
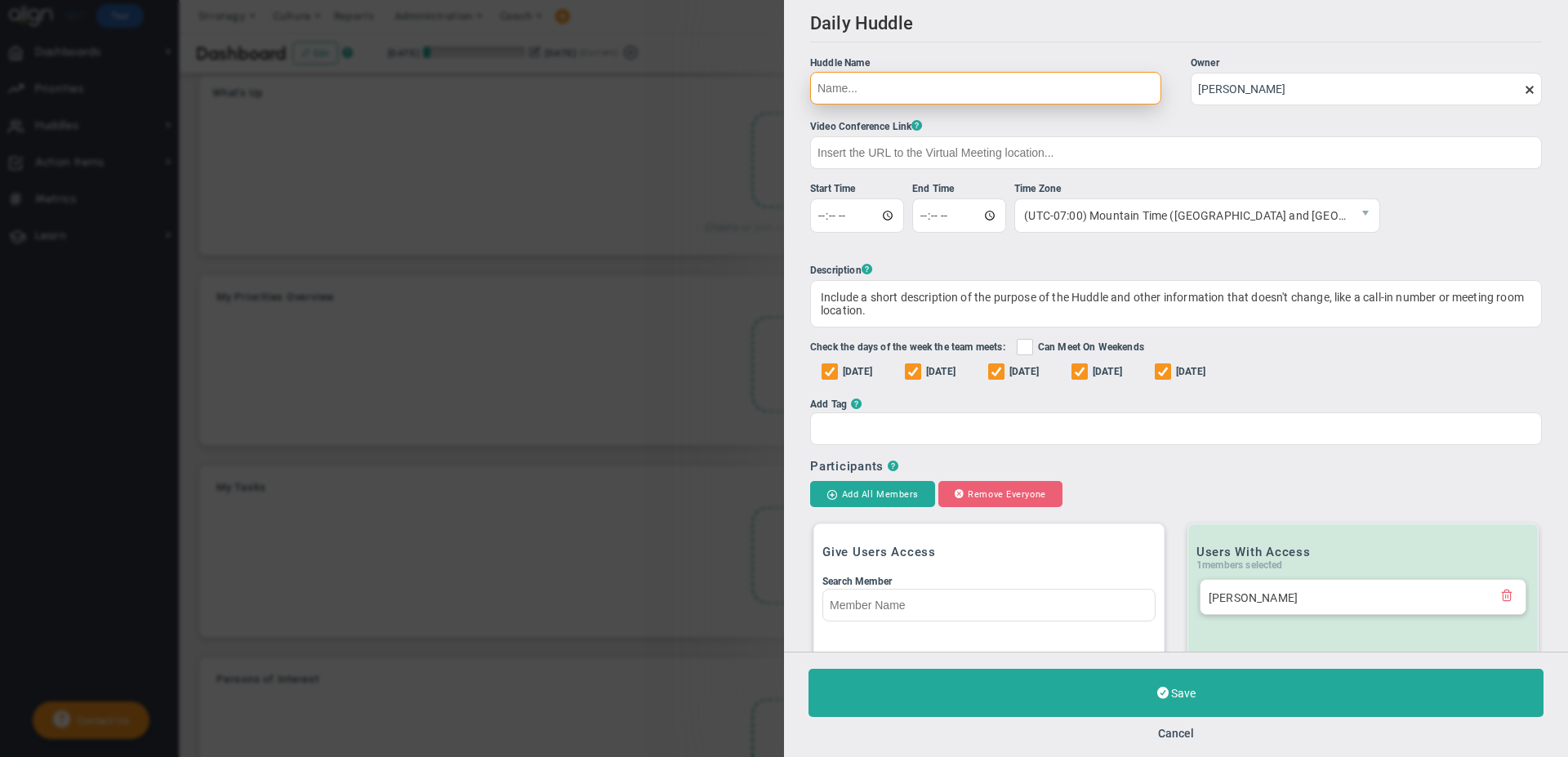
click at [837, 98] on input "Huddle Name Owner [PERSON_NAME] The Huddle Owner must be a member of the Huddle" at bounding box center [985, 88] width 351 height 33
type input "Production Huddle"
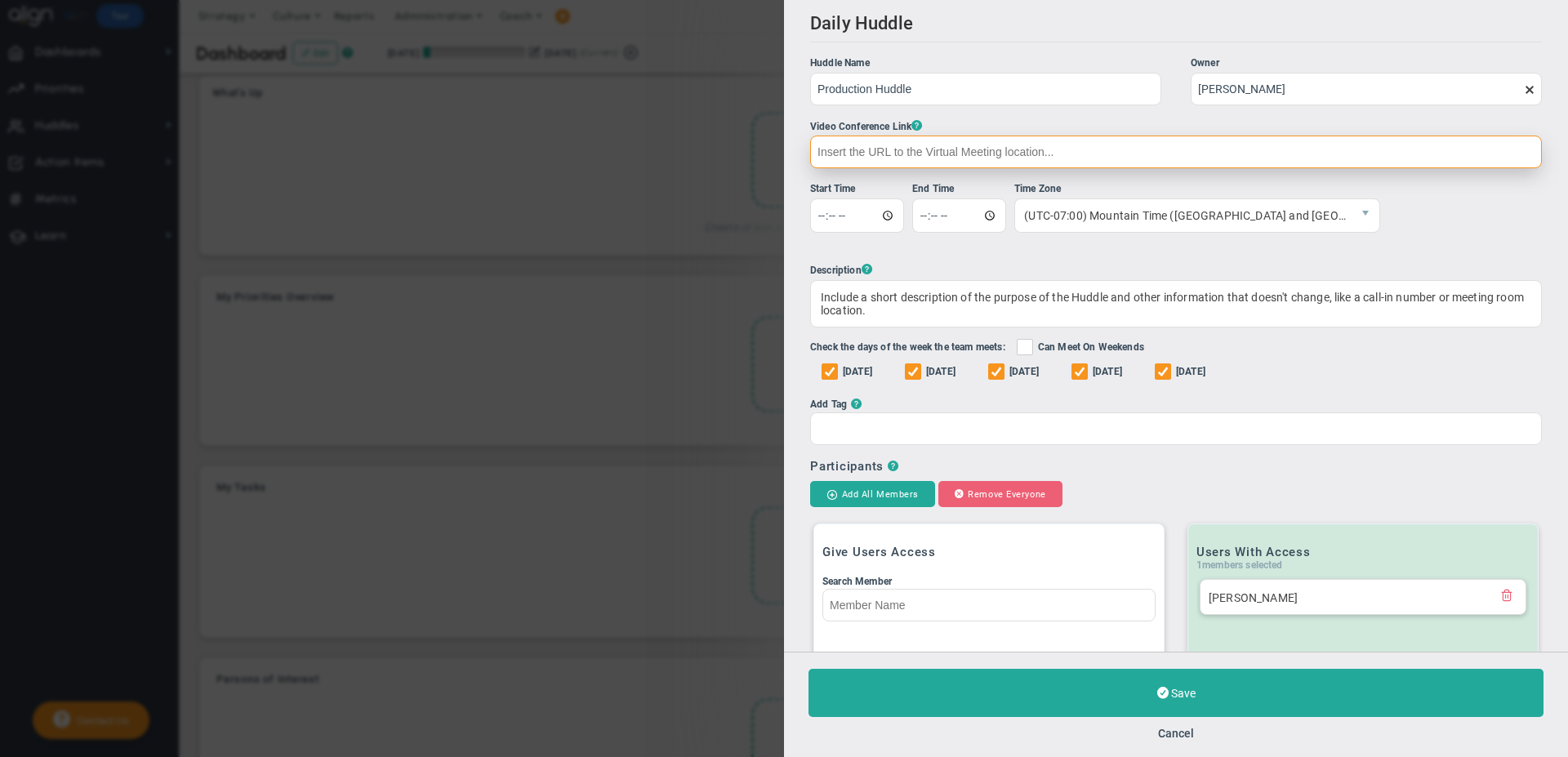
click at [864, 150] on input "text" at bounding box center [1176, 152] width 732 height 33
paste input "[URL][DOMAIN_NAME]"
type input "[URL][DOMAIN_NAME]"
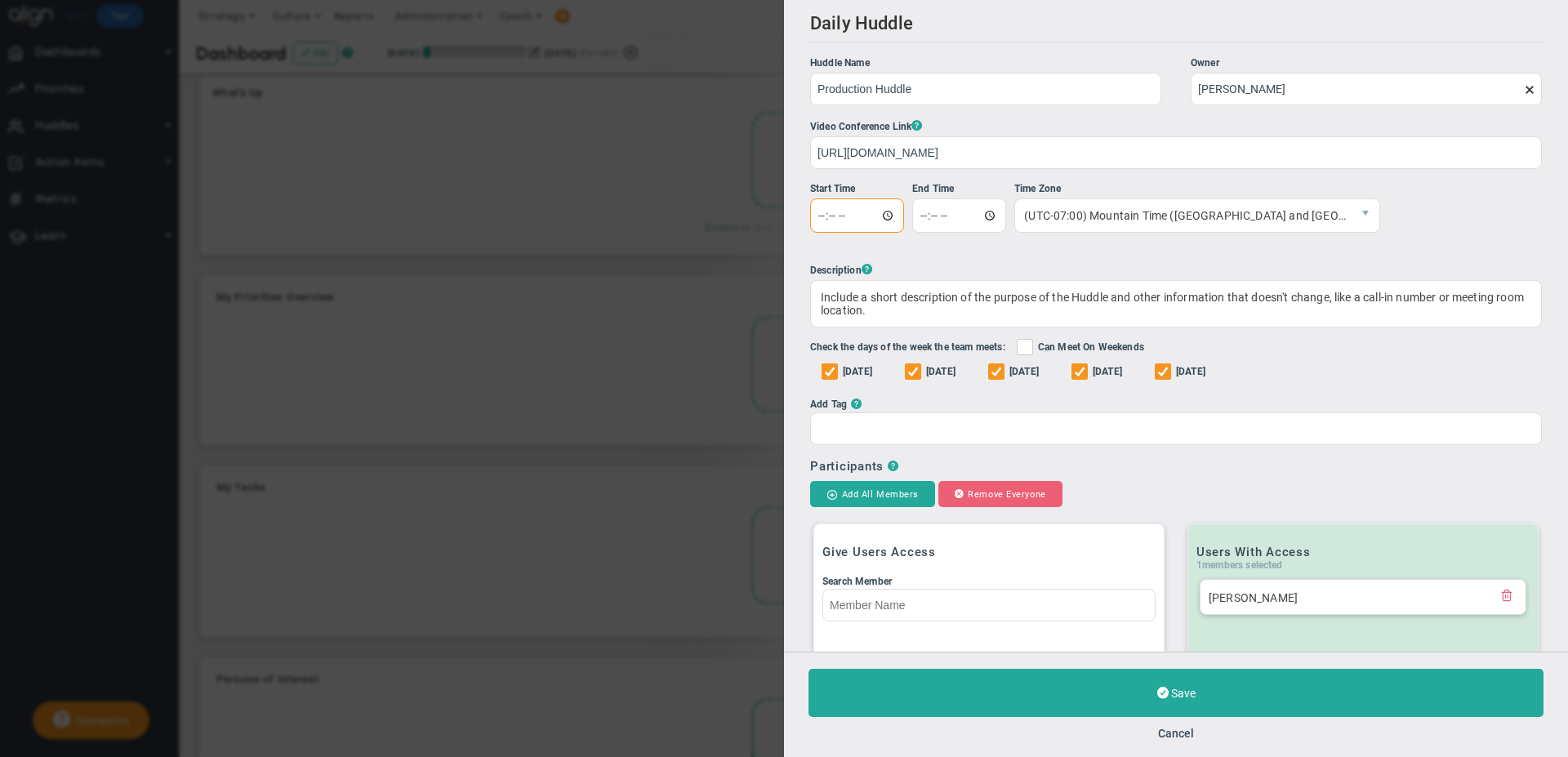
click at [818, 221] on input "time" at bounding box center [857, 215] width 94 height 35
type input "10:00"
type input "10:15"
click at [946, 214] on input "10:15" at bounding box center [959, 215] width 94 height 35
click at [818, 294] on div "Include a short description of the purpose of the Huddle and other information …" at bounding box center [1176, 304] width 732 height 48
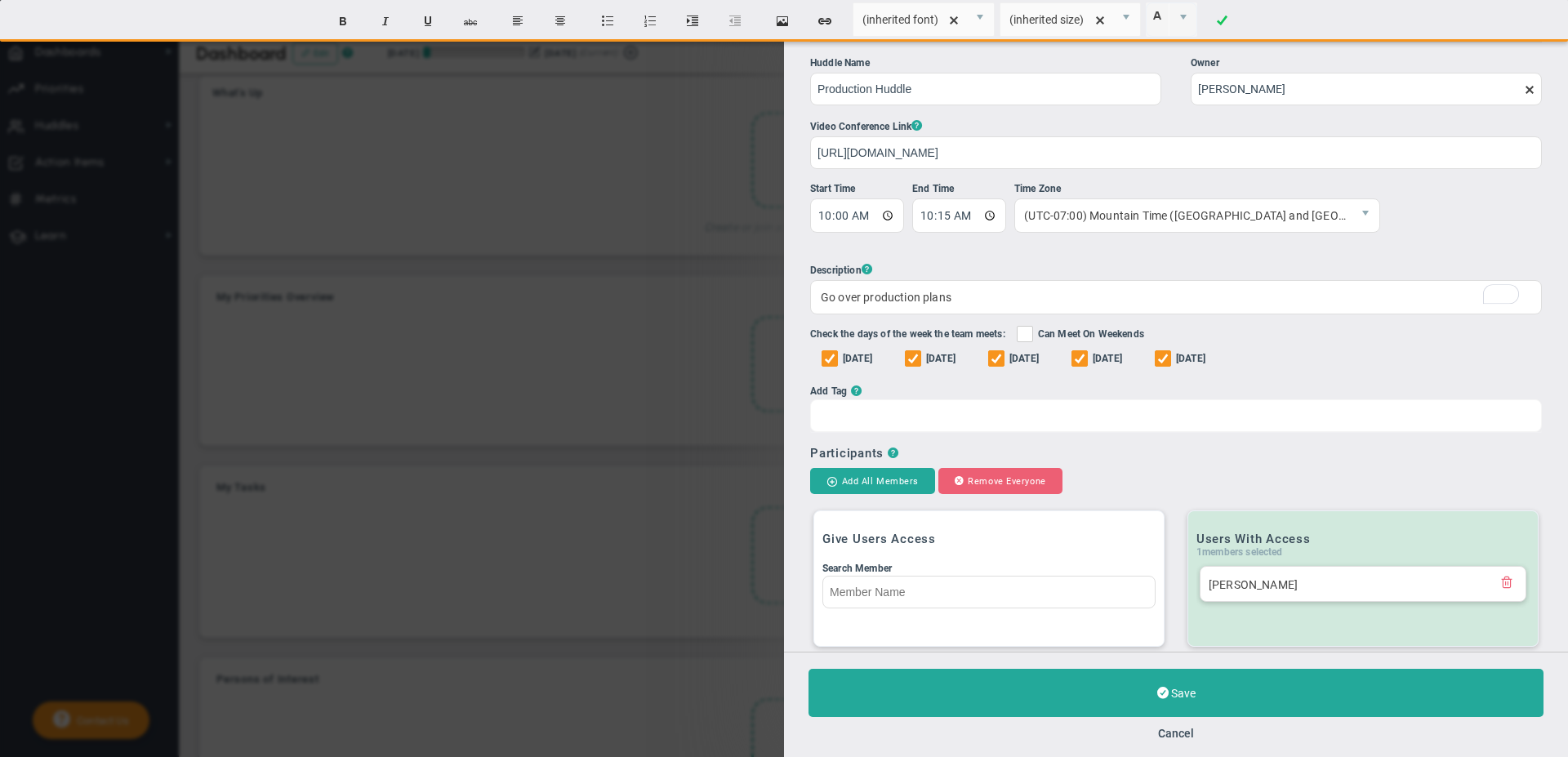
click at [851, 417] on input "Add Tag ?" at bounding box center [868, 414] width 37 height 29
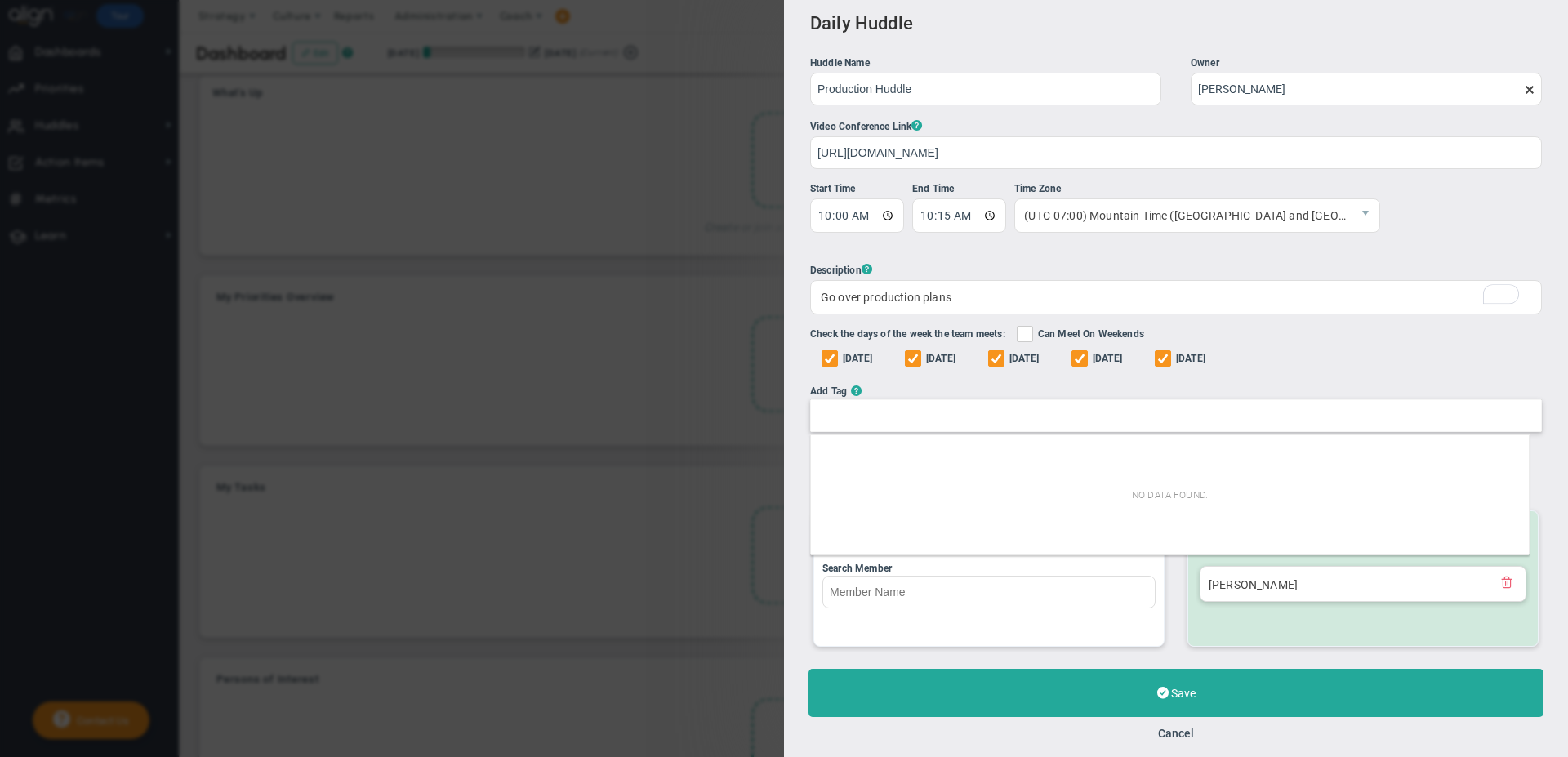
click at [865, 532] on div "No data found." at bounding box center [1170, 495] width 717 height 112
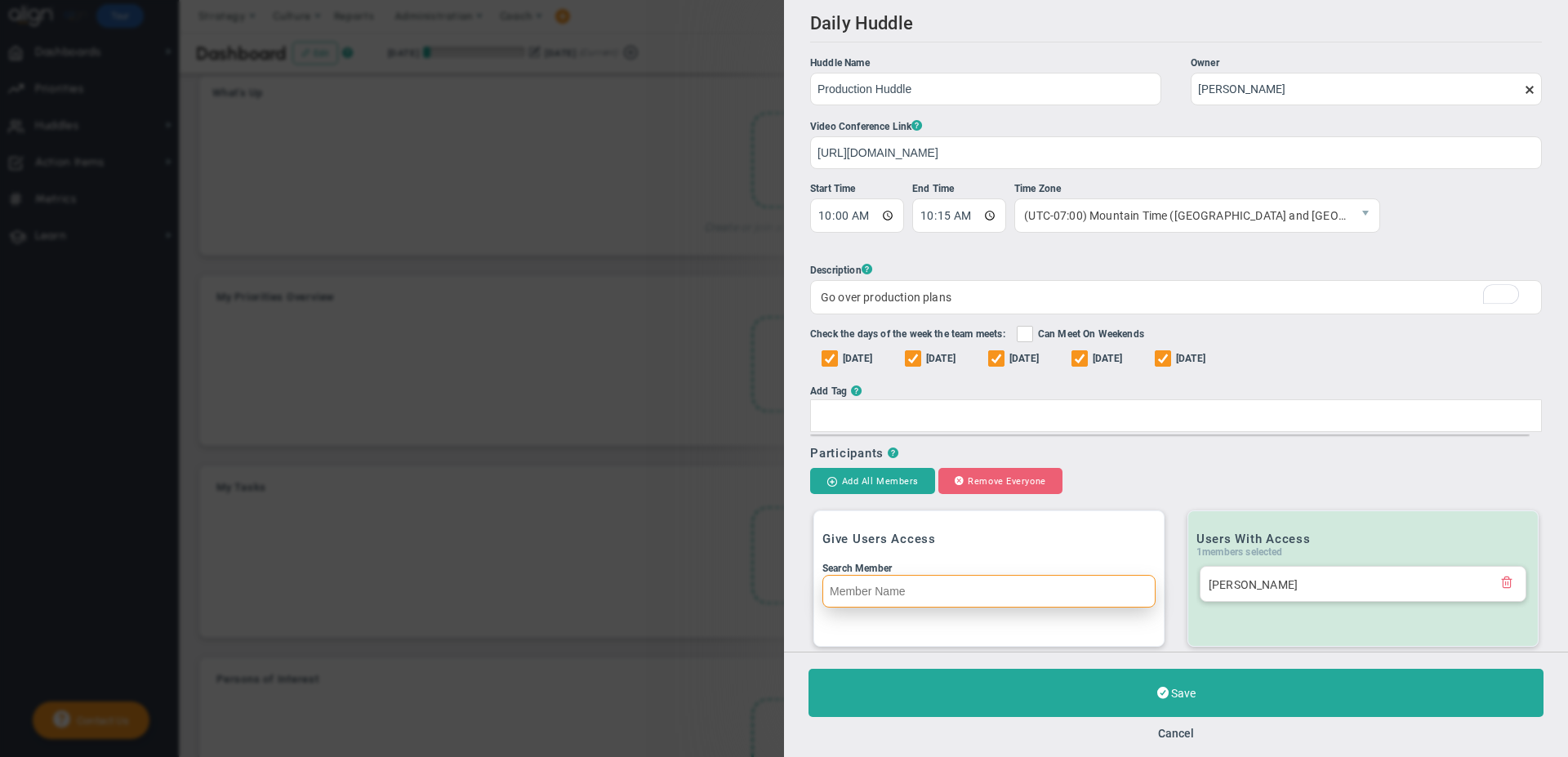
click at [870, 585] on input "Search Member" at bounding box center [989, 591] width 333 height 33
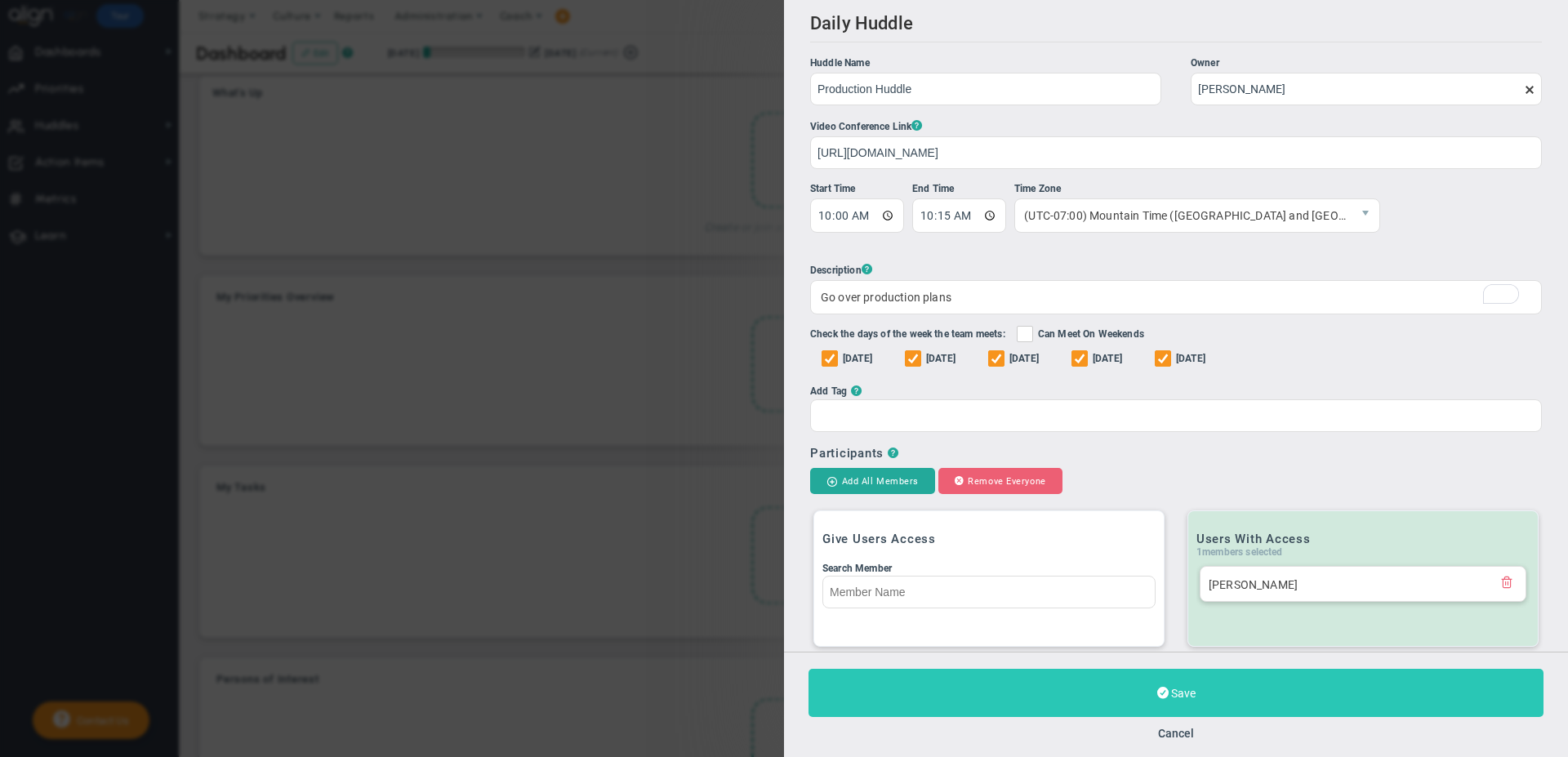
click at [1126, 694] on button "Save" at bounding box center [1176, 692] width 735 height 48
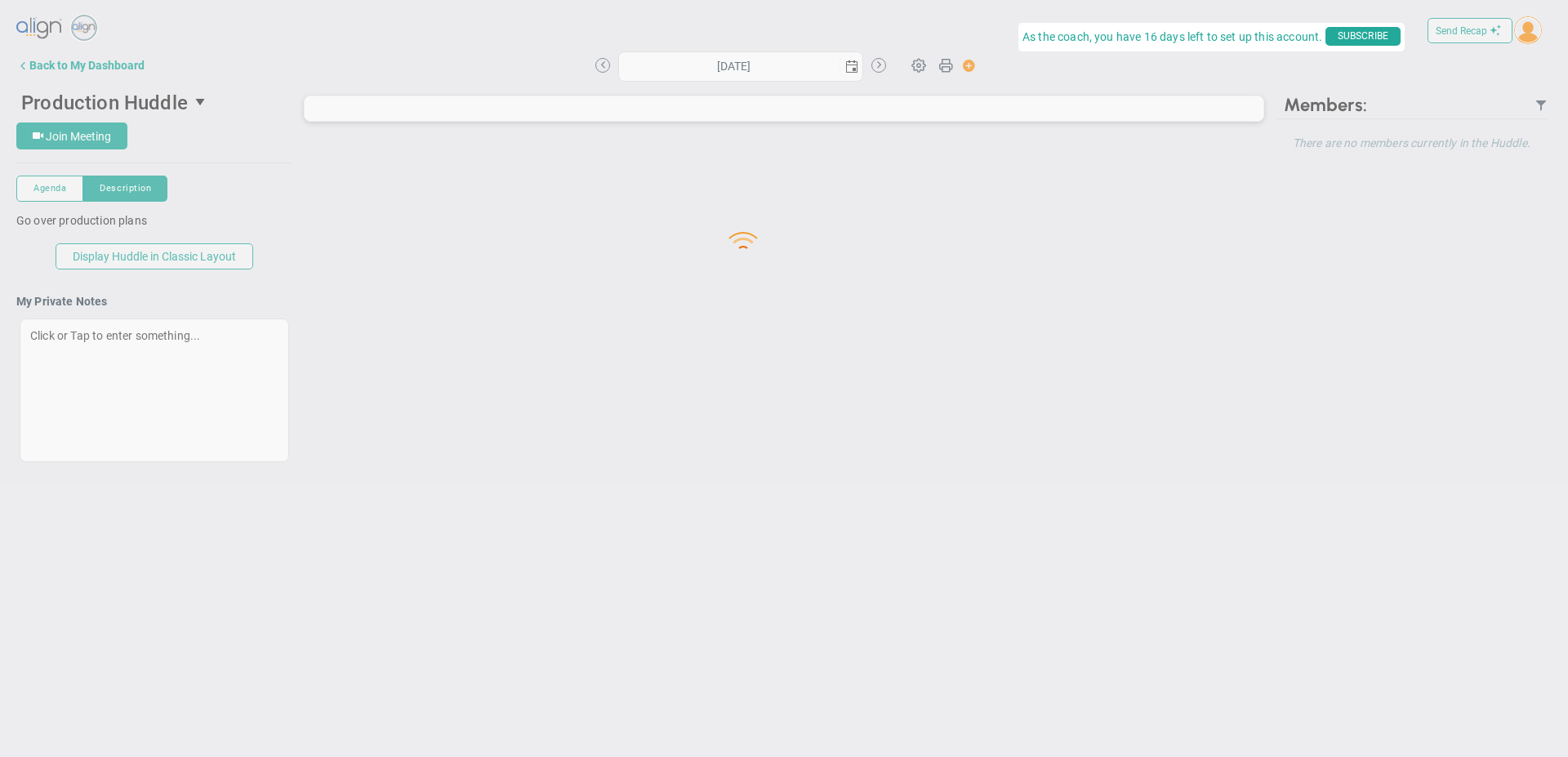
type input "[DATE]"
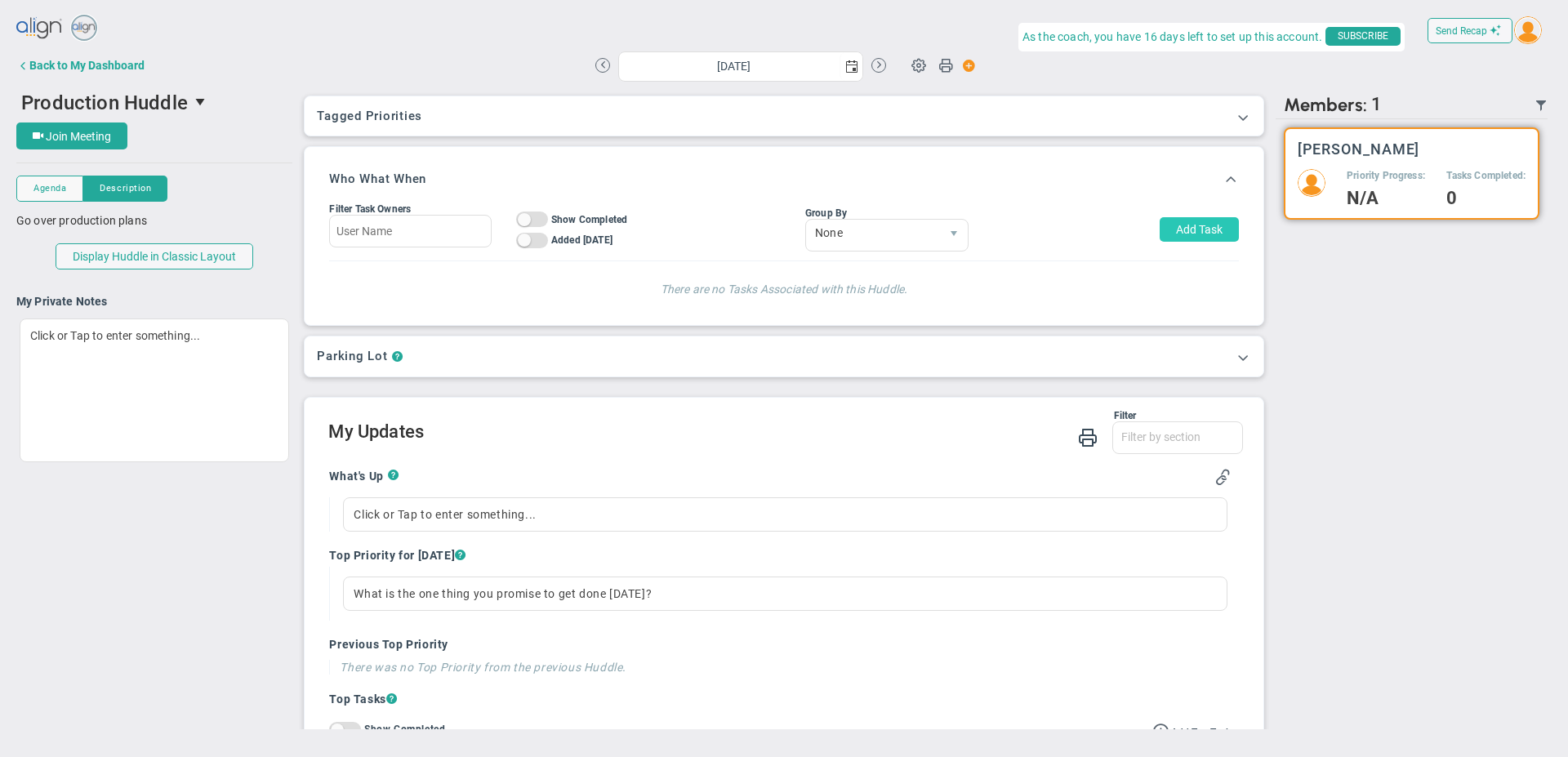
click at [1160, 226] on button "Add Task" at bounding box center [1199, 230] width 80 height 24
type input "[PERSON_NAME]"
type input "[DATE]"
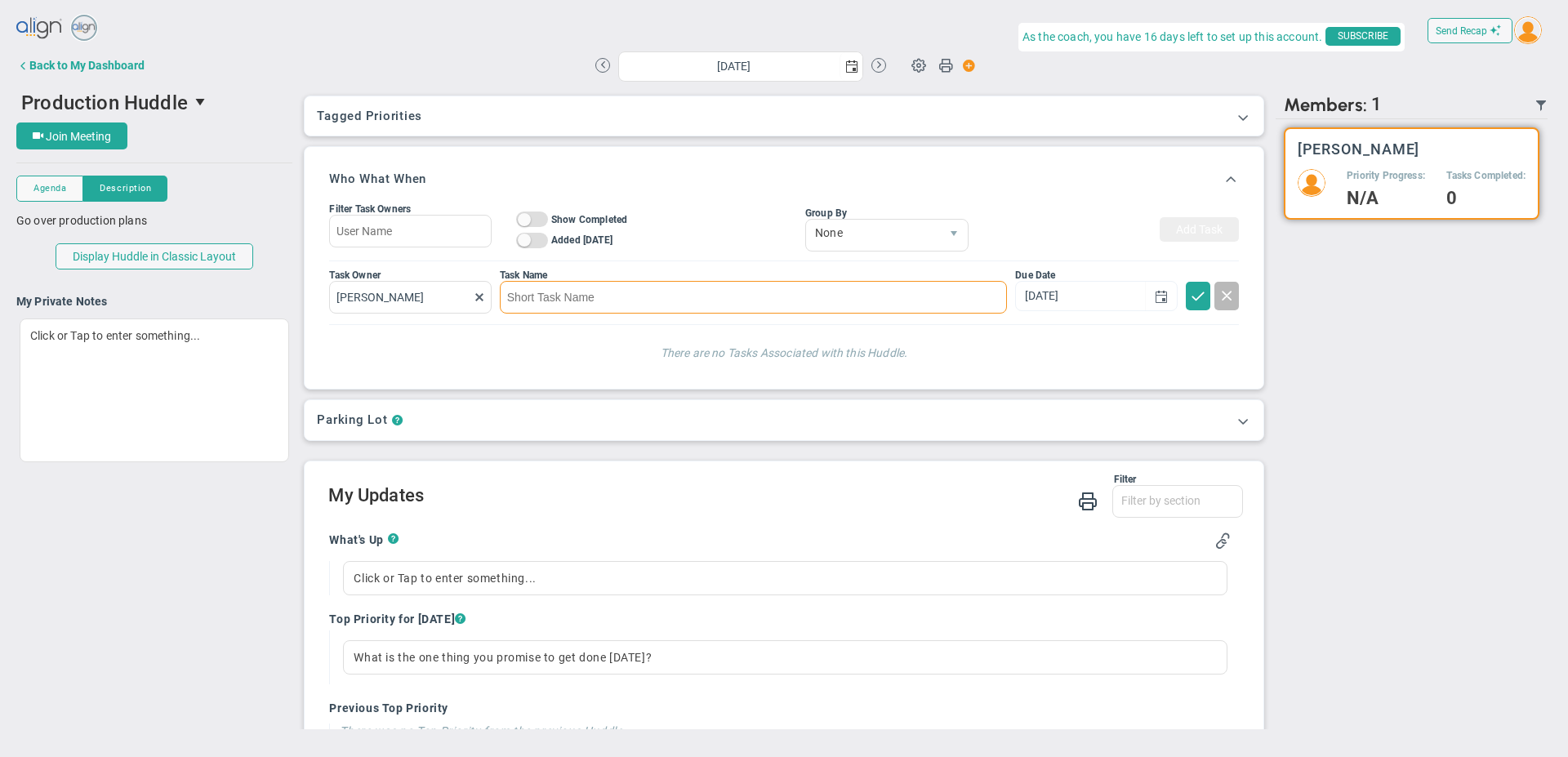
click at [653, 309] on input at bounding box center [752, 297] width 507 height 33
click at [525, 242] on span at bounding box center [525, 240] width 13 height 13
click at [472, 225] on input "text" at bounding box center [409, 230] width 162 height 33
click at [769, 232] on div "Filter Task Owners On Off Show Completed On Off Added [DATE] On Off Expand / Co…" at bounding box center [783, 230] width 909 height 62
click at [870, 232] on span "None" at bounding box center [872, 233] width 134 height 28
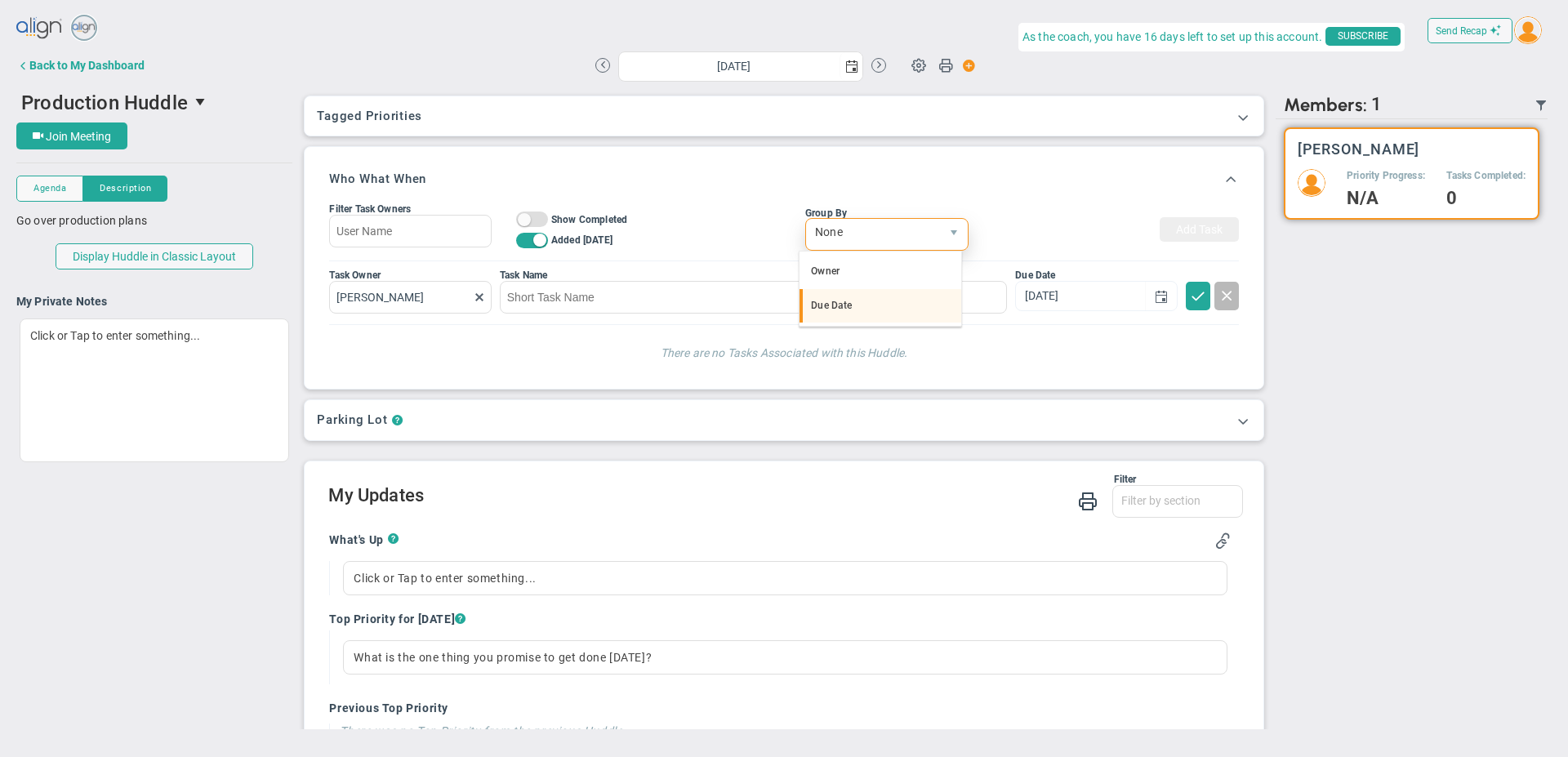
click at [837, 301] on li "Due Date" at bounding box center [880, 306] width 162 height 35
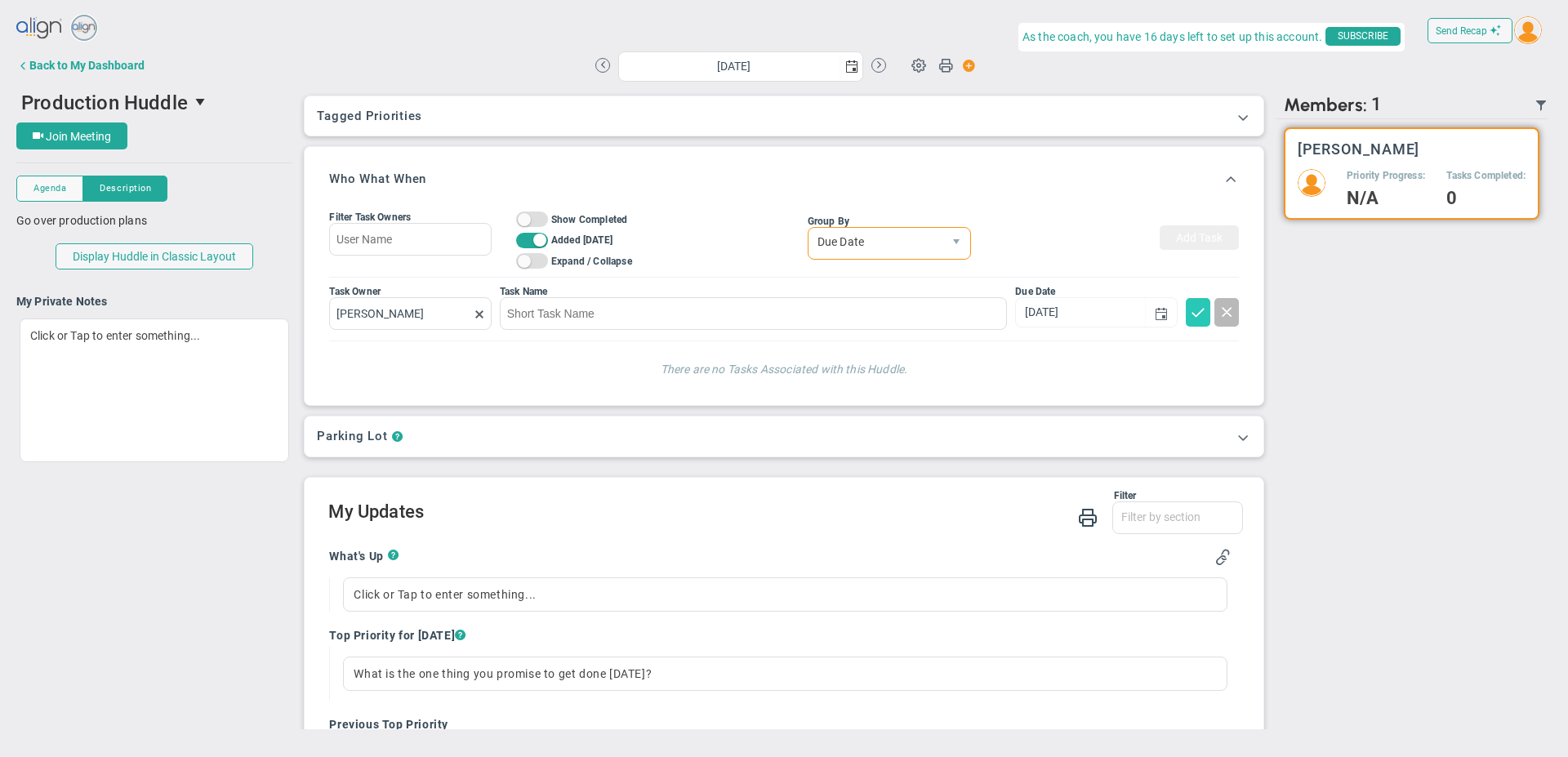
click at [1186, 314] on button at bounding box center [1198, 312] width 24 height 29
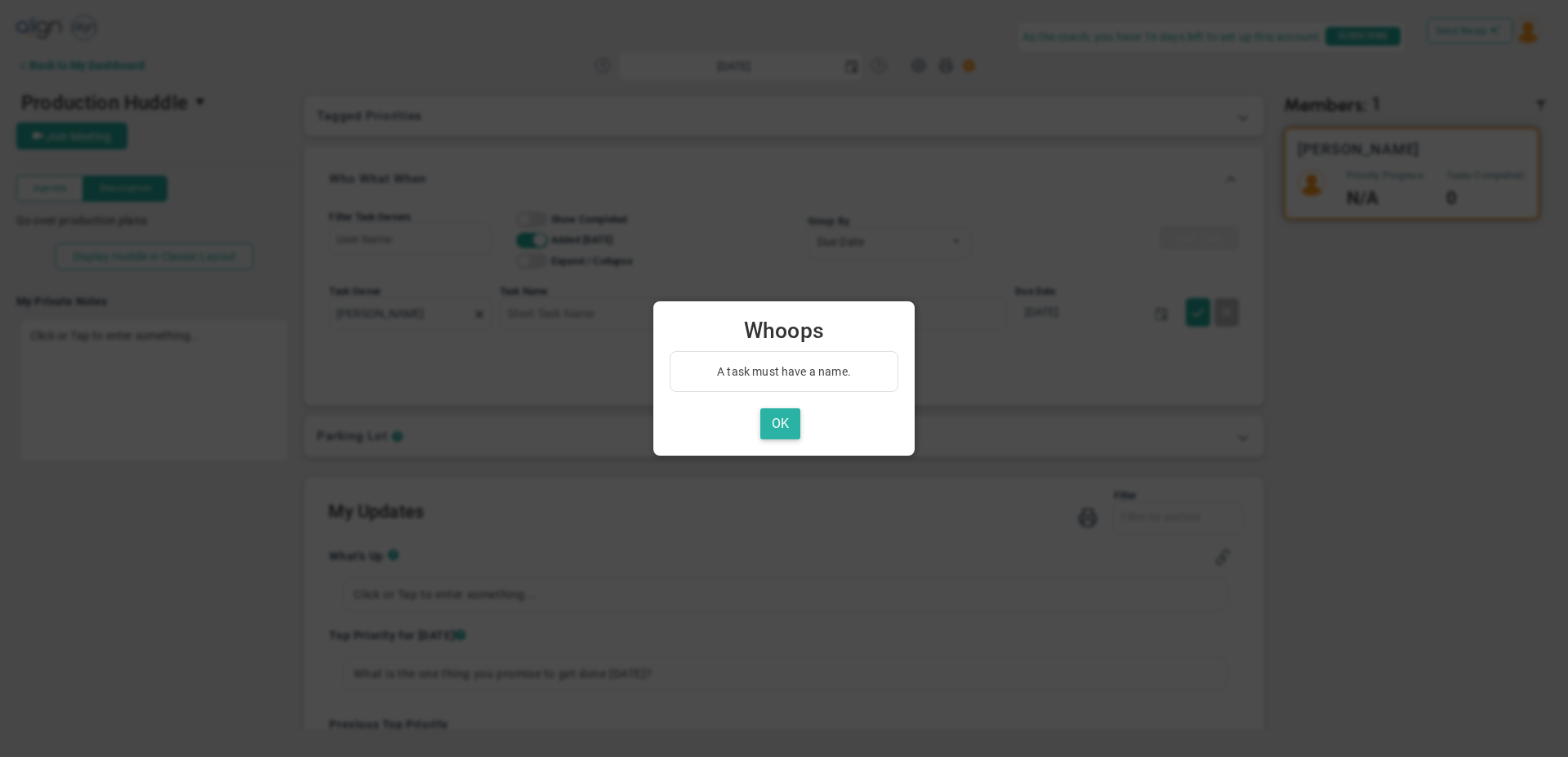
click at [770, 425] on button "OK" at bounding box center [780, 424] width 40 height 32
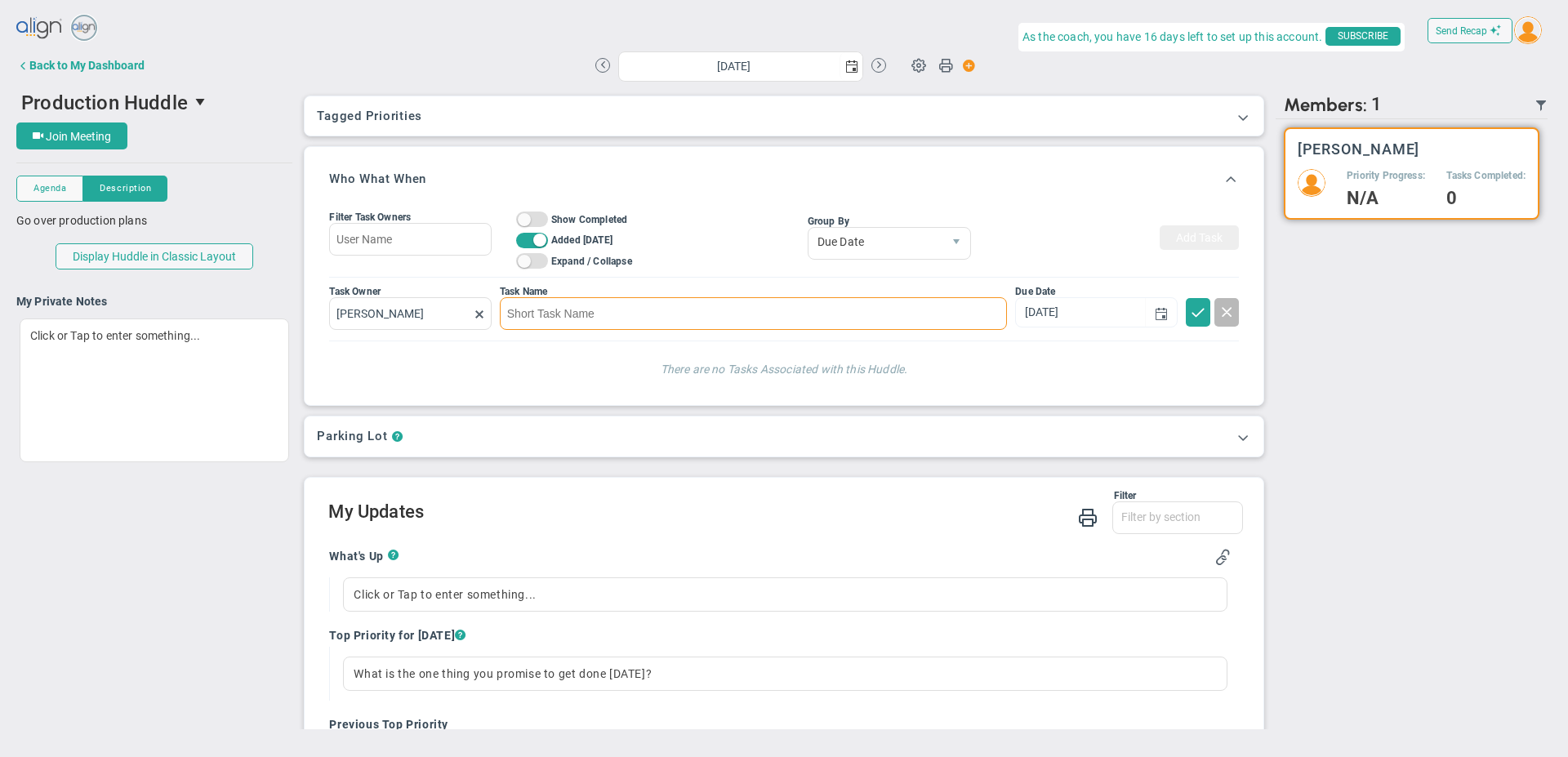
click at [522, 314] on input at bounding box center [752, 313] width 507 height 33
type input "Host Ultra check in meeting this week"
click at [1190, 311] on span at bounding box center [1197, 310] width 16 height 16
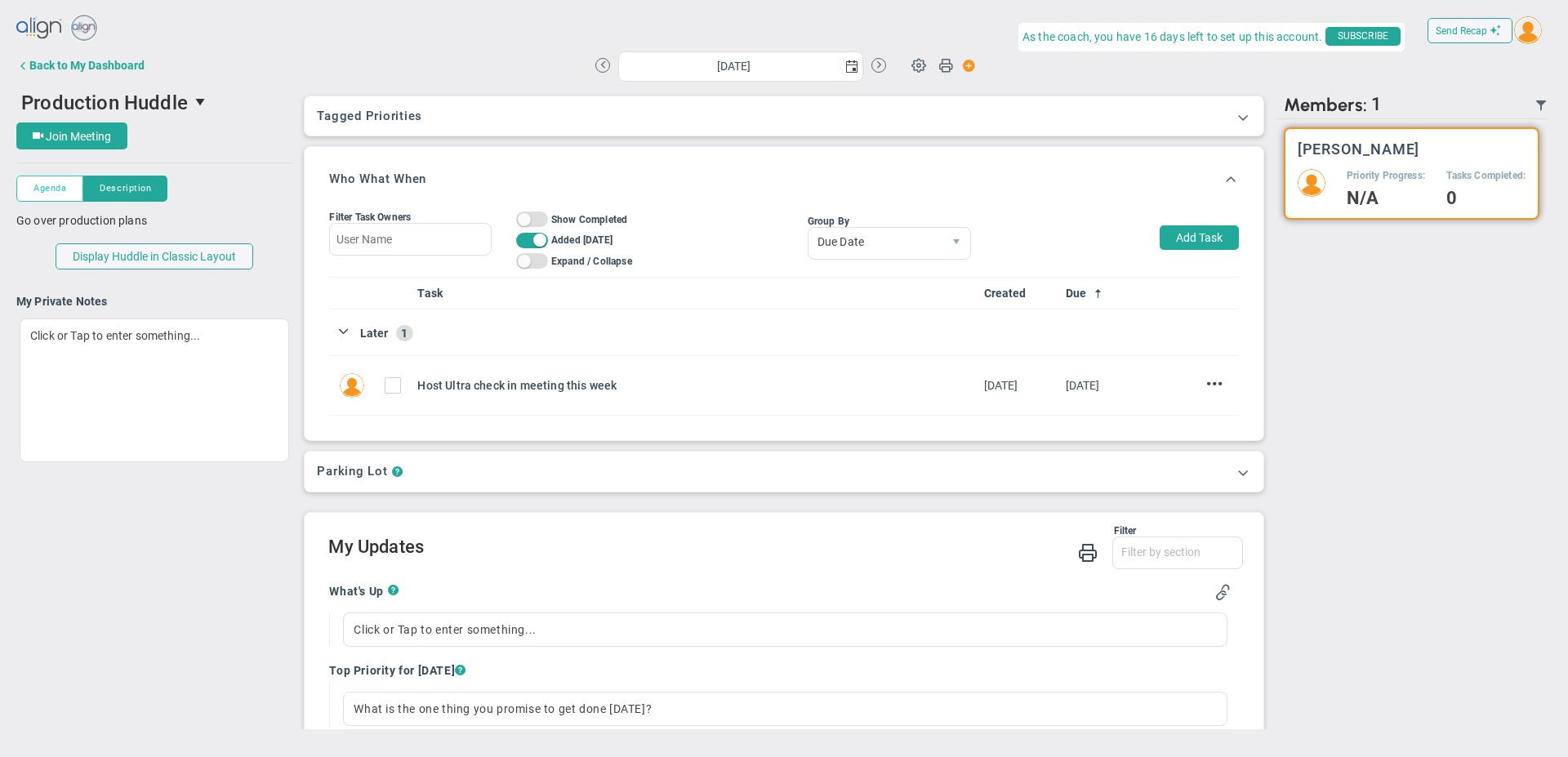
click at [48, 184] on span "Agenda" at bounding box center [50, 188] width 33 height 14
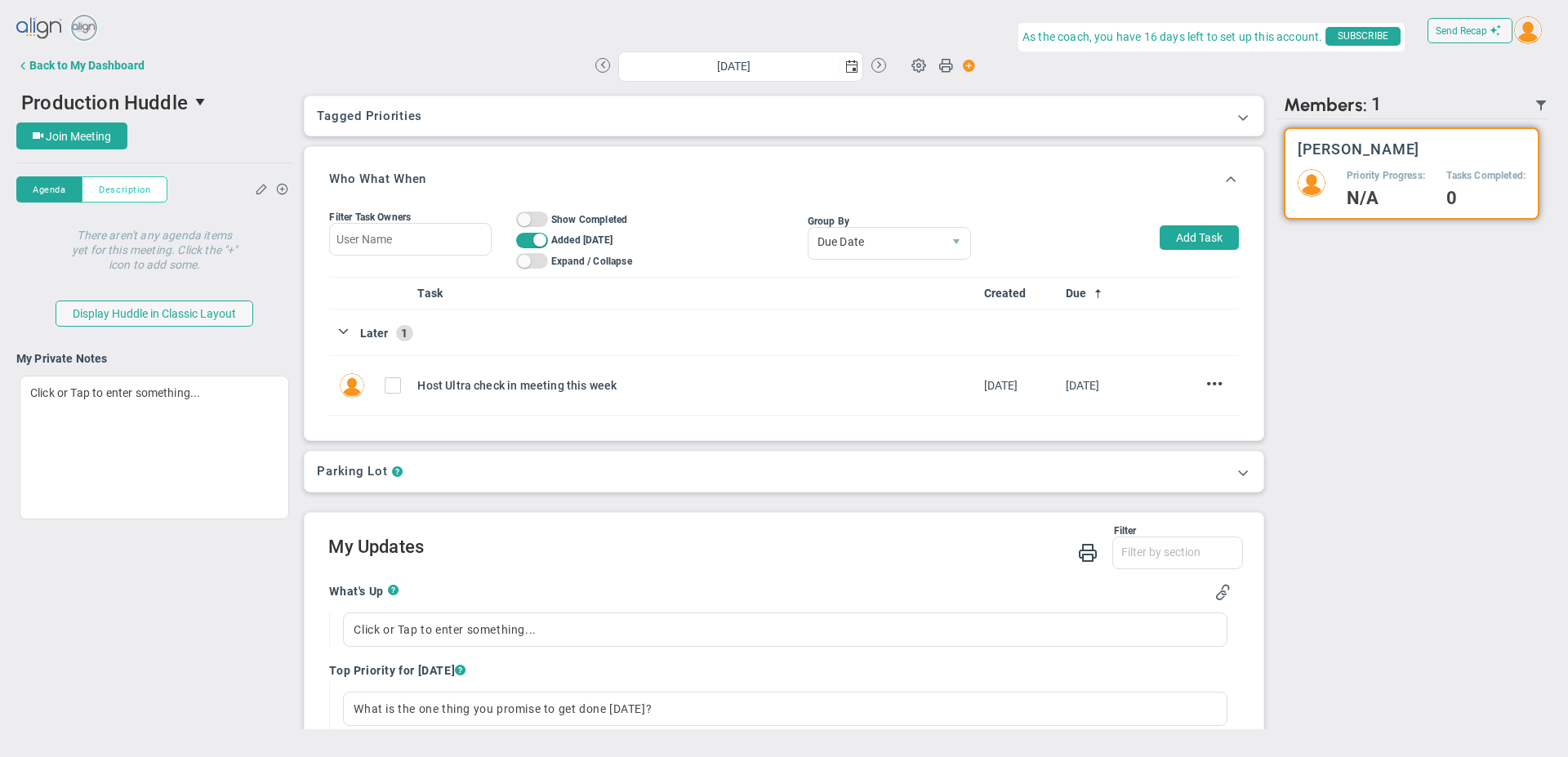
click at [113, 189] on span "Description" at bounding box center [124, 189] width 52 height 14
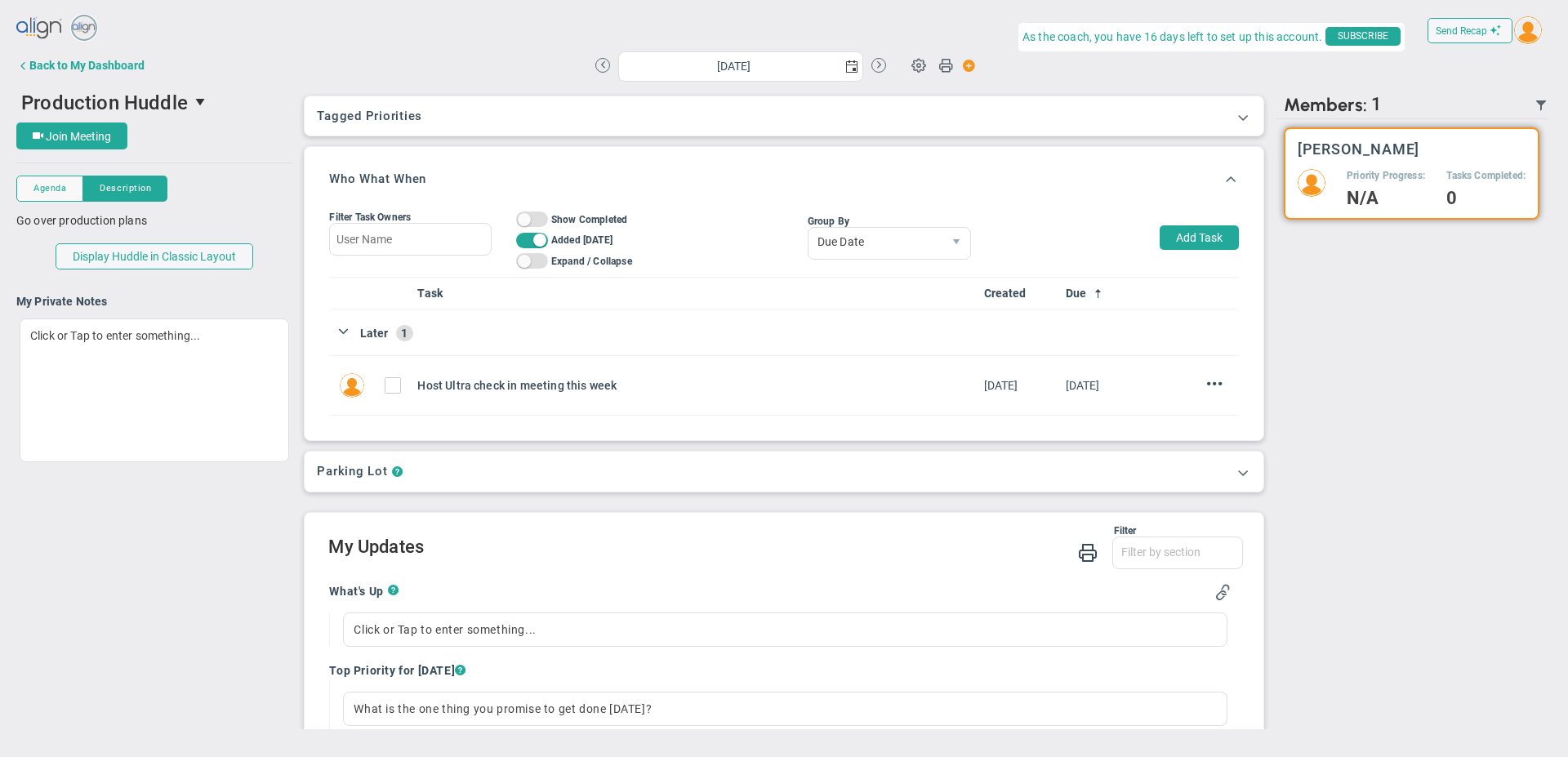
click at [36, 28] on img at bounding box center [39, 28] width 48 height 33
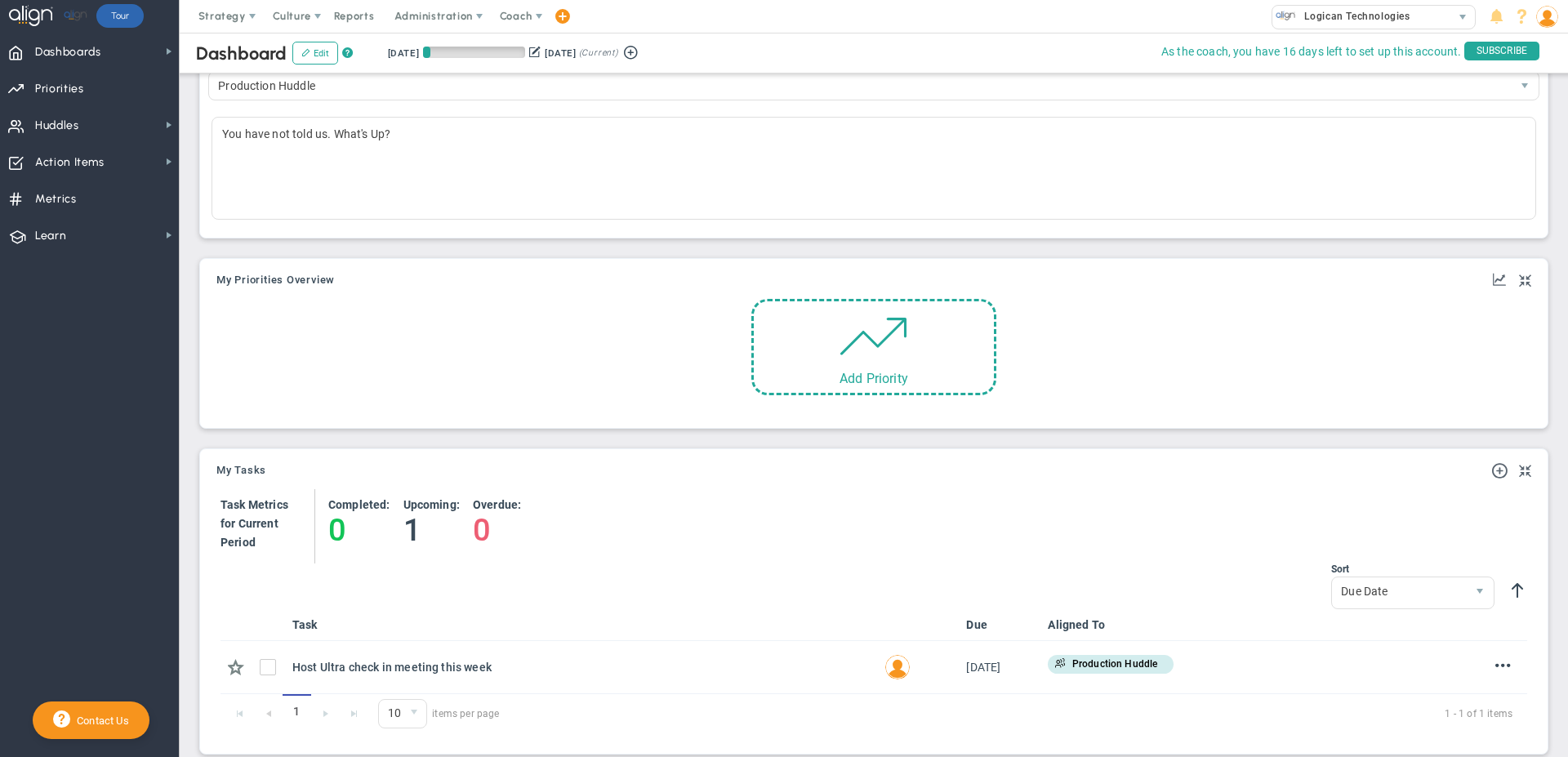
scroll to position [592, 0]
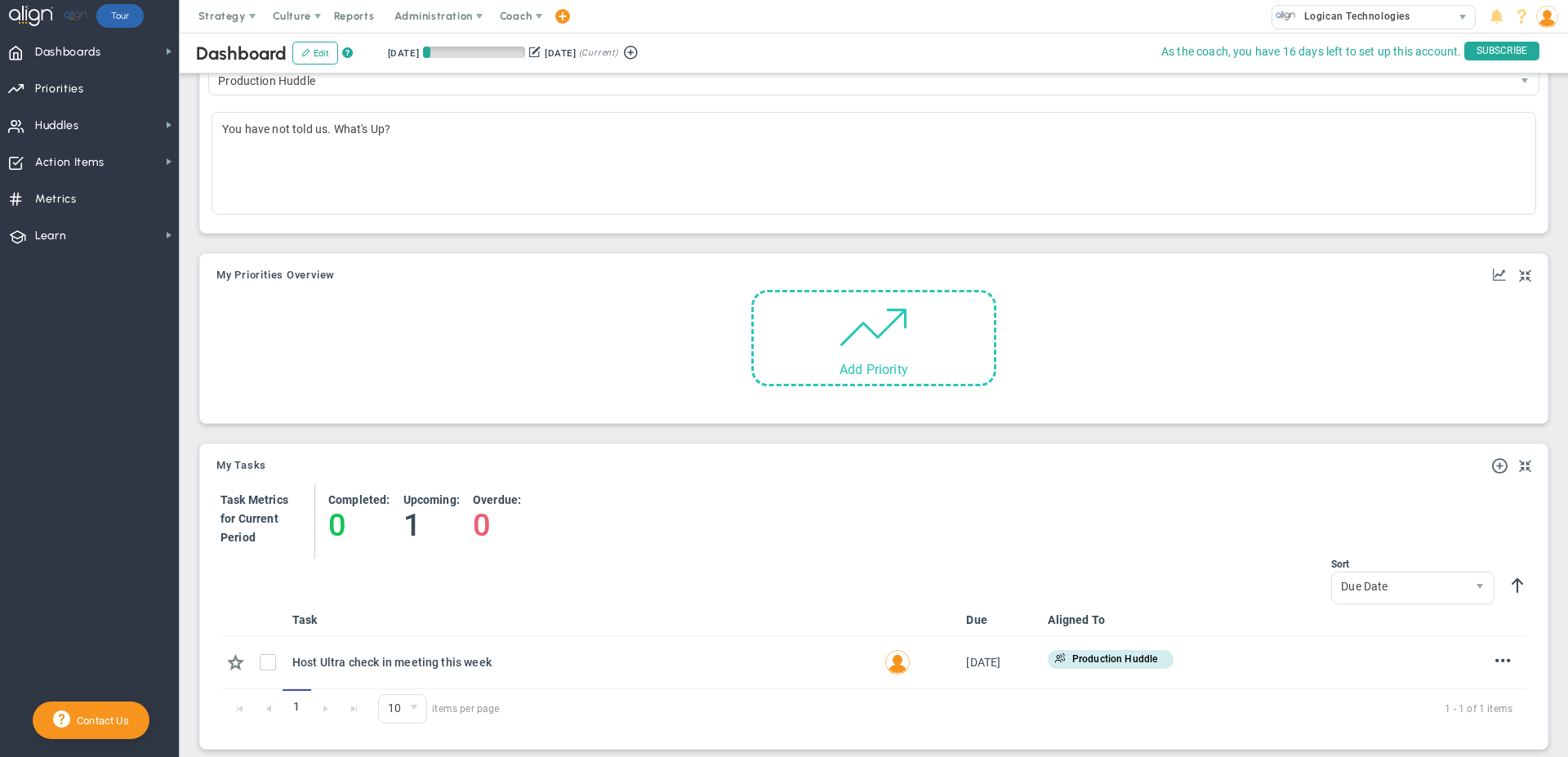
click at [779, 358] on div "Add Priority" at bounding box center [874, 337] width 245 height 96
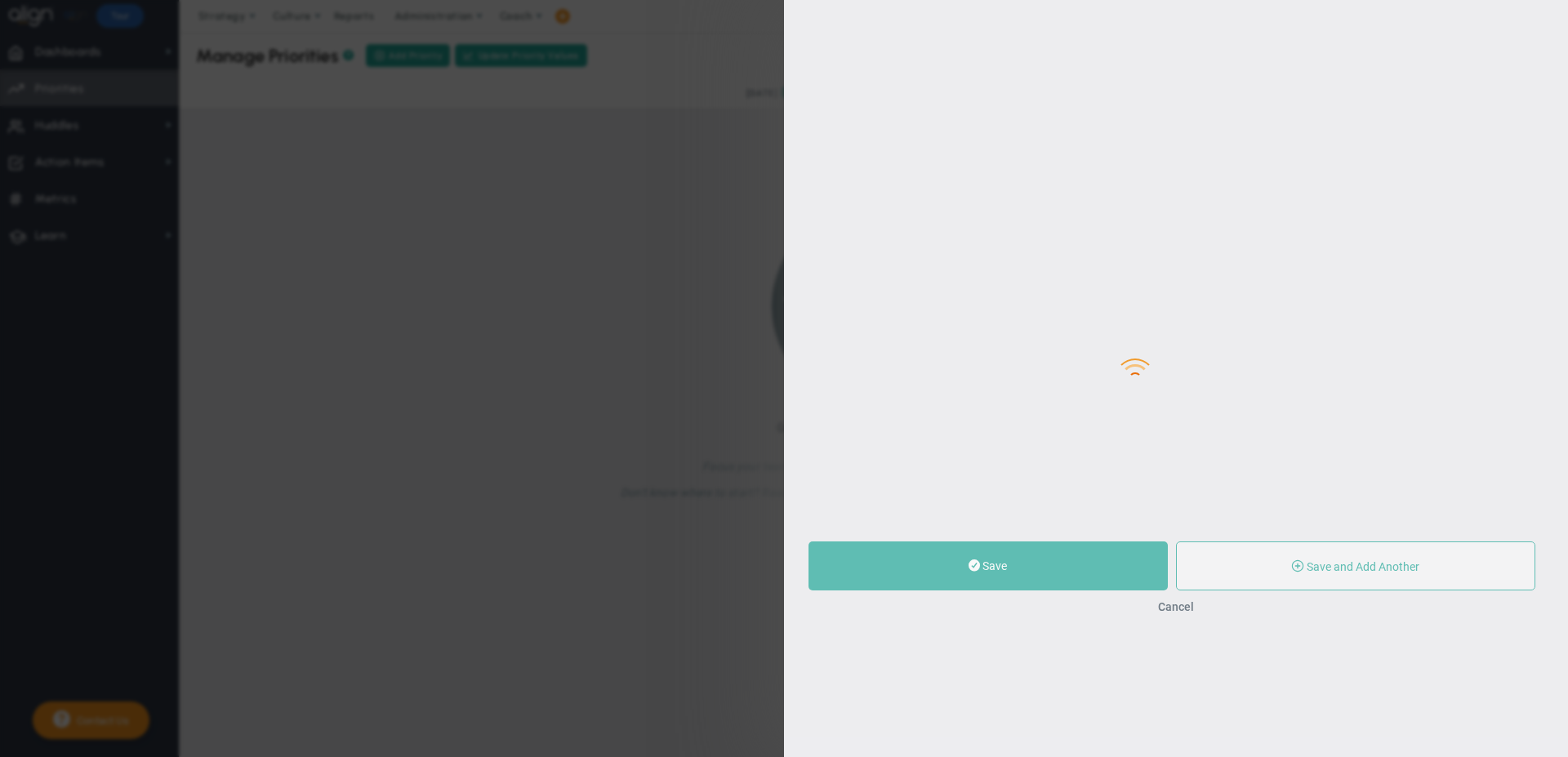
type input "0"
radio input "true"
type input "[PERSON_NAME]"
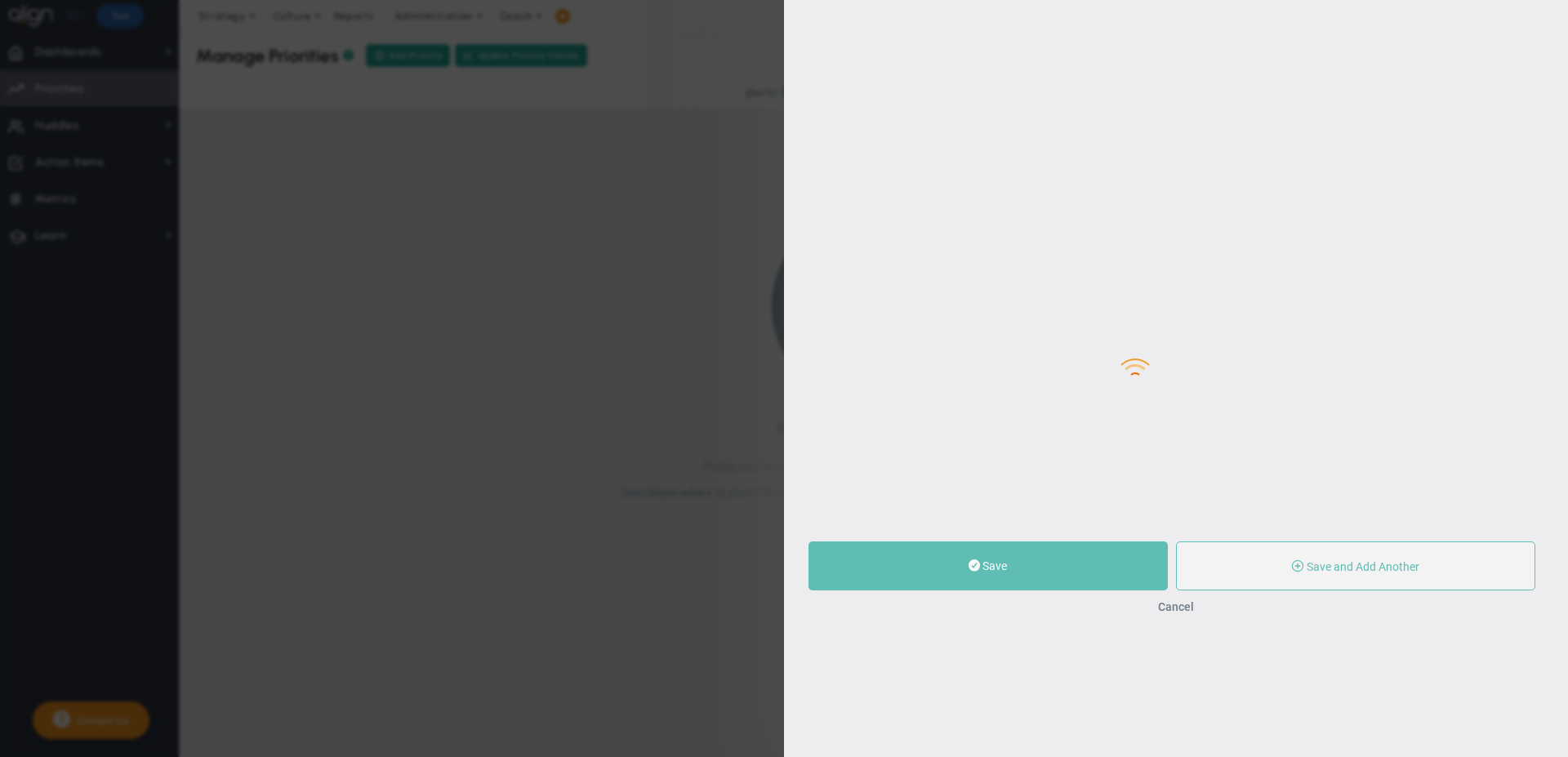
type input "0"
radio input "true"
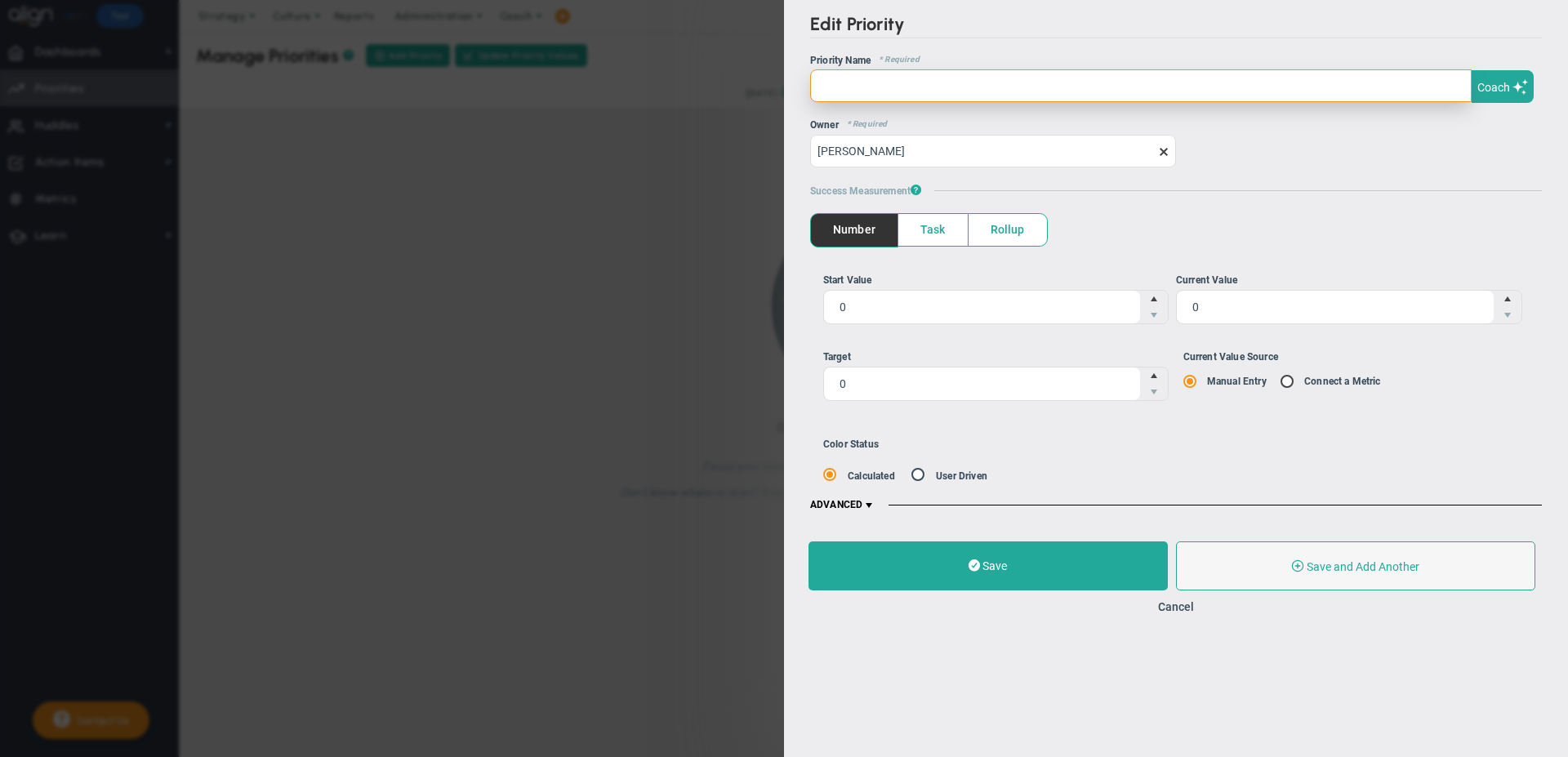
click at [837, 93] on input "text" at bounding box center [1141, 85] width 661 height 33
type input "Host Client Tour"
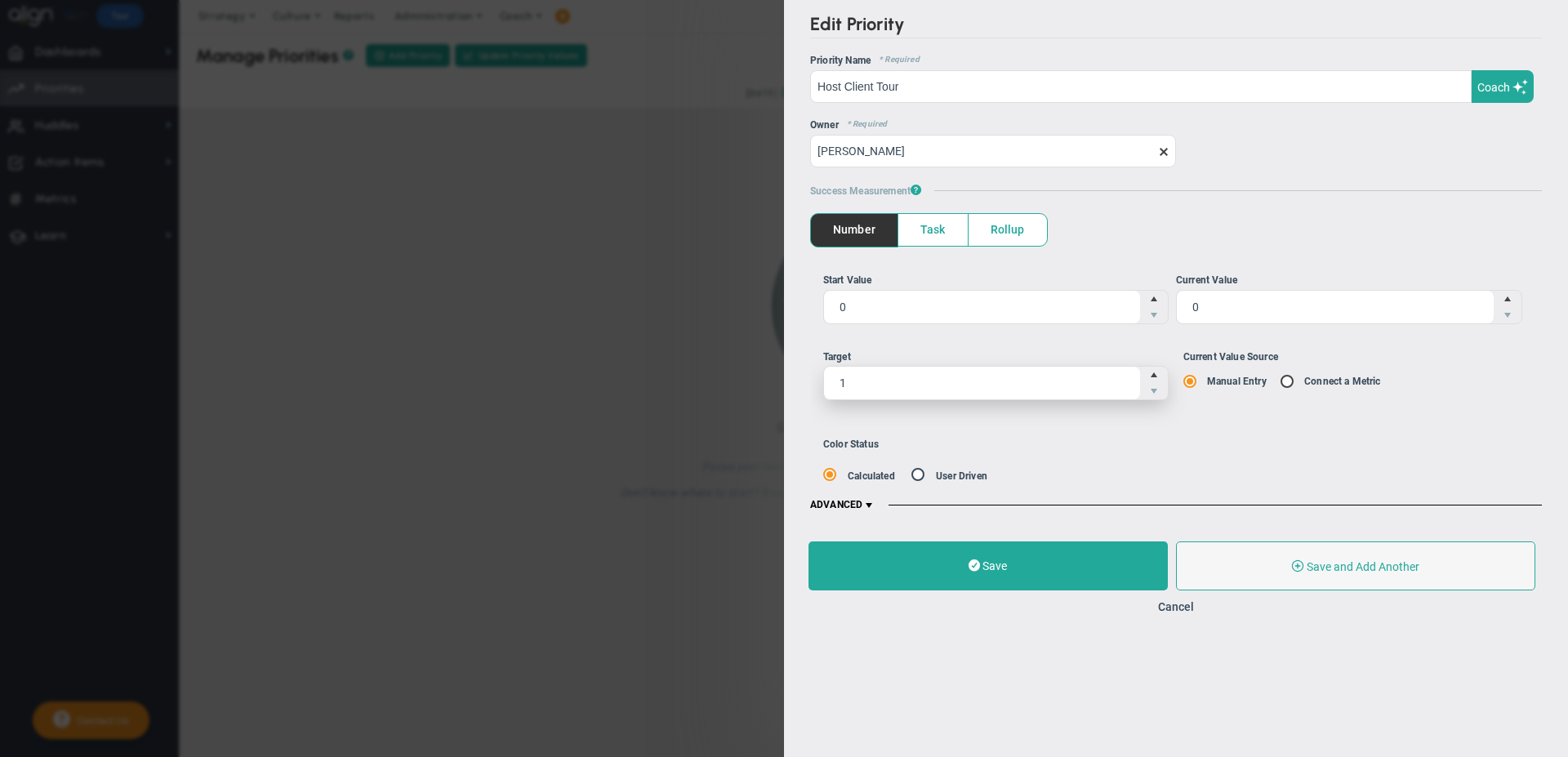
click at [1153, 378] on span "Increase value" at bounding box center [1154, 374] width 13 height 16
click at [1141, 378] on input "1" at bounding box center [983, 382] width 317 height 33
click at [1153, 378] on span "Increase value" at bounding box center [1154, 374] width 13 height 16
click at [0, 0] on input "2" at bounding box center [0, 0] width 0 height 0
type input "3"
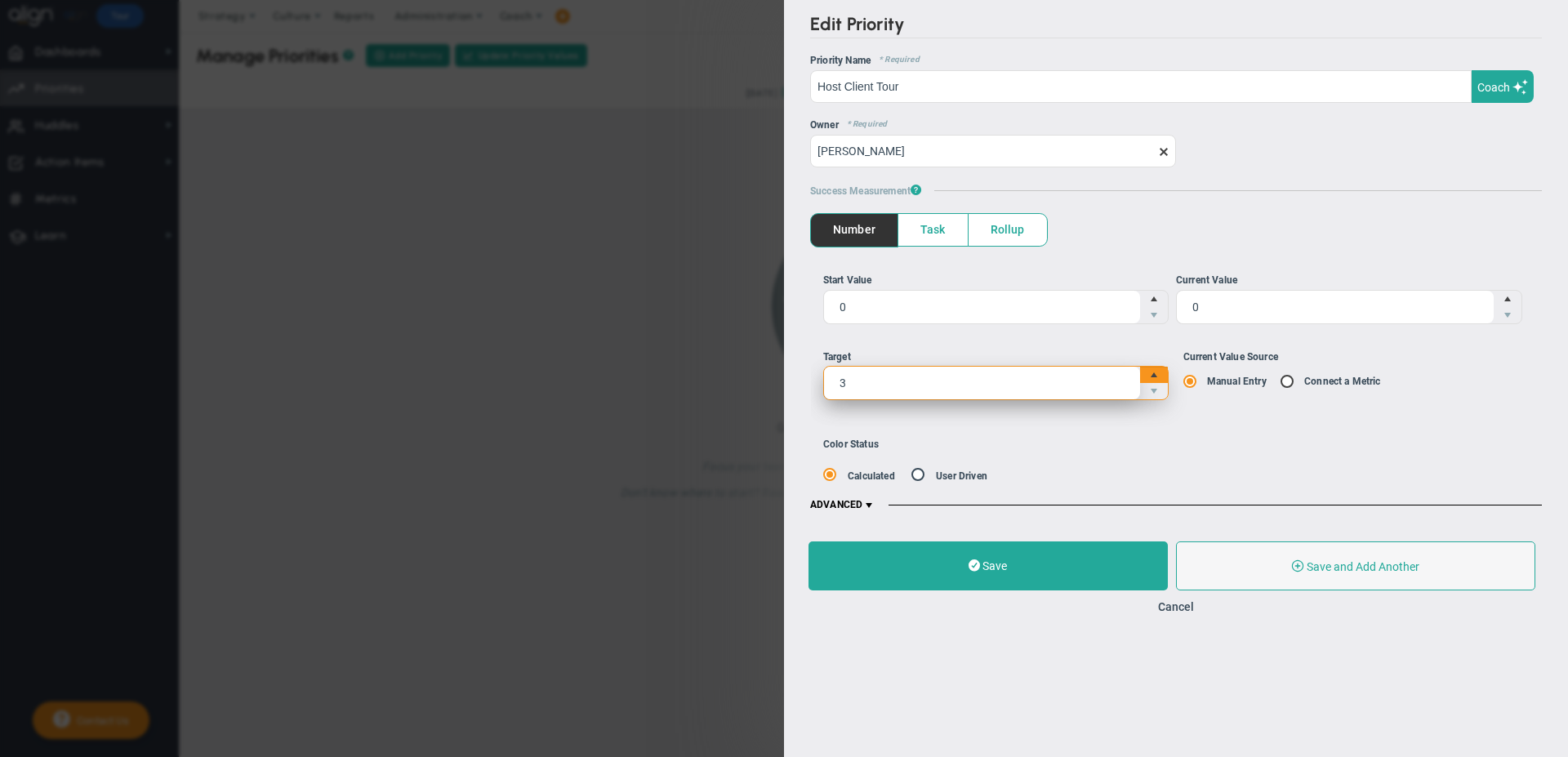
click at [1153, 378] on span "Increase value" at bounding box center [1154, 374] width 13 height 16
click at [0, 0] on input "3" at bounding box center [0, 0] width 0 height 0
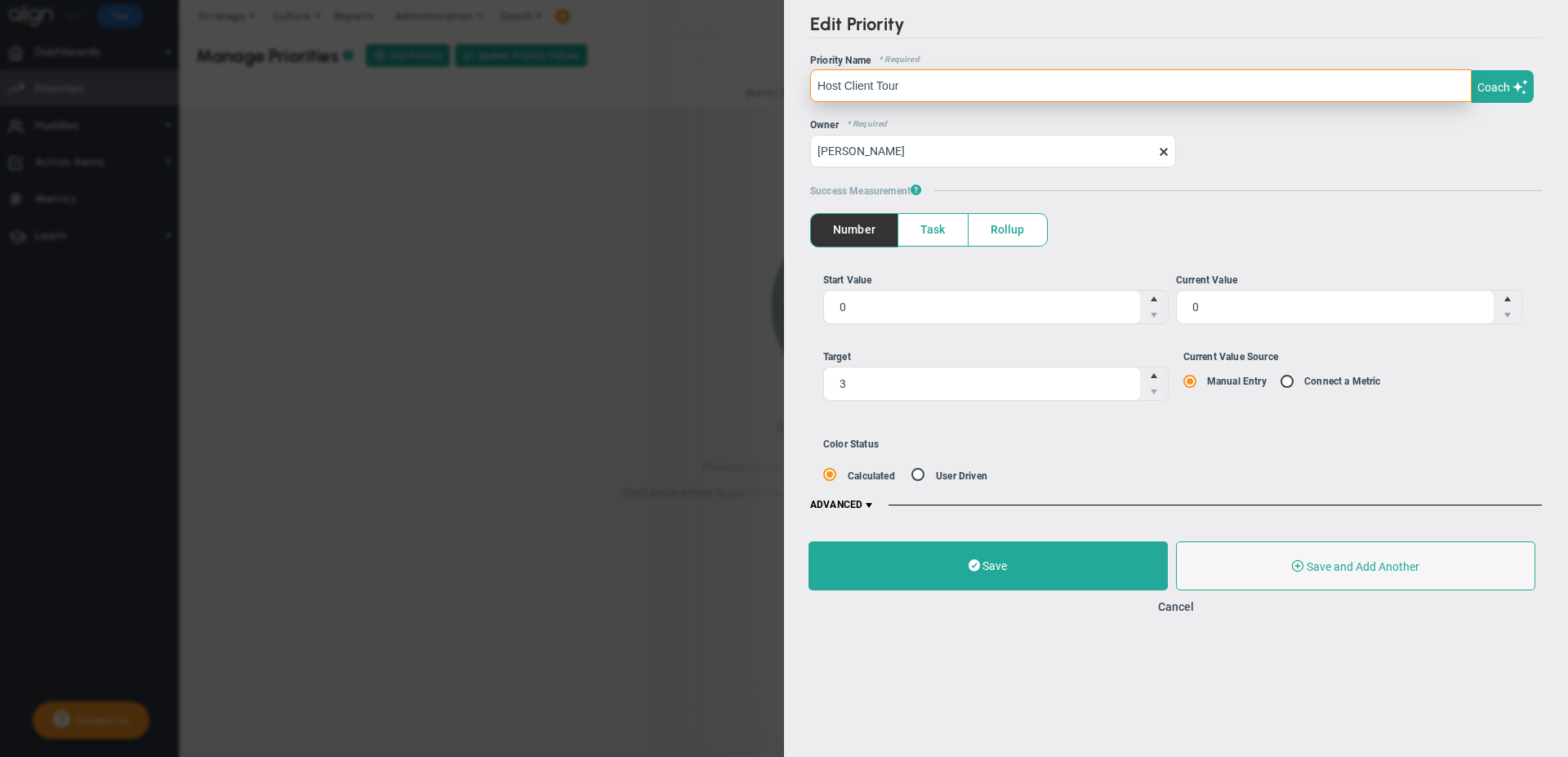
drag, startPoint x: 907, startPoint y: 79, endPoint x: 774, endPoint y: 82, distance: 133.0
click at [774, 82] on div "Edit Priority OKR Name Priority Name Host Client Tour Coach AI Coach Host Clien…" at bounding box center [784, 378] width 1568 height 757
type input "Reduce Inventory to Below $5M by [DATE]"
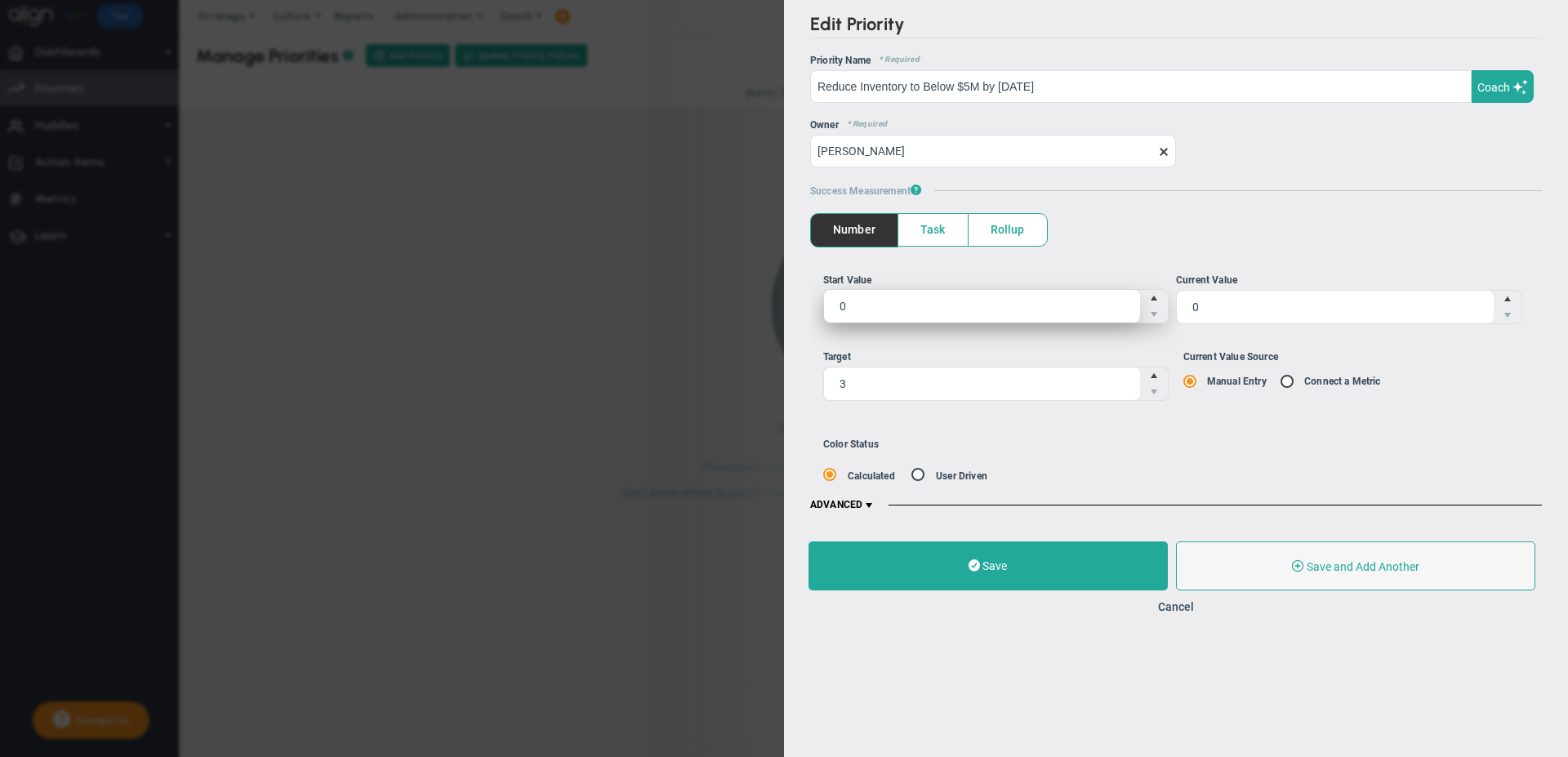
click at [837, 306] on span "0 0" at bounding box center [997, 306] width 347 height 35
click at [837, 306] on input "0" at bounding box center [983, 305] width 317 height 33
type input "60000000"
type input "60,000,000"
click at [1244, 274] on div "Current Value" at bounding box center [1349, 280] width 347 height 16
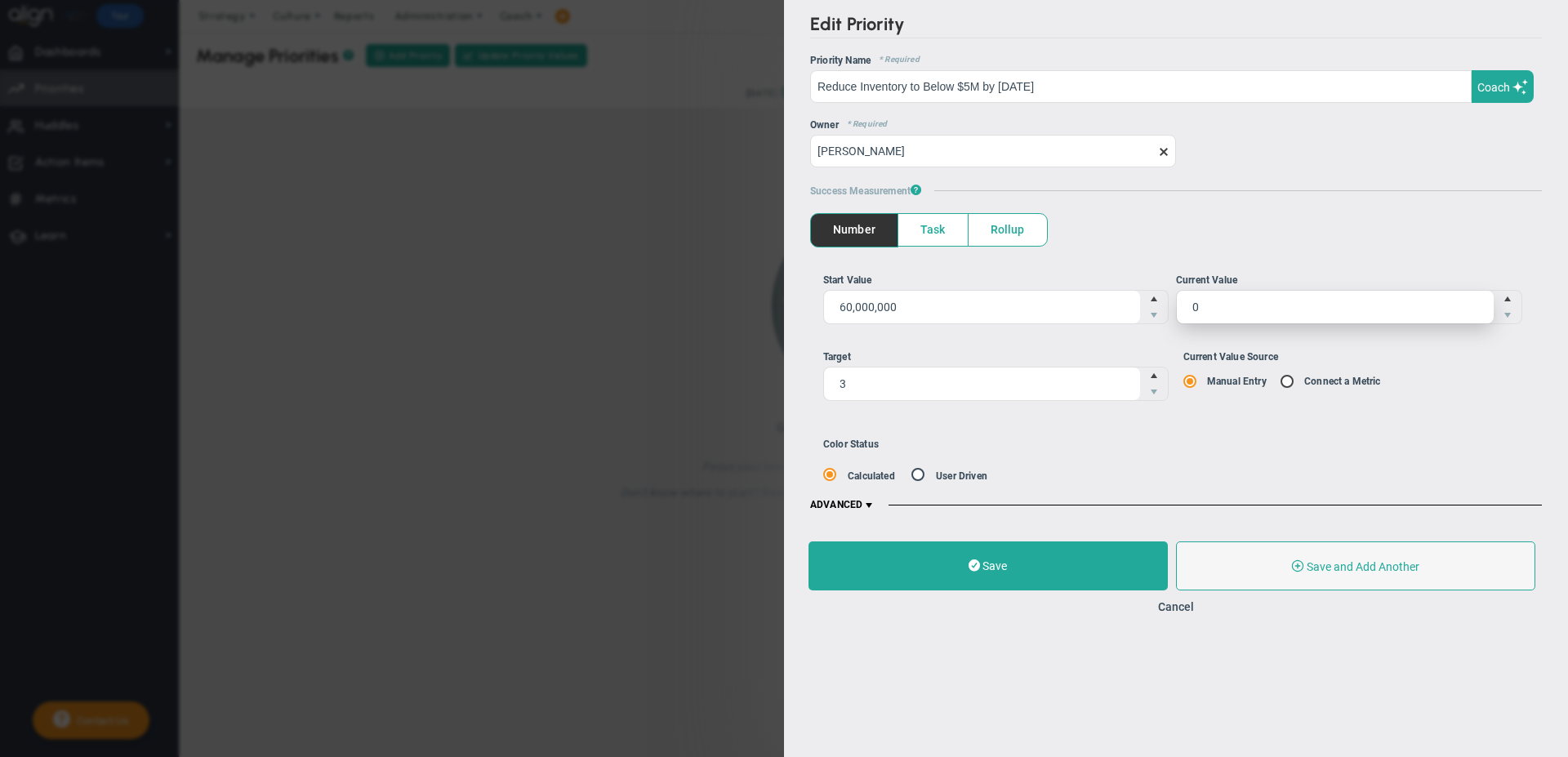
click at [1244, 290] on input "0" at bounding box center [1335, 306] width 317 height 33
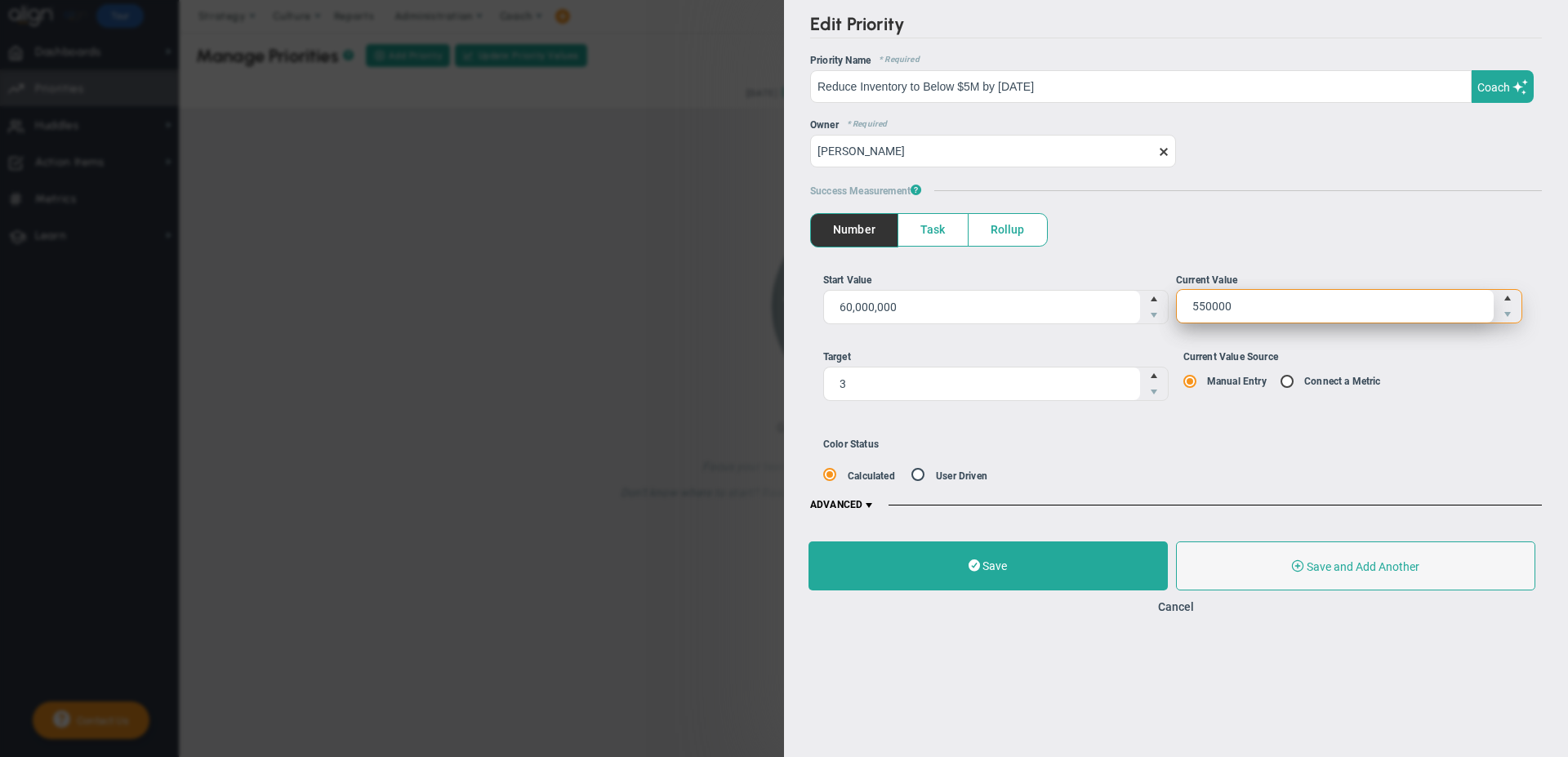
type input "5500000"
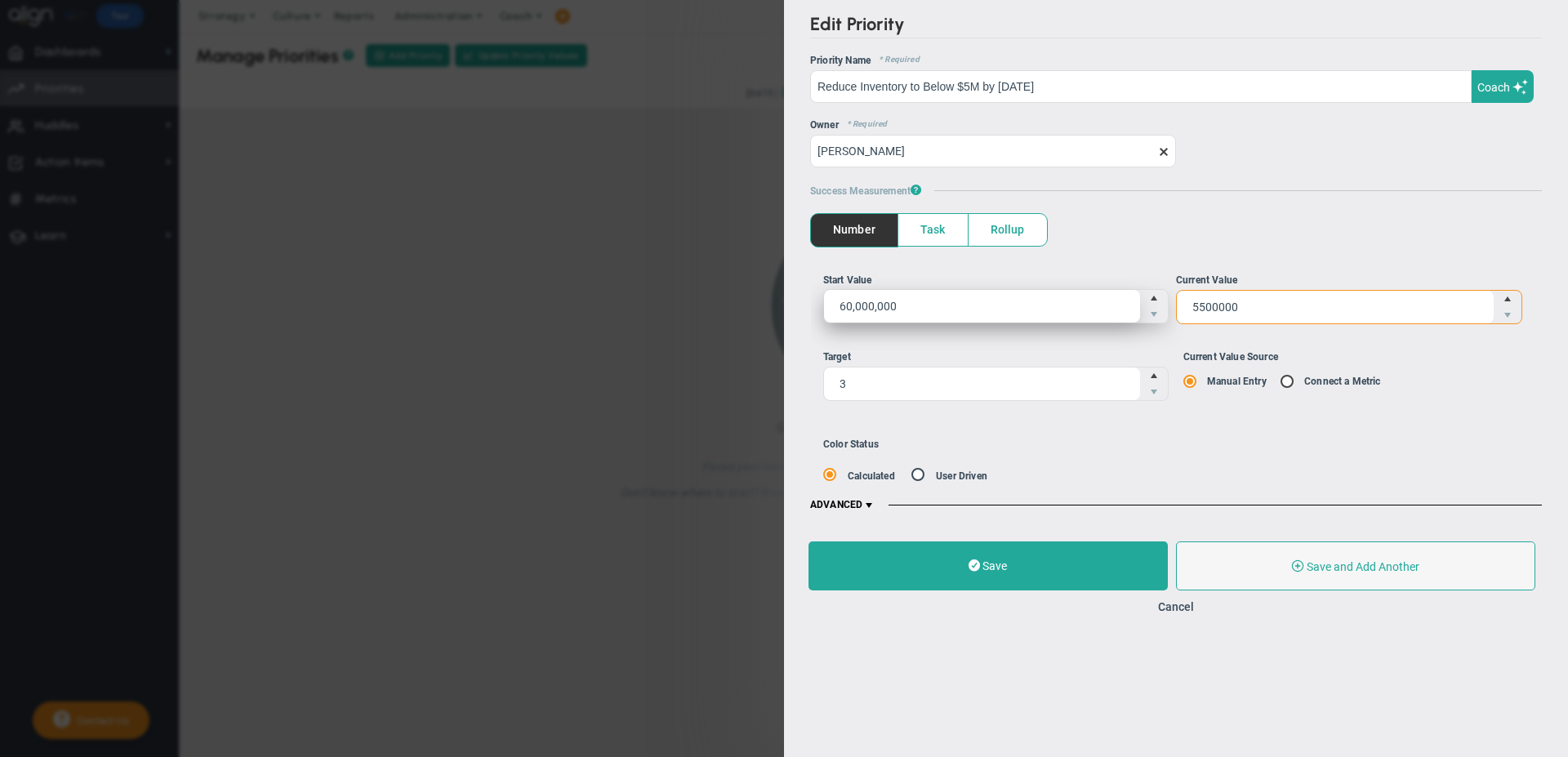
type input "5,500,000"
click at [879, 305] on span "60,000,000 60000000" at bounding box center [997, 306] width 347 height 35
click at [0, 0] on input "60,000,000" at bounding box center [0, 0] width 0 height 0
type input "6000000"
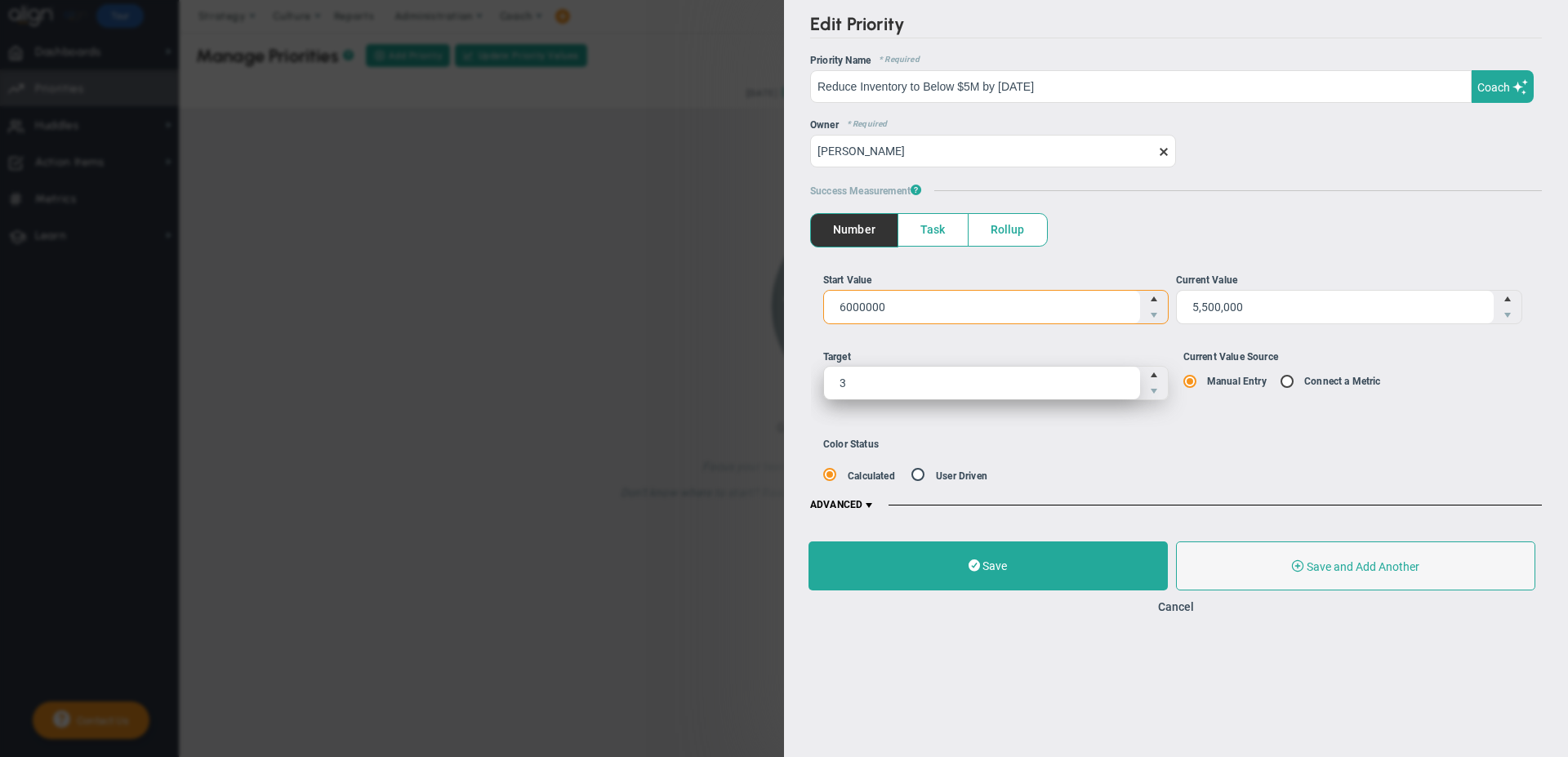
type input "6,000,000"
click at [883, 373] on span "3 3" at bounding box center [997, 383] width 347 height 35
click at [0, 0] on input "3" at bounding box center [0, 0] width 0 height 0
type input "5000000"
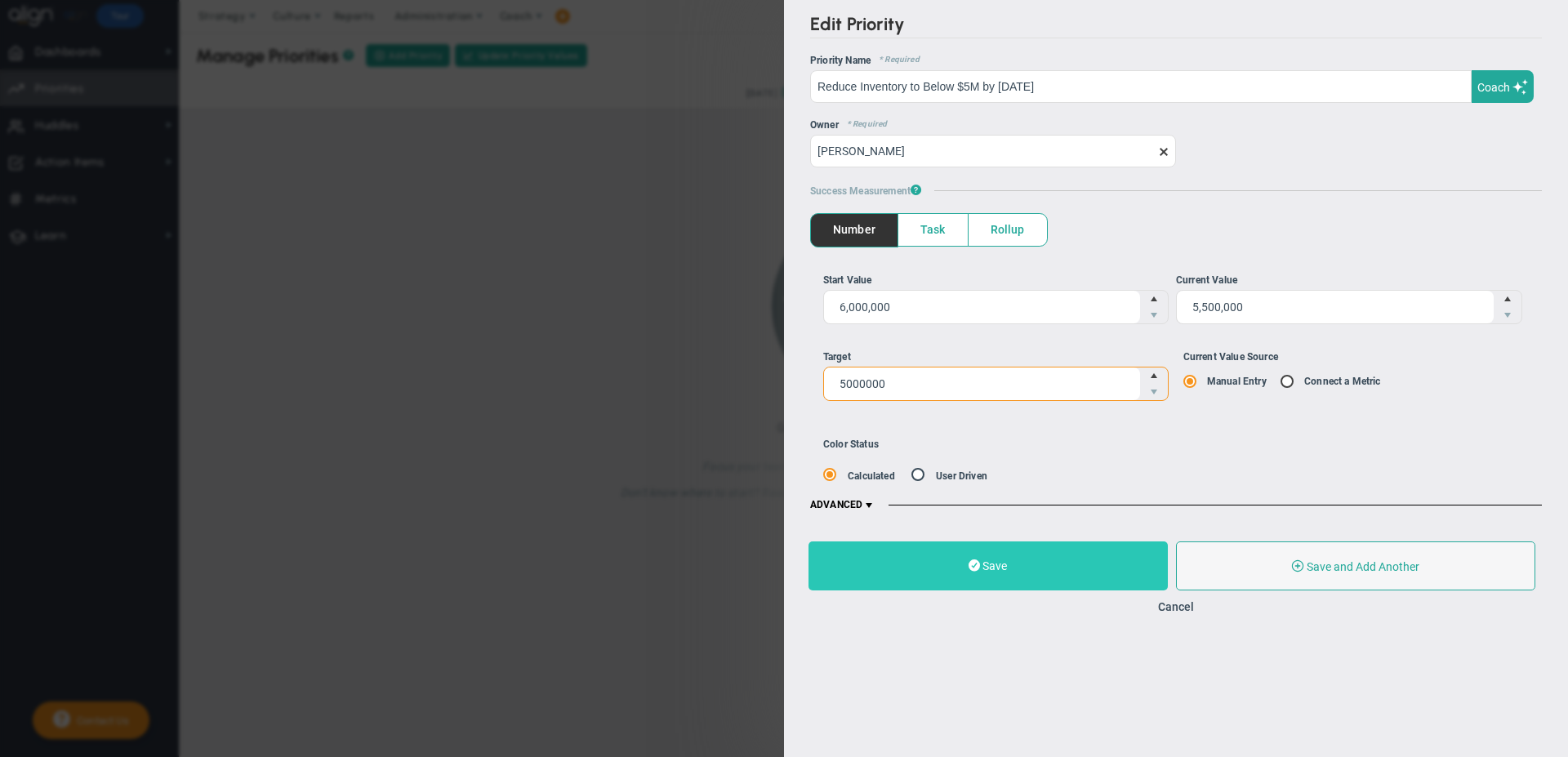
click at [1003, 562] on span "Save" at bounding box center [995, 566] width 24 height 13
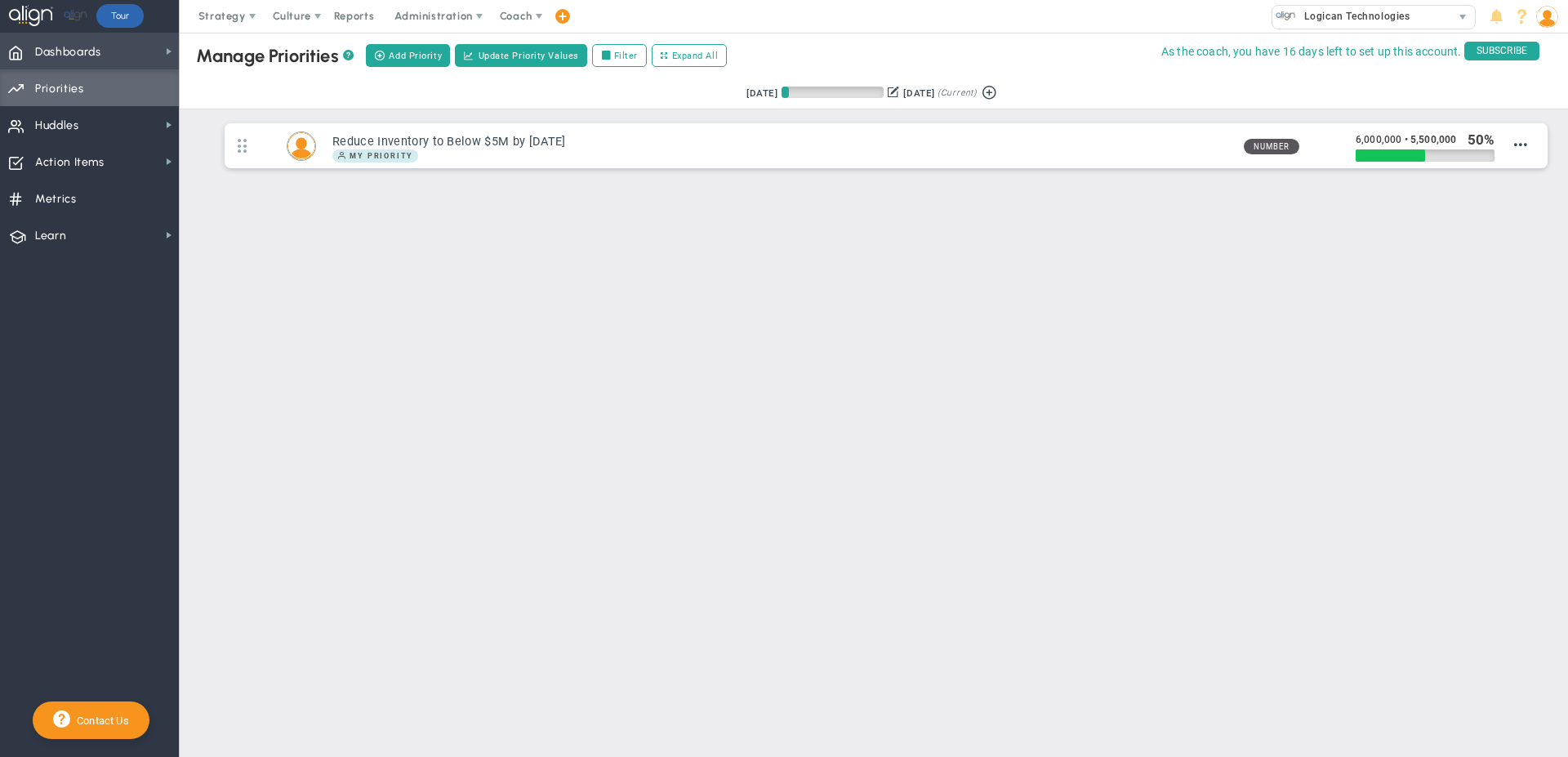
click at [107, 52] on span "Dashboards Dashboards" at bounding box center [89, 51] width 179 height 37
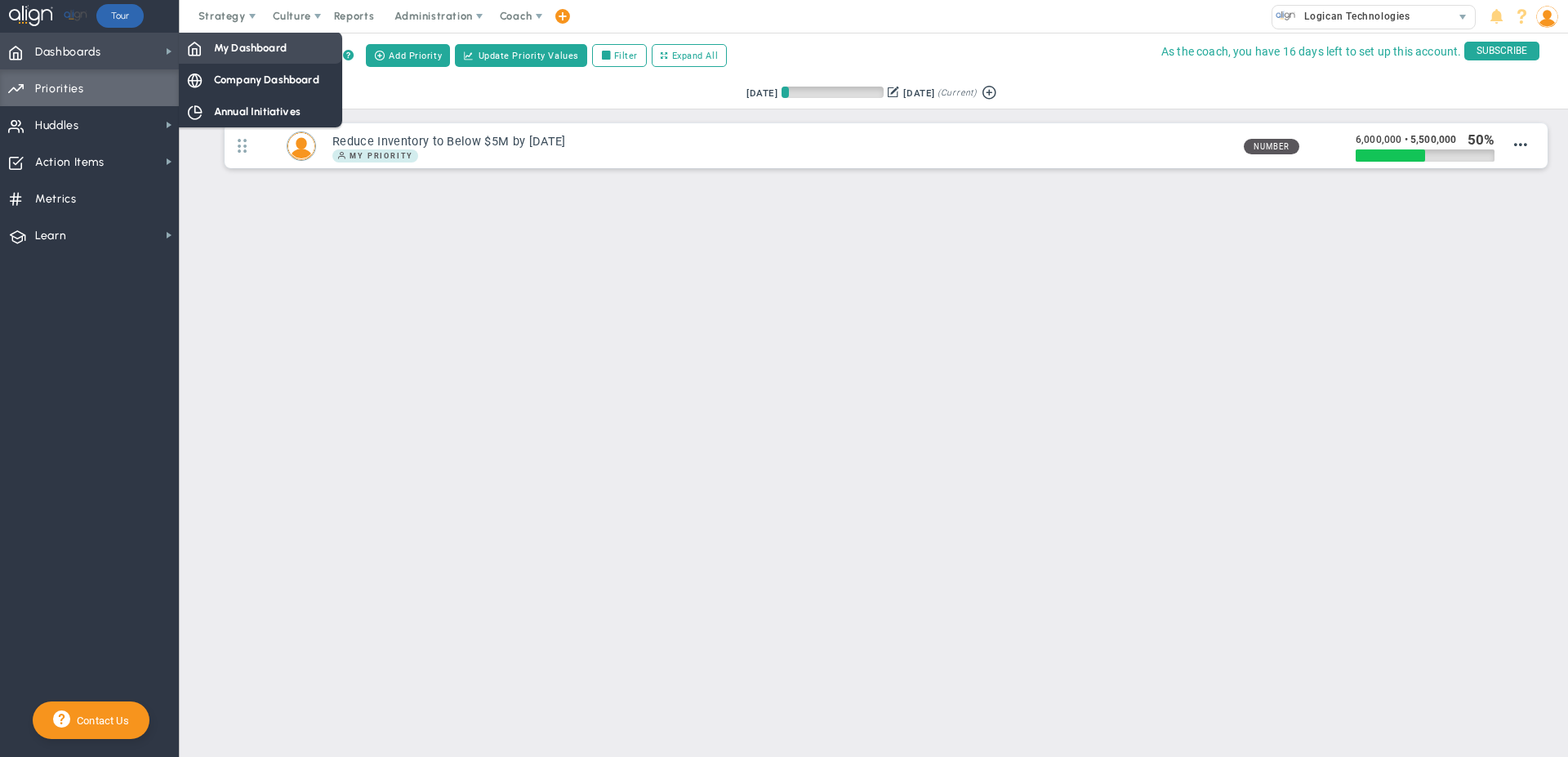
click at [219, 51] on span "My Dashboard" at bounding box center [250, 48] width 73 height 16
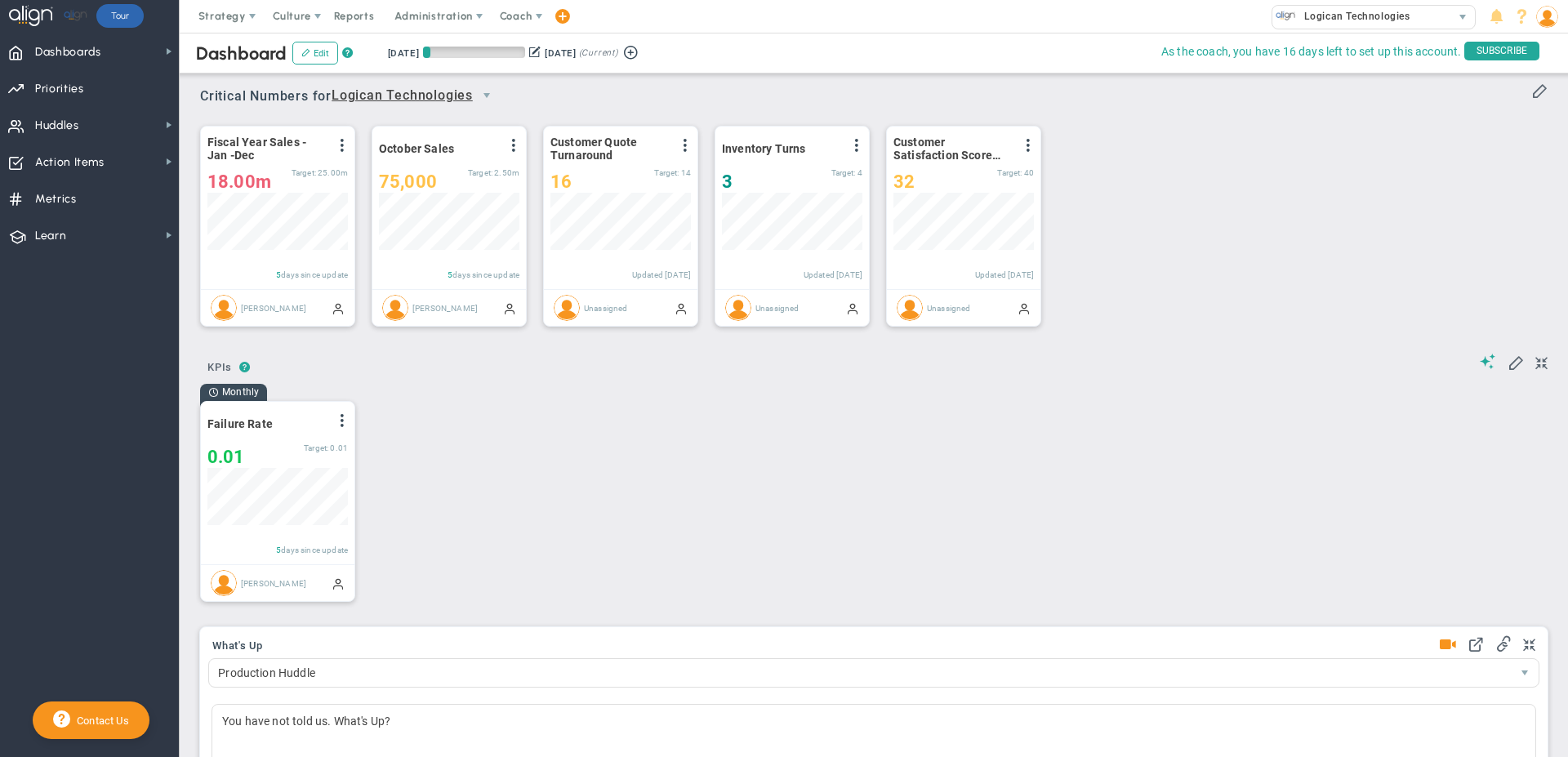
scroll to position [57, 141]
click at [1321, 158] on div "Fiscal Year Sales - Jan -Dec View Historical Graph Edit Make "No Change" Update…" at bounding box center [867, 226] width 1368 height 230
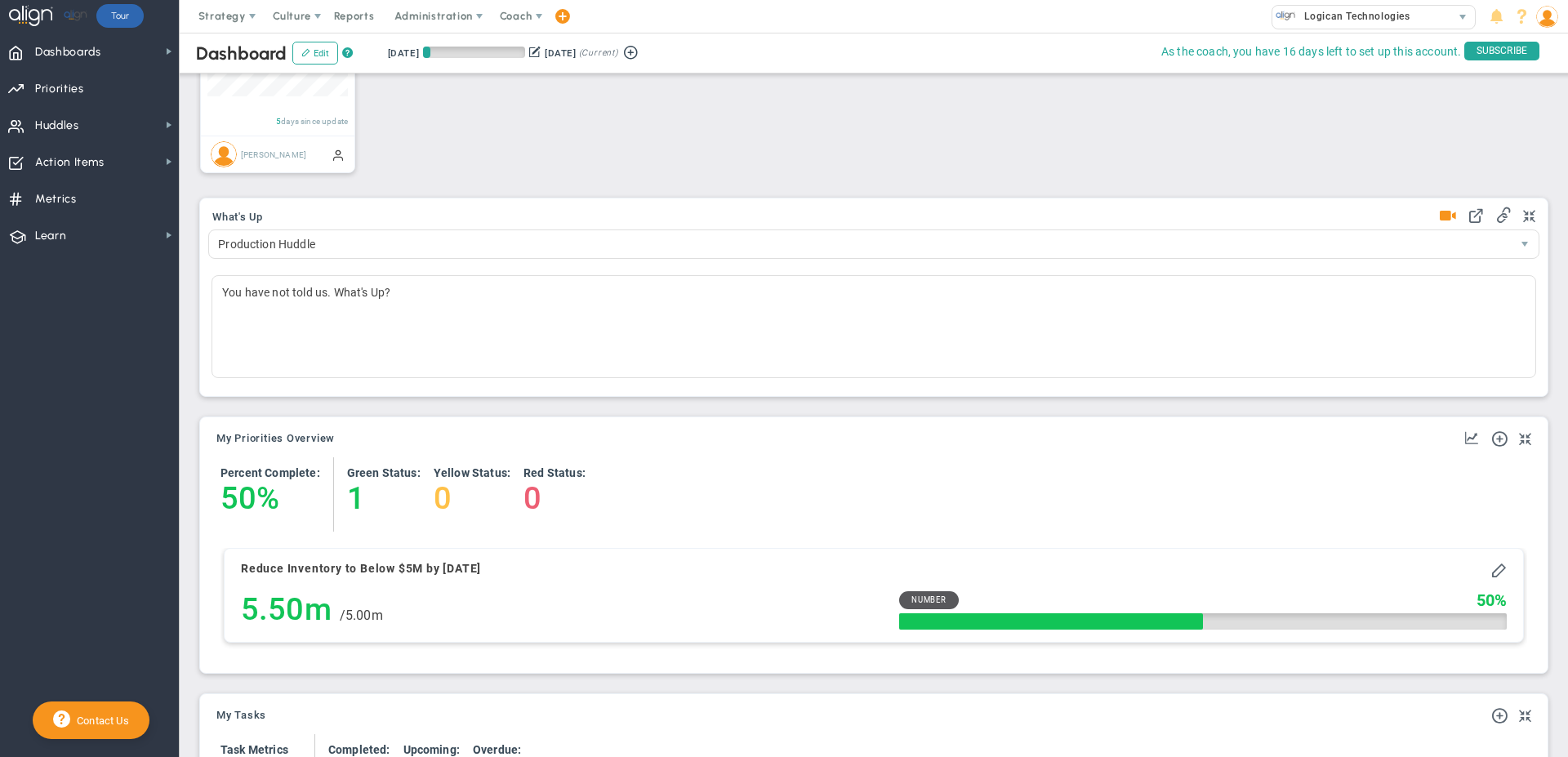
scroll to position [449, 0]
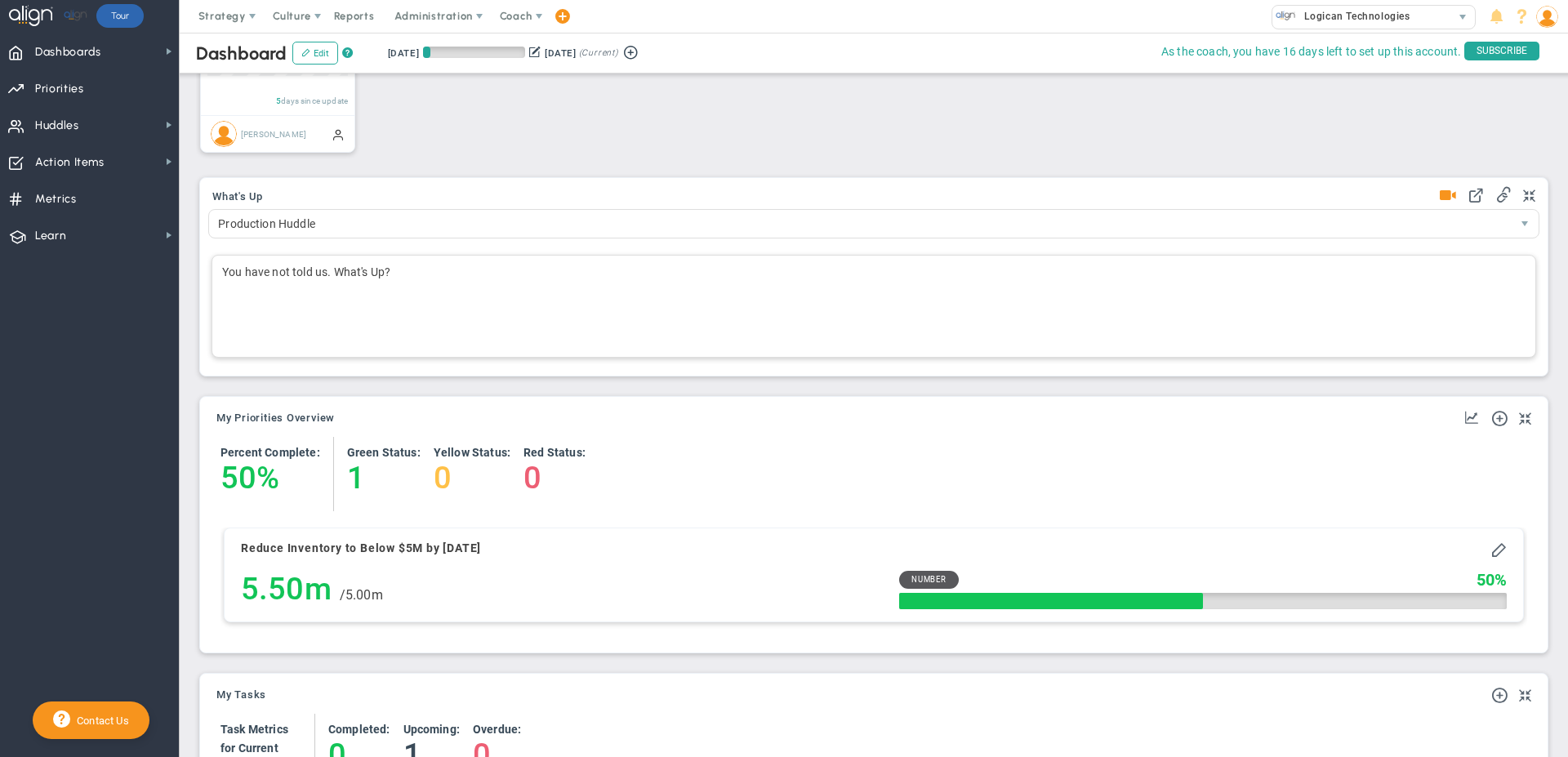
click at [221, 277] on div "You have not told us. What's Up?" at bounding box center [874, 306] width 1324 height 103
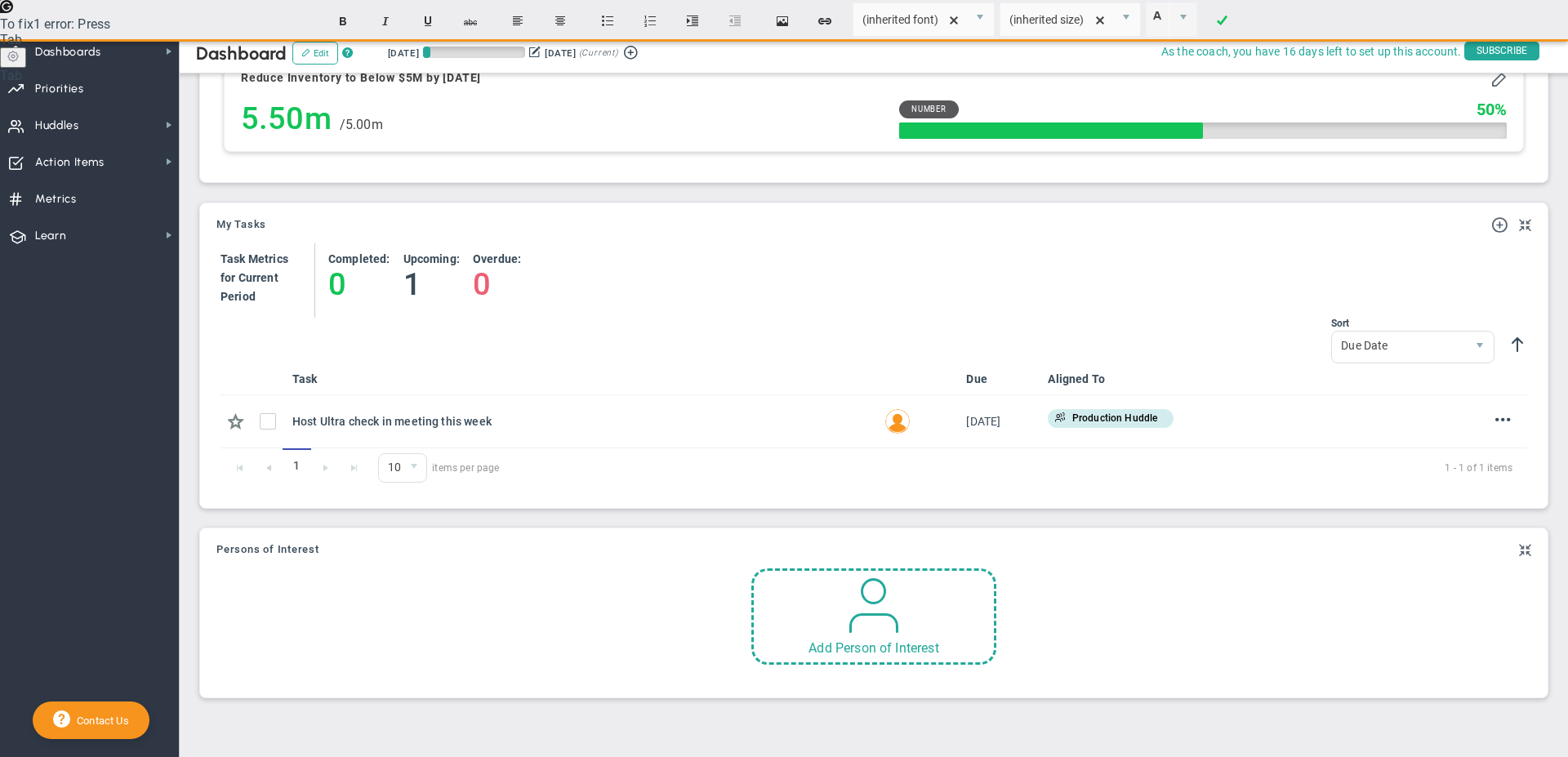
scroll to position [925, 0]
click at [814, 608] on div "Add Person of Interest" at bounding box center [874, 612] width 245 height 96
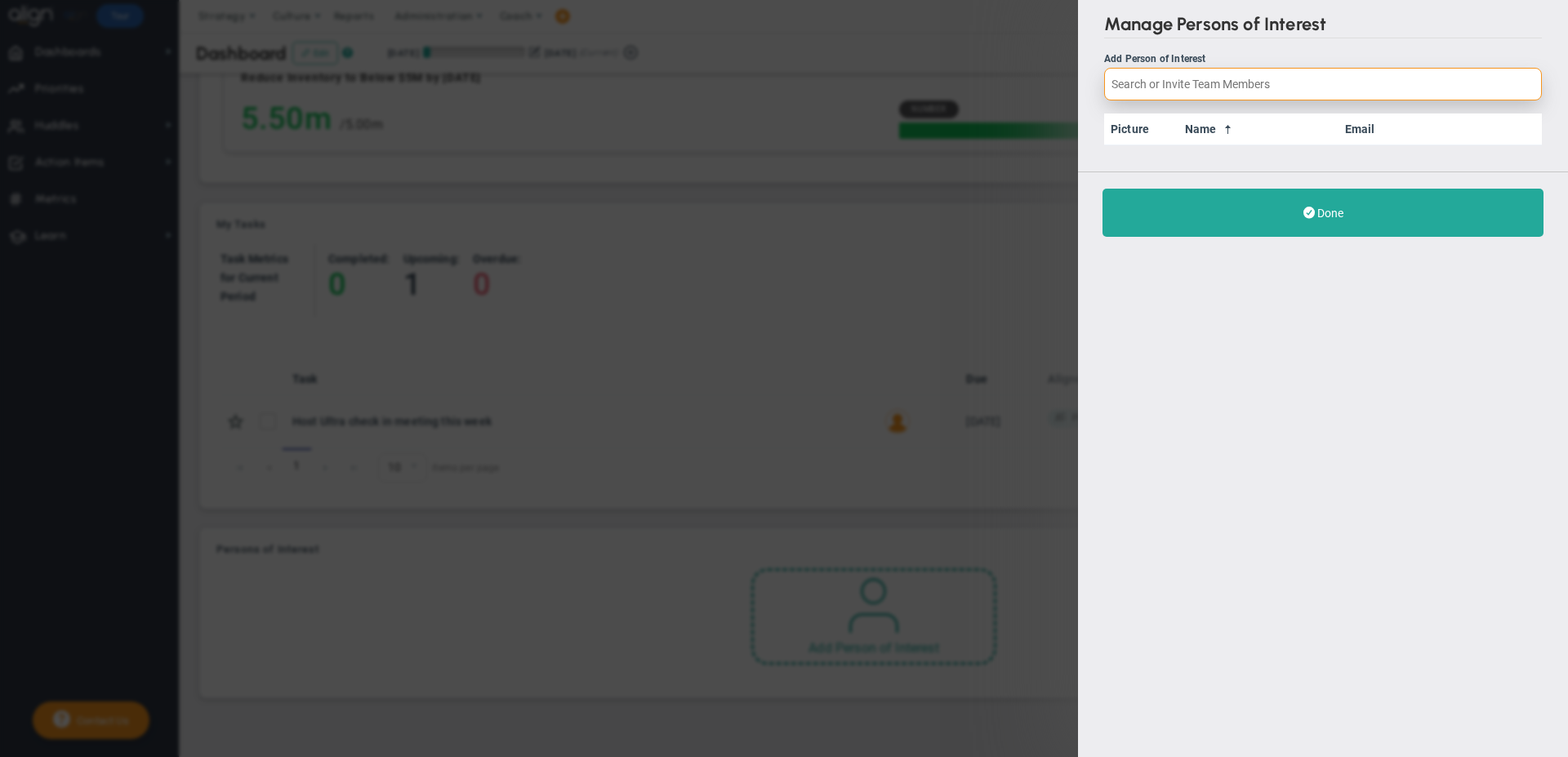
click at [1117, 83] on input "Add Person of Interest" at bounding box center [1323, 83] width 437 height 33
click at [1171, 324] on div "Manage Persons of Interest Add Person of Interest Picture Name Email Done" at bounding box center [1323, 378] width 490 height 757
click at [517, 544] on div "Manage Persons of Interest Add Person of Interest Picture Name Email Done" at bounding box center [784, 378] width 1568 height 757
click at [80, 41] on div "Manage Persons of Interest Add Person of Interest Picture Name Email Done" at bounding box center [784, 378] width 1568 height 757
click at [493, 226] on div "Manage Persons of Interest Add Person of Interest Picture Name Email Done" at bounding box center [784, 378] width 1568 height 757
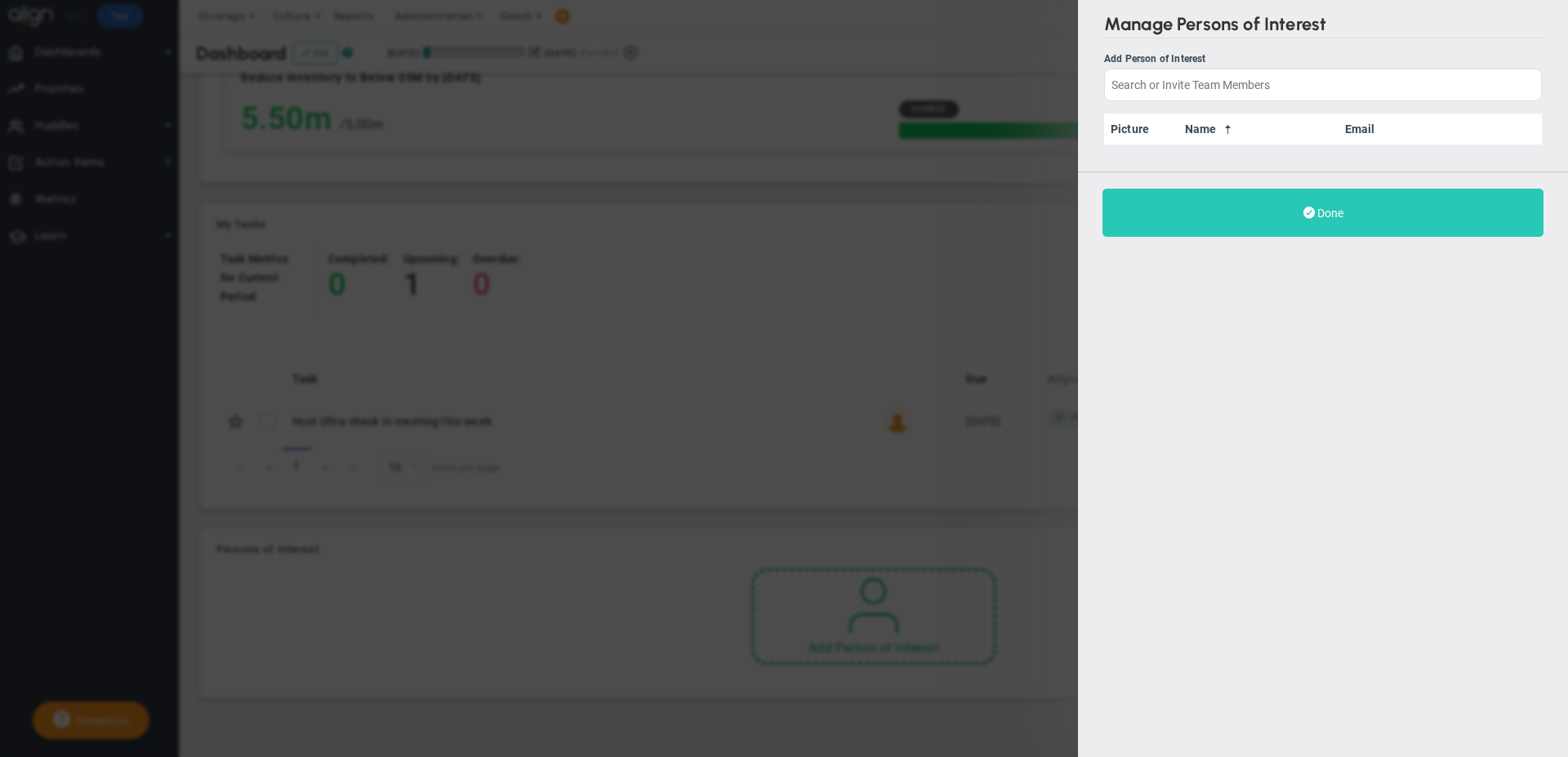
click at [1272, 207] on button "Done" at bounding box center [1323, 212] width 441 height 48
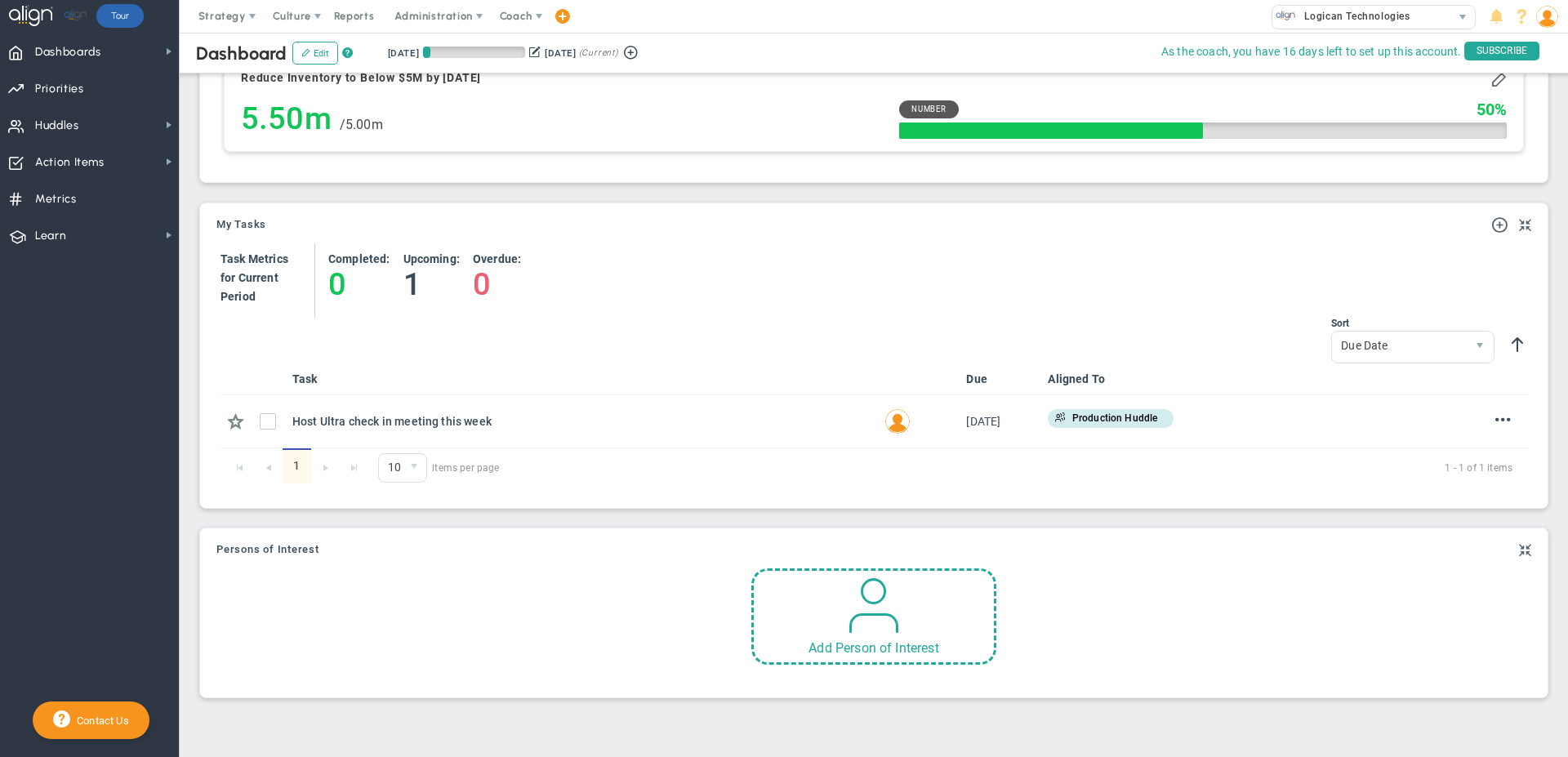
scroll to position [925, 0]
click at [230, 16] on span "Strategy" at bounding box center [222, 15] width 48 height 12
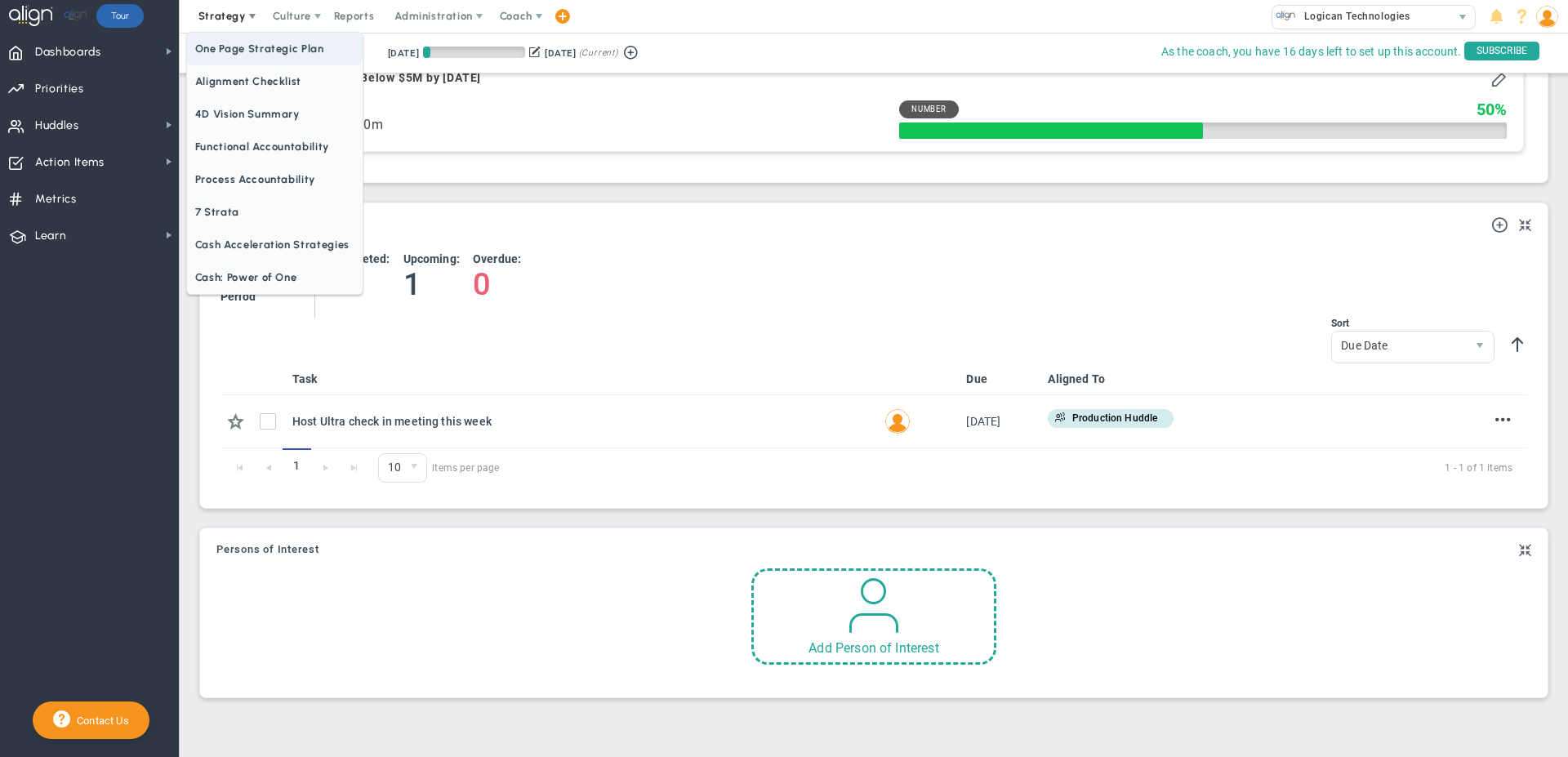
click at [233, 48] on span "One Page Strategic Plan" at bounding box center [274, 49] width 175 height 33
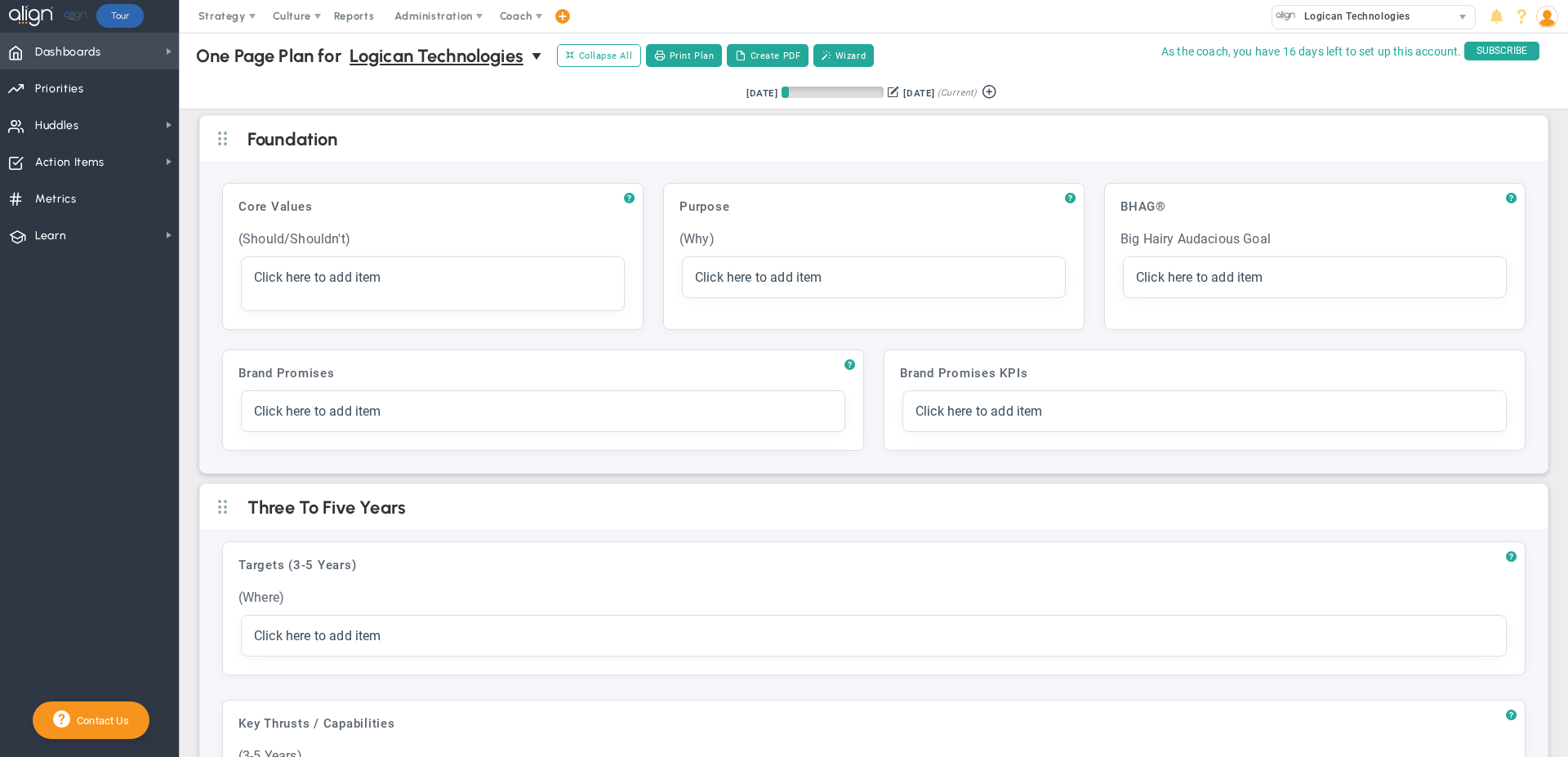
click at [111, 35] on span "Dashboards Dashboards" at bounding box center [89, 51] width 179 height 37
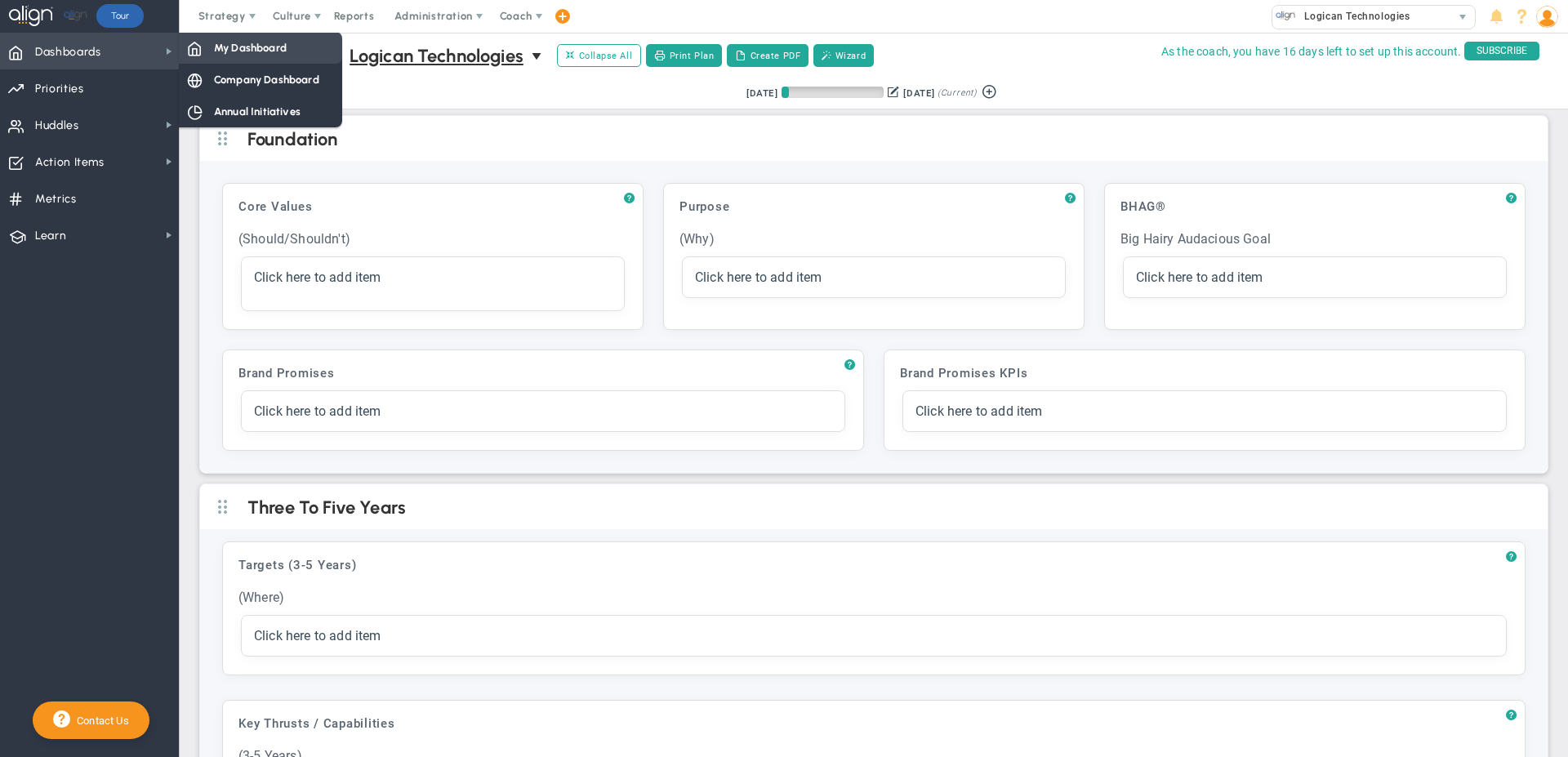
click at [230, 54] on span "My Dashboard" at bounding box center [250, 48] width 73 height 16
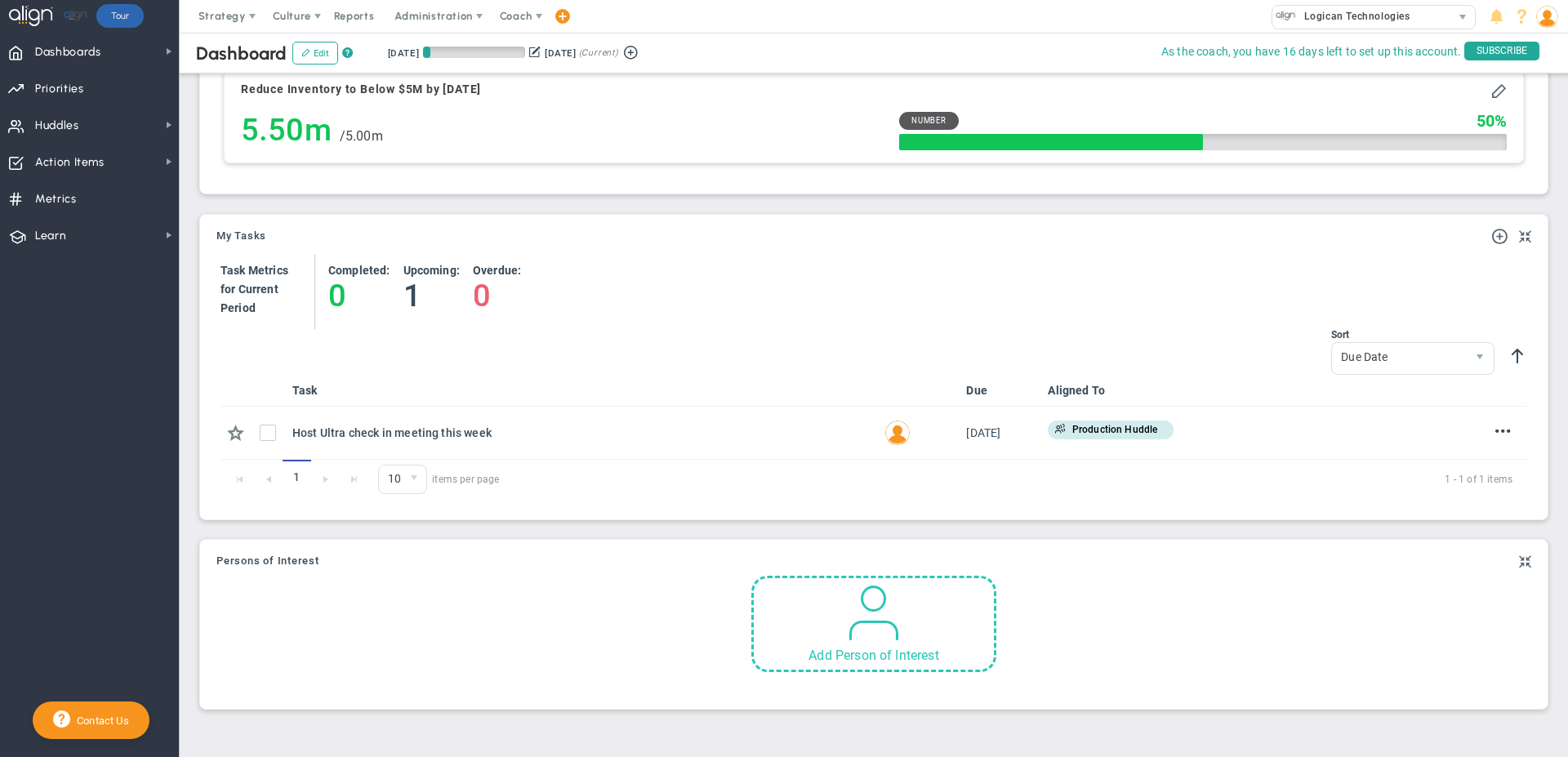
scroll to position [904, 0]
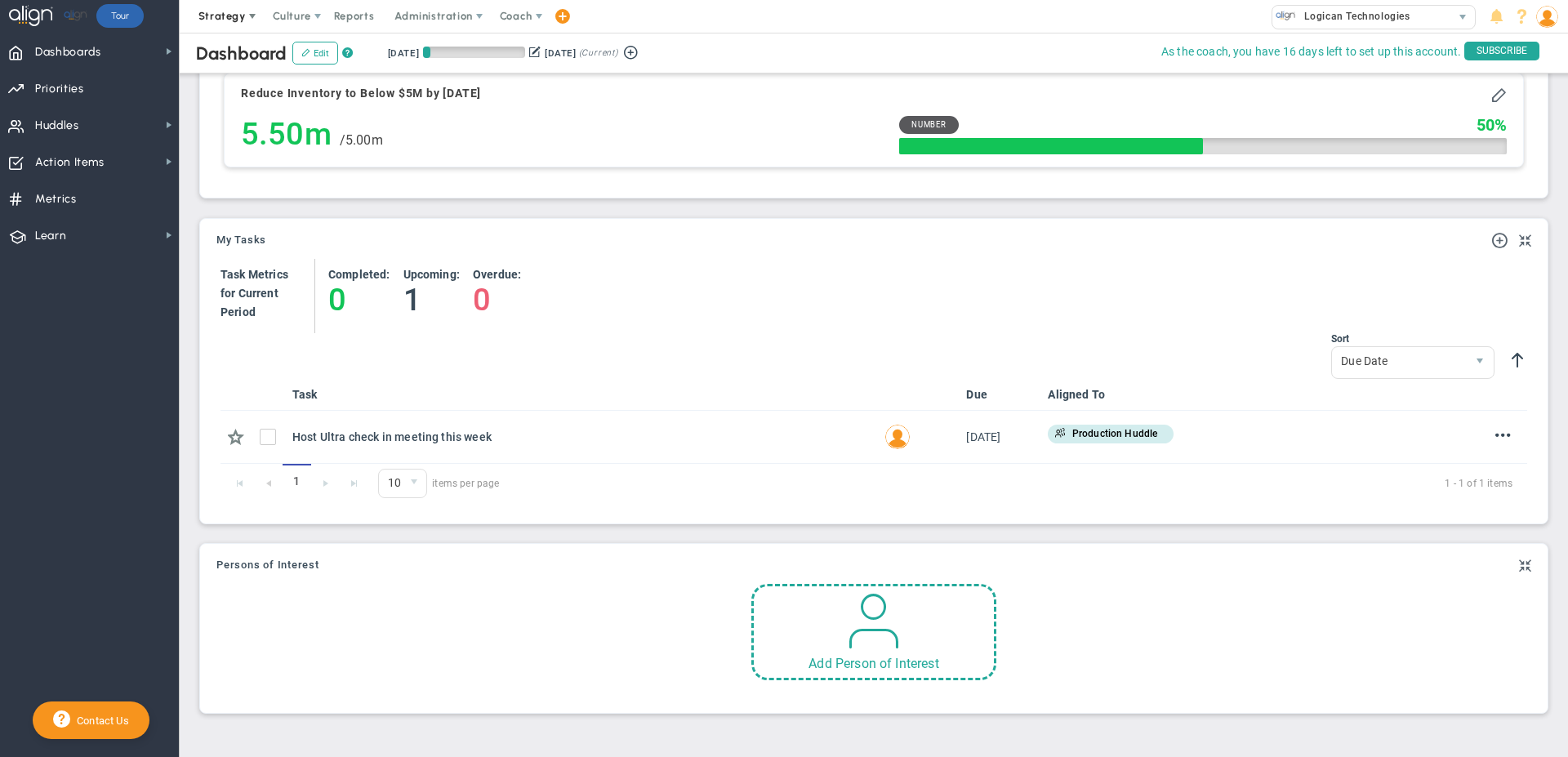
click at [232, 16] on span "Strategy" at bounding box center [222, 15] width 48 height 12
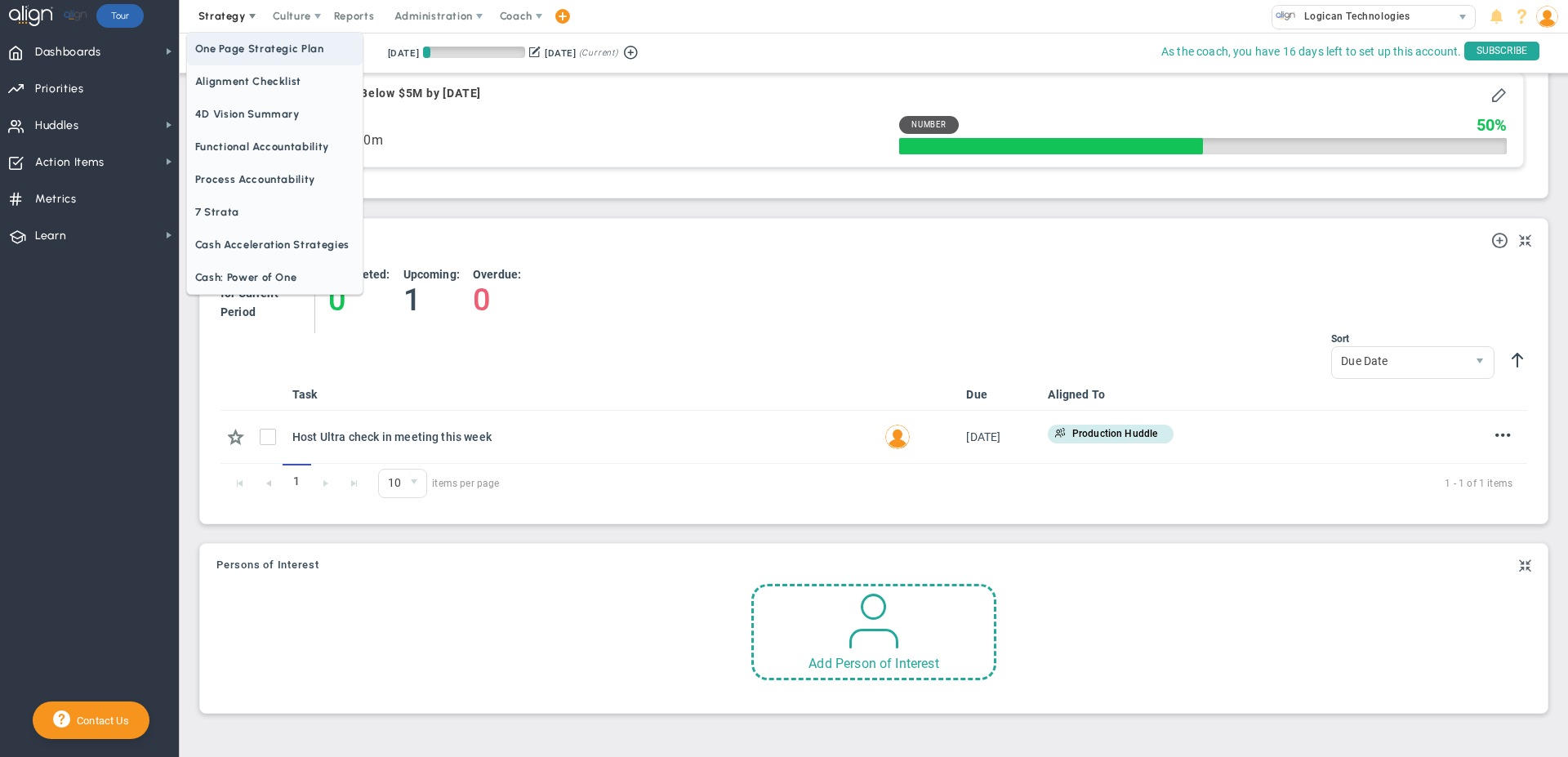
click at [244, 49] on span "One Page Strategic Plan" at bounding box center [274, 49] width 175 height 33
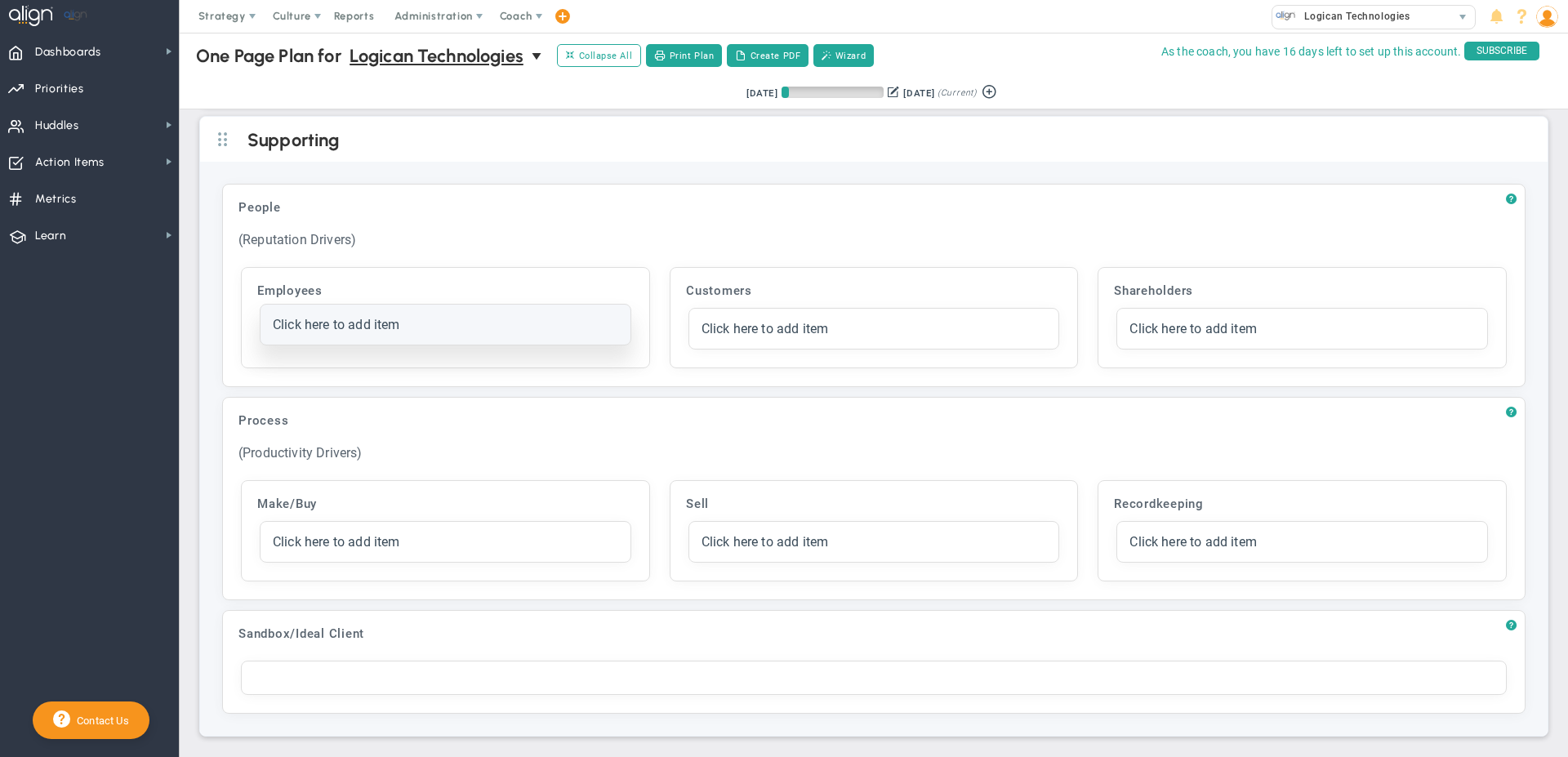
scroll to position [3613, 0]
click at [249, 14] on span at bounding box center [252, 16] width 13 height 13
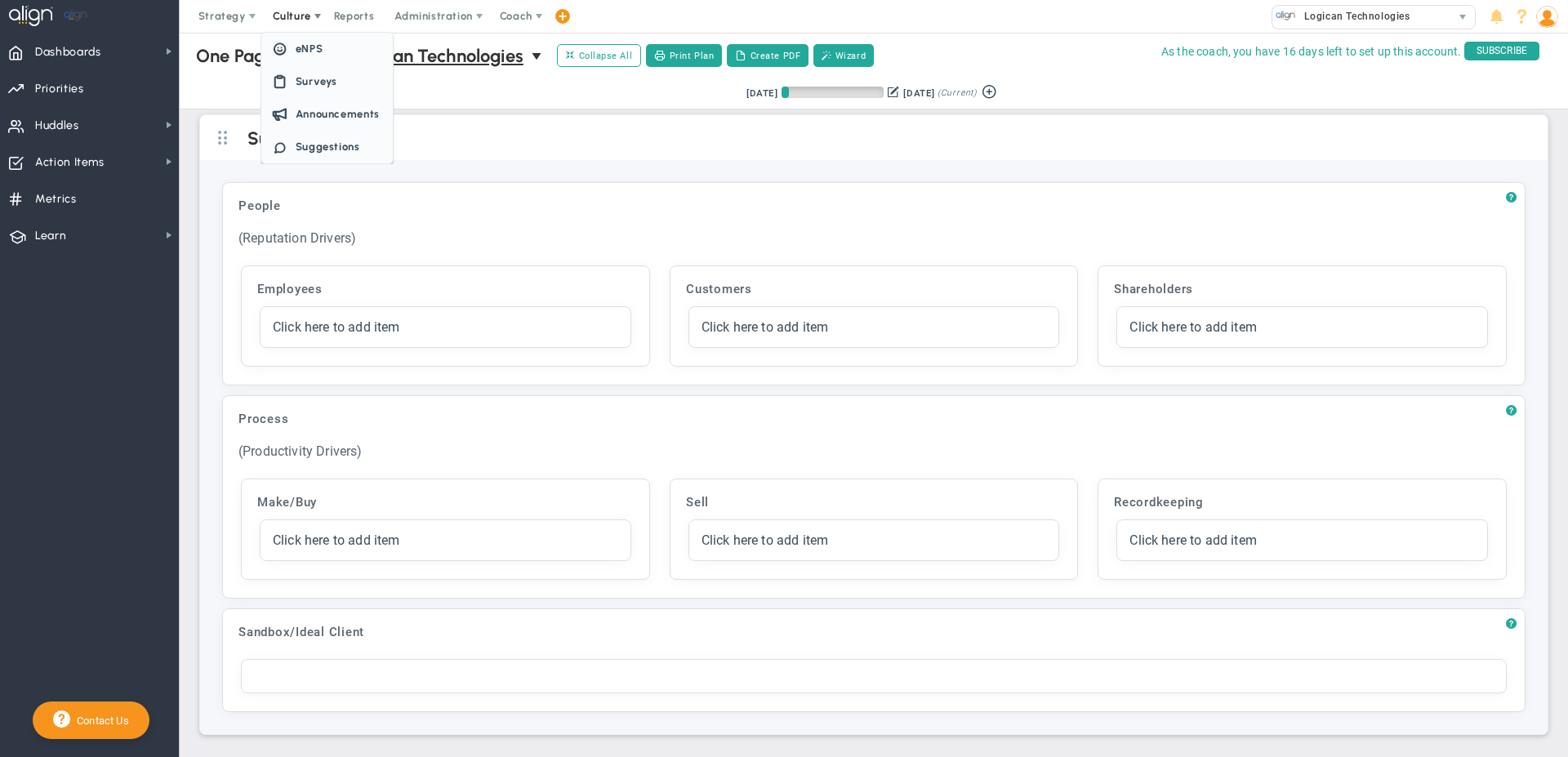
click at [297, 18] on span "Culture" at bounding box center [291, 15] width 38 height 12
click at [295, 11] on span "Culture" at bounding box center [291, 15] width 38 height 12
click at [350, 21] on span "Reports" at bounding box center [354, 16] width 57 height 33
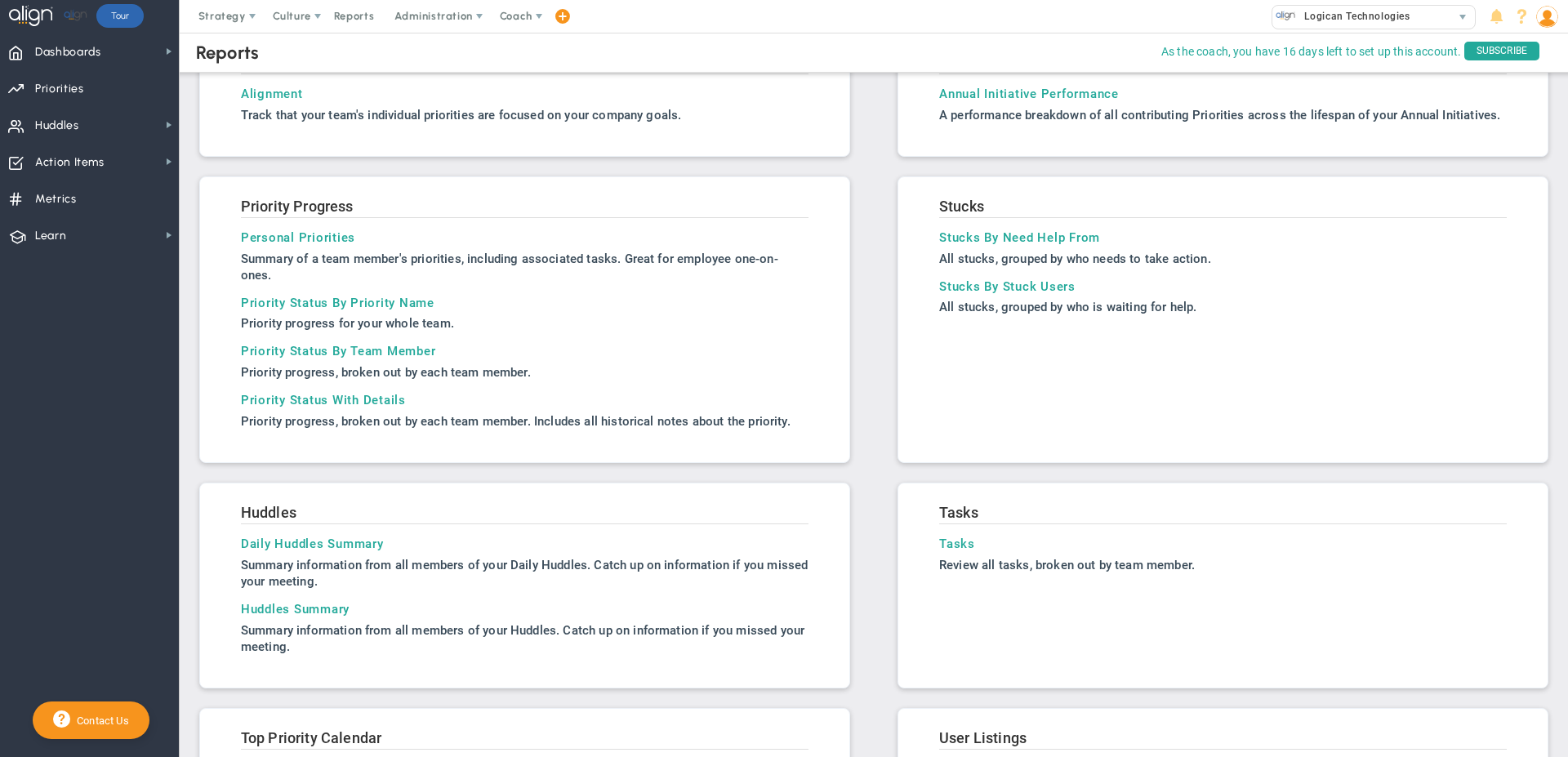
scroll to position [143, 0]
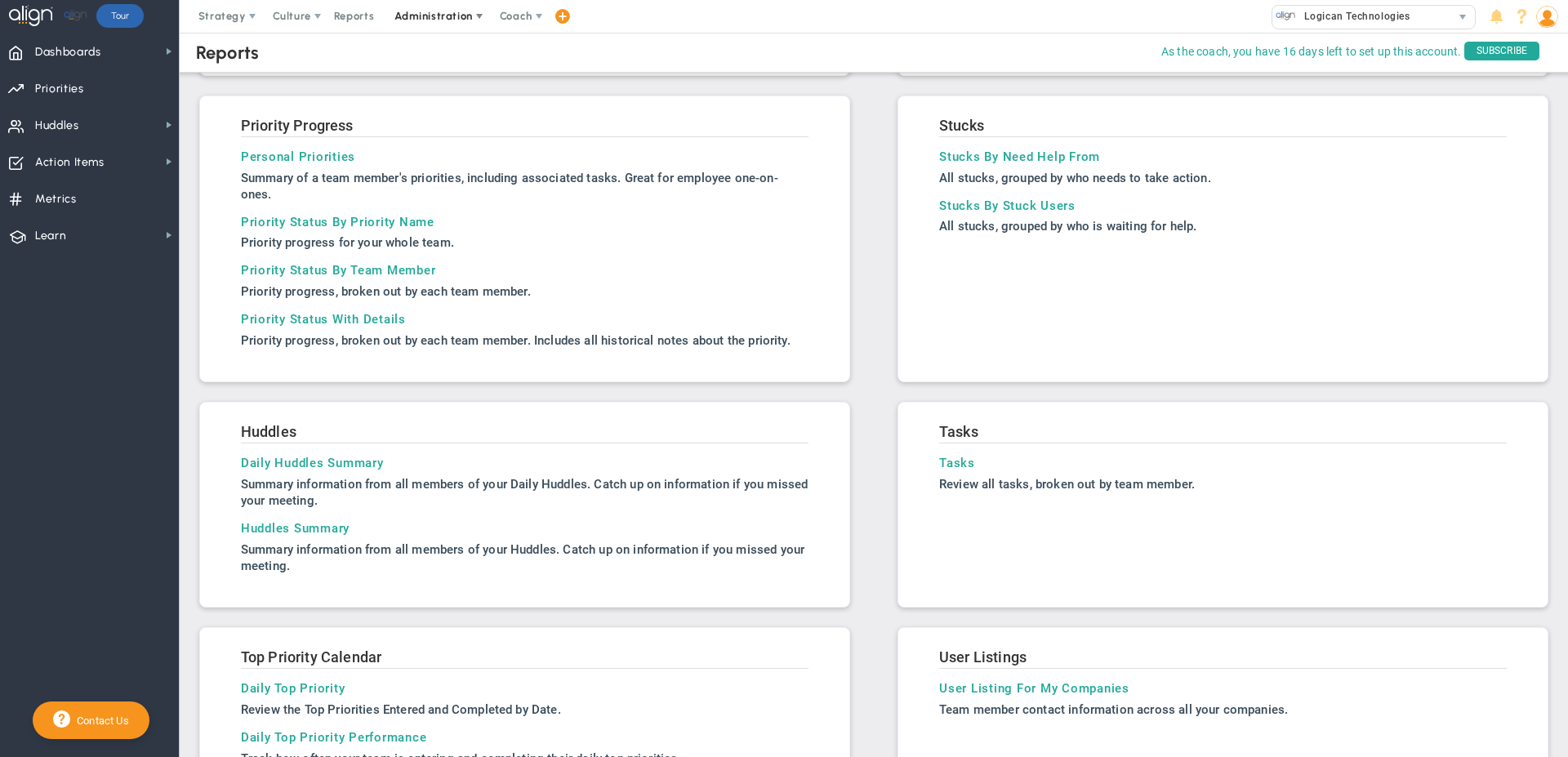
click at [404, 17] on span "Administration" at bounding box center [433, 15] width 78 height 12
click at [111, 54] on span "Dashboards Dashboards" at bounding box center [89, 51] width 179 height 37
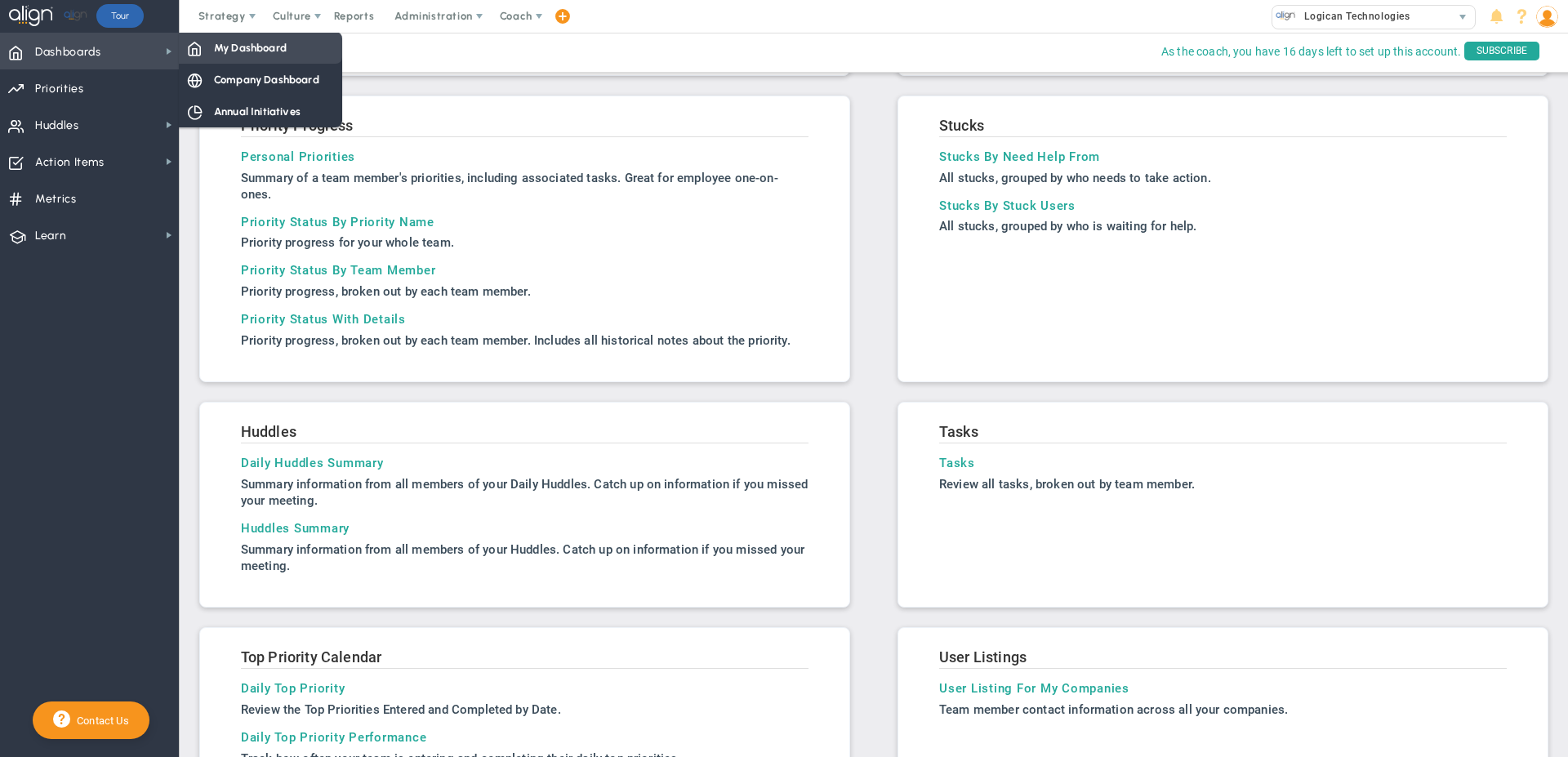
click at [200, 48] on span at bounding box center [195, 48] width 15 height 15
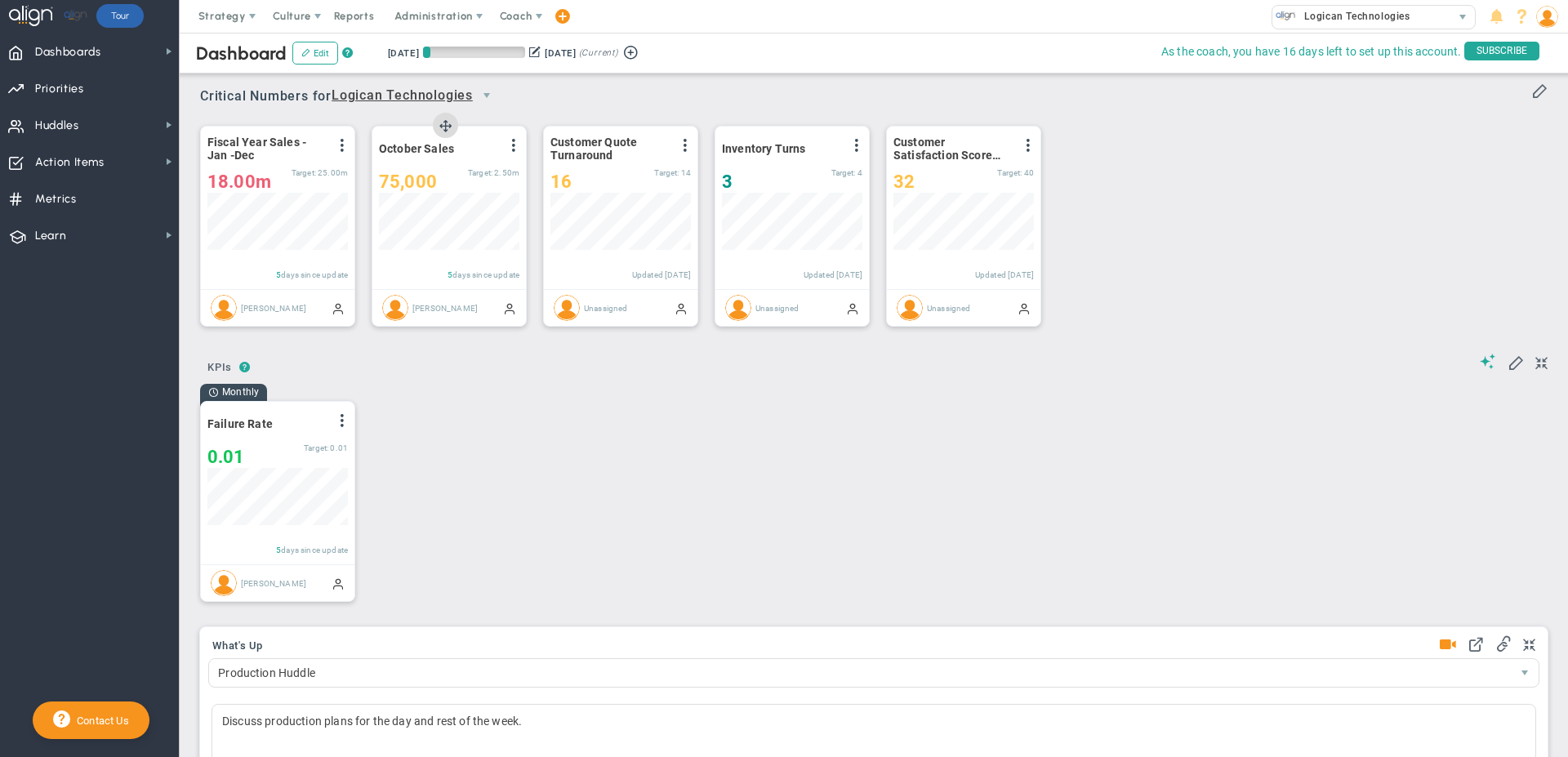
scroll to position [57, 141]
click at [683, 146] on span at bounding box center [685, 145] width 13 height 13
click at [638, 172] on li "Edit" at bounding box center [640, 179] width 116 height 21
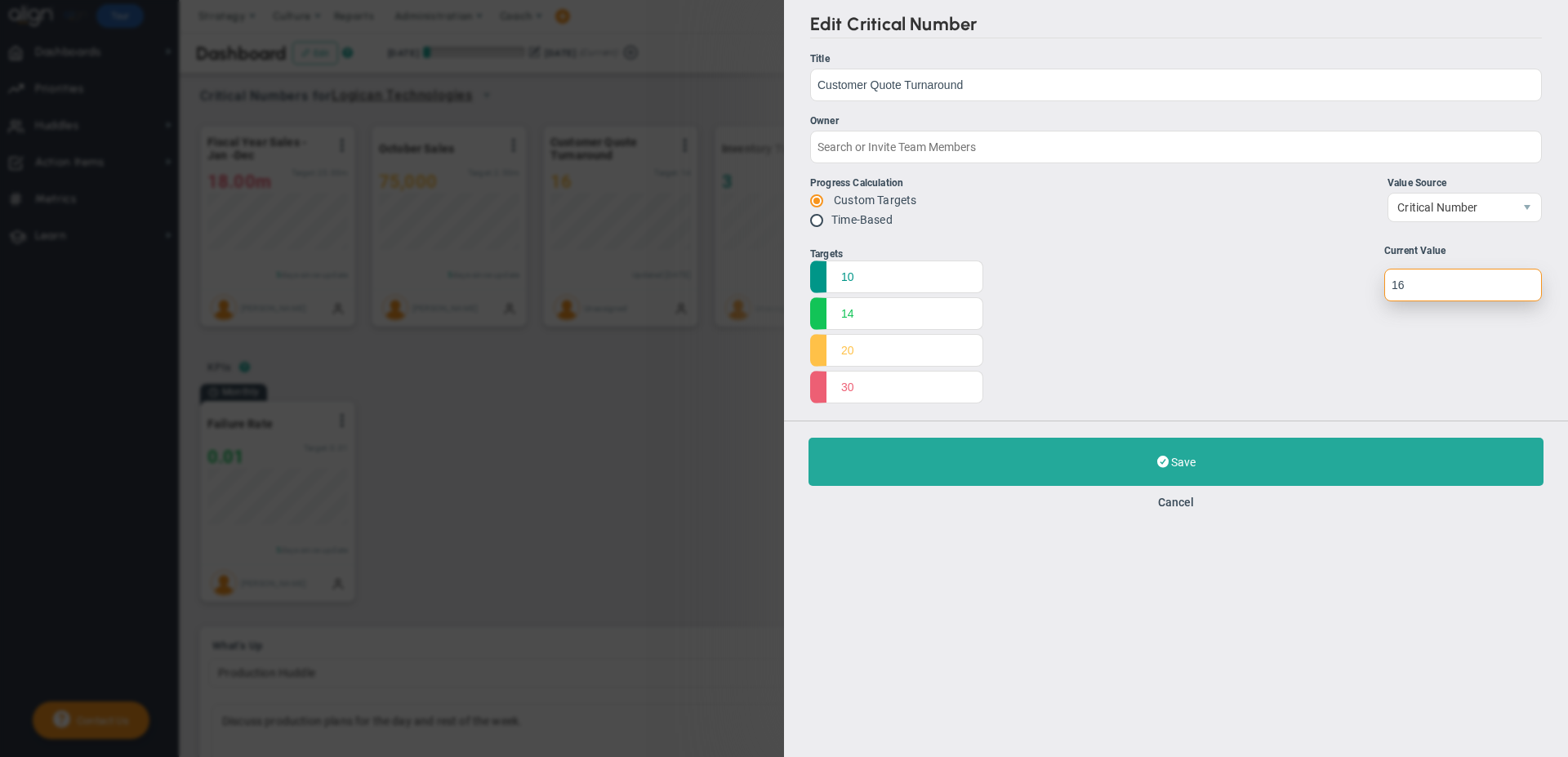
drag, startPoint x: 1427, startPoint y: 283, endPoint x: 1372, endPoint y: 283, distance: 55.0
click at [1372, 283] on div "Targets 10 14 20 30 Start 0 0" at bounding box center [1176, 326] width 732 height 162
type input "17"
click at [1360, 328] on div "Targets 10 14 20 30 Start 0 0" at bounding box center [1176, 326] width 732 height 162
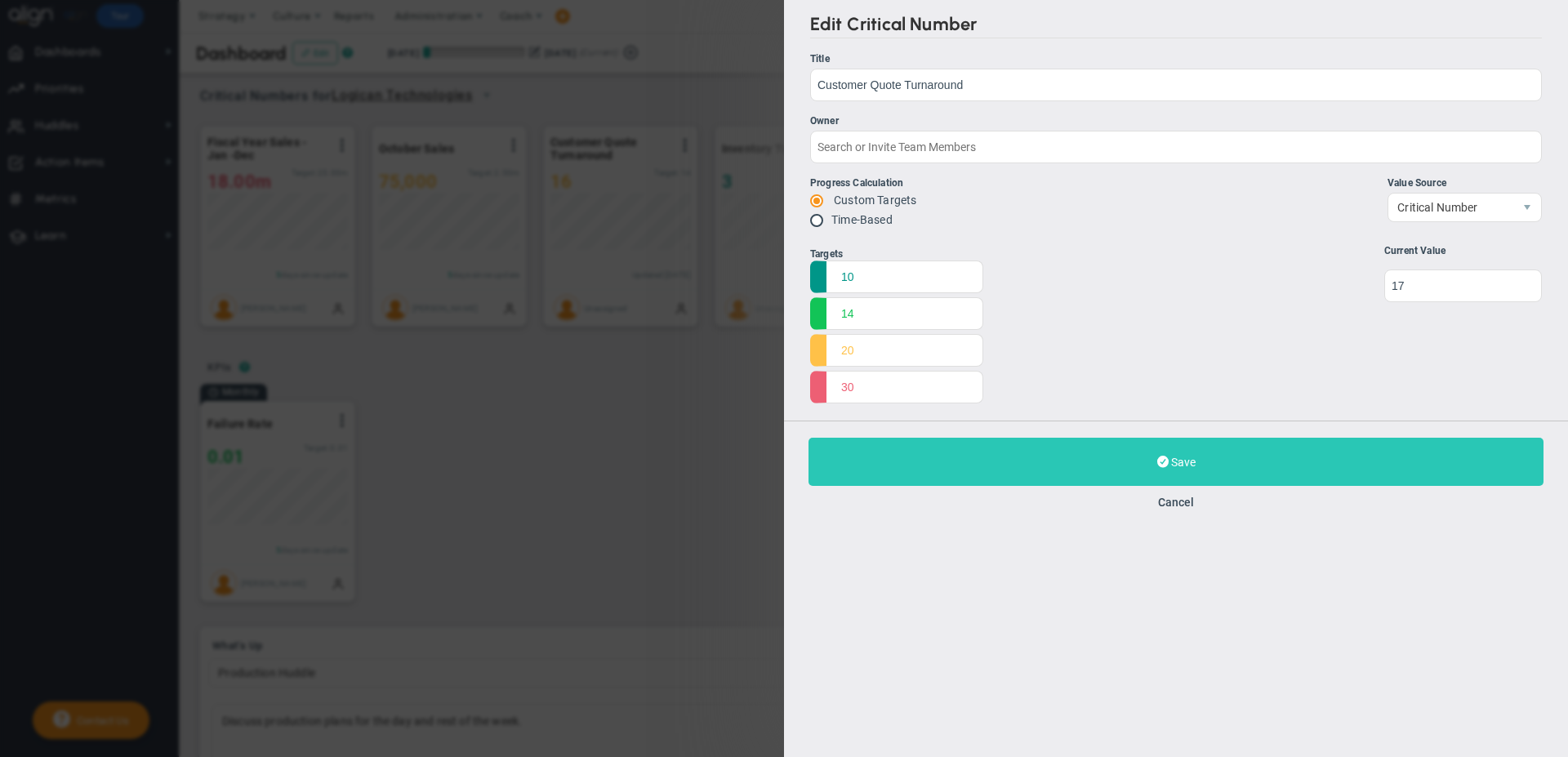
click at [1174, 445] on button "Save Update" at bounding box center [1176, 461] width 735 height 48
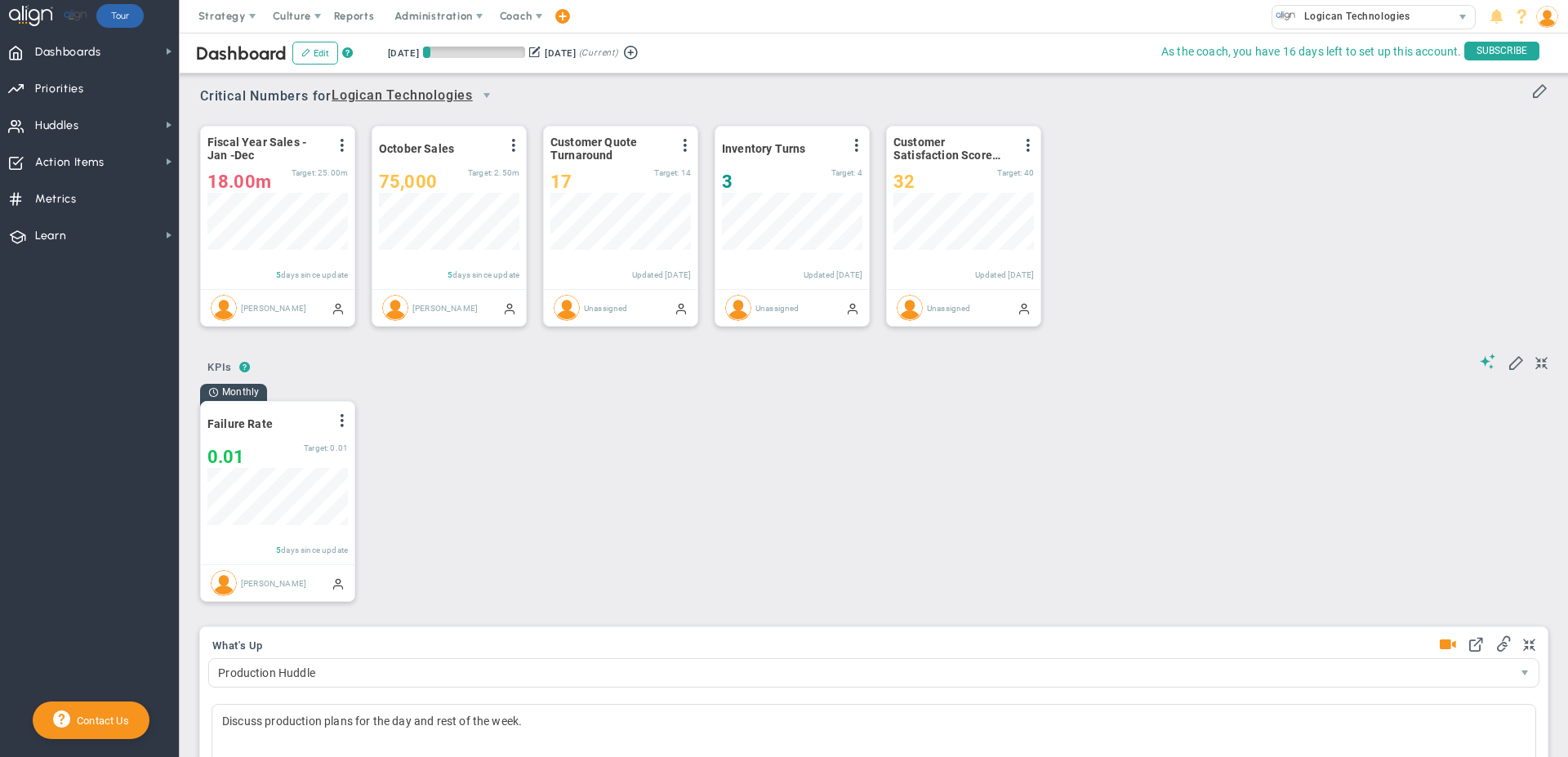
scroll to position [57, 141]
click at [69, 60] on span "Dashboards" at bounding box center [67, 52] width 67 height 35
